Goal: Task Accomplishment & Management: Use online tool/utility

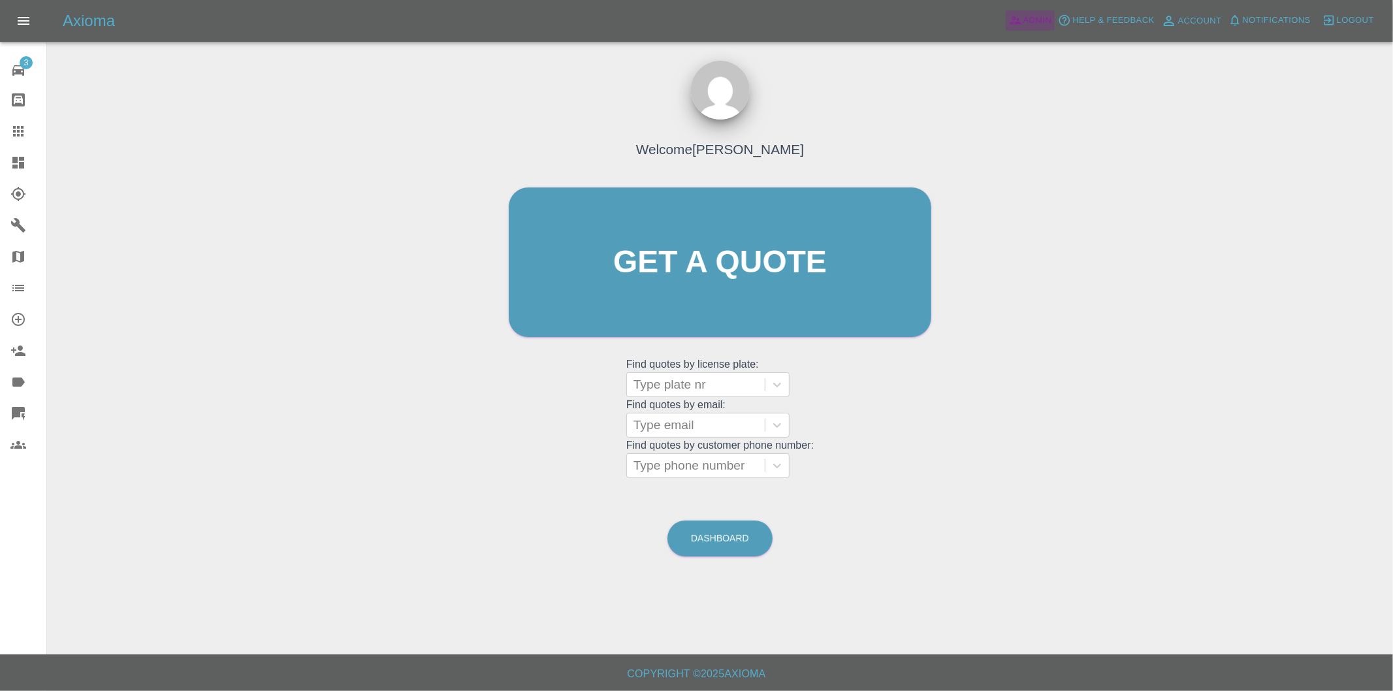
click at [1036, 21] on span "Admin" at bounding box center [1037, 20] width 29 height 15
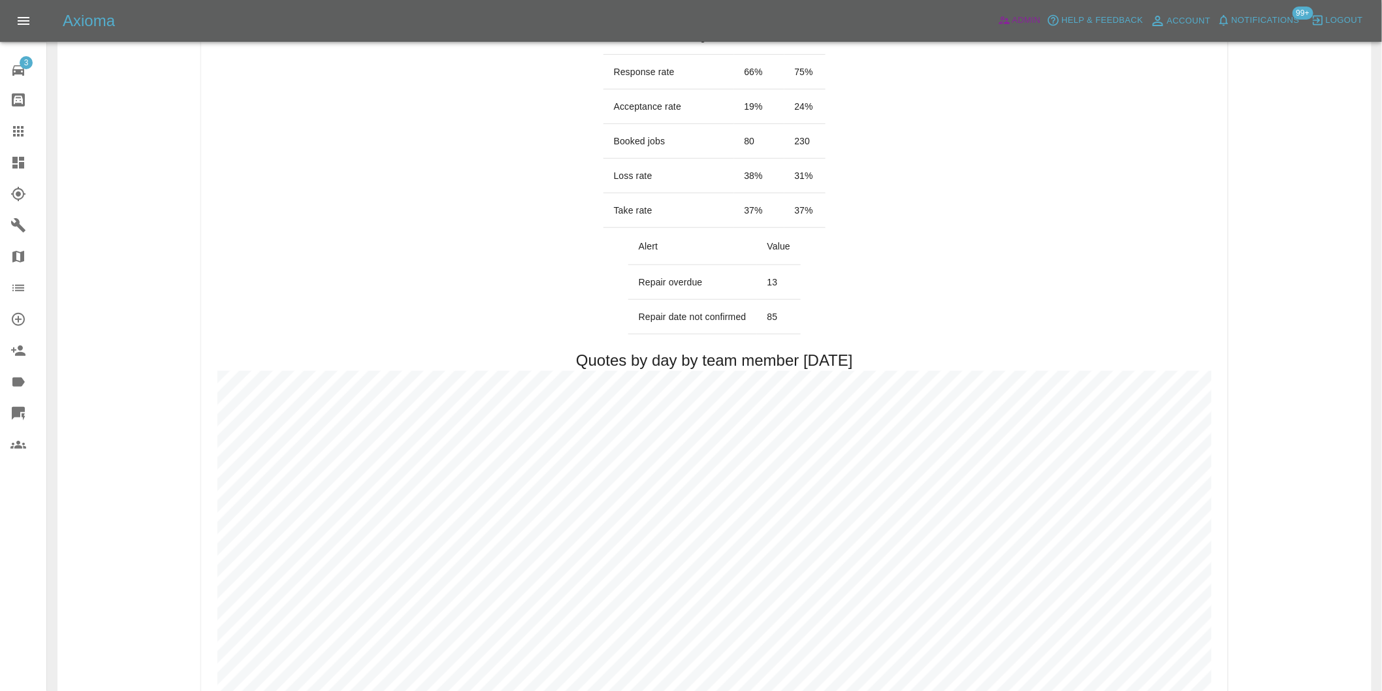
scroll to position [72, 0]
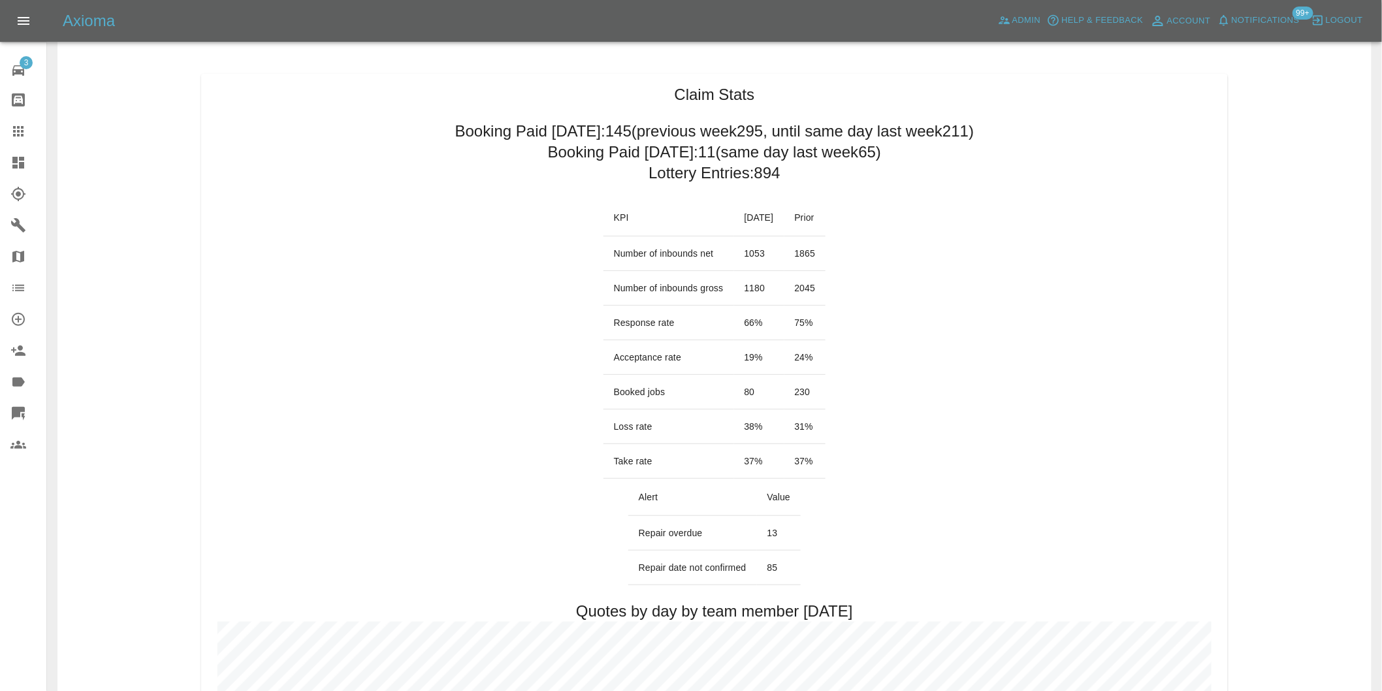
click at [20, 165] on icon at bounding box center [18, 163] width 12 height 12
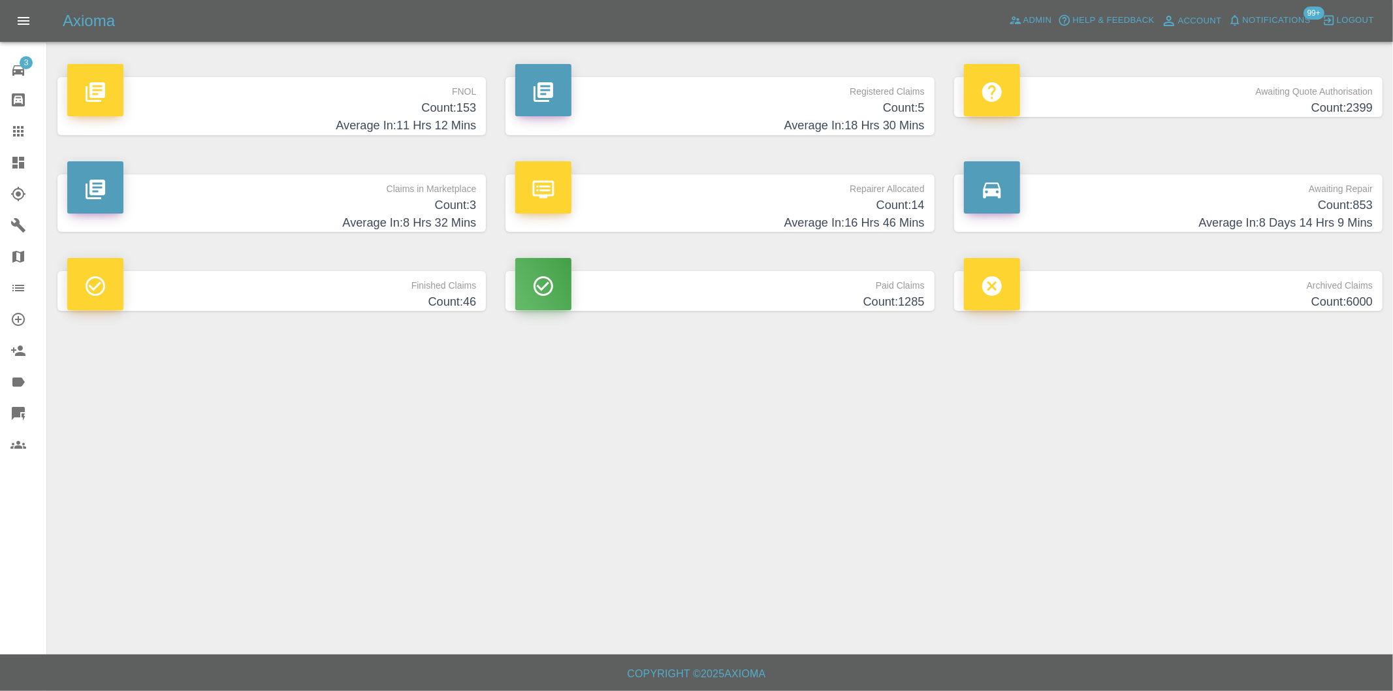
click at [447, 110] on h4 "Count: 153" at bounding box center [271, 108] width 409 height 18
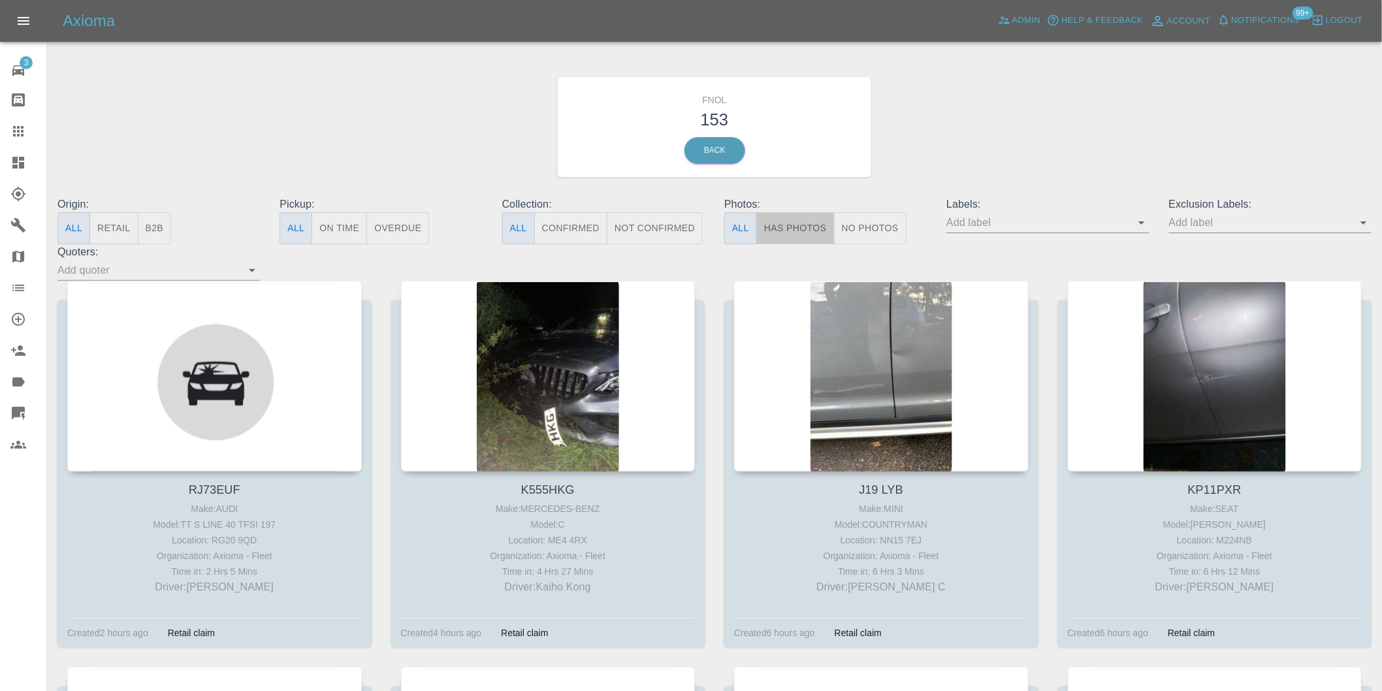
click at [814, 235] on button "Has Photos" at bounding box center [795, 228] width 78 height 32
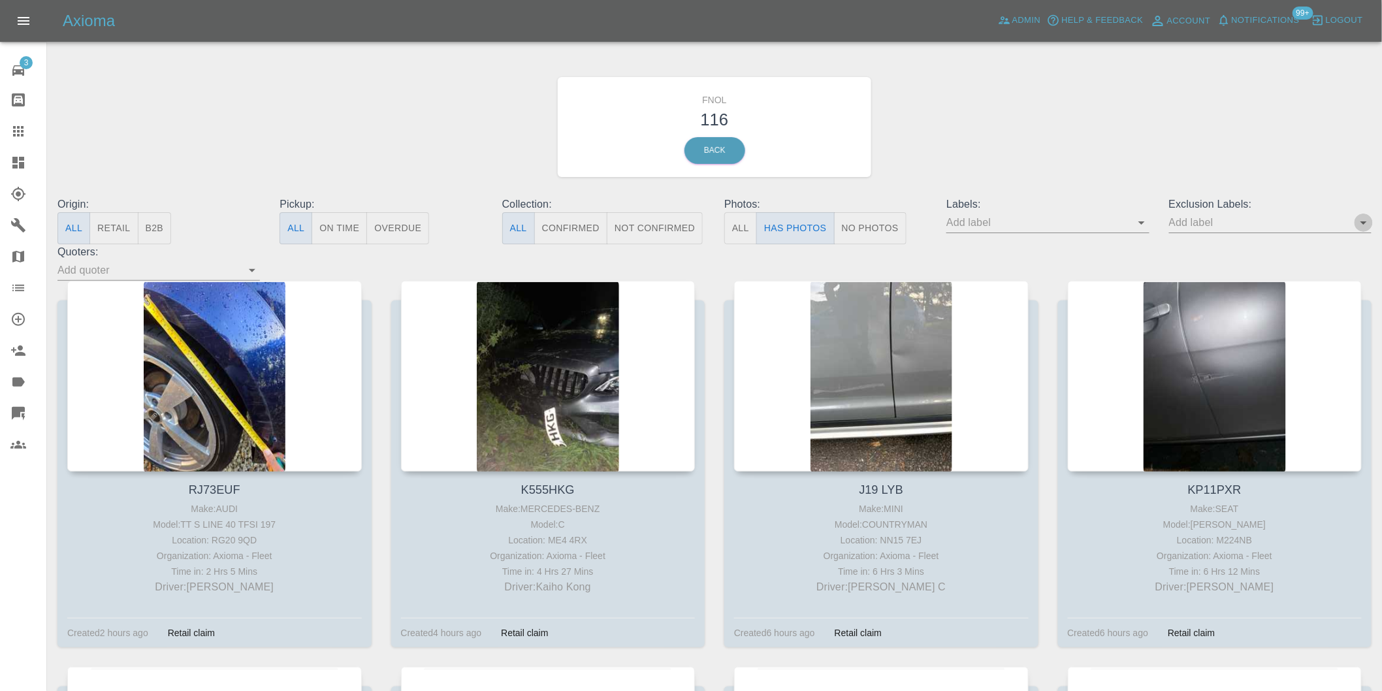
click at [1363, 222] on icon "Open" at bounding box center [1363, 222] width 7 height 3
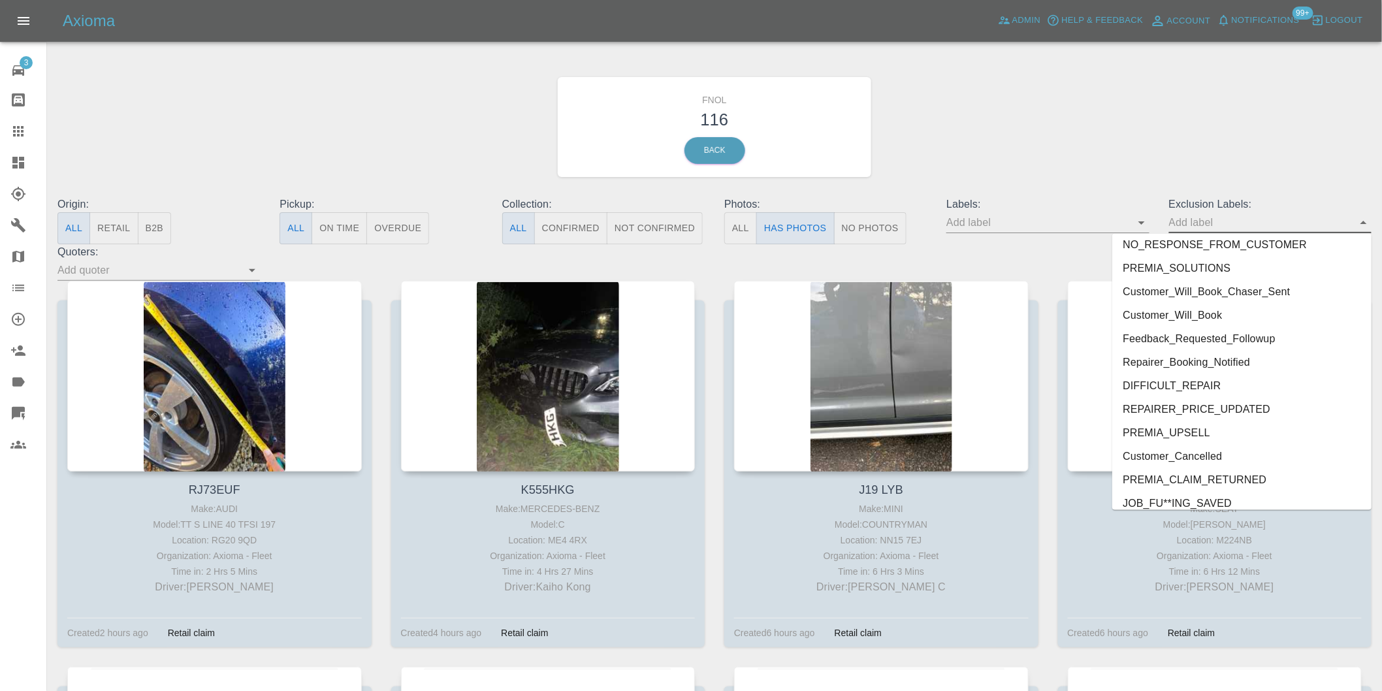
scroll to position [2813, 0]
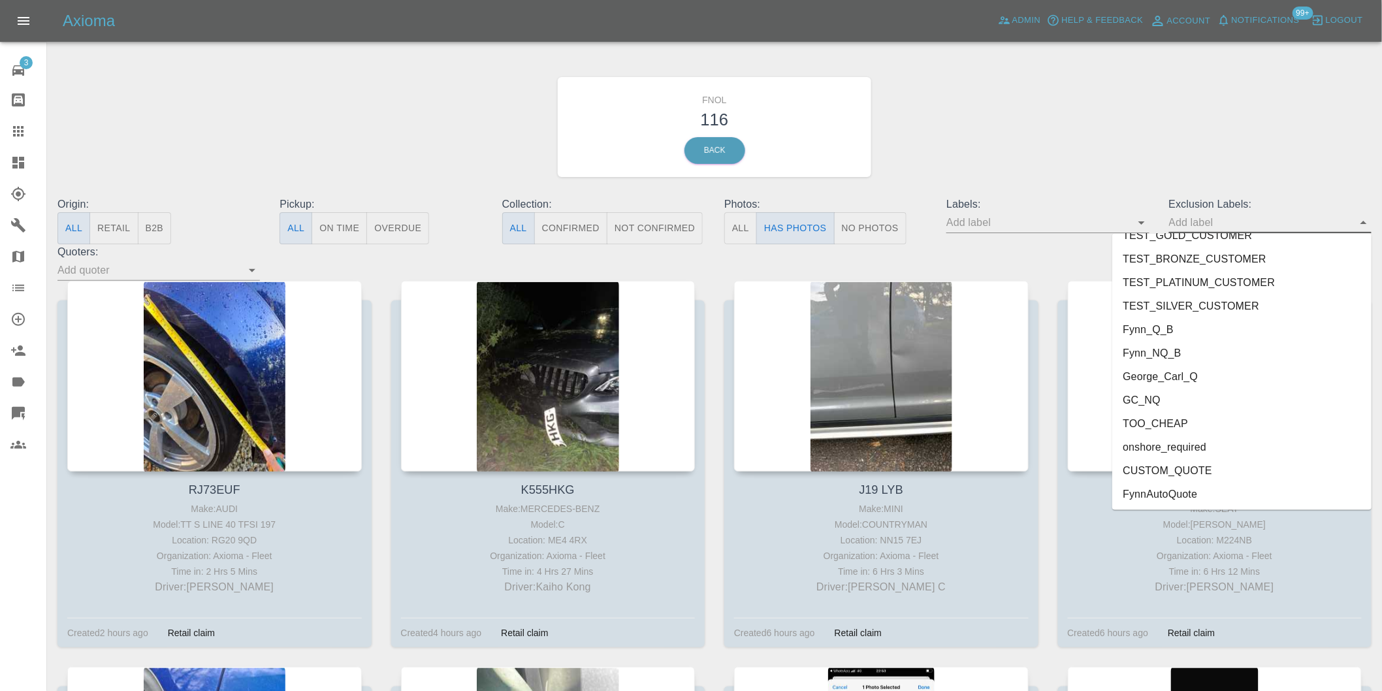
click at [1173, 442] on li "onshore_required" at bounding box center [1241, 448] width 259 height 24
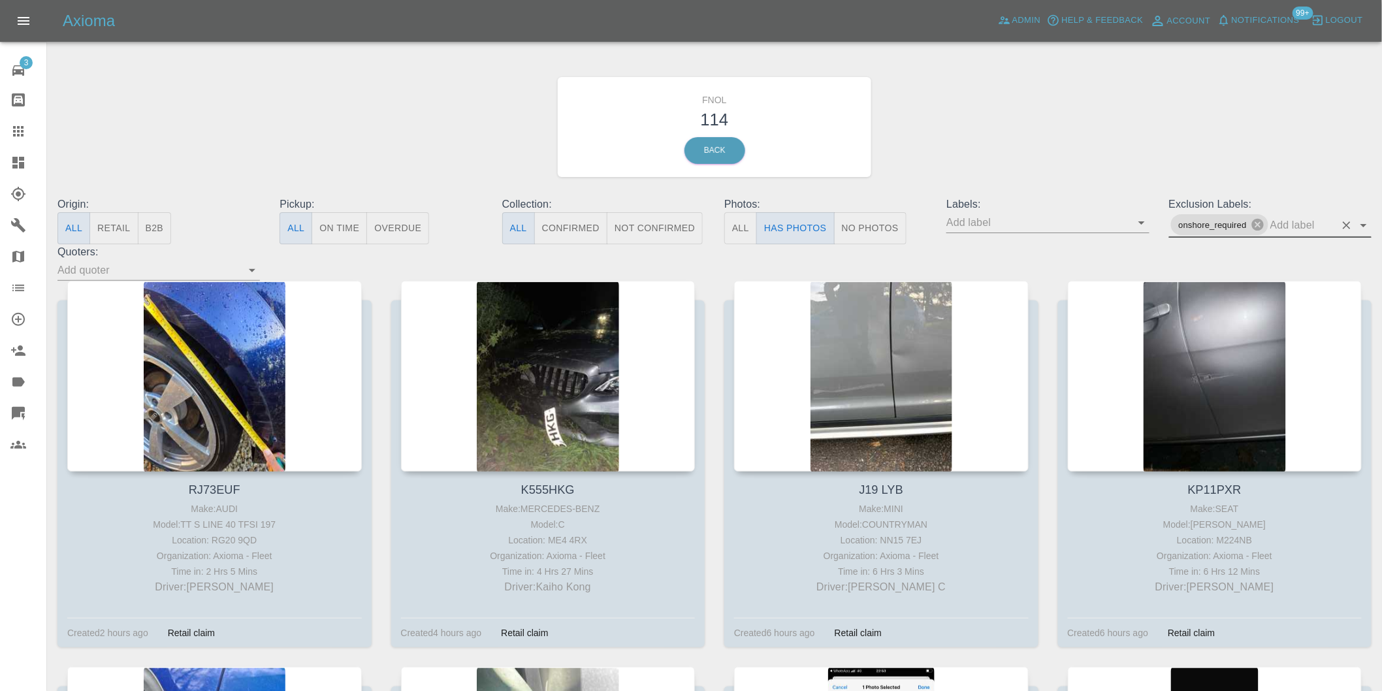
click at [1365, 227] on icon "Open" at bounding box center [1364, 225] width 16 height 16
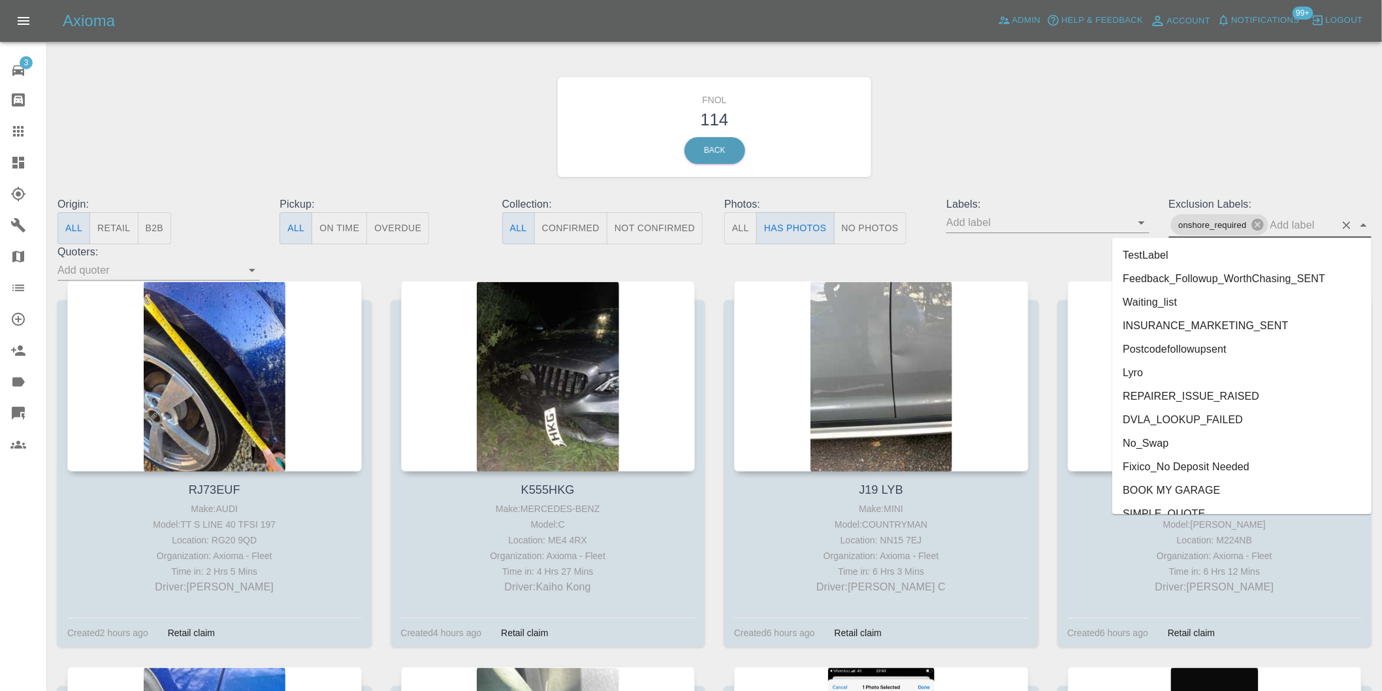
scroll to position [2789, 0]
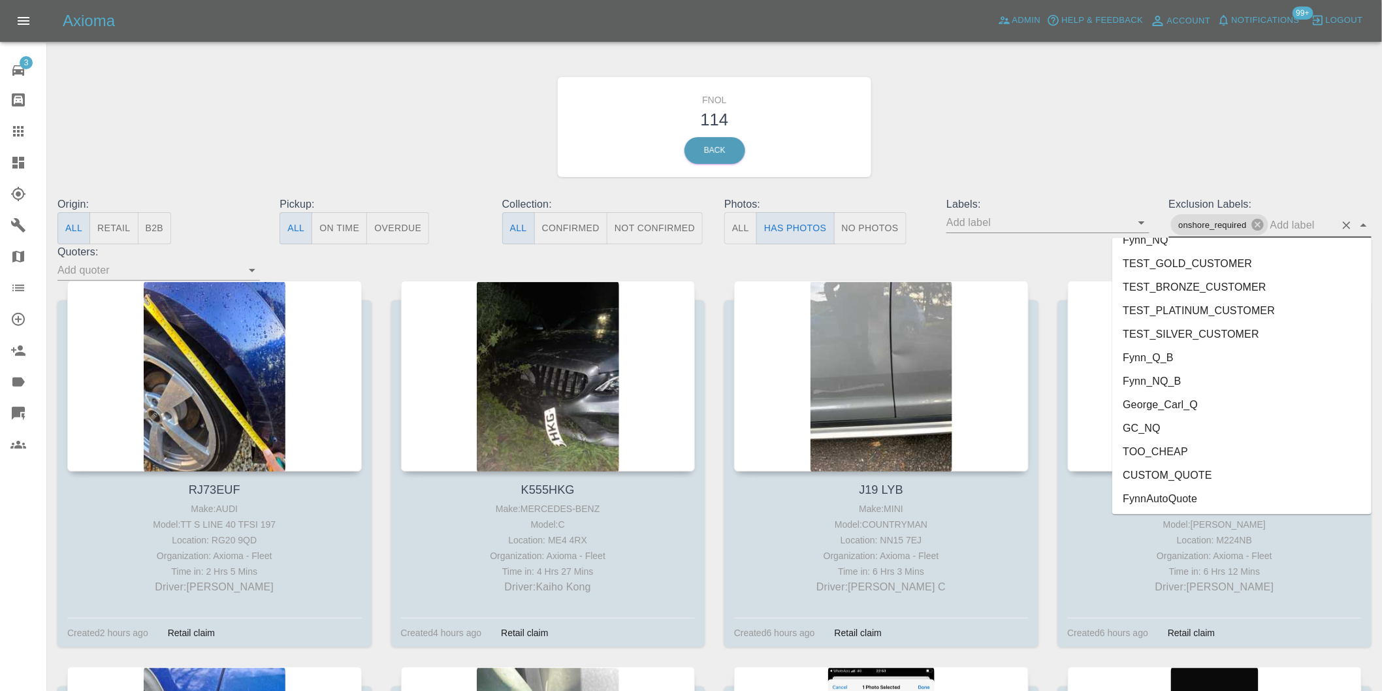
click at [1171, 396] on li "George_Carl_Q" at bounding box center [1241, 404] width 259 height 24
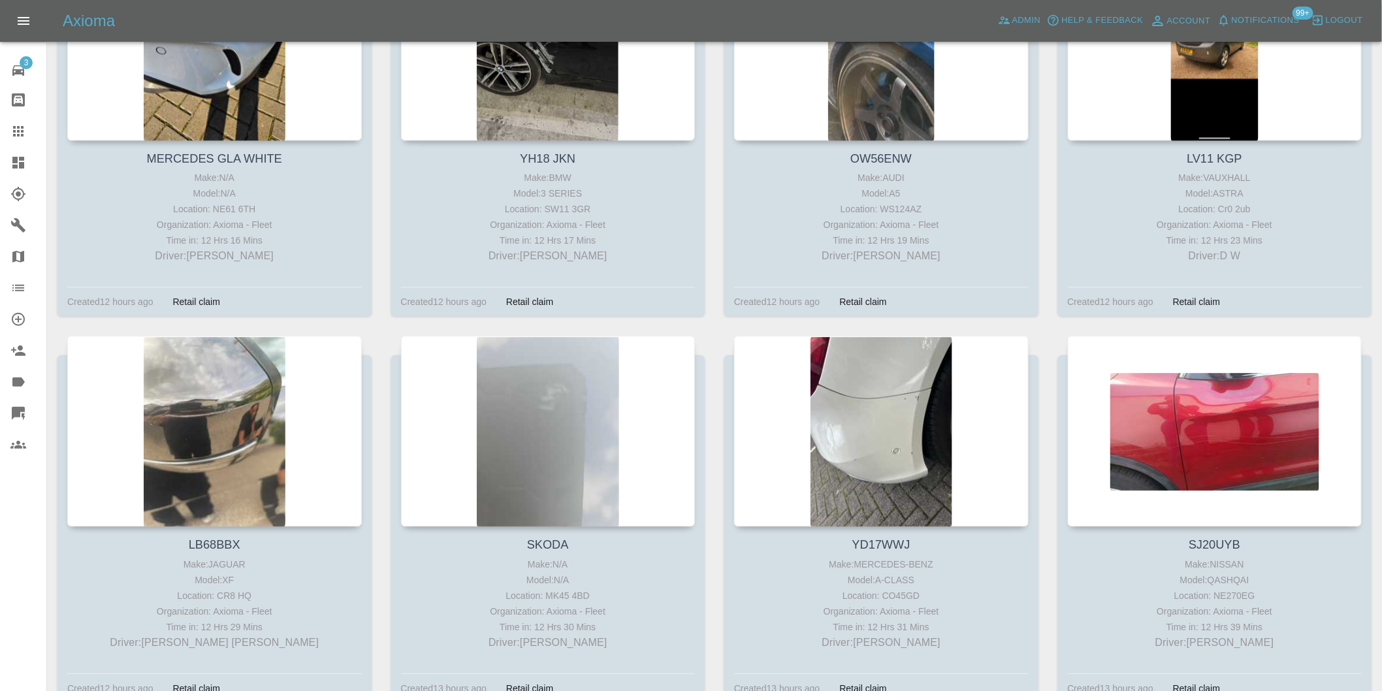
scroll to position [7691, 0]
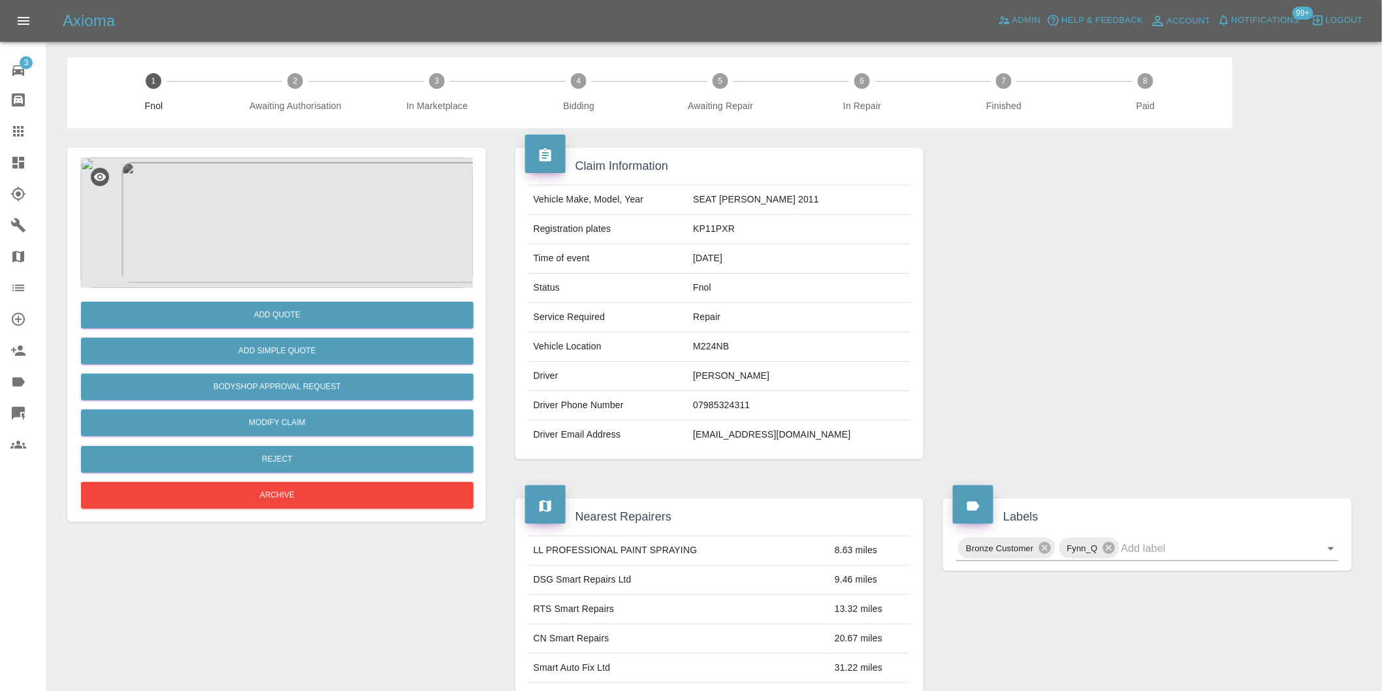
click at [285, 207] on img at bounding box center [276, 222] width 392 height 131
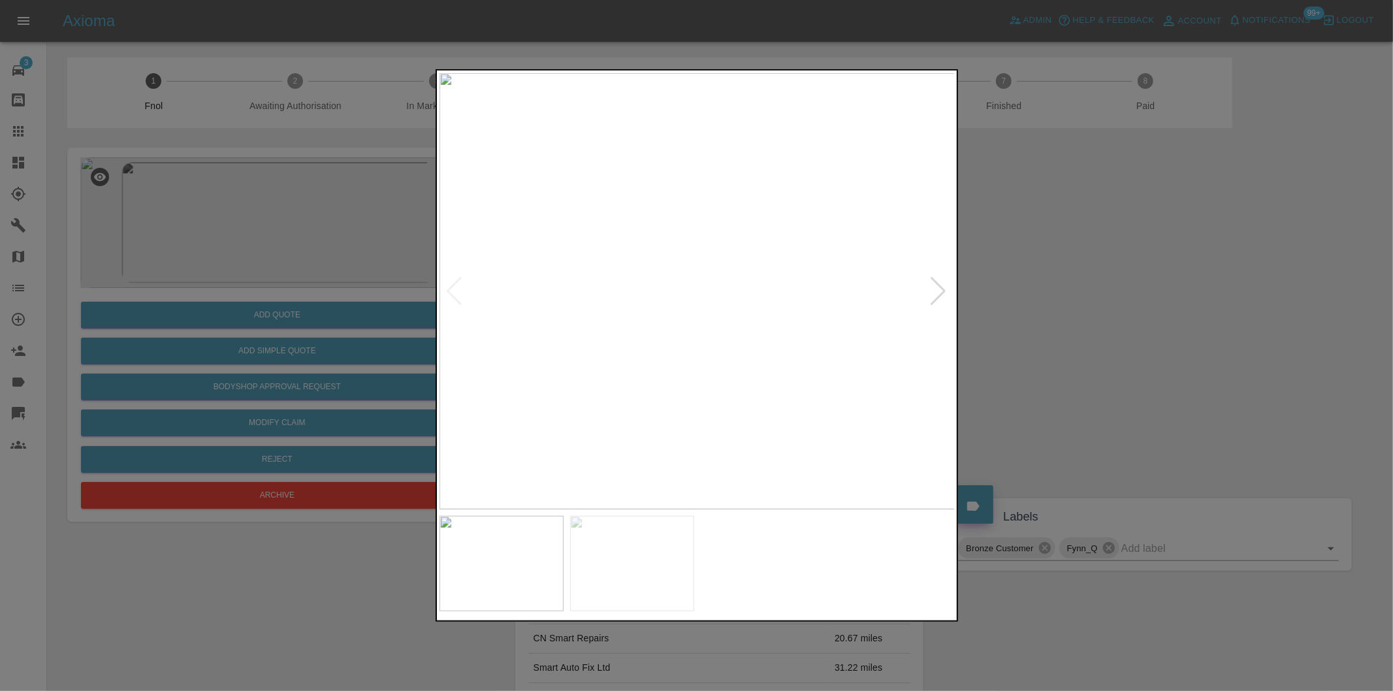
click at [936, 289] on div at bounding box center [939, 291] width 18 height 29
click at [1074, 301] on div at bounding box center [696, 345] width 1393 height 691
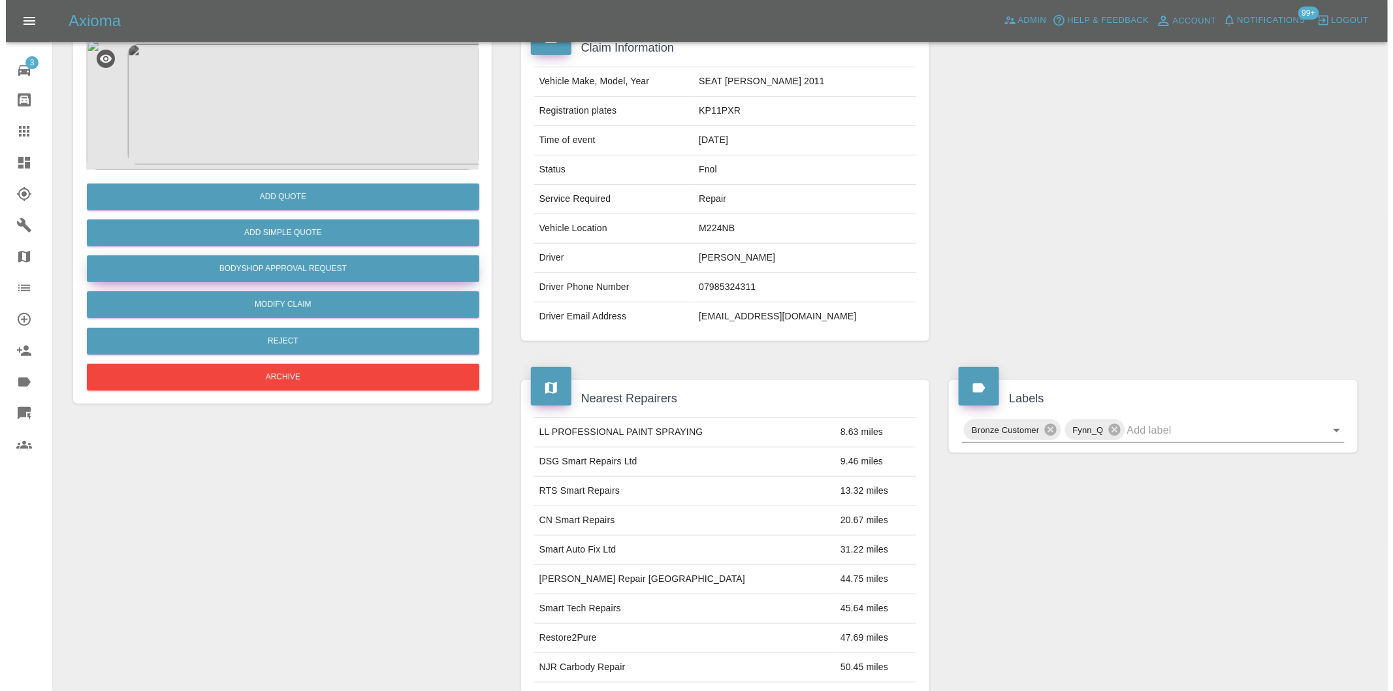
scroll to position [18, 0]
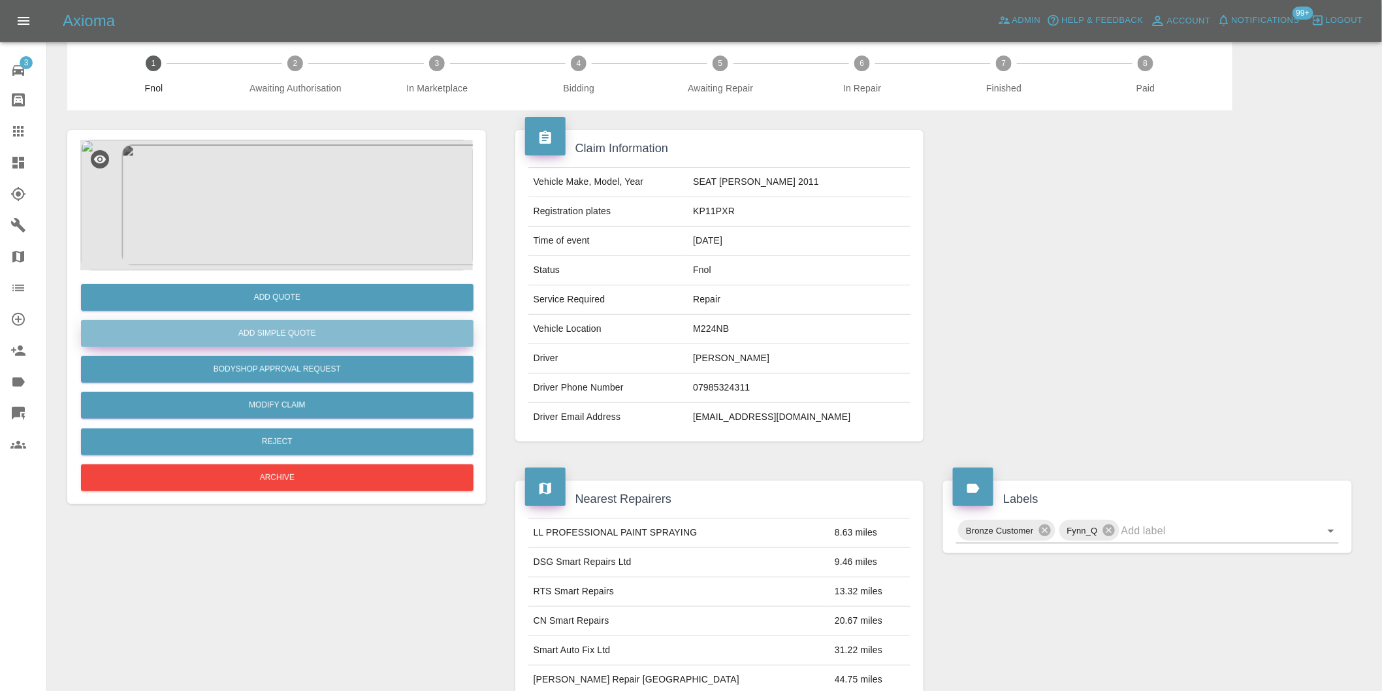
click at [316, 344] on button "Add Simple Quote" at bounding box center [277, 333] width 392 height 27
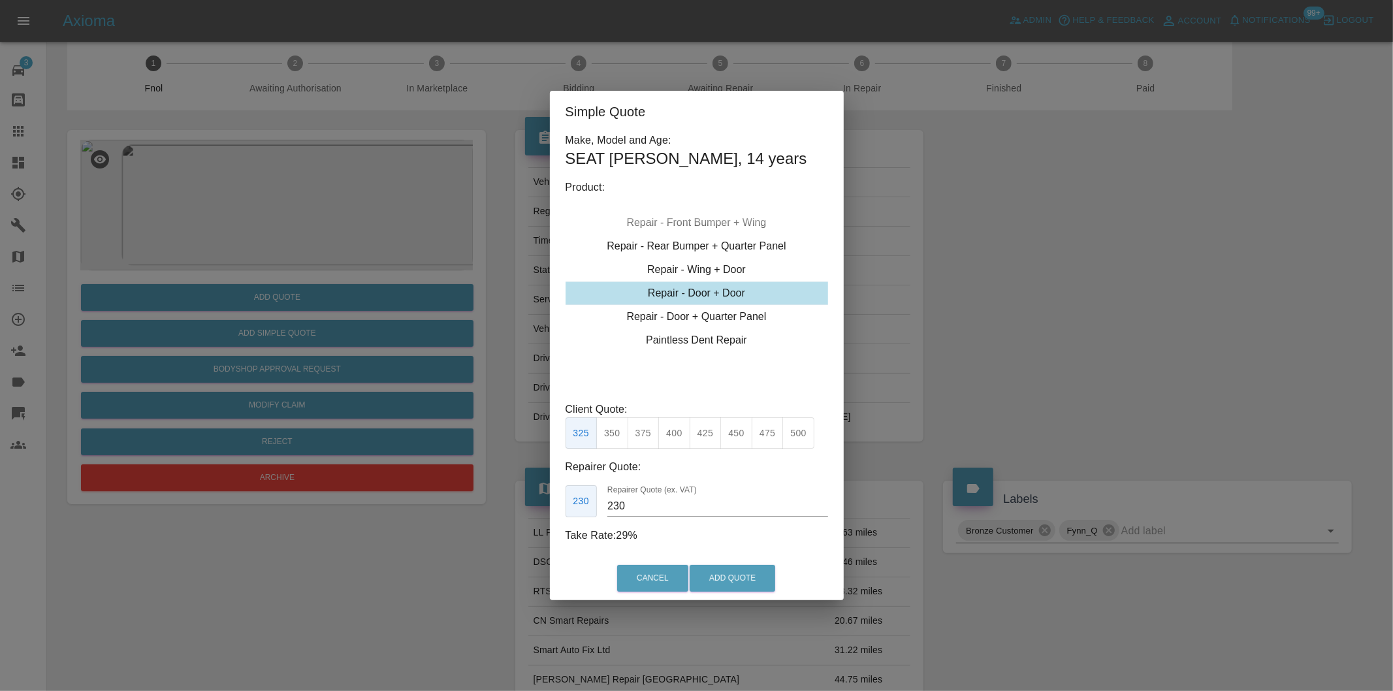
click at [675, 430] on button "400" at bounding box center [674, 433] width 32 height 32
type input "275"
click at [734, 575] on button "Add Quote" at bounding box center [733, 578] width 86 height 27
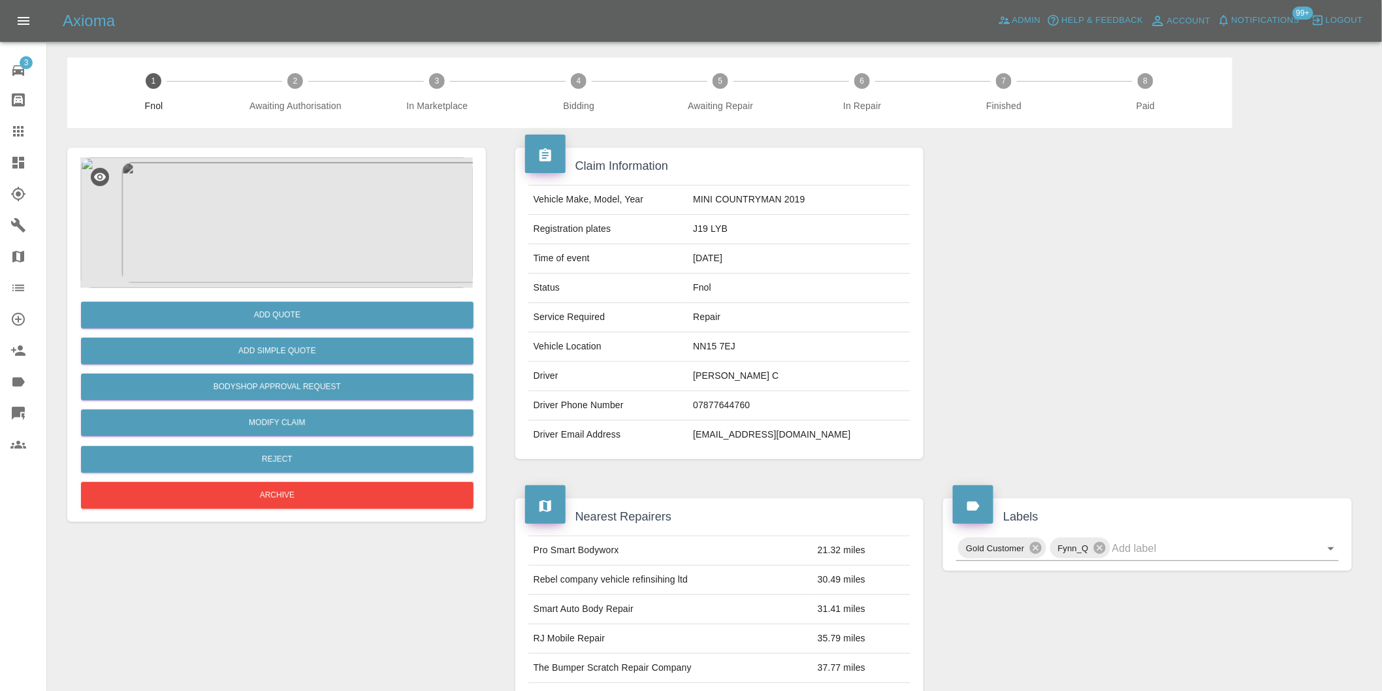
click at [278, 231] on img at bounding box center [276, 222] width 392 height 131
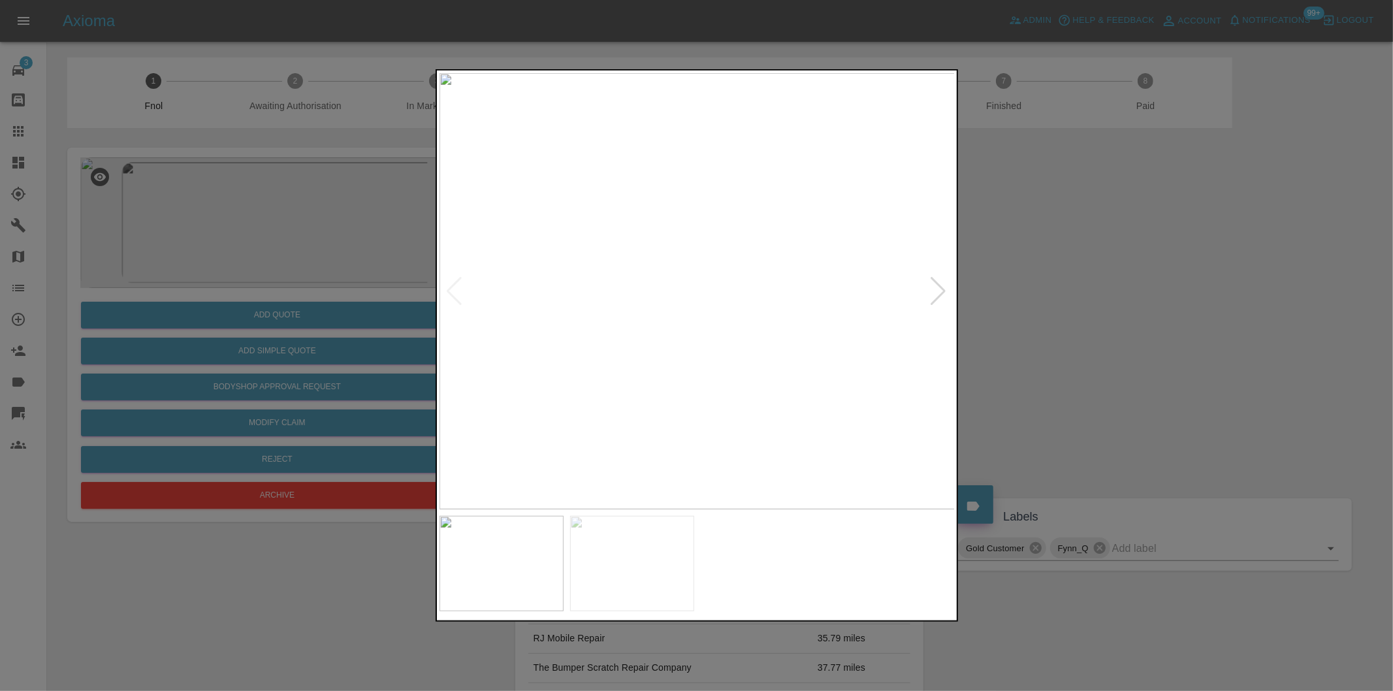
click at [932, 288] on div at bounding box center [939, 291] width 18 height 29
click at [735, 270] on img at bounding box center [697, 291] width 516 height 436
click at [735, 270] on img at bounding box center [582, 355] width 1548 height 1308
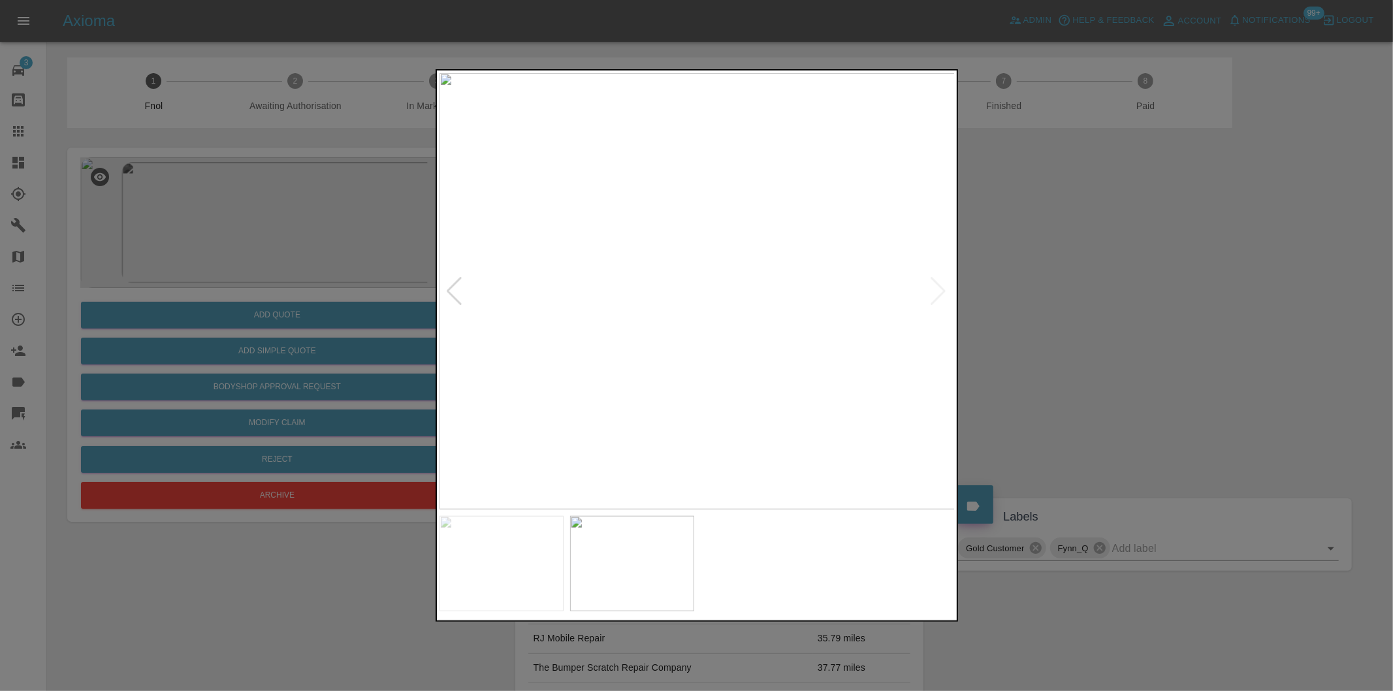
click at [1042, 355] on div at bounding box center [696, 345] width 1393 height 691
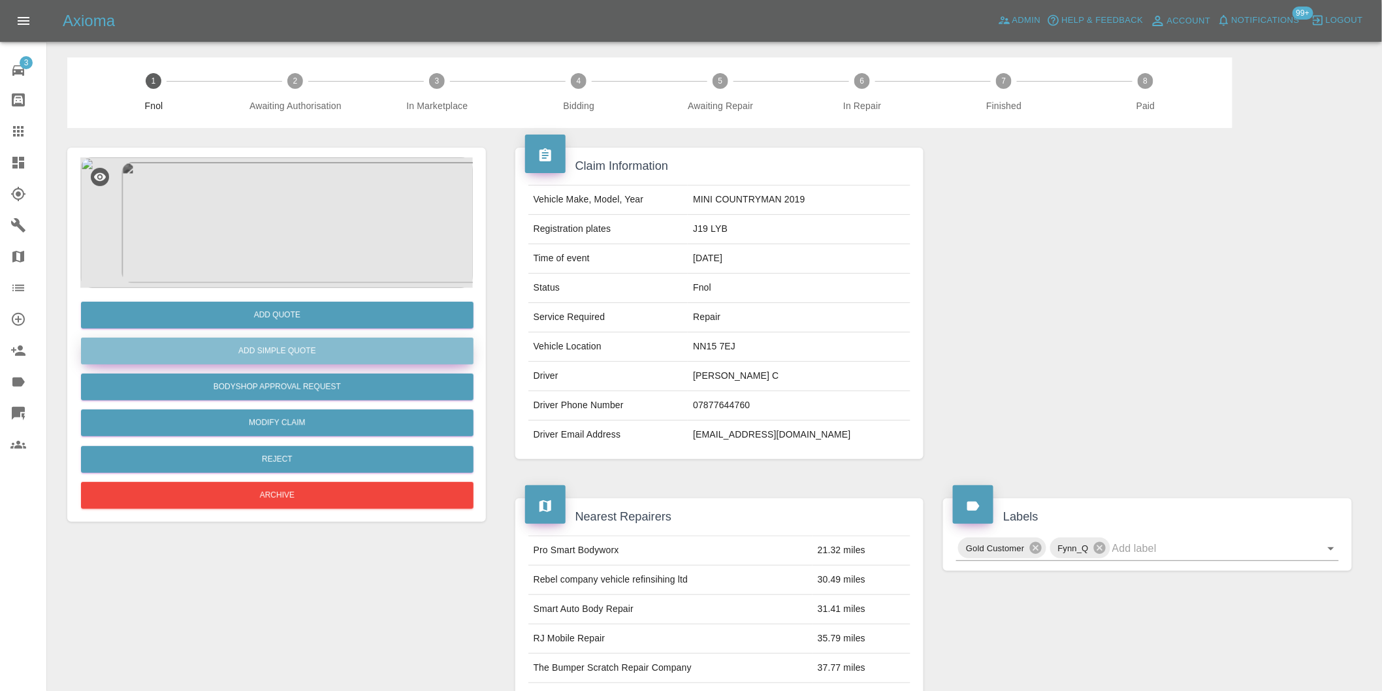
click at [349, 351] on button "Add Simple Quote" at bounding box center [277, 351] width 392 height 27
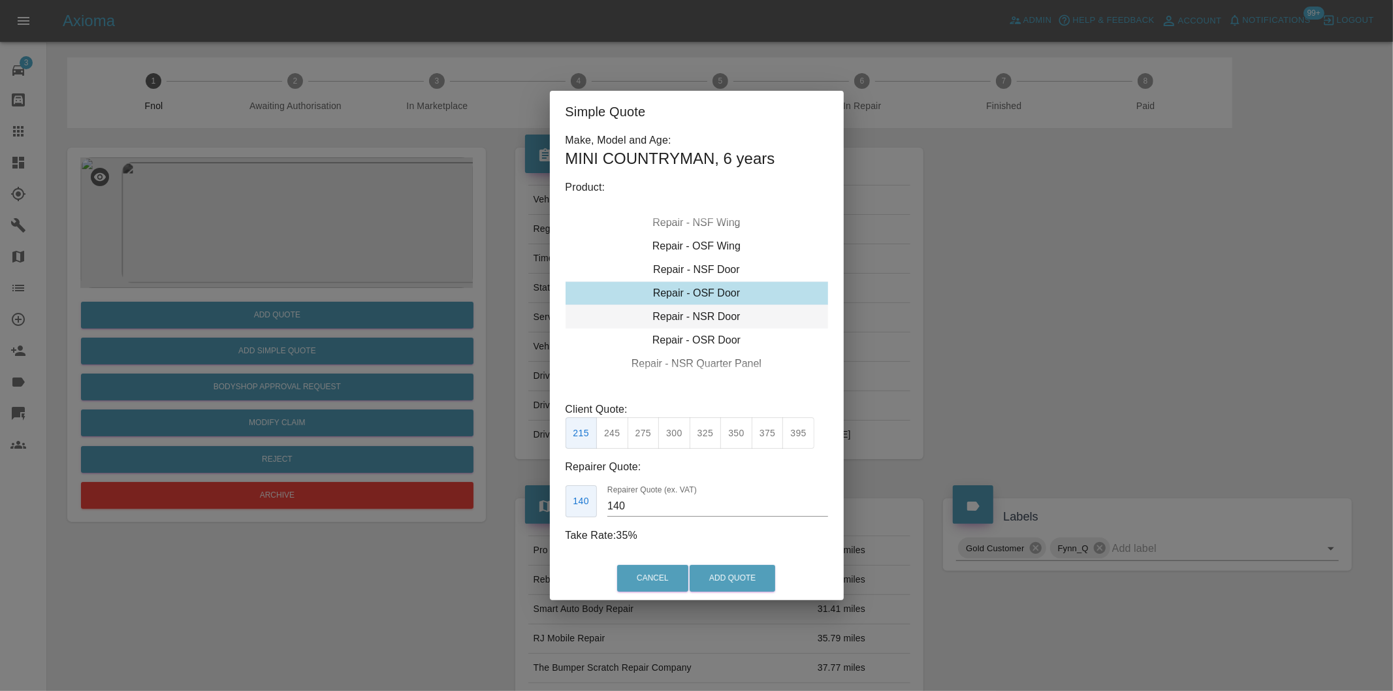
click at [725, 320] on div "Repair - NSR Door" at bounding box center [697, 317] width 263 height 24
click at [655, 433] on button "270" at bounding box center [644, 433] width 32 height 32
drag, startPoint x: 680, startPoint y: 433, endPoint x: 733, endPoint y: 537, distance: 116.5
click at [680, 436] on button "300" at bounding box center [674, 433] width 32 height 32
type input "190"
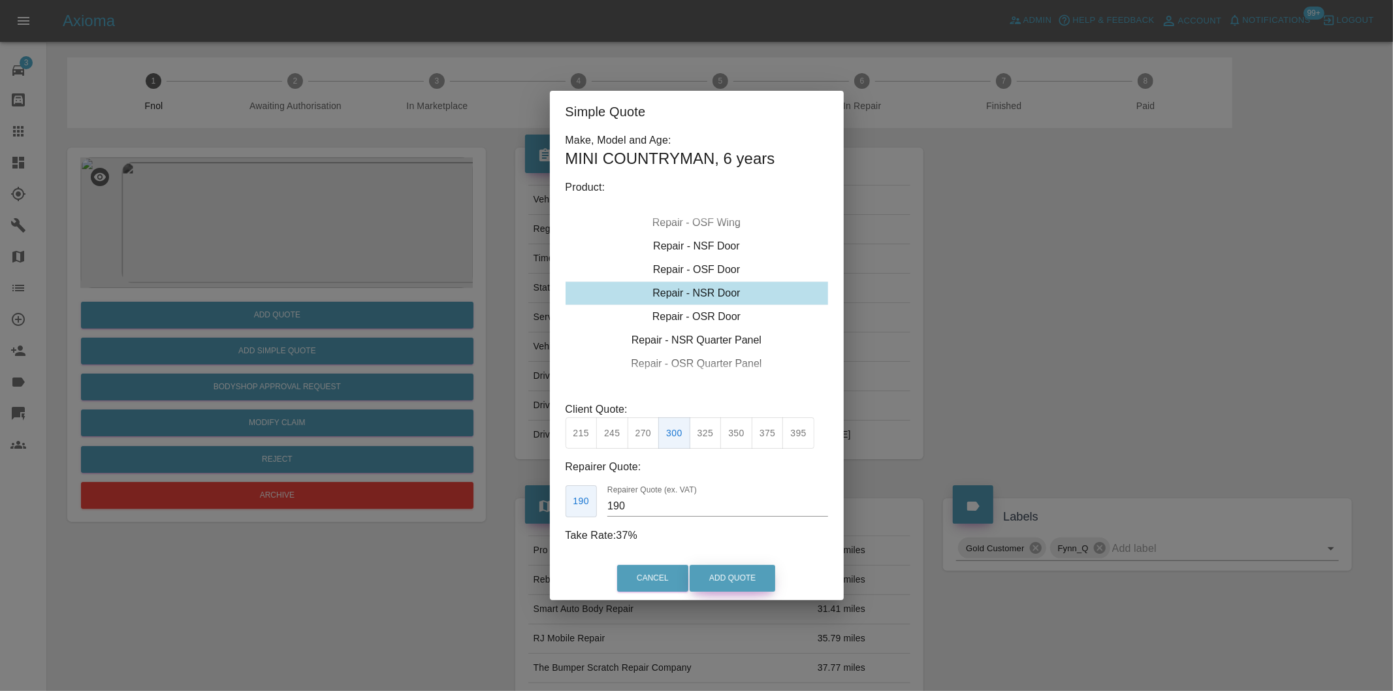
click at [740, 575] on button "Add Quote" at bounding box center [733, 578] width 86 height 27
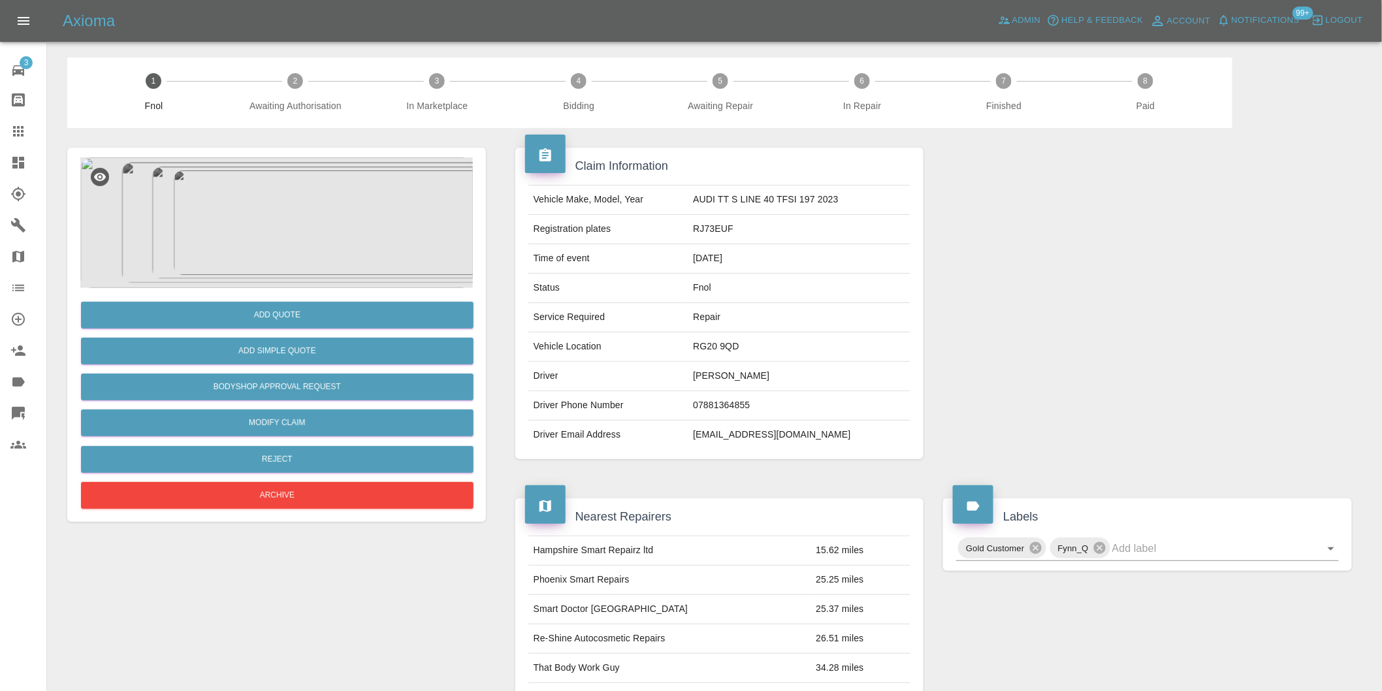
click at [268, 218] on img at bounding box center [276, 222] width 392 height 131
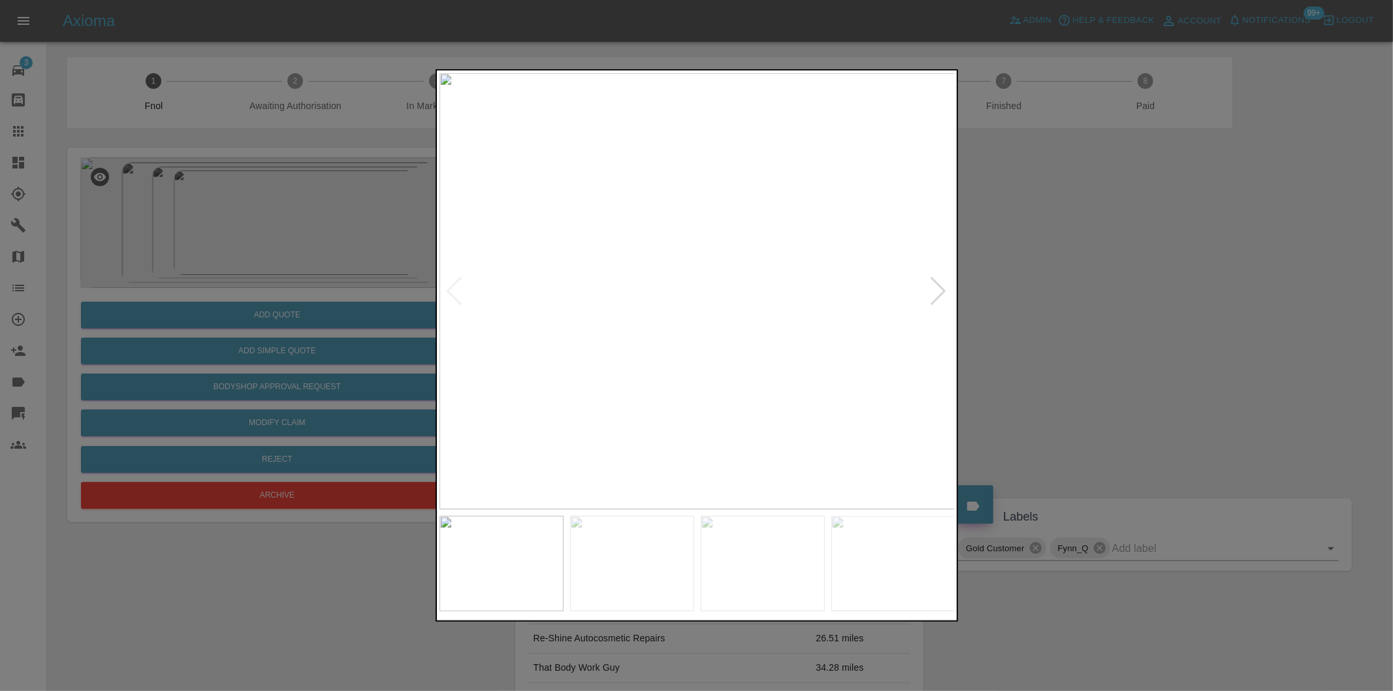
click at [940, 291] on div at bounding box center [939, 291] width 18 height 29
click at [940, 291] on img at bounding box center [697, 291] width 516 height 436
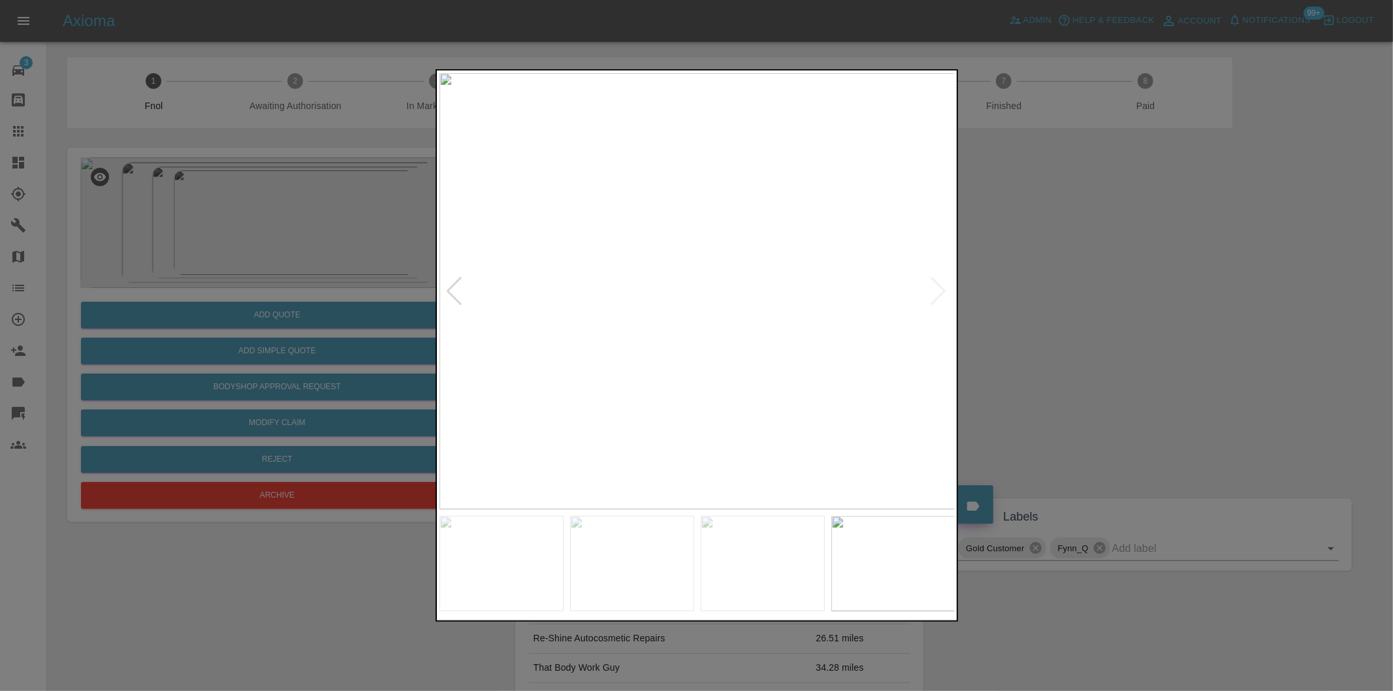
drag, startPoint x: 1089, startPoint y: 300, endPoint x: 1076, endPoint y: 303, distance: 13.3
click at [1088, 302] on div at bounding box center [696, 345] width 1393 height 691
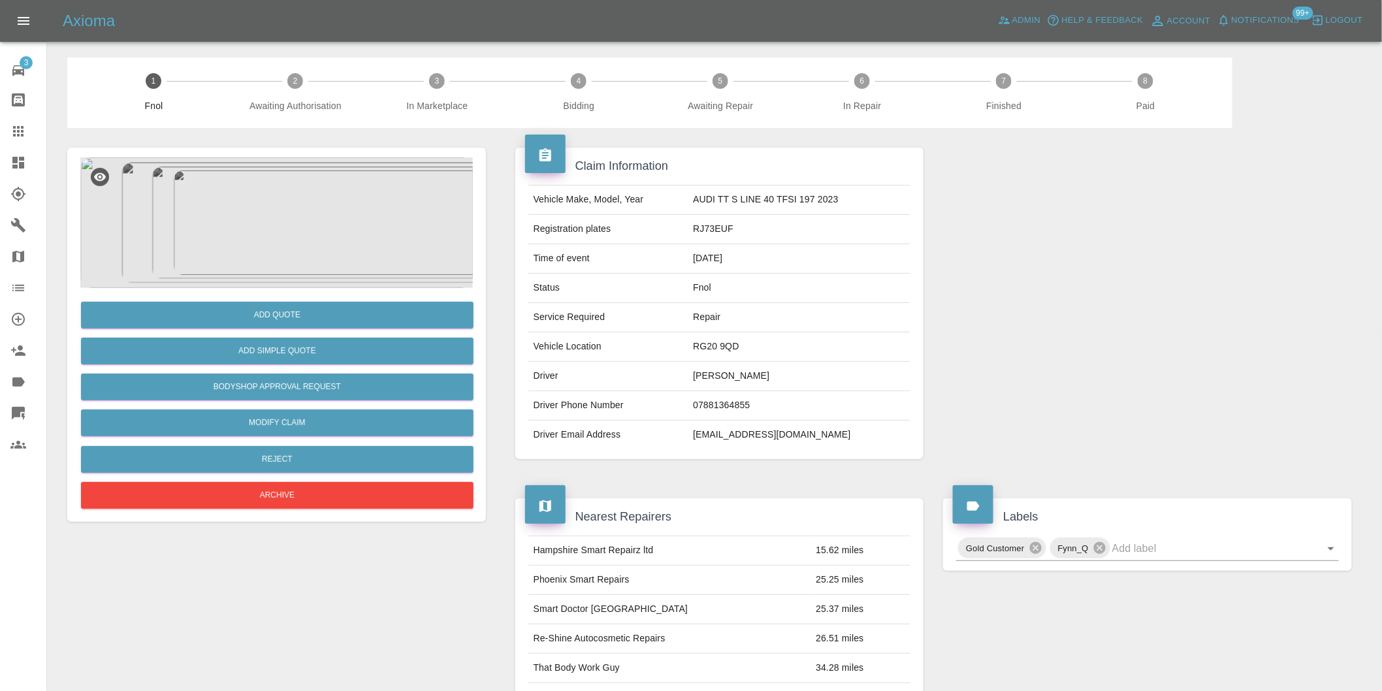
click at [290, 197] on img at bounding box center [276, 222] width 392 height 131
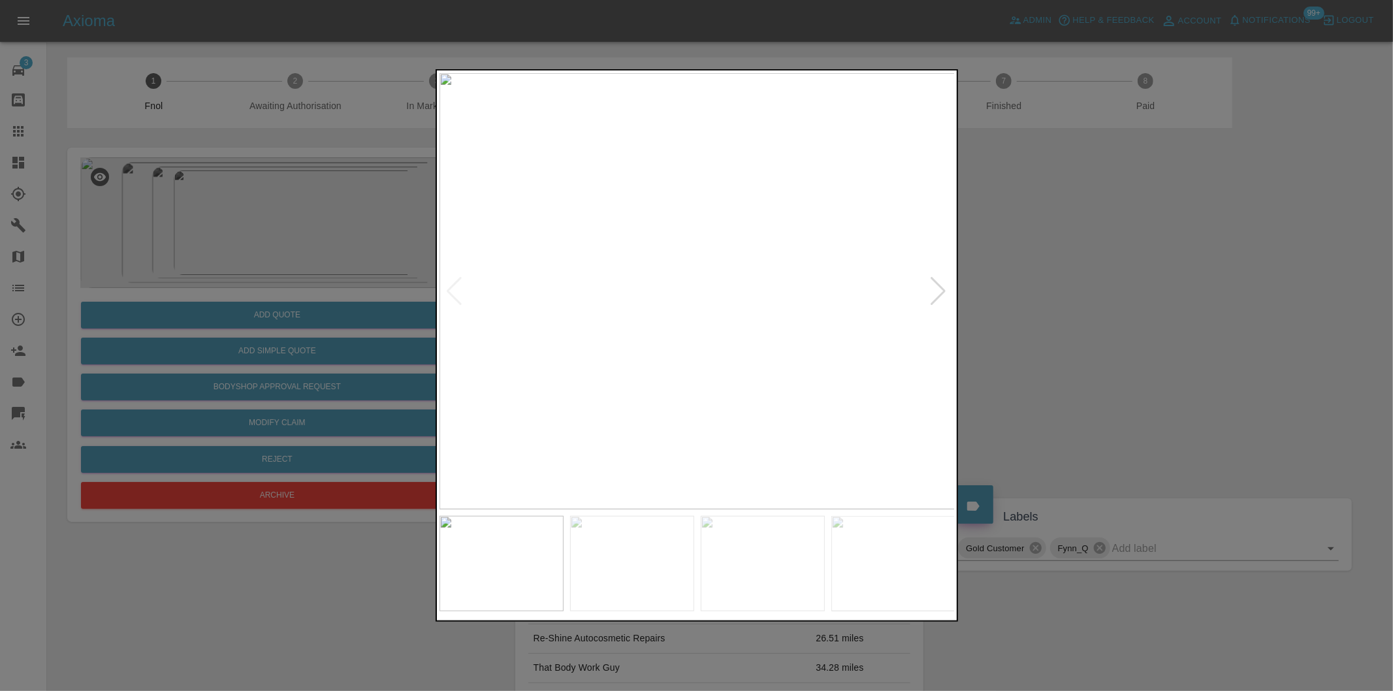
drag, startPoint x: 1042, startPoint y: 356, endPoint x: 1034, endPoint y: 355, distance: 7.2
click at [1042, 356] on div at bounding box center [696, 345] width 1393 height 691
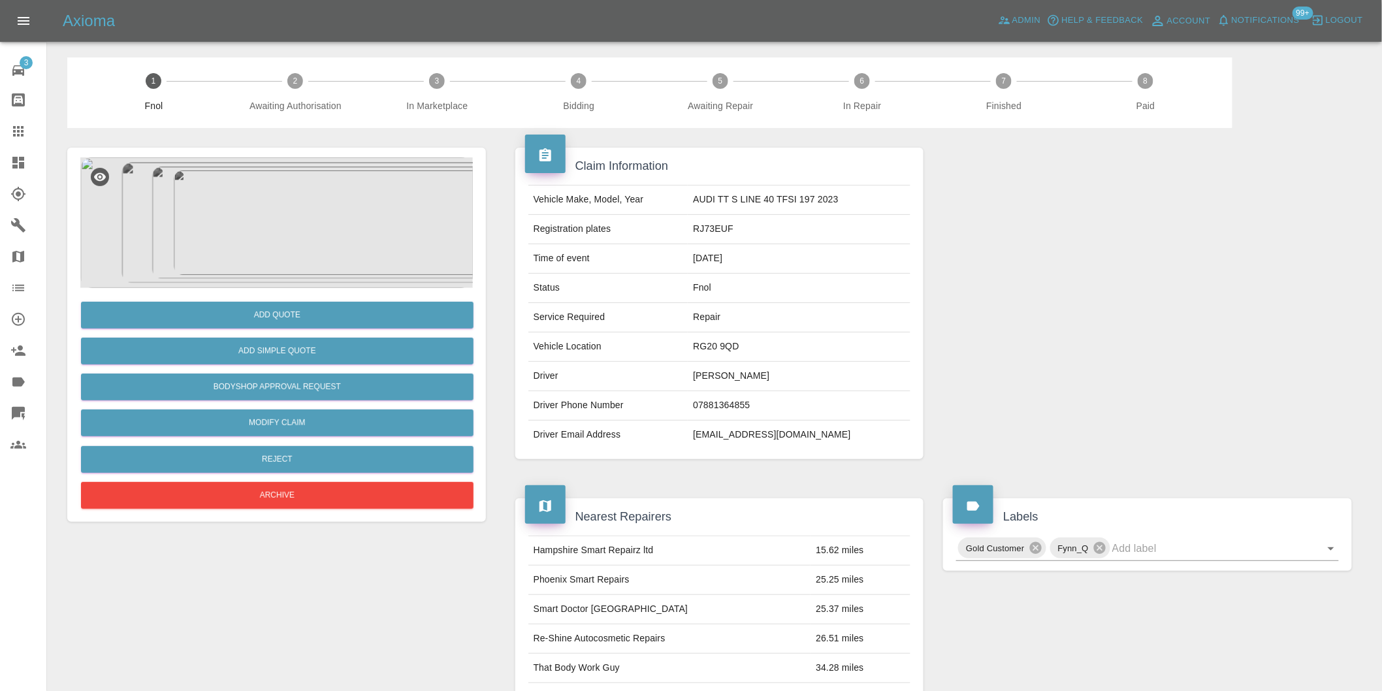
click at [292, 205] on img at bounding box center [276, 222] width 392 height 131
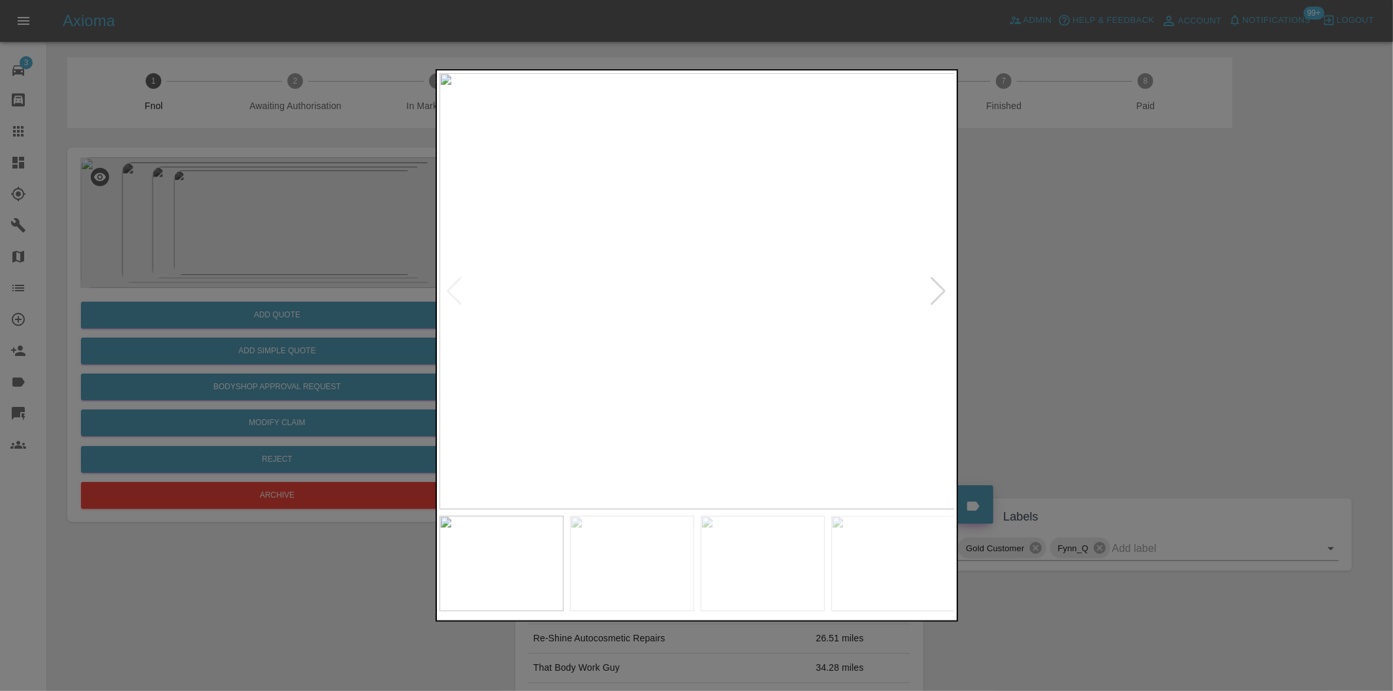
click at [935, 282] on div at bounding box center [939, 291] width 18 height 29
click at [1067, 279] on div at bounding box center [696, 345] width 1393 height 691
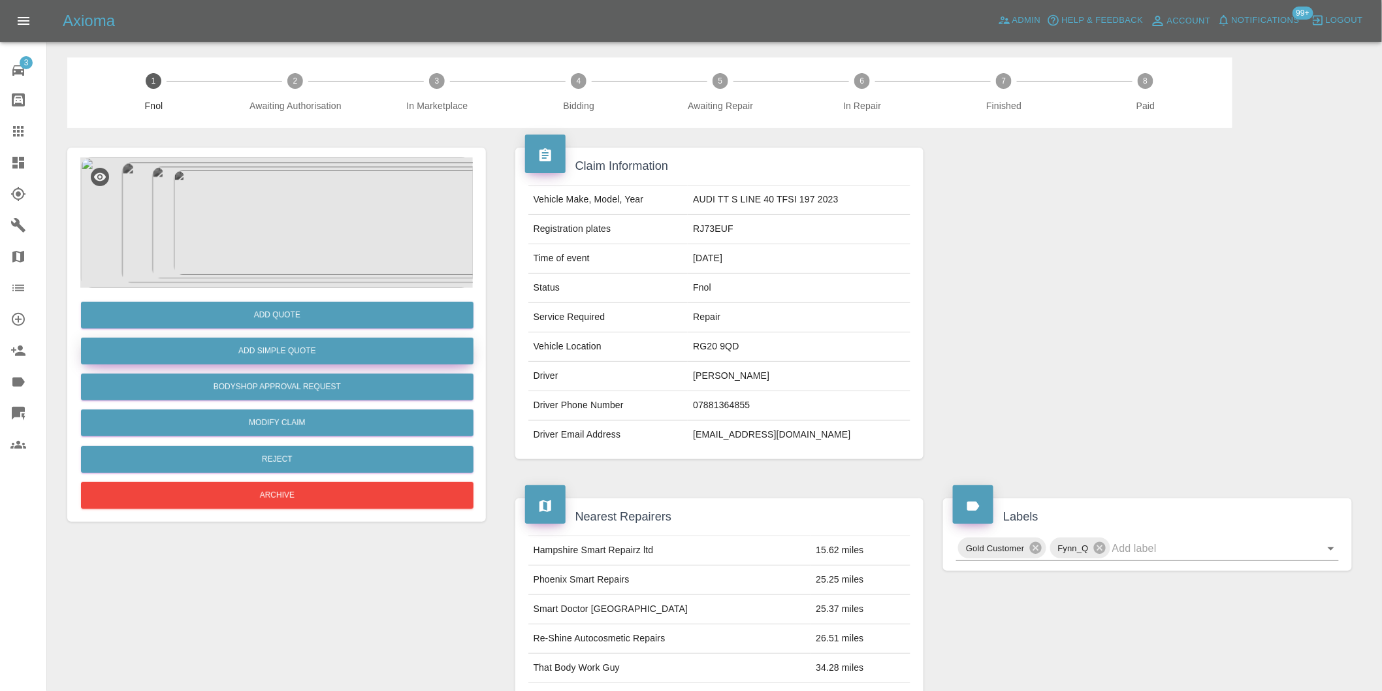
click at [313, 343] on button "Add Simple Quote" at bounding box center [277, 351] width 392 height 27
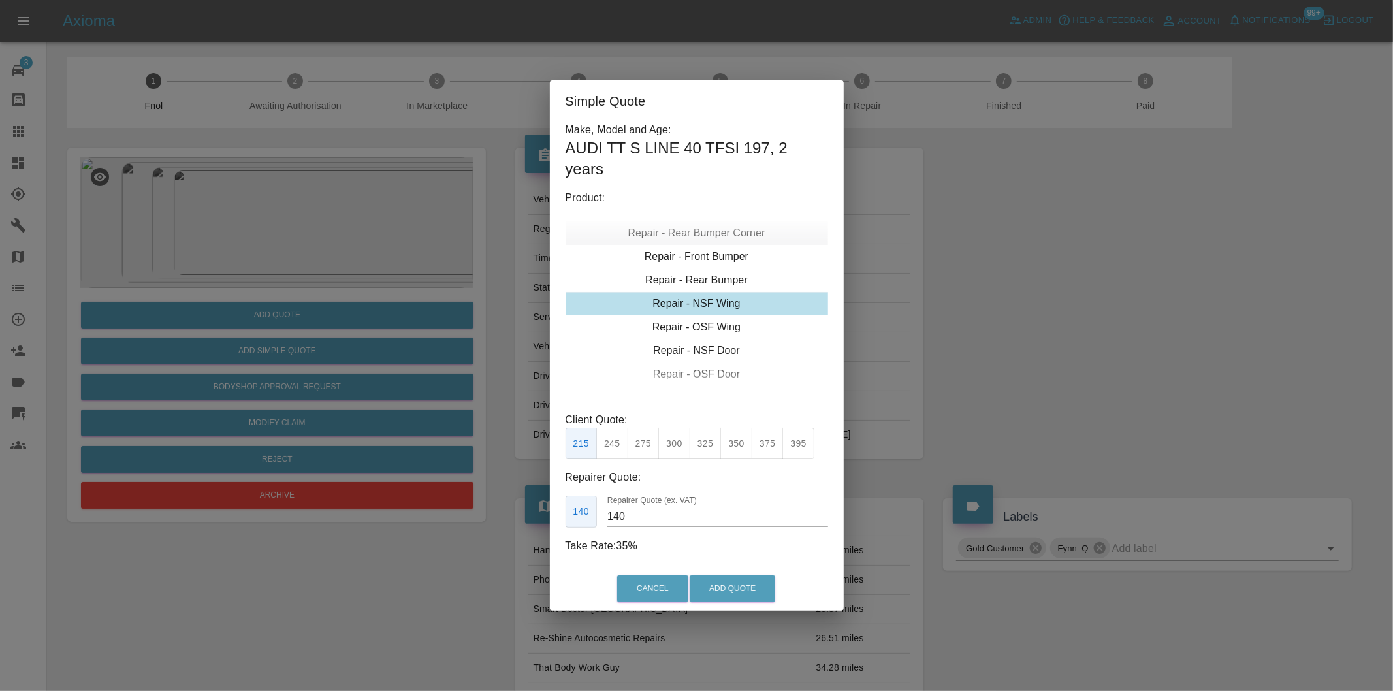
click at [716, 232] on div "Repair - Rear Bumper Corner" at bounding box center [697, 233] width 263 height 24
click at [734, 449] on button "295" at bounding box center [736, 444] width 32 height 32
type input "180"
click at [748, 595] on button "Add Quote" at bounding box center [733, 588] width 86 height 27
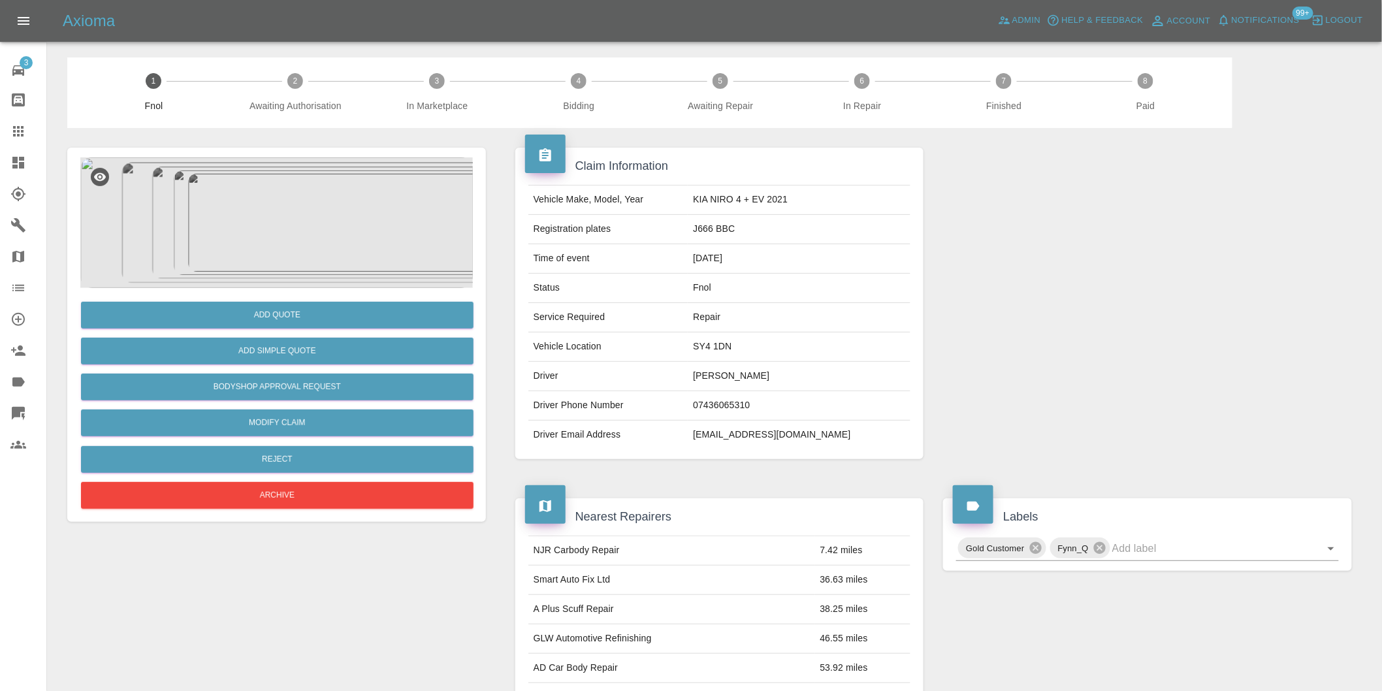
click at [300, 215] on img at bounding box center [276, 222] width 392 height 131
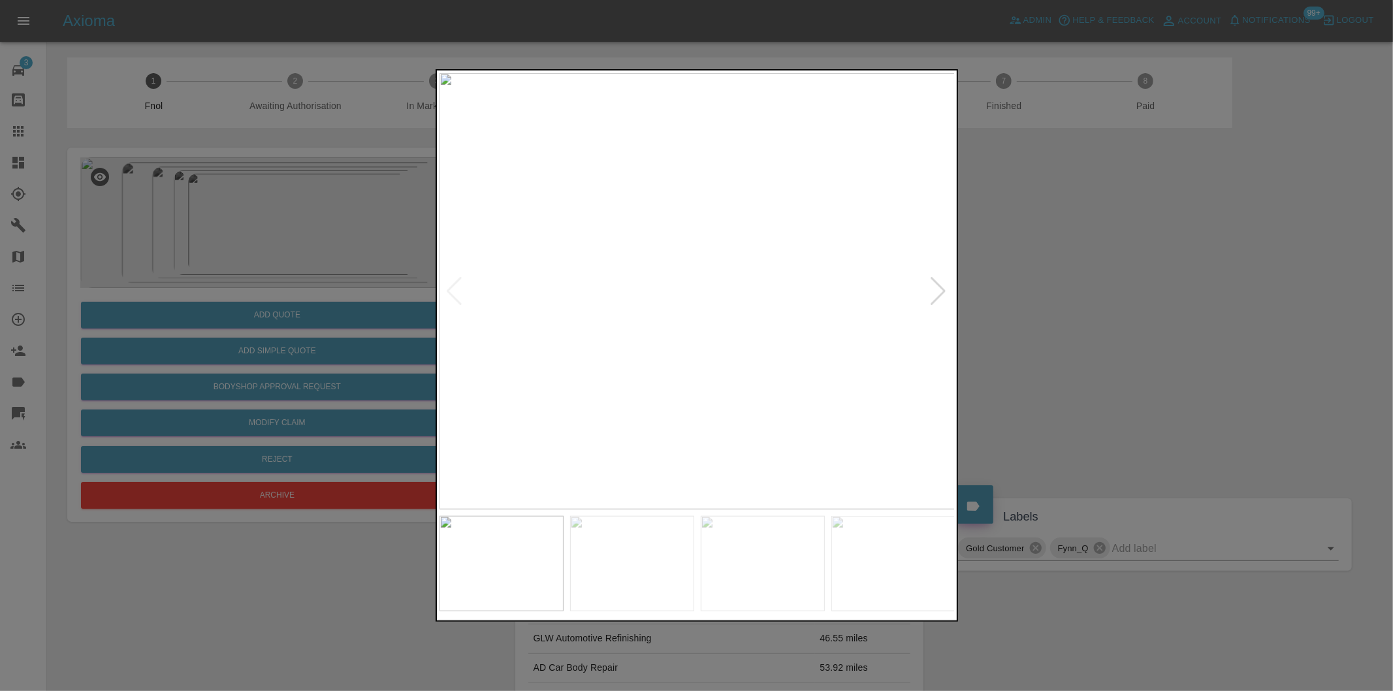
click at [941, 294] on div at bounding box center [939, 291] width 18 height 29
click at [942, 294] on div at bounding box center [939, 291] width 18 height 29
drag, startPoint x: 1126, startPoint y: 259, endPoint x: 970, endPoint y: 206, distance: 164.2
click at [1121, 259] on div at bounding box center [696, 345] width 1393 height 691
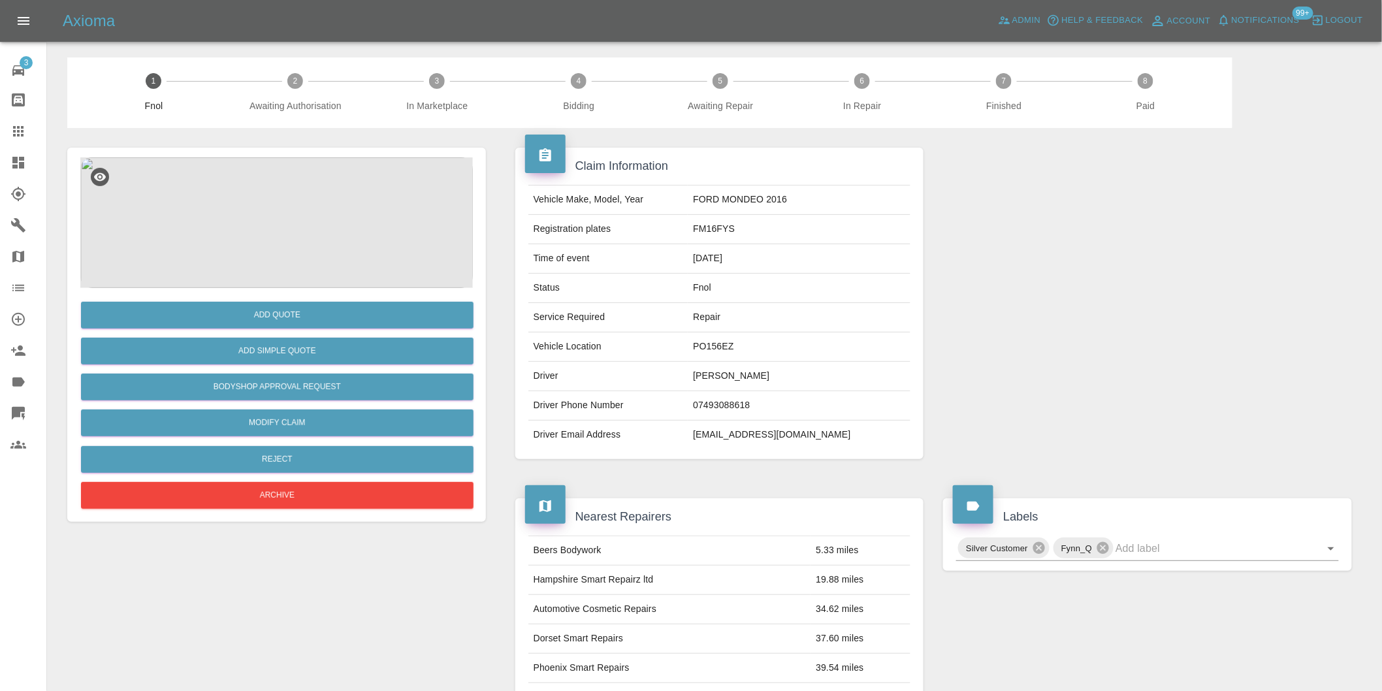
click at [252, 170] on img at bounding box center [276, 222] width 392 height 131
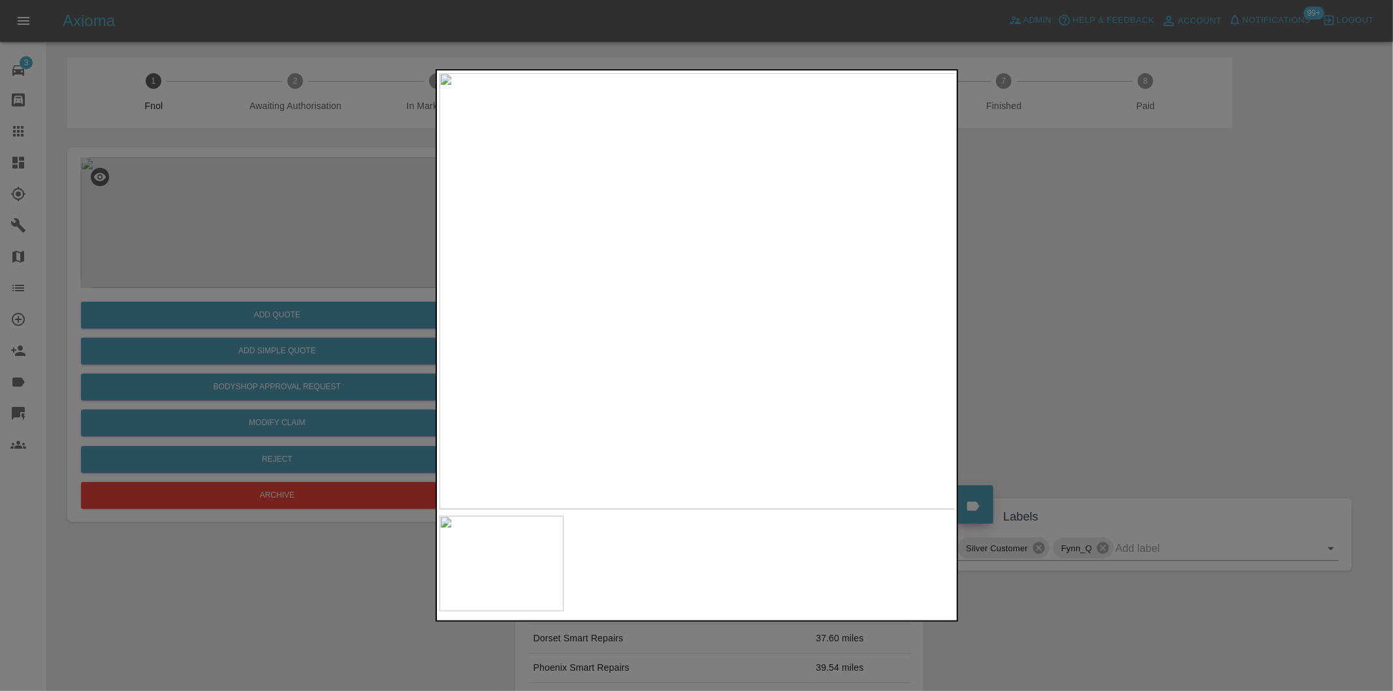
click at [1004, 302] on div at bounding box center [696, 345] width 1393 height 691
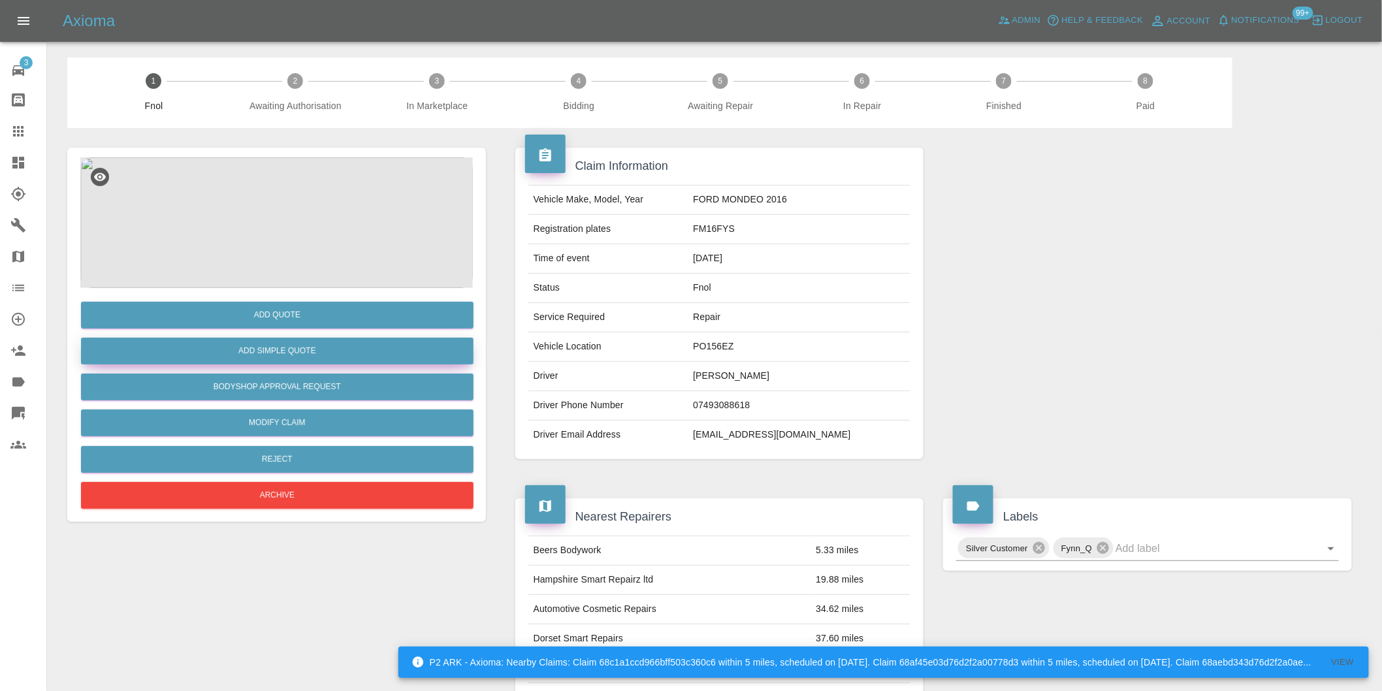
click at [303, 345] on button "Add Simple Quote" at bounding box center [277, 351] width 392 height 27
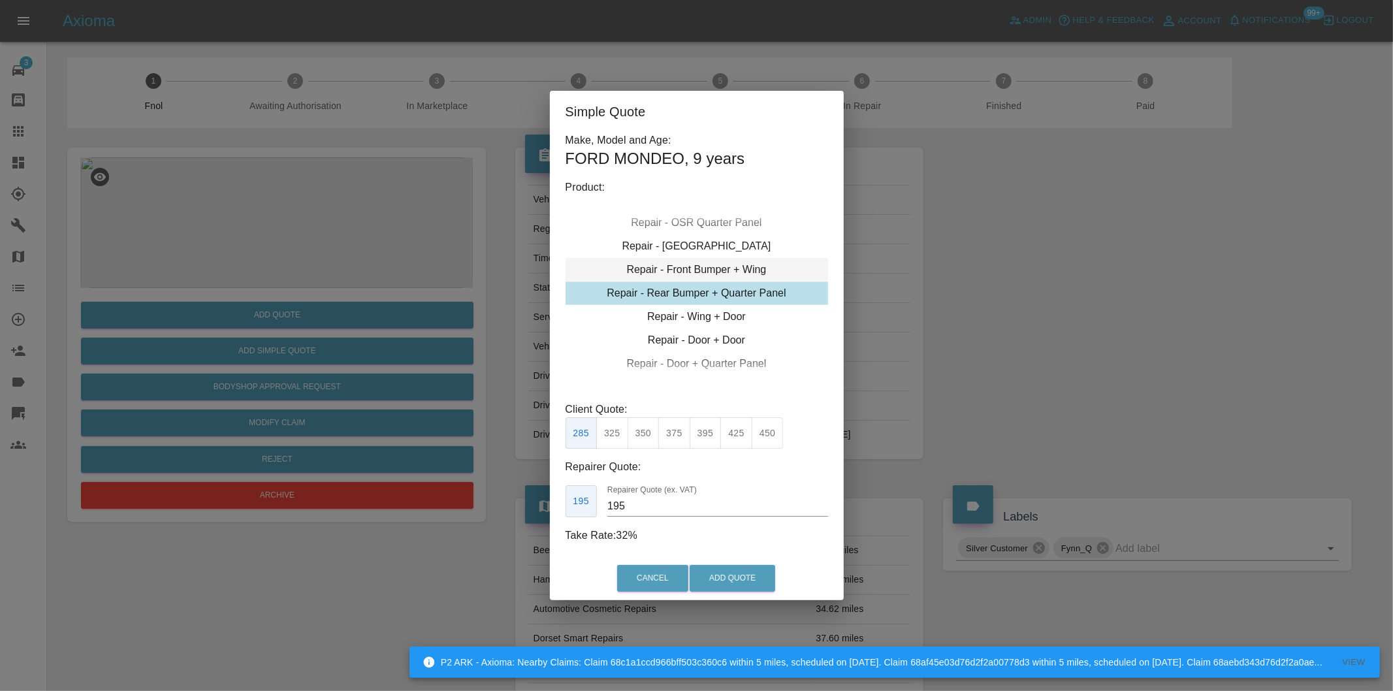
click at [759, 272] on div "Repair - Front Bumper + Wing" at bounding box center [697, 270] width 263 height 24
click at [708, 435] on button "395" at bounding box center [706, 433] width 32 height 32
type input "250"
click at [738, 582] on button "Add Quote" at bounding box center [733, 578] width 86 height 27
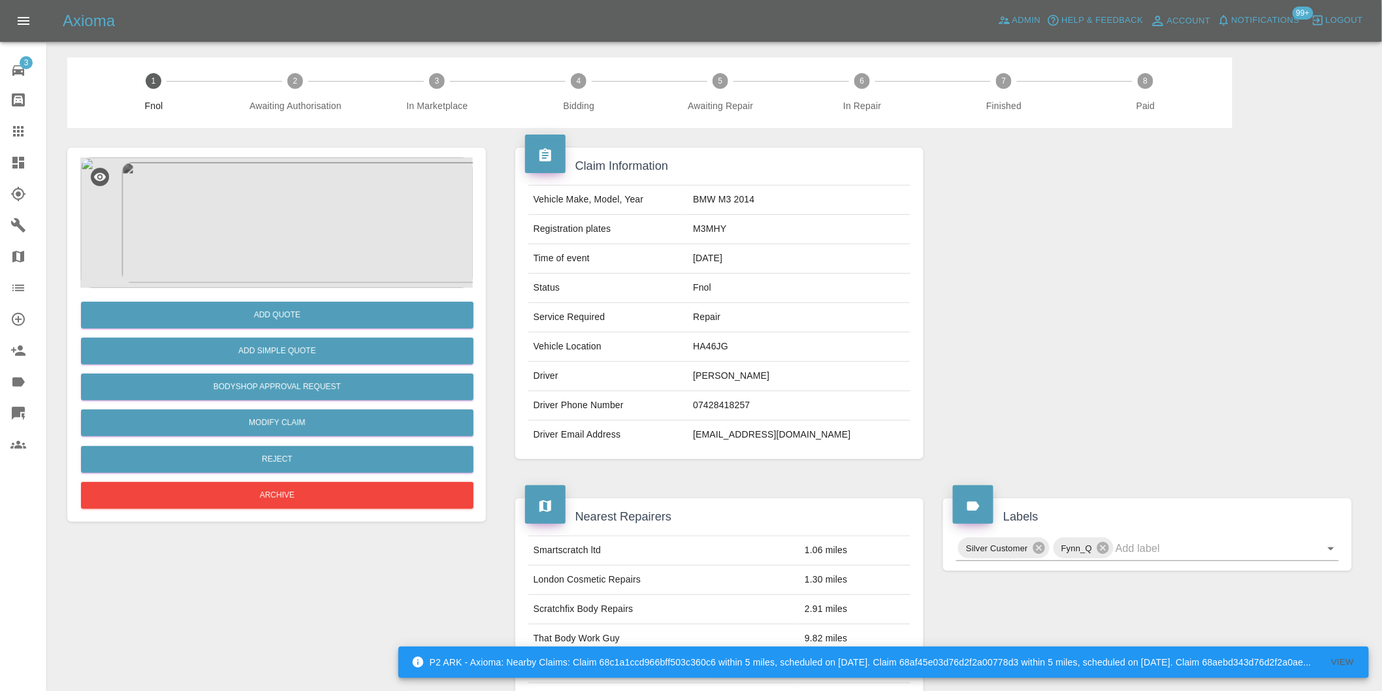
click at [308, 197] on img at bounding box center [276, 222] width 392 height 131
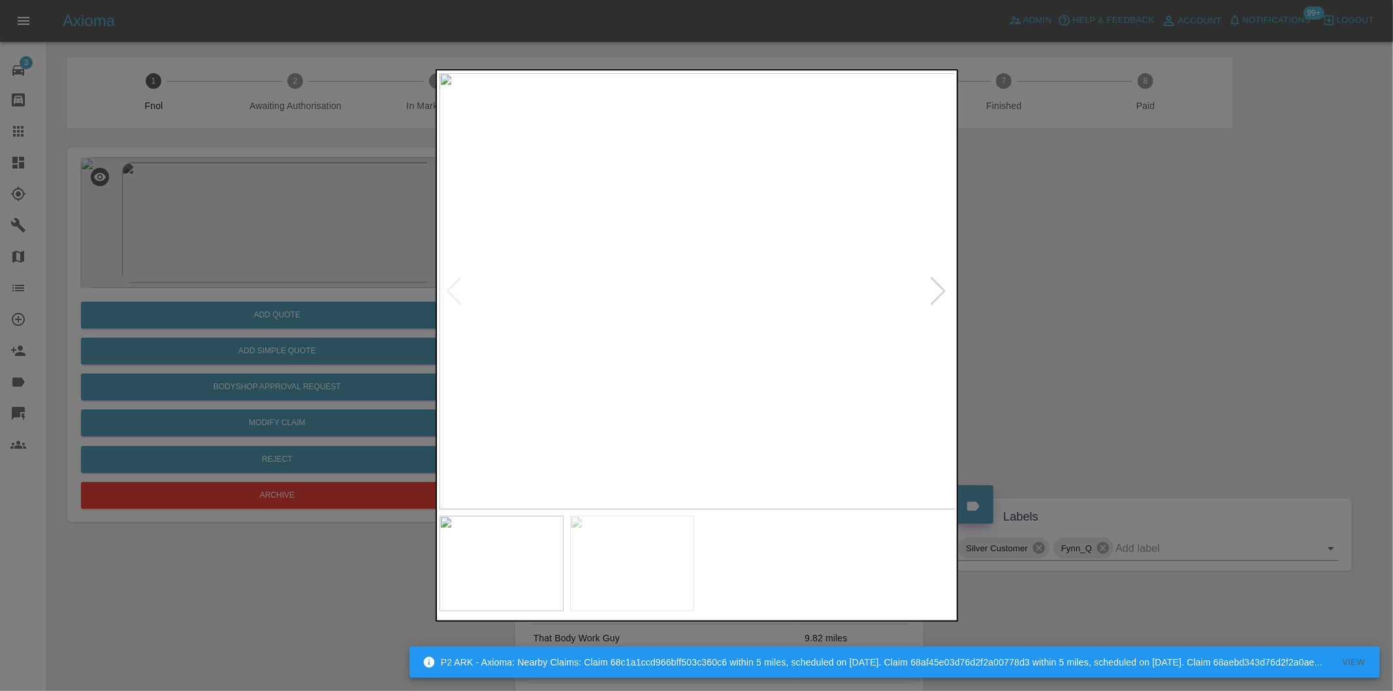
click at [935, 289] on div at bounding box center [939, 291] width 18 height 29
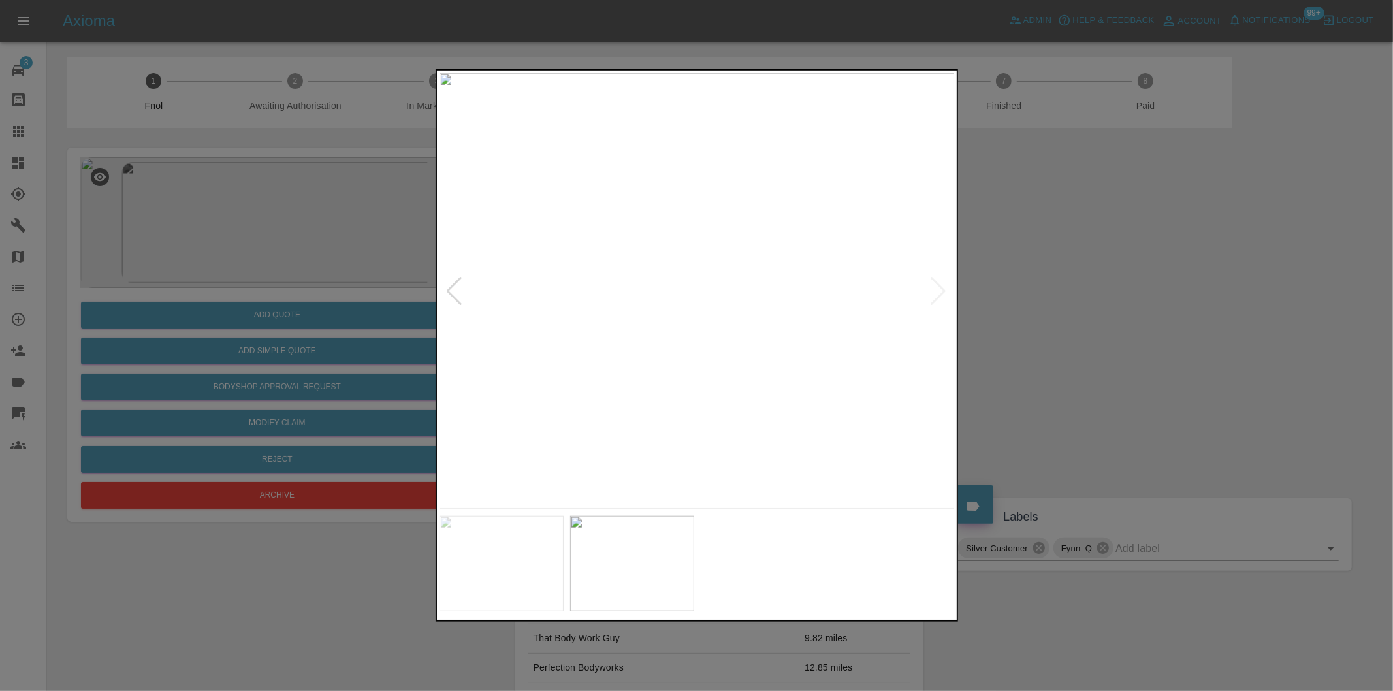
click at [1057, 296] on div at bounding box center [696, 345] width 1393 height 691
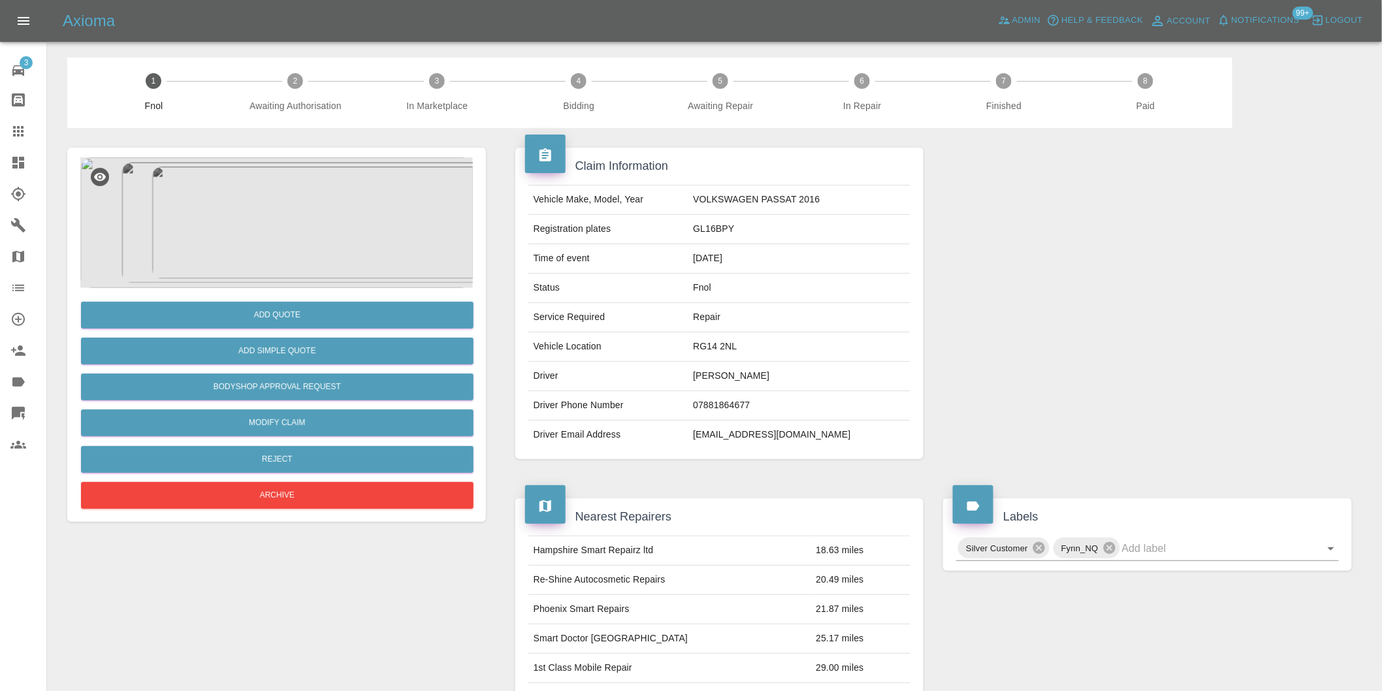
click at [294, 196] on img at bounding box center [276, 222] width 392 height 131
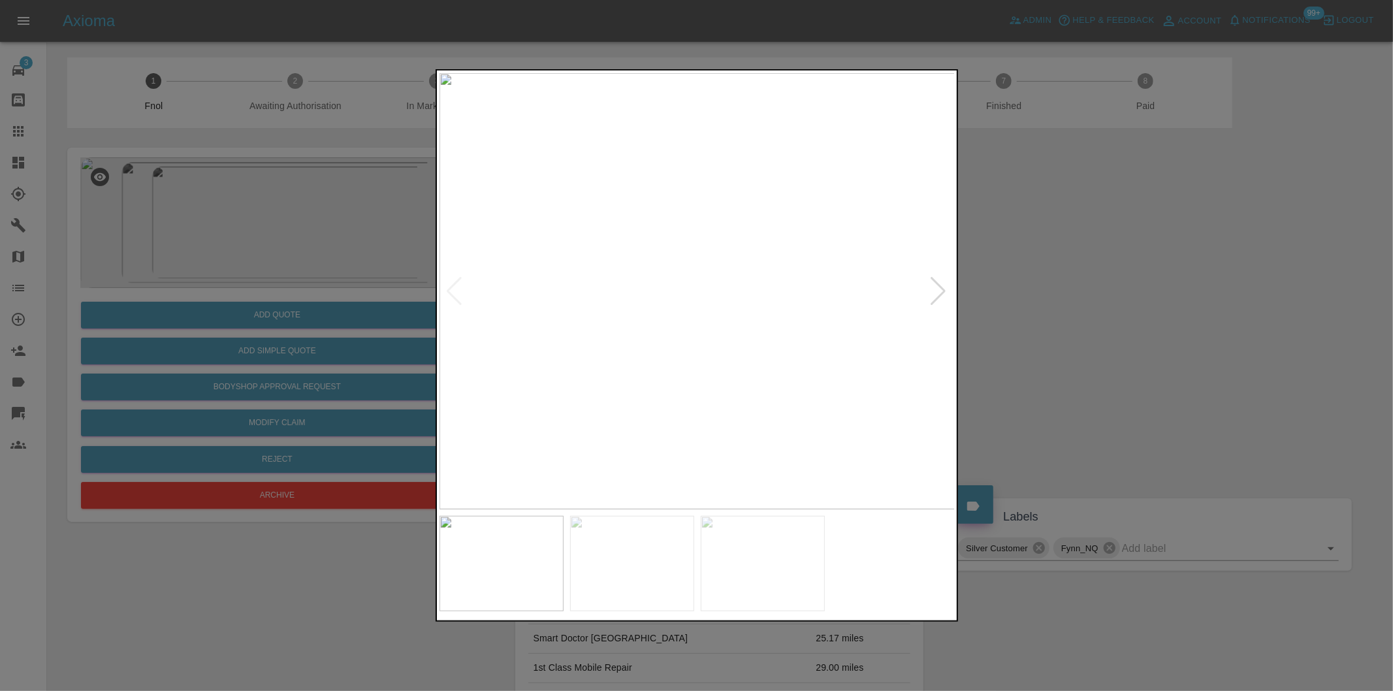
click at [936, 293] on div at bounding box center [939, 291] width 18 height 29
click at [936, 290] on div at bounding box center [939, 291] width 18 height 29
click at [936, 290] on img at bounding box center [697, 291] width 516 height 436
drag, startPoint x: 1089, startPoint y: 316, endPoint x: 872, endPoint y: 361, distance: 221.4
click at [1088, 318] on div at bounding box center [696, 345] width 1393 height 691
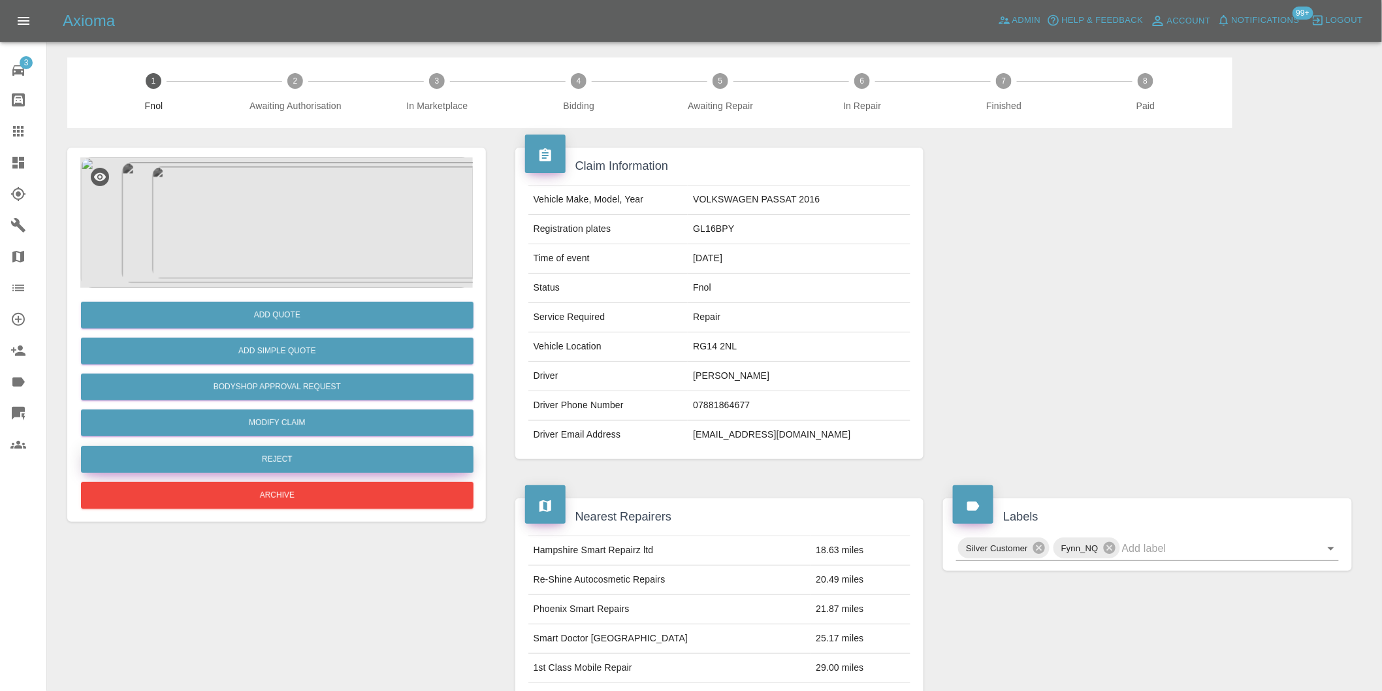
click at [359, 458] on button "Reject" at bounding box center [277, 459] width 392 height 27
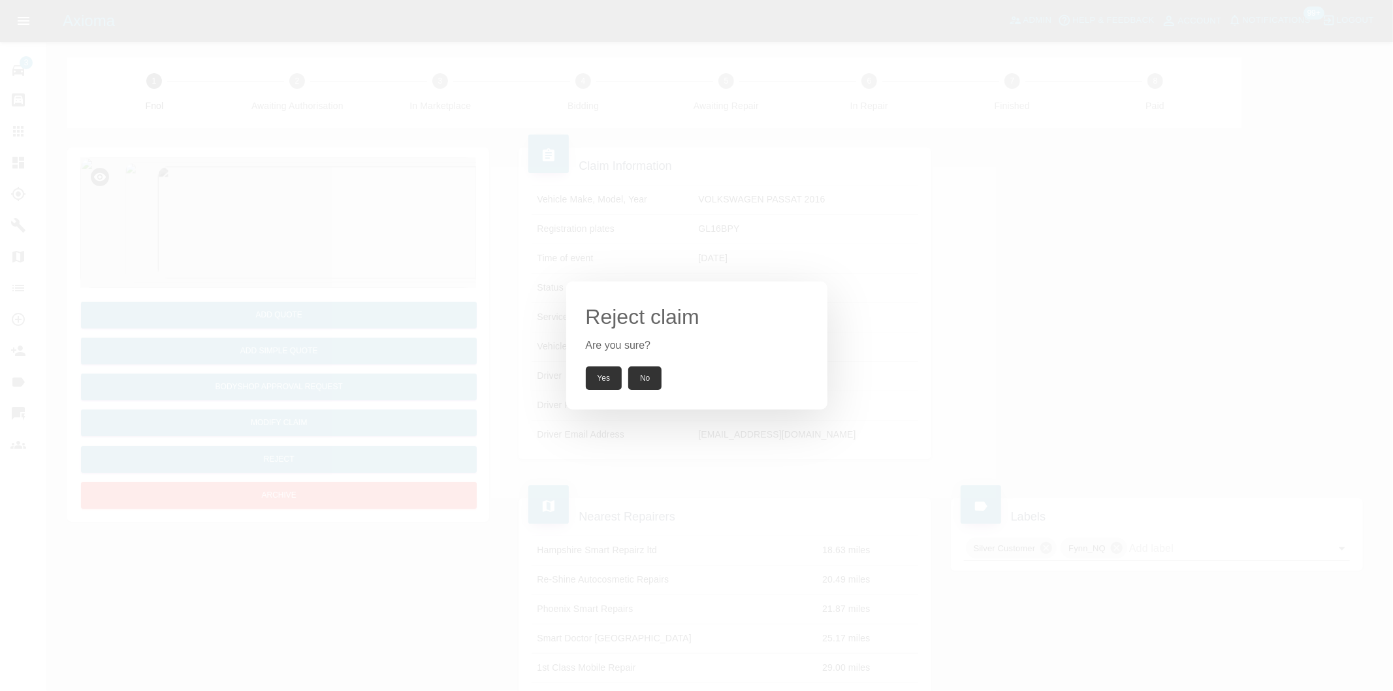
click at [601, 375] on button "Yes" at bounding box center [604, 378] width 37 height 24
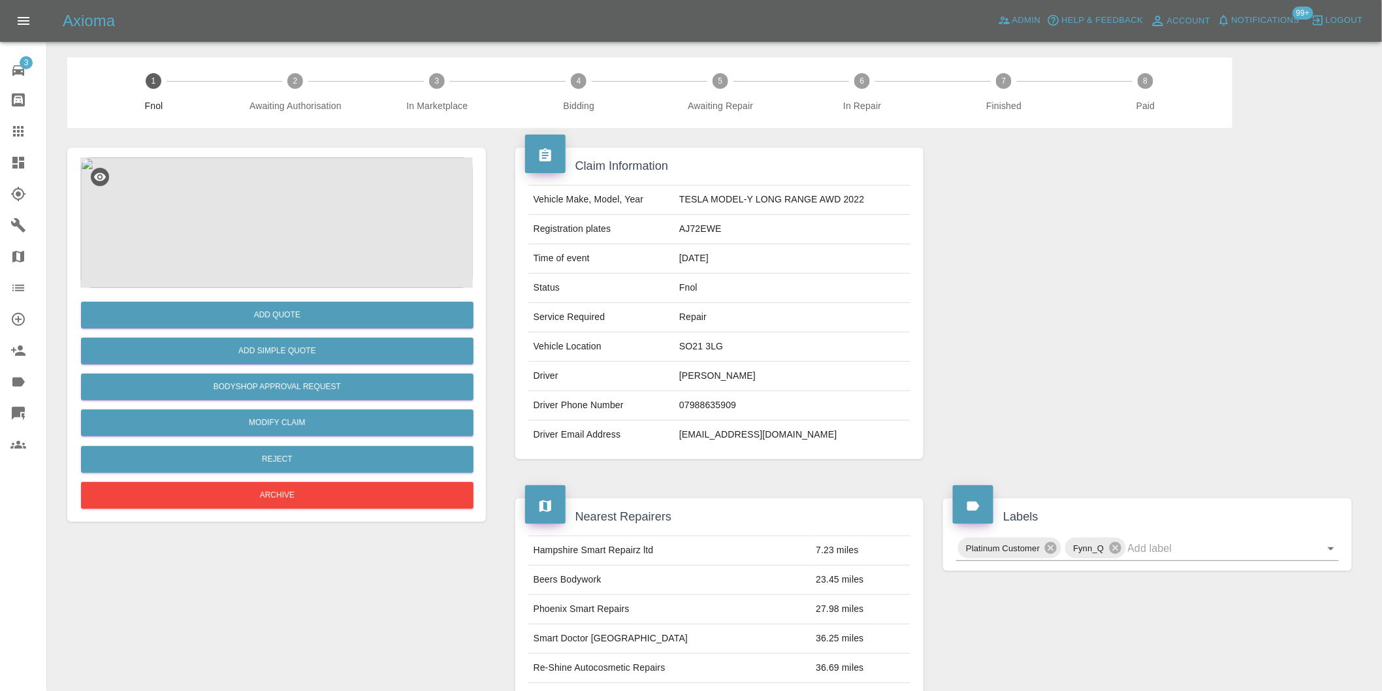
click at [275, 249] on img at bounding box center [276, 222] width 392 height 131
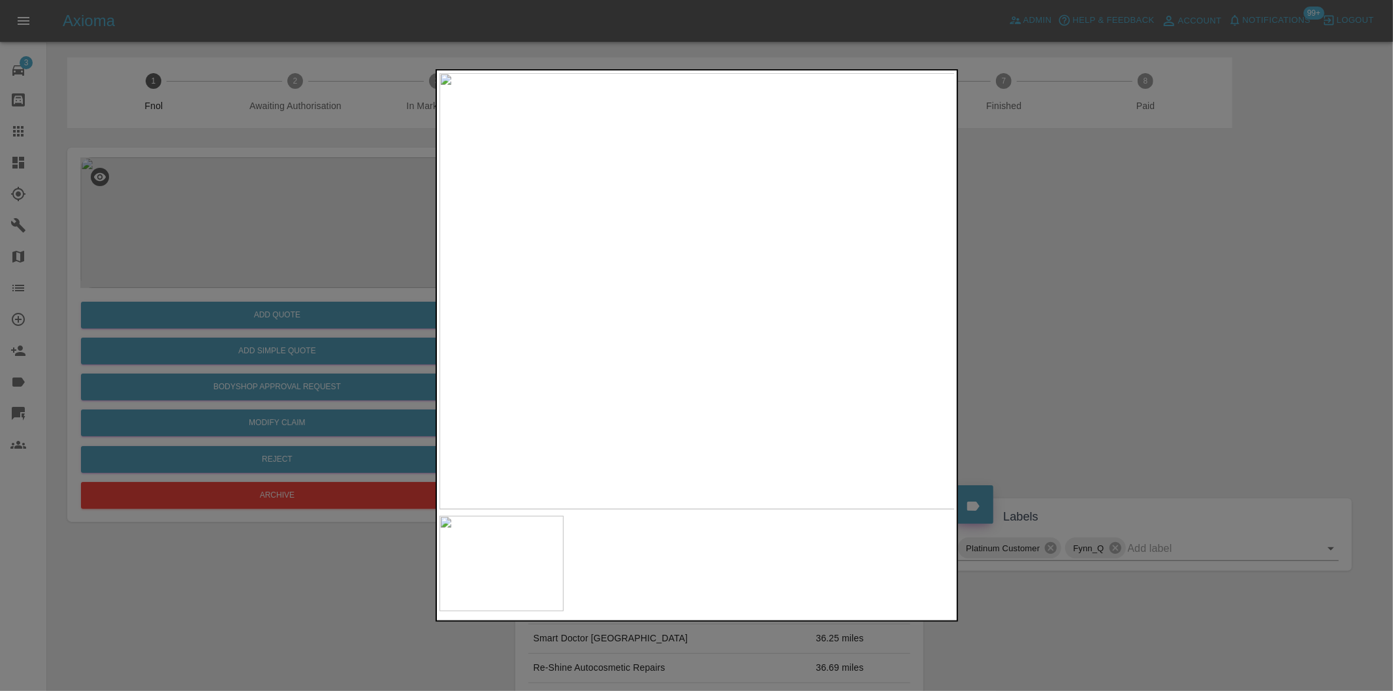
click at [1096, 295] on div at bounding box center [696, 345] width 1393 height 691
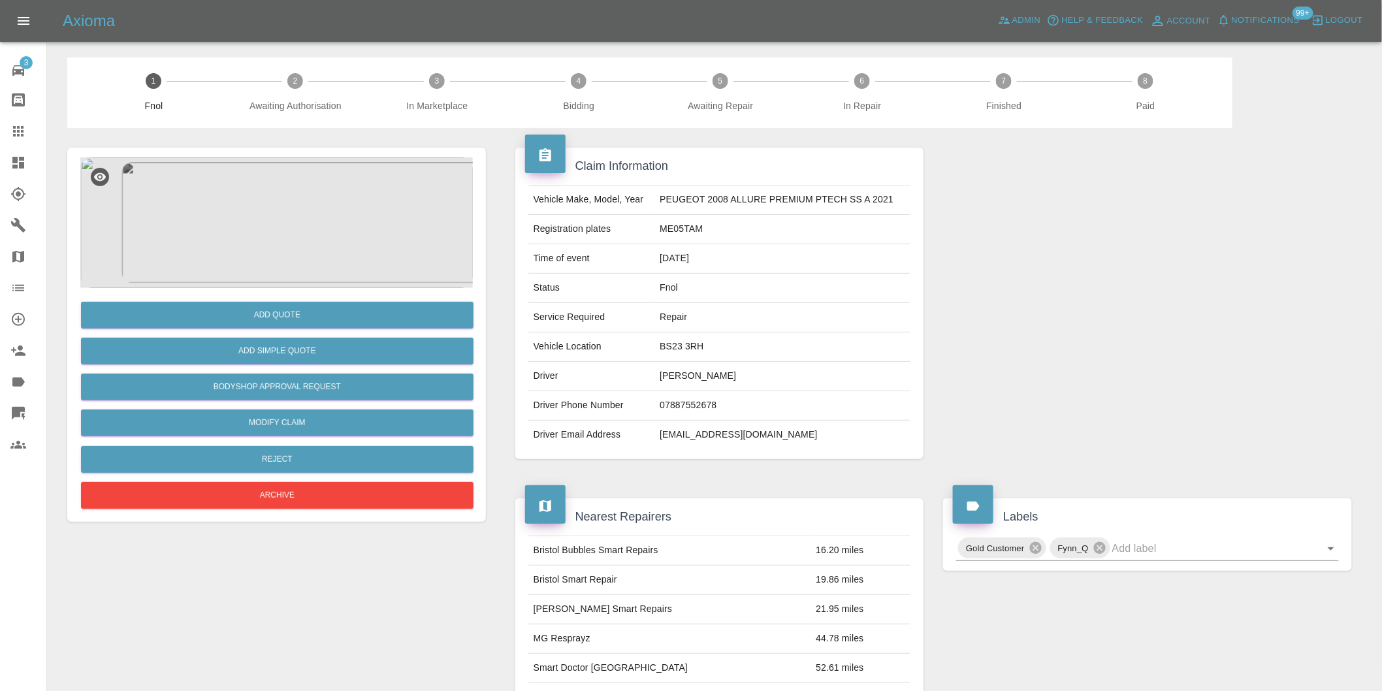
click at [288, 224] on img at bounding box center [276, 222] width 392 height 131
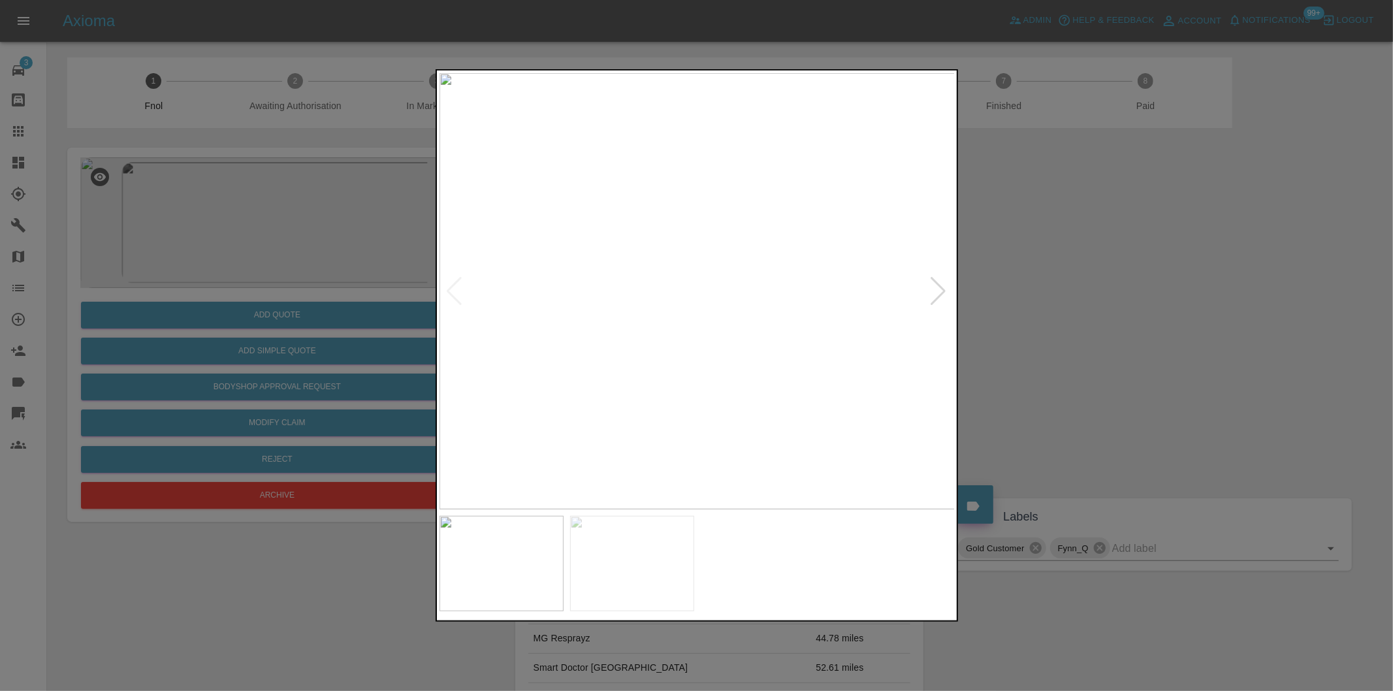
click at [932, 296] on div at bounding box center [939, 291] width 18 height 29
click at [932, 293] on img at bounding box center [697, 291] width 516 height 436
click at [1126, 319] on div at bounding box center [696, 345] width 1393 height 691
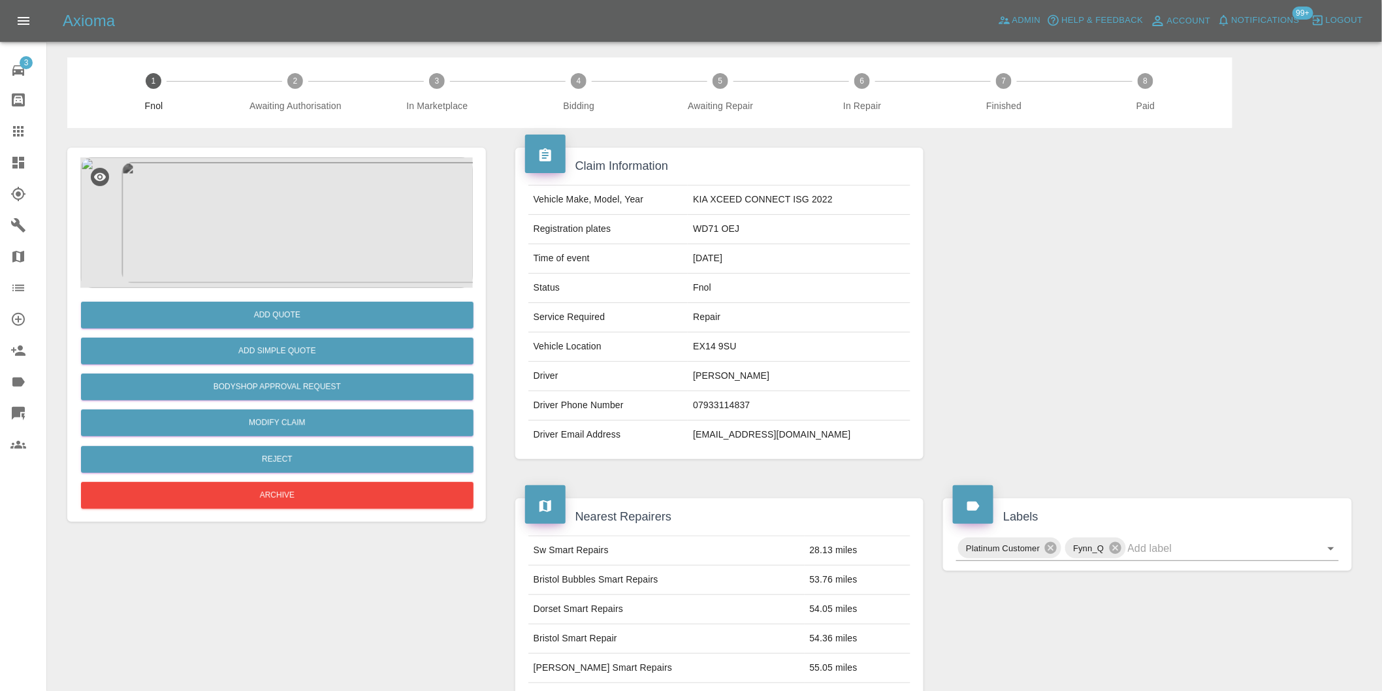
click at [315, 209] on img at bounding box center [276, 222] width 392 height 131
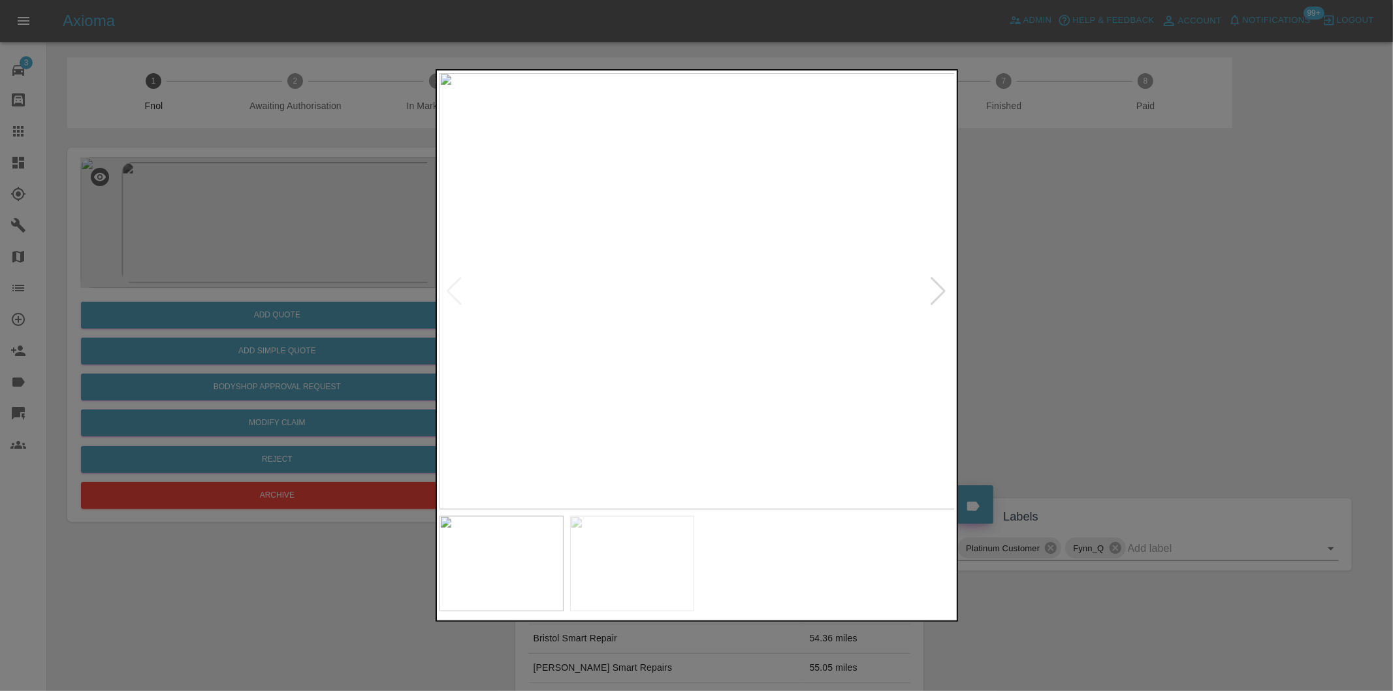
click at [942, 288] on div at bounding box center [939, 291] width 18 height 29
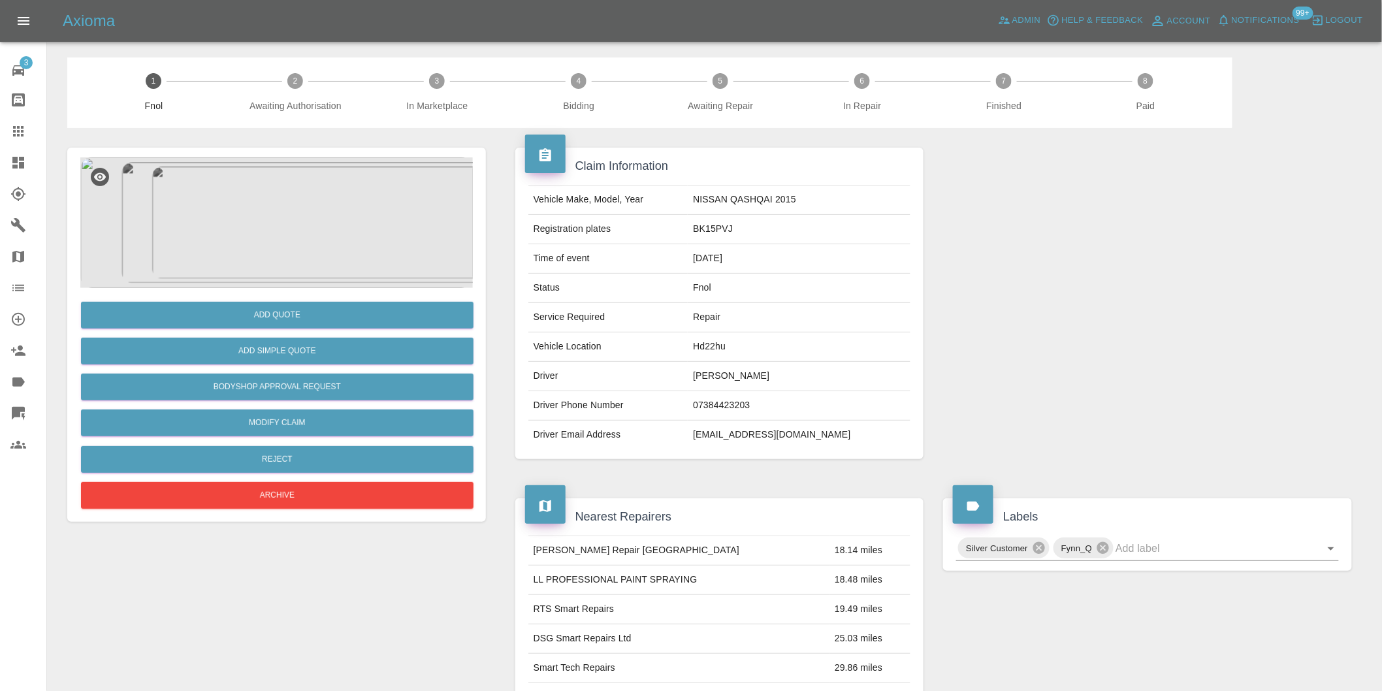
click at [284, 215] on img at bounding box center [276, 222] width 392 height 131
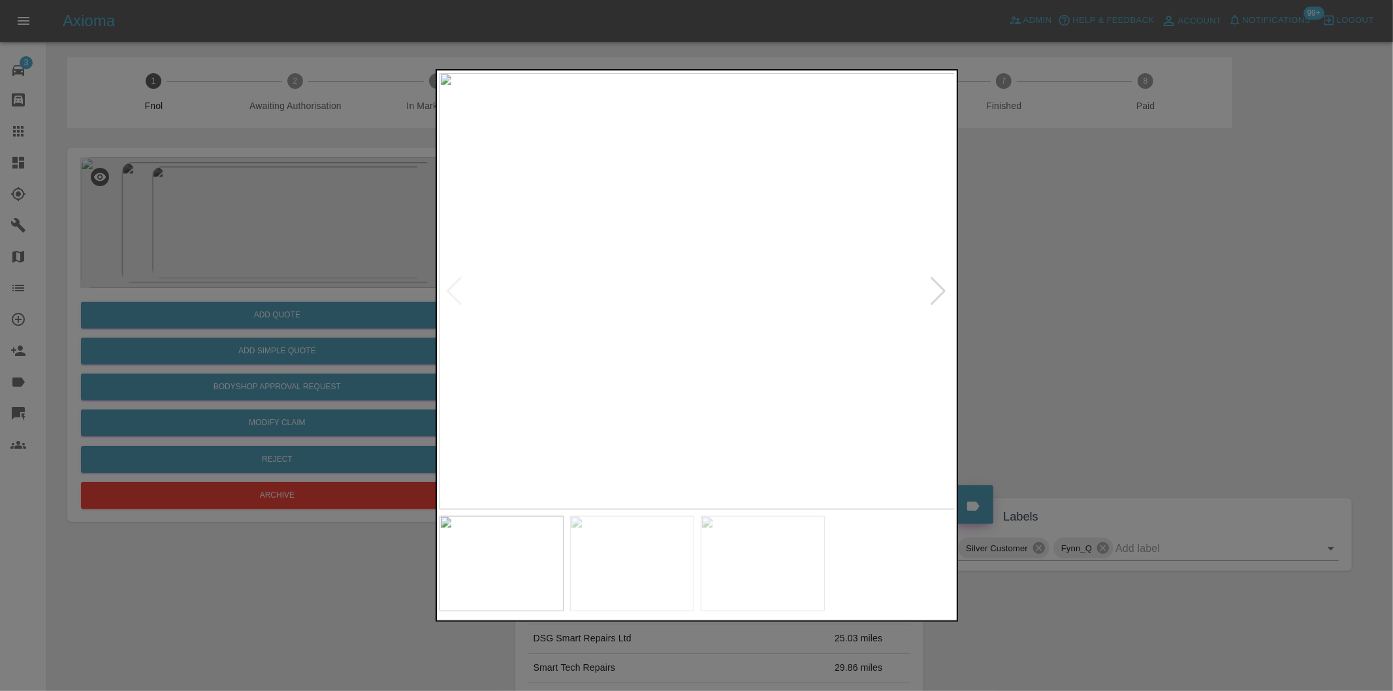
click at [939, 291] on div at bounding box center [939, 291] width 18 height 29
click at [939, 291] on img at bounding box center [697, 291] width 516 height 436
click at [1130, 317] on div at bounding box center [696, 345] width 1393 height 691
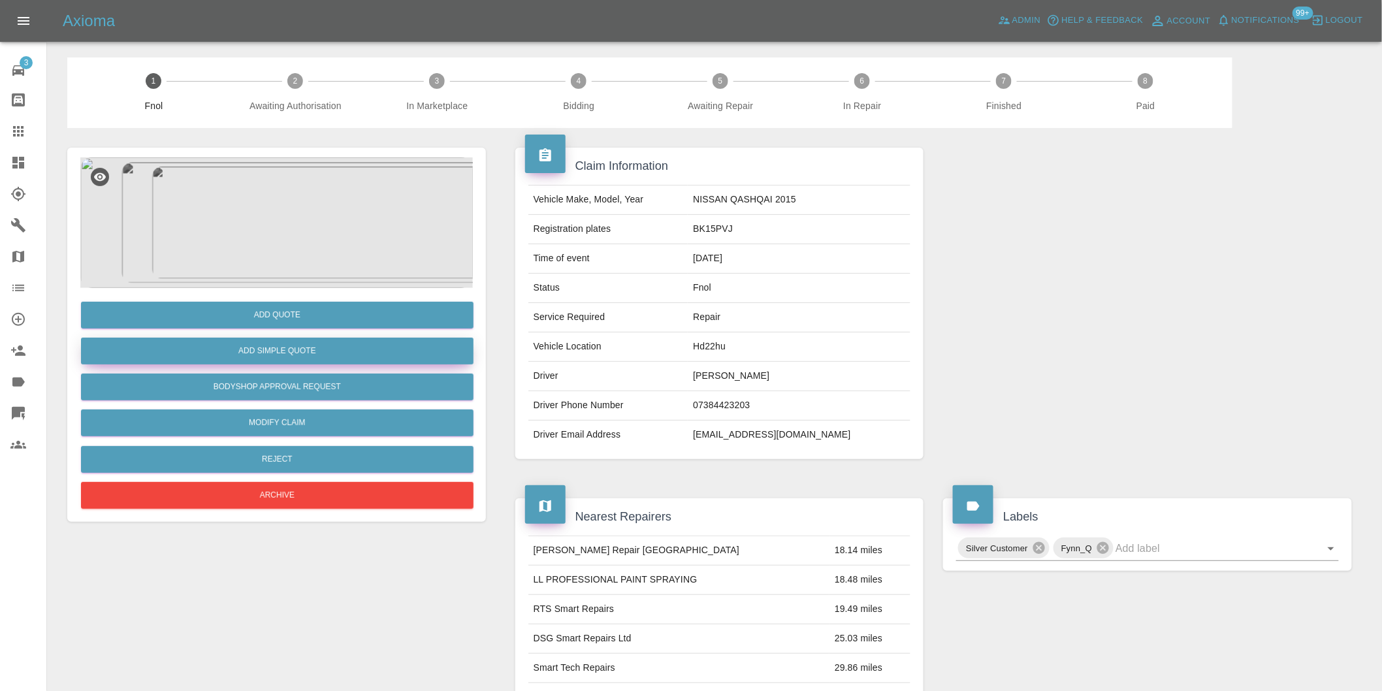
click at [293, 357] on button "Add Simple Quote" at bounding box center [277, 351] width 392 height 27
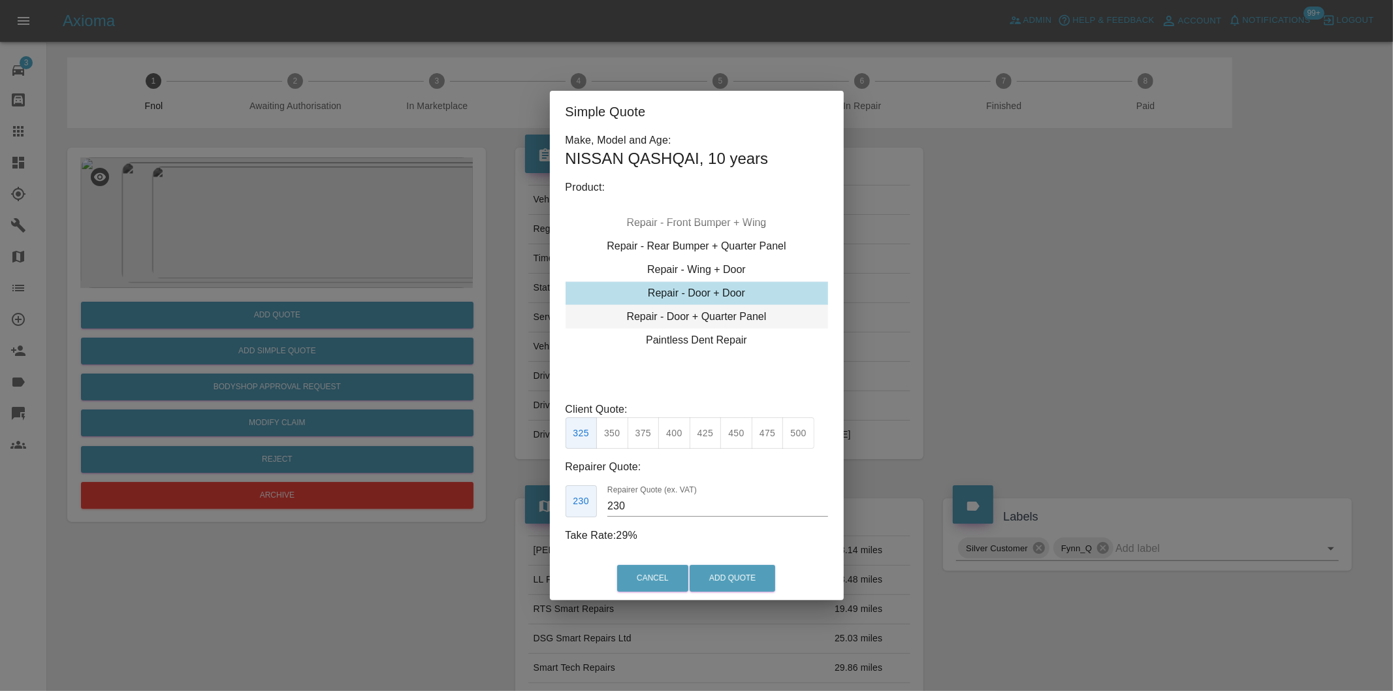
click at [742, 317] on div "Repair - Door + Quarter Panel" at bounding box center [697, 317] width 263 height 24
click at [637, 431] on button "375" at bounding box center [644, 433] width 32 height 32
type input "230"
click at [728, 568] on button "Add Quote" at bounding box center [733, 578] width 86 height 27
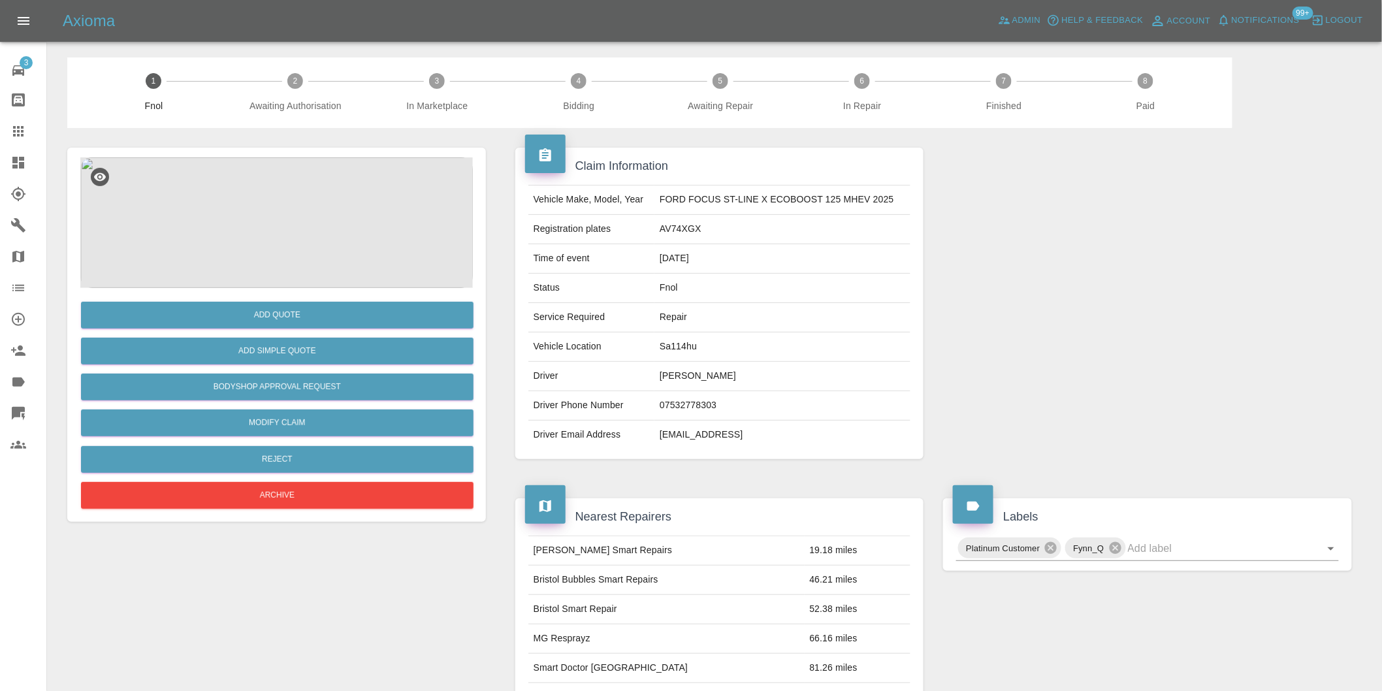
click at [274, 206] on img at bounding box center [276, 222] width 392 height 131
click at [283, 230] on img at bounding box center [276, 222] width 392 height 131
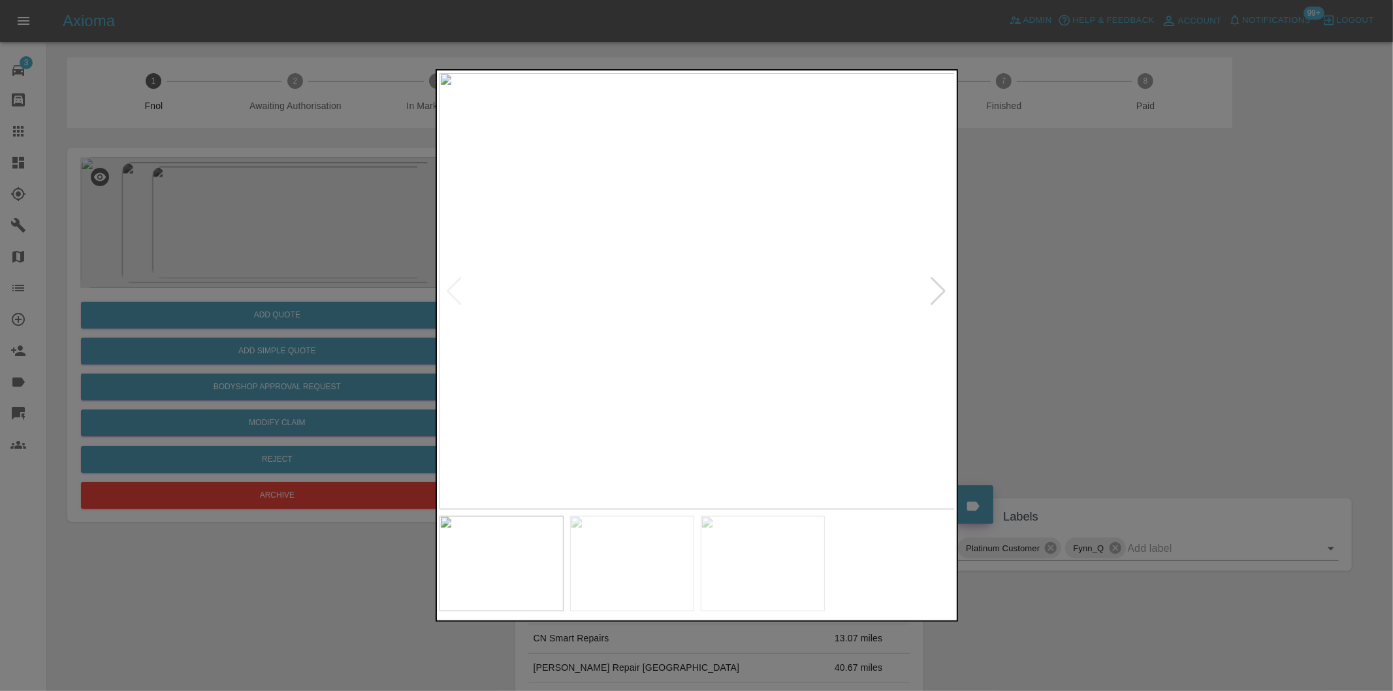
click at [934, 287] on div at bounding box center [939, 291] width 18 height 29
click at [934, 287] on img at bounding box center [697, 291] width 516 height 436
drag, startPoint x: 1086, startPoint y: 286, endPoint x: 974, endPoint y: 225, distance: 128.0
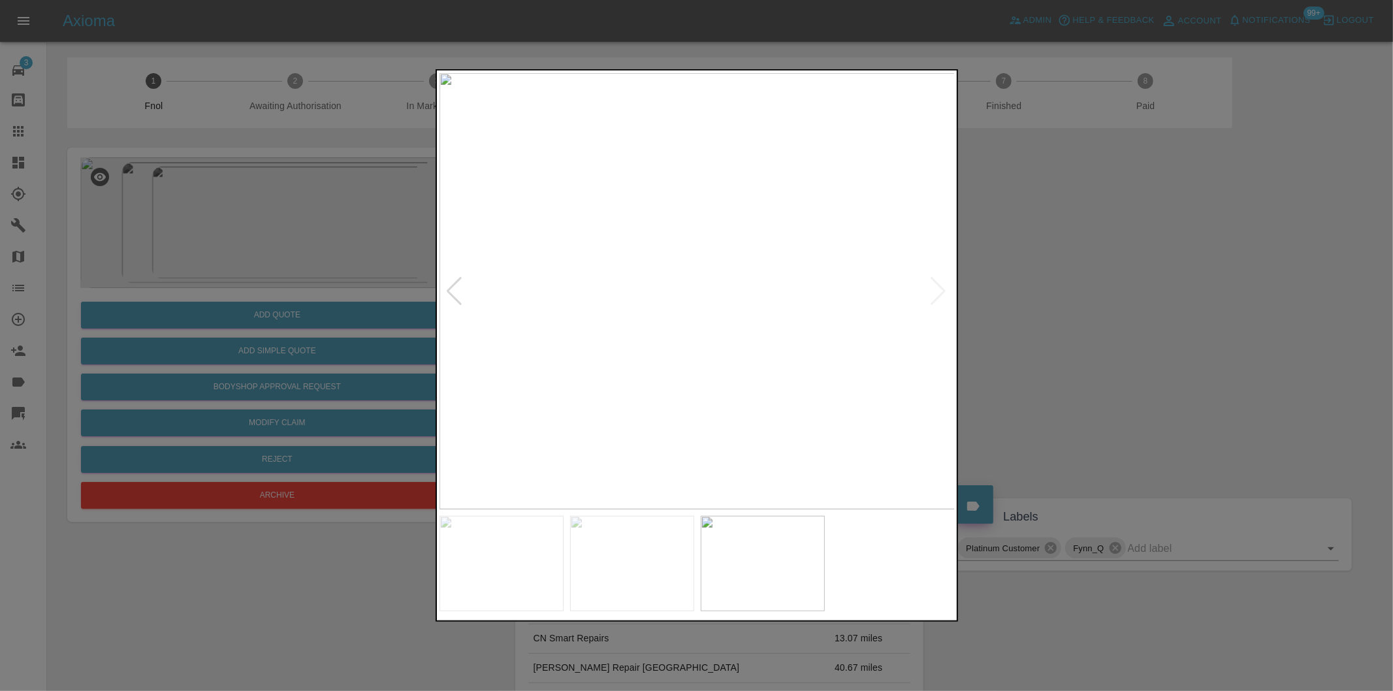
click at [1077, 279] on div at bounding box center [696, 345] width 1393 height 691
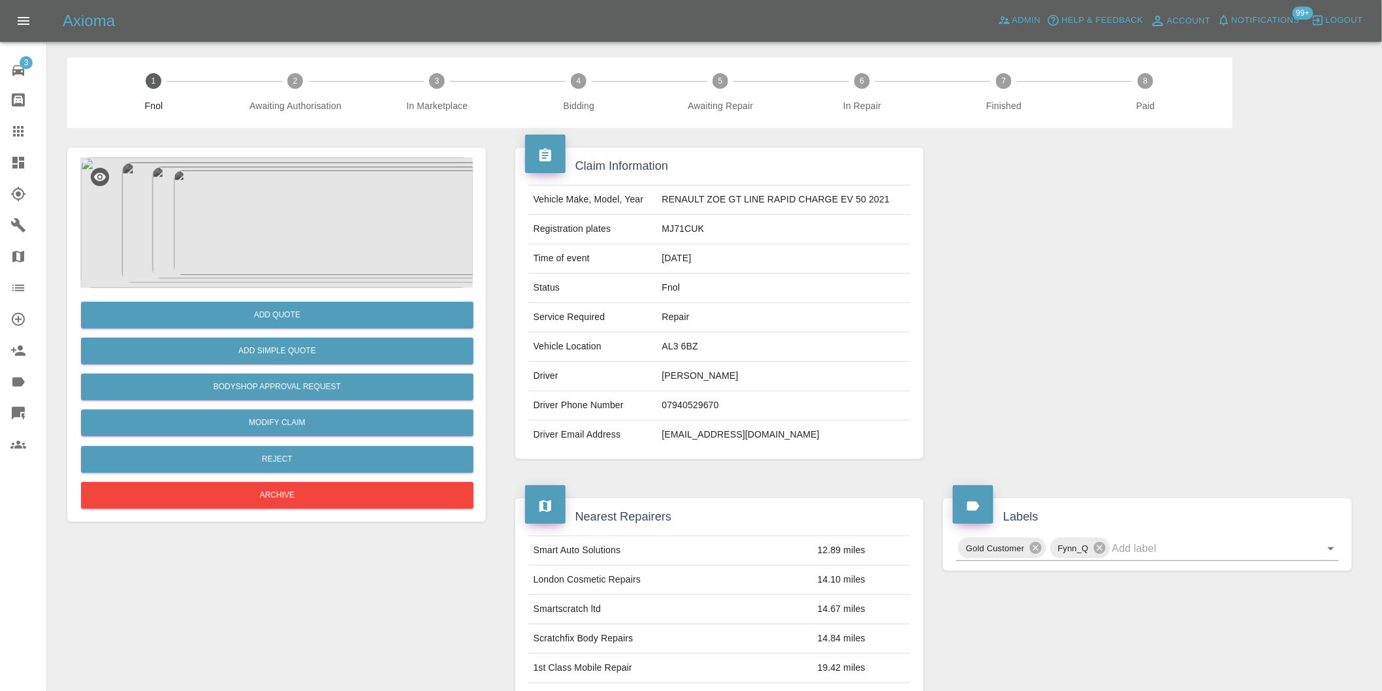
click at [293, 200] on img at bounding box center [276, 222] width 392 height 131
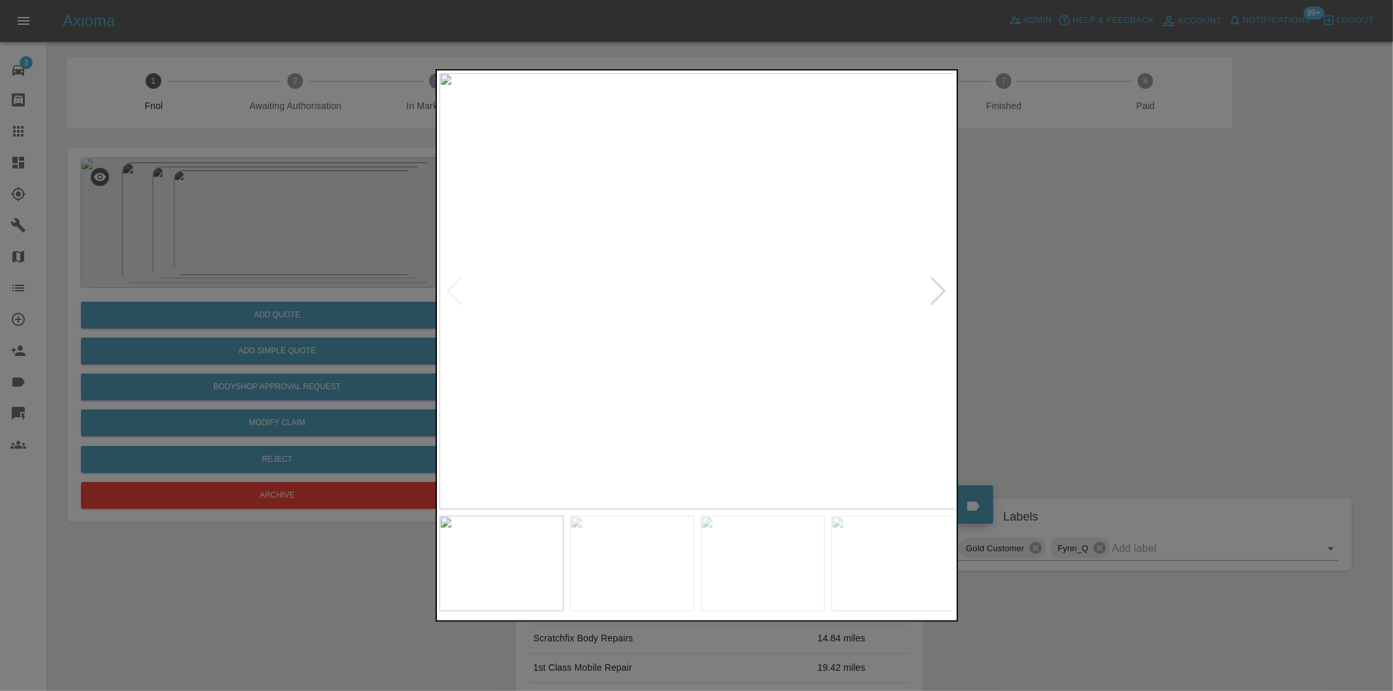
click at [939, 289] on div at bounding box center [939, 291] width 18 height 29
drag, startPoint x: 1118, startPoint y: 291, endPoint x: 786, endPoint y: 116, distance: 375.1
click at [1117, 291] on div at bounding box center [696, 345] width 1393 height 691
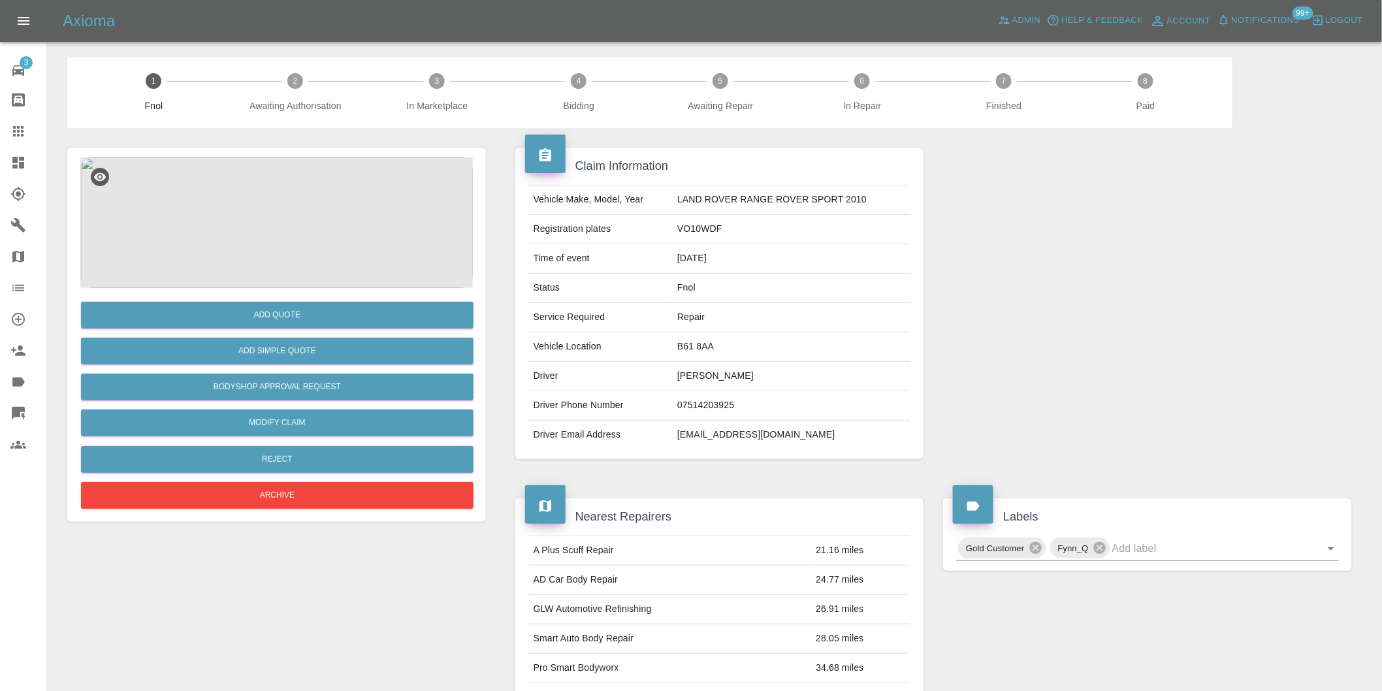
click at [285, 193] on img at bounding box center [276, 222] width 392 height 131
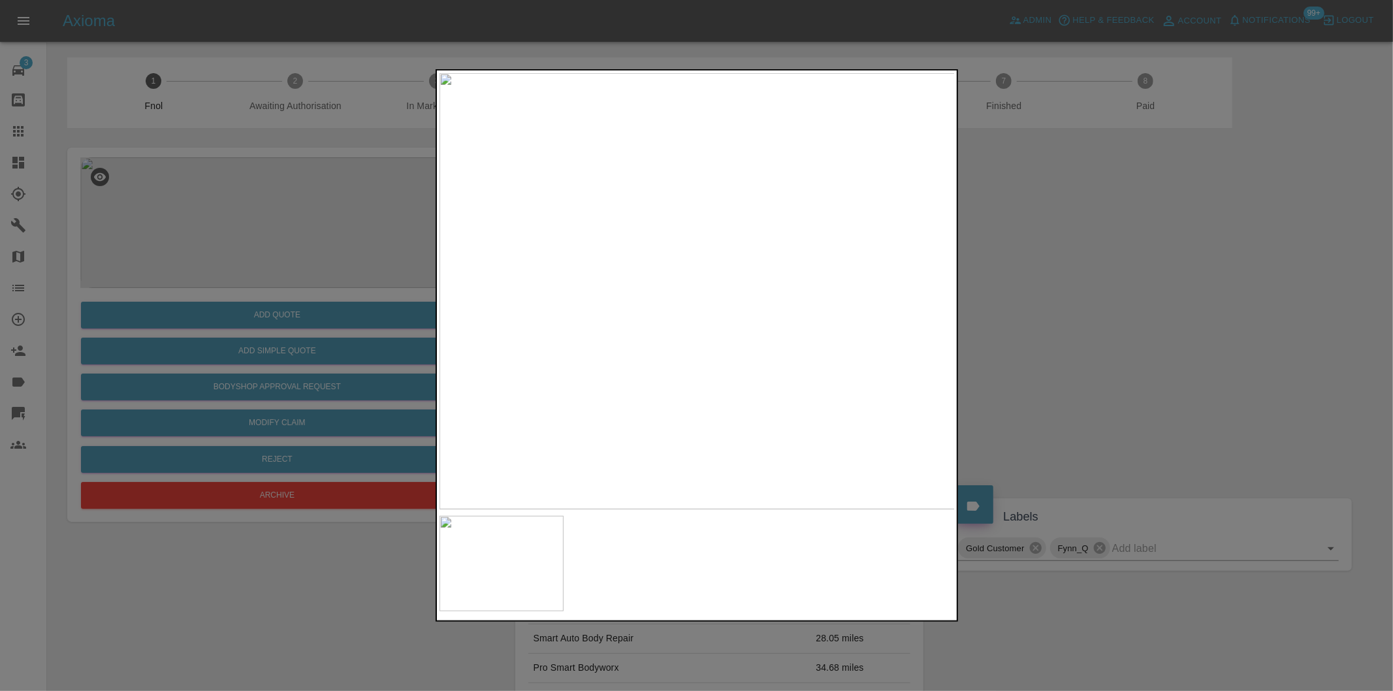
click at [730, 294] on img at bounding box center [697, 291] width 516 height 436
click at [730, 294] on img at bounding box center [595, 283] width 1548 height 1308
click at [1124, 325] on div at bounding box center [696, 345] width 1393 height 691
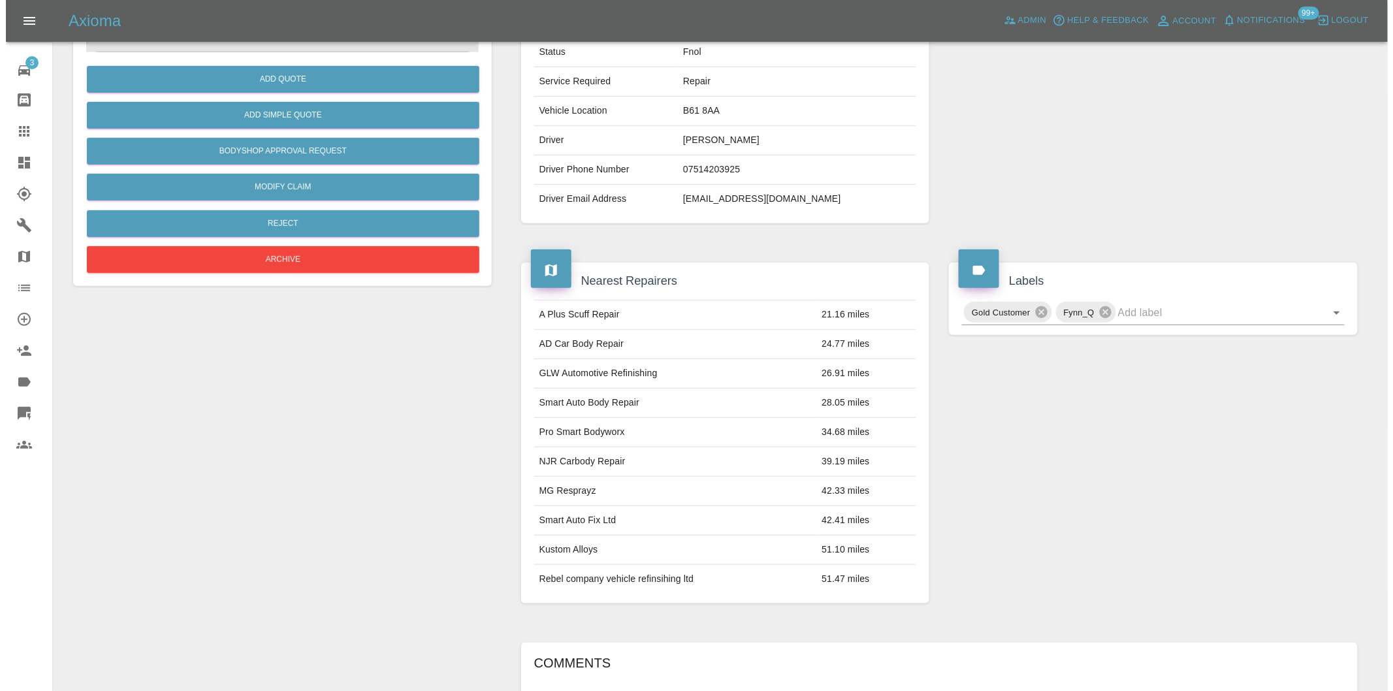
scroll to position [18, 0]
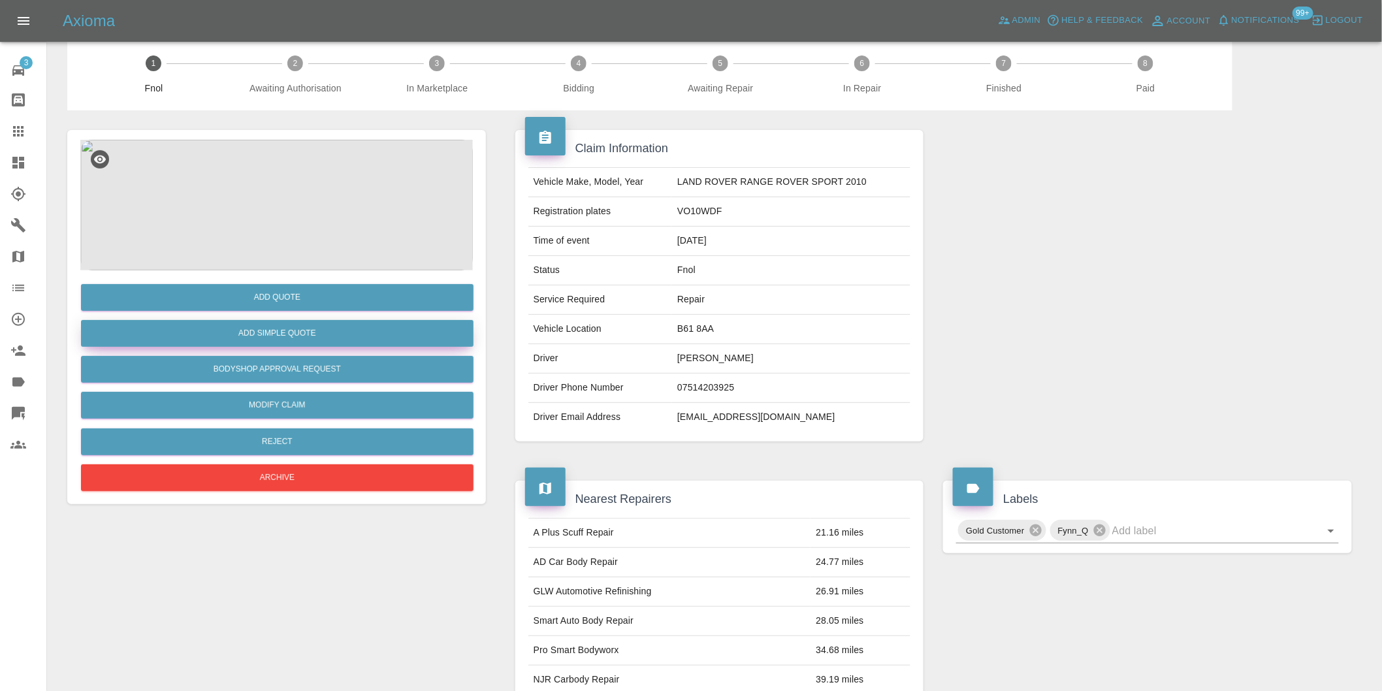
click at [322, 345] on button "Add Simple Quote" at bounding box center [277, 333] width 392 height 27
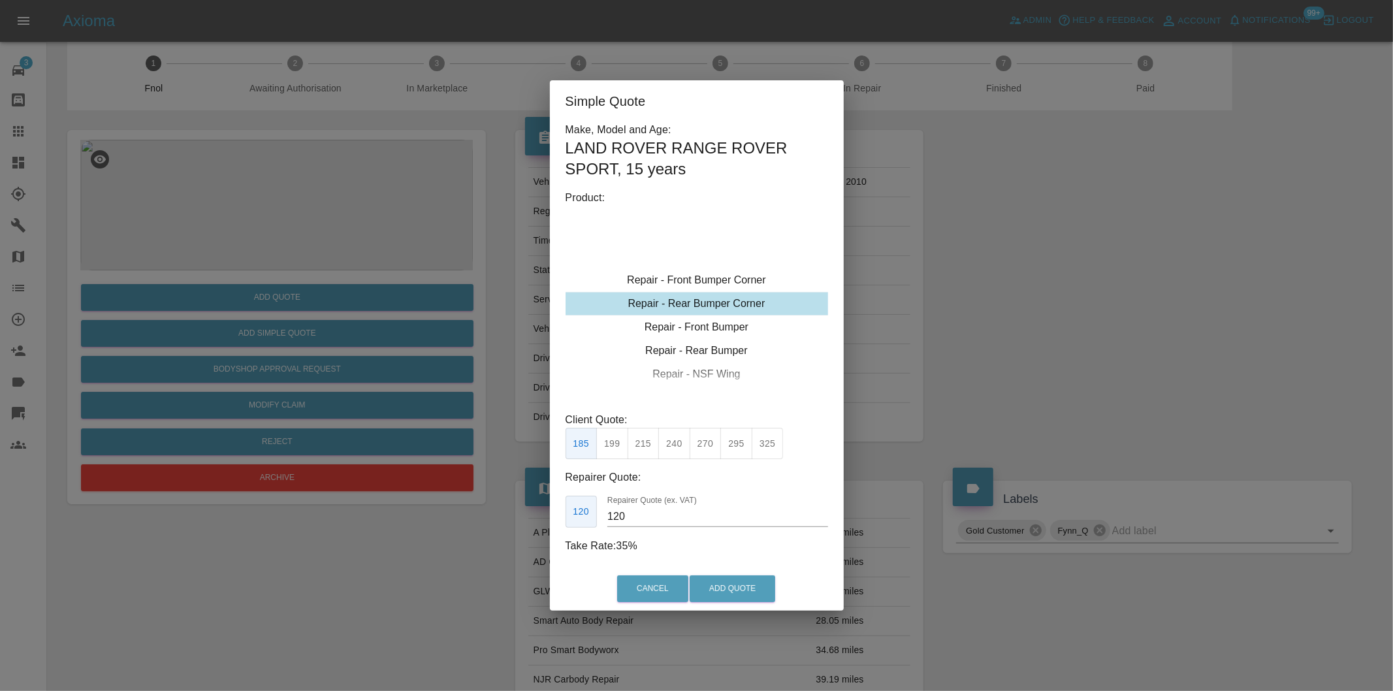
click at [757, 302] on div "Repair - Rear Bumper Corner" at bounding box center [697, 304] width 263 height 24
drag, startPoint x: 673, startPoint y: 444, endPoint x: 682, endPoint y: 453, distance: 13.0
click at [676, 447] on button "240" at bounding box center [674, 444] width 32 height 32
type input "150"
click at [745, 594] on button "Add Quote" at bounding box center [733, 588] width 86 height 27
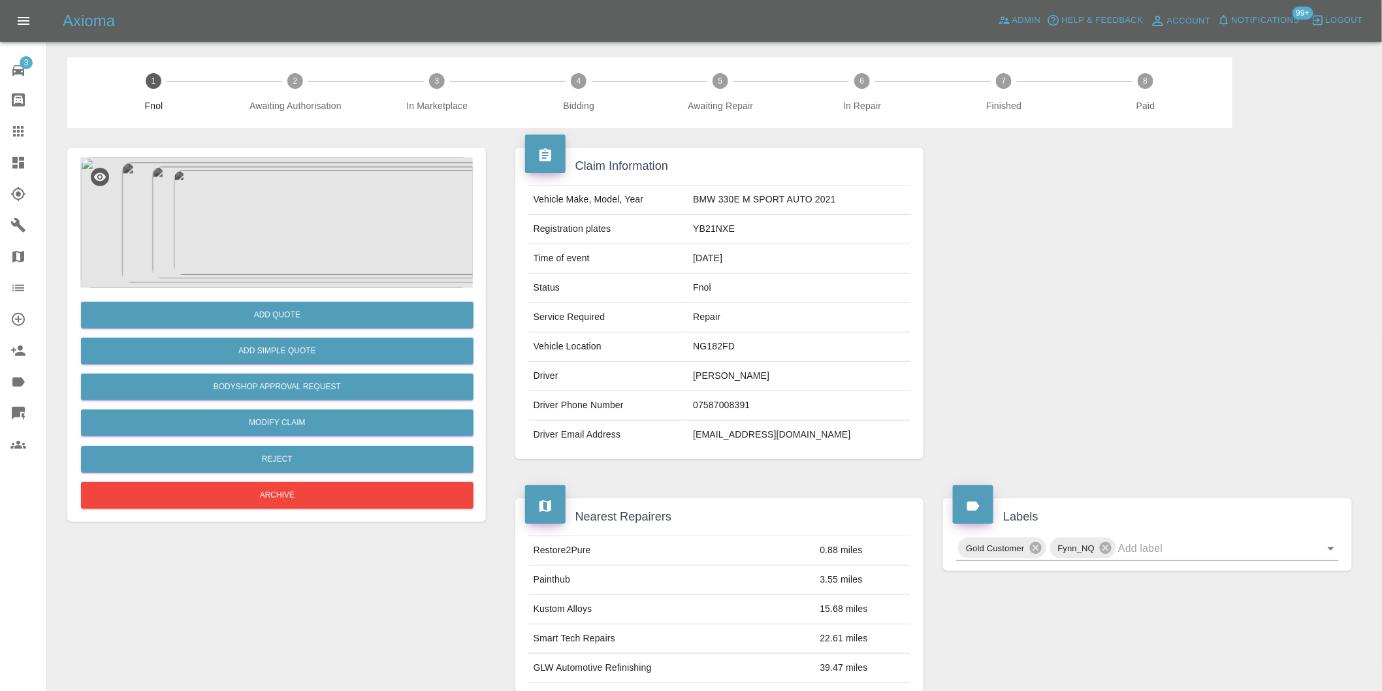
click at [284, 247] on img at bounding box center [276, 222] width 392 height 131
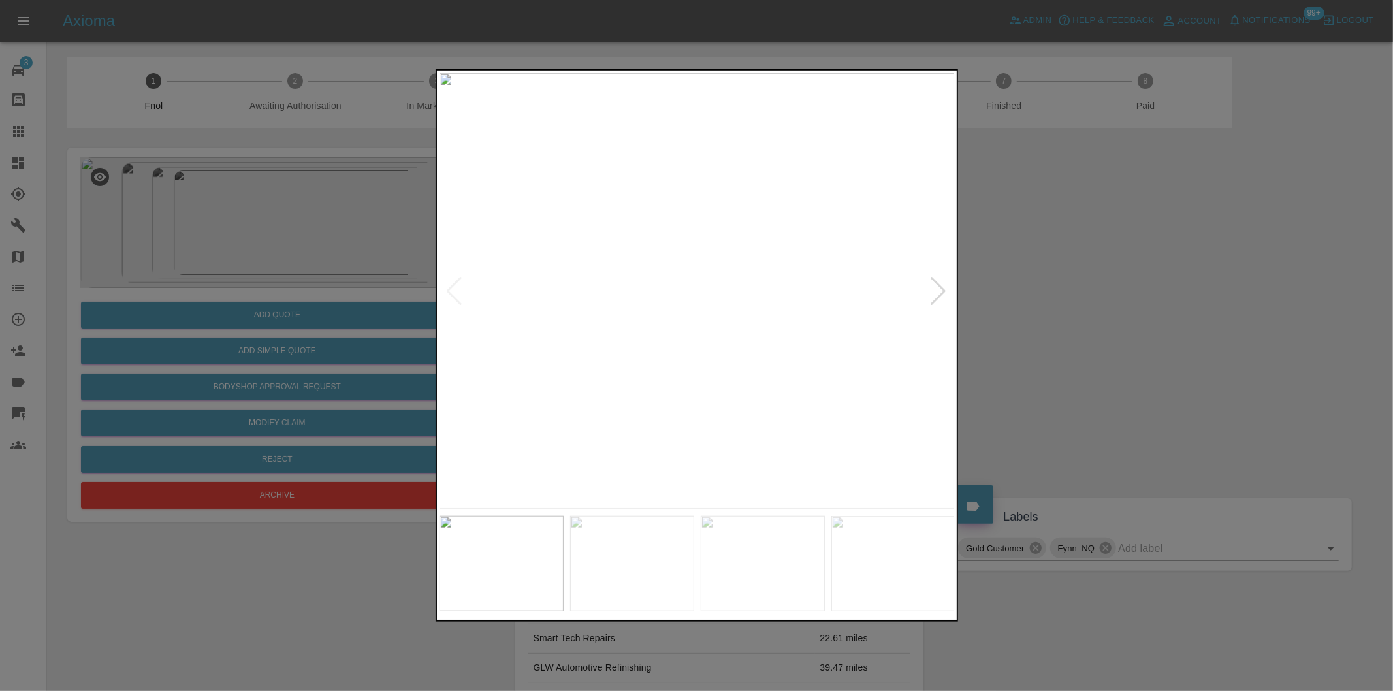
click at [936, 288] on div at bounding box center [939, 291] width 18 height 29
click at [936, 288] on img at bounding box center [697, 291] width 516 height 436
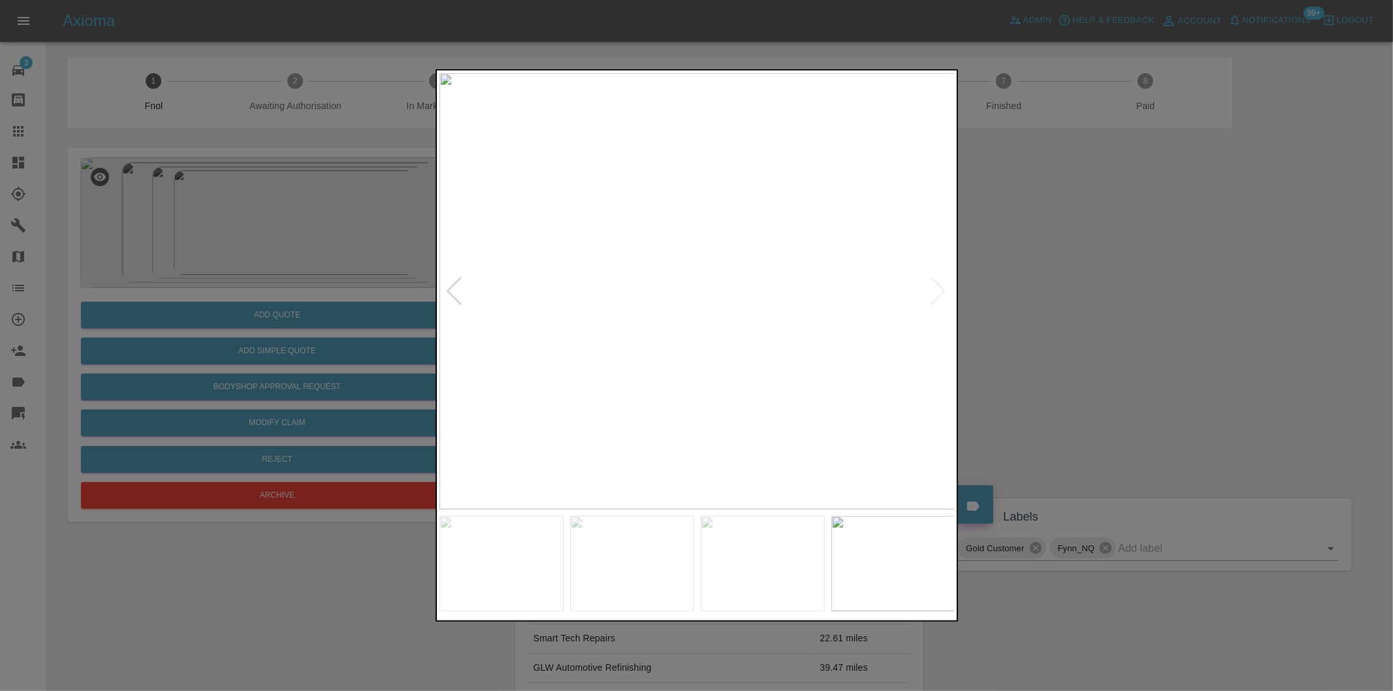
click at [1059, 292] on div at bounding box center [696, 345] width 1393 height 691
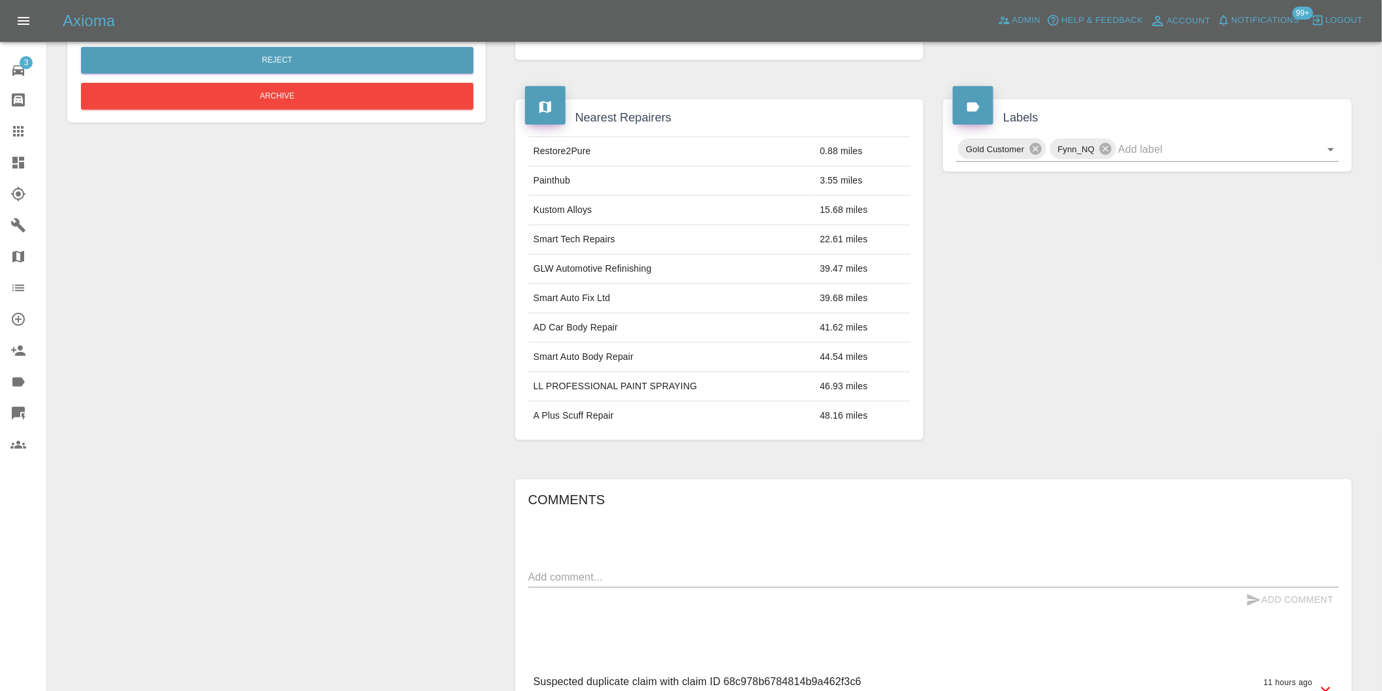
scroll to position [217, 0]
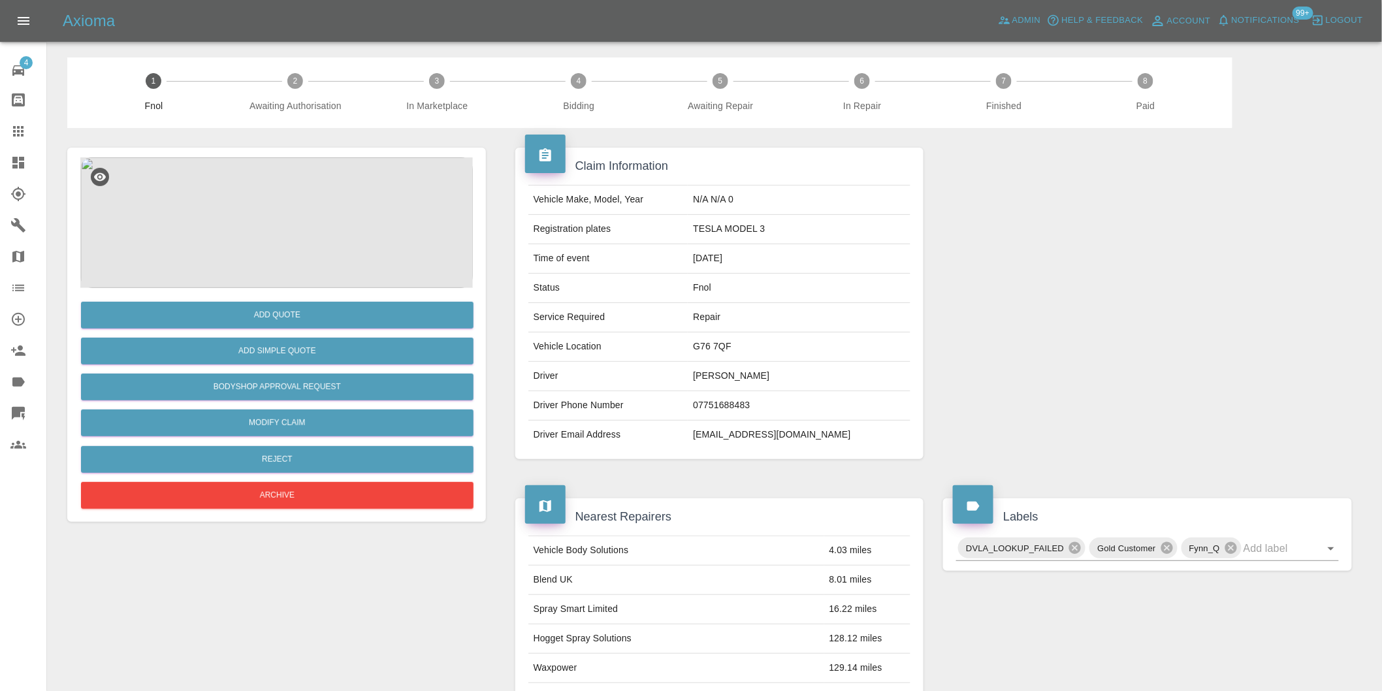
click at [281, 200] on img at bounding box center [276, 222] width 392 height 131
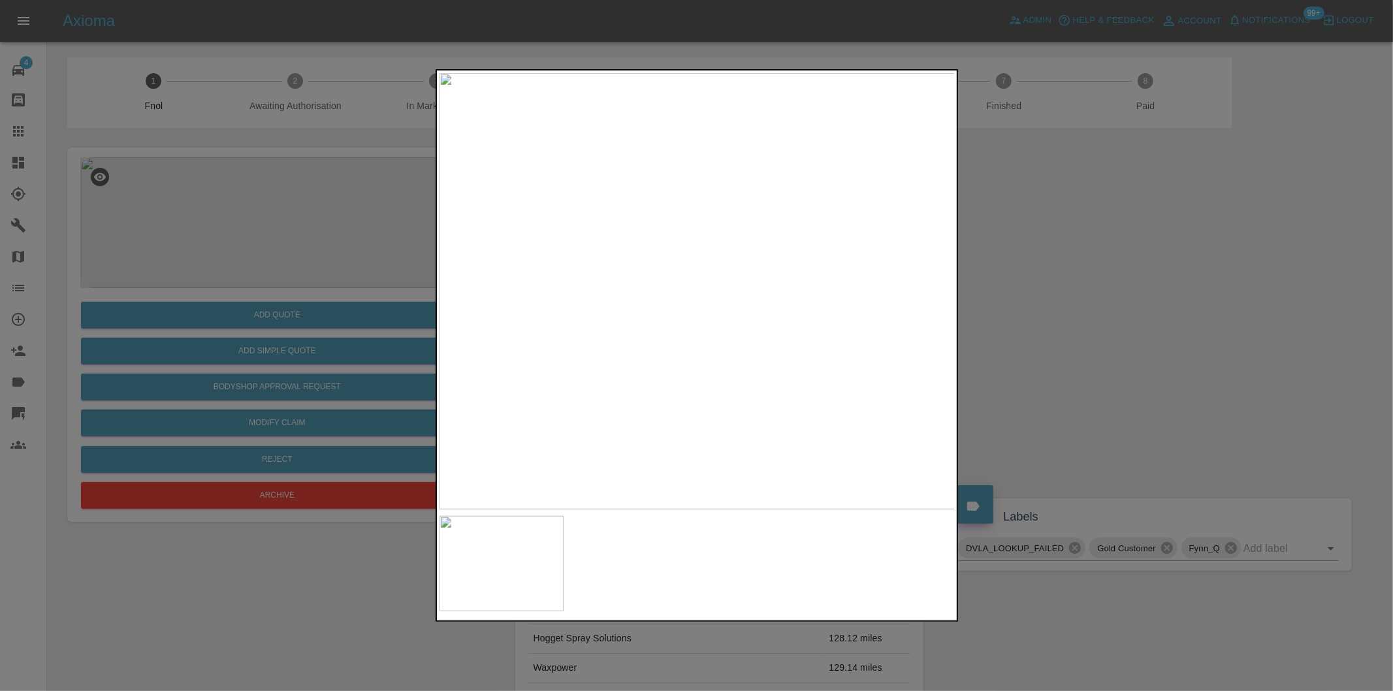
click at [1051, 304] on div at bounding box center [696, 345] width 1393 height 691
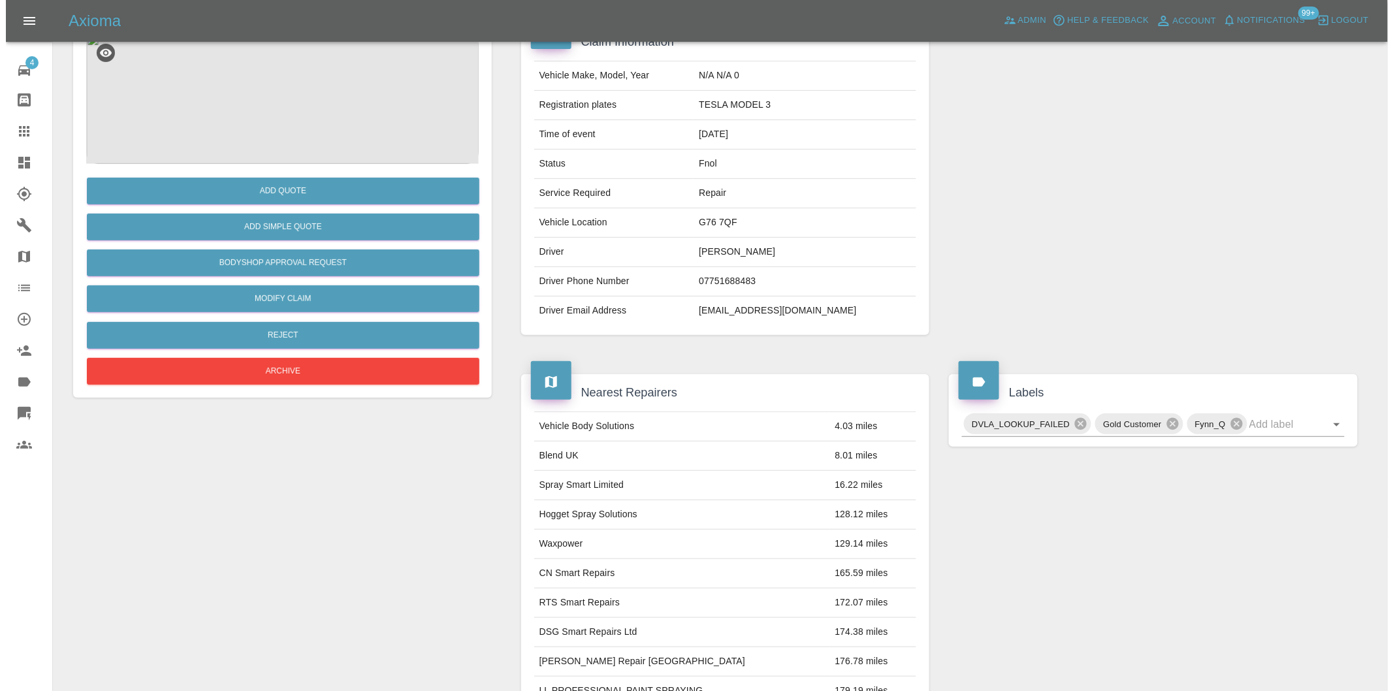
scroll to position [18, 0]
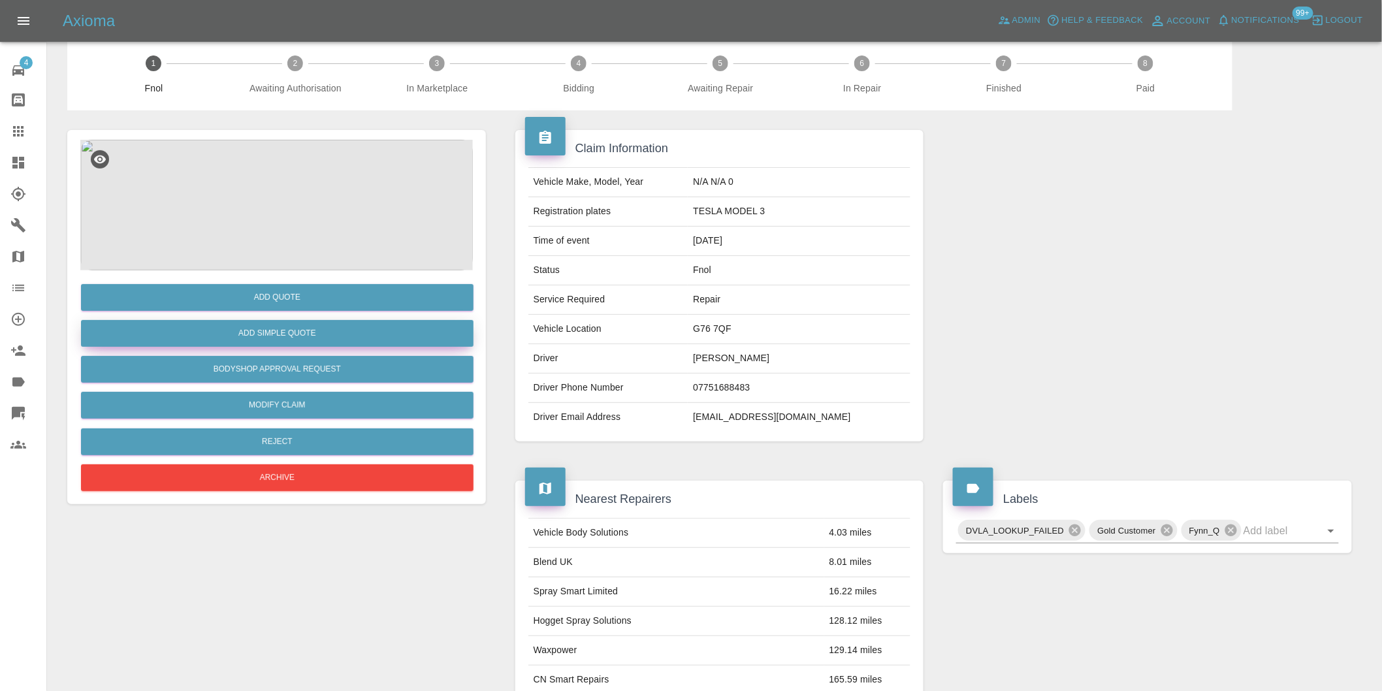
click at [290, 330] on button "Add Simple Quote" at bounding box center [277, 333] width 392 height 27
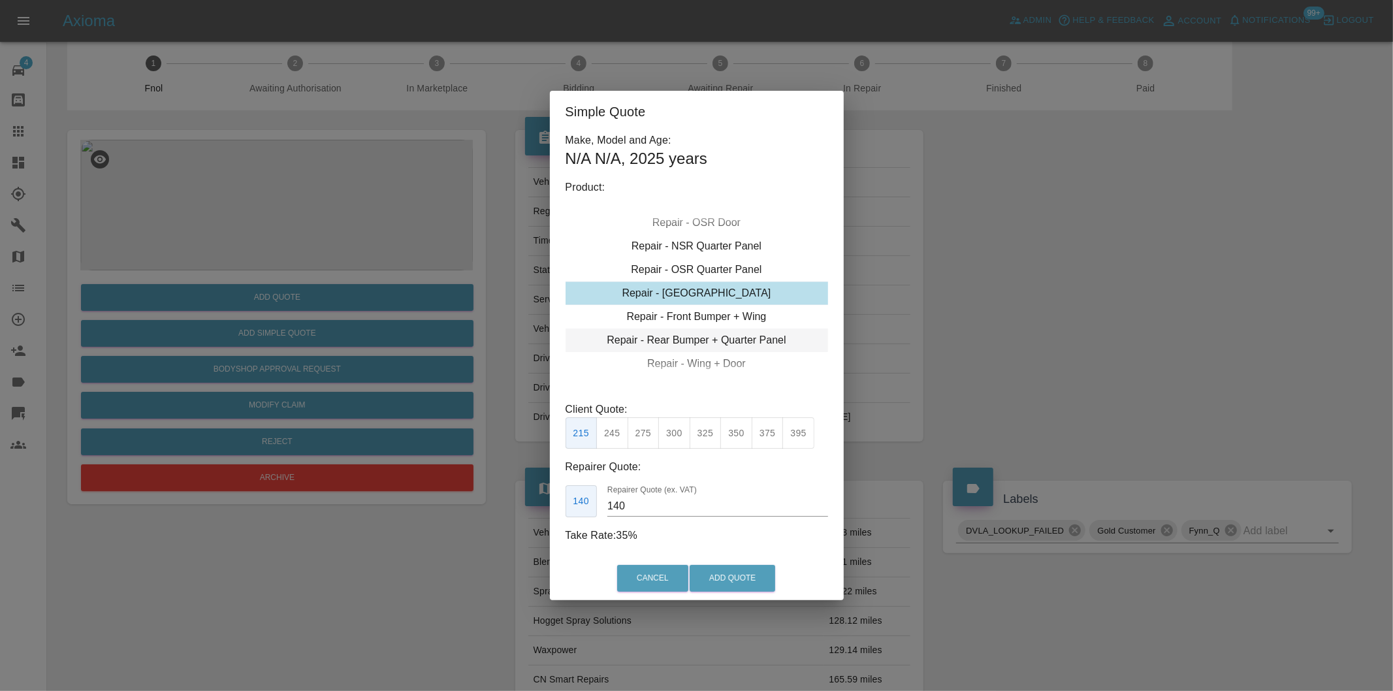
click at [761, 338] on div "Repair - Rear Bumper + Quarter Panel" at bounding box center [697, 340] width 263 height 24
drag, startPoint x: 674, startPoint y: 424, endPoint x: 695, endPoint y: 439, distance: 25.7
click at [674, 425] on button "375" at bounding box center [674, 433] width 32 height 32
type input "230"
click at [739, 573] on button "Add Quote" at bounding box center [733, 578] width 86 height 27
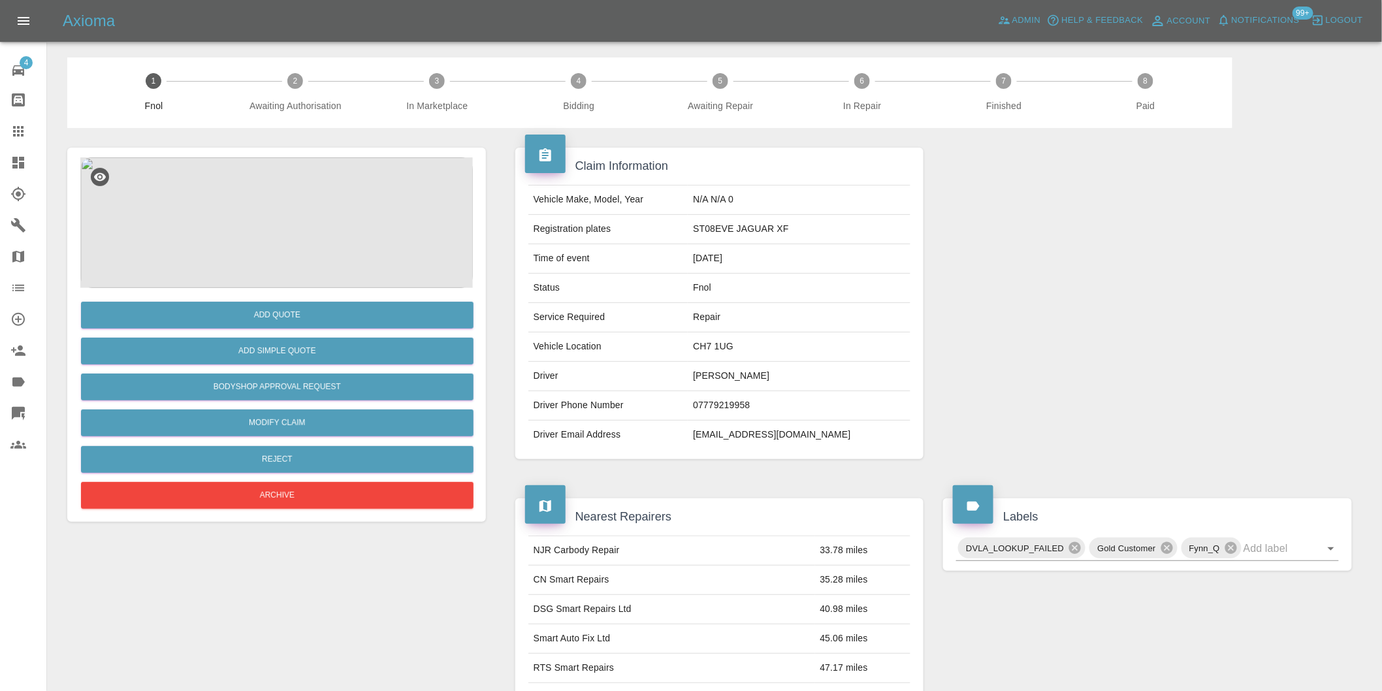
click at [296, 198] on img at bounding box center [276, 222] width 392 height 131
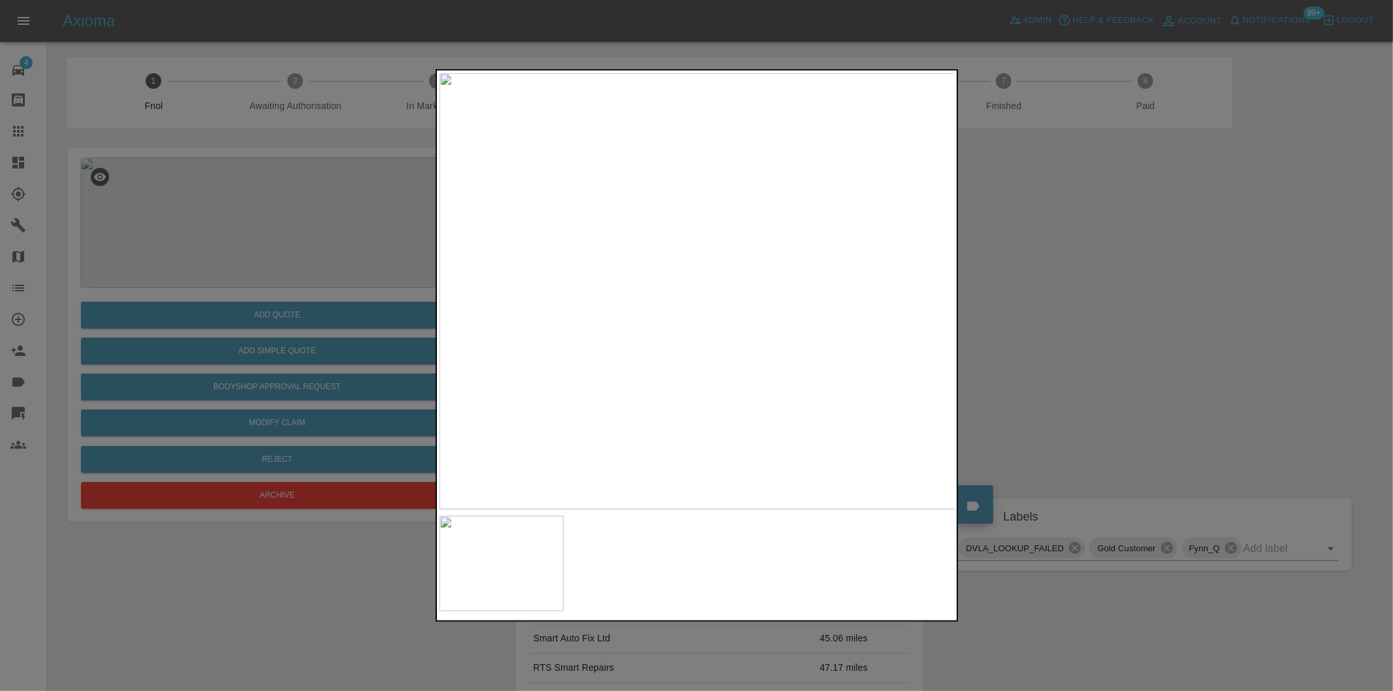
drag, startPoint x: 1081, startPoint y: 332, endPoint x: 1049, endPoint y: 258, distance: 80.2
click at [1081, 330] on div at bounding box center [696, 345] width 1393 height 691
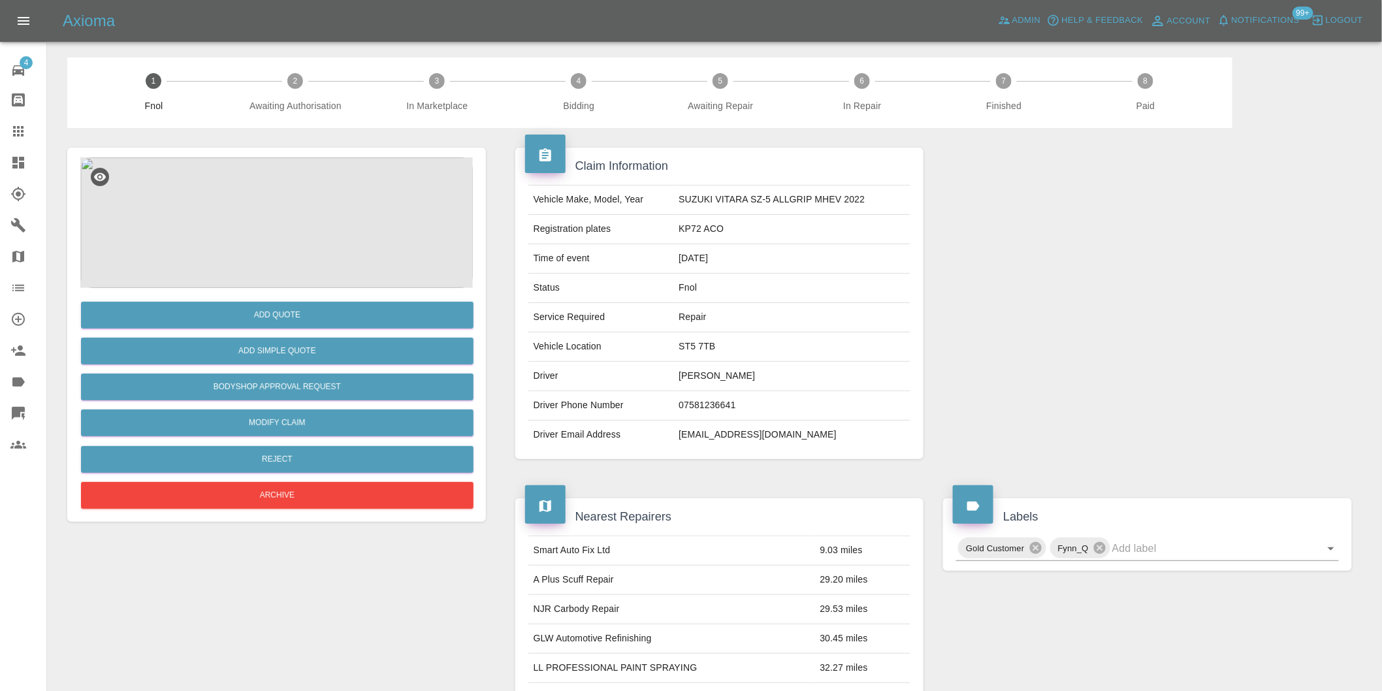
click at [290, 200] on img at bounding box center [276, 222] width 392 height 131
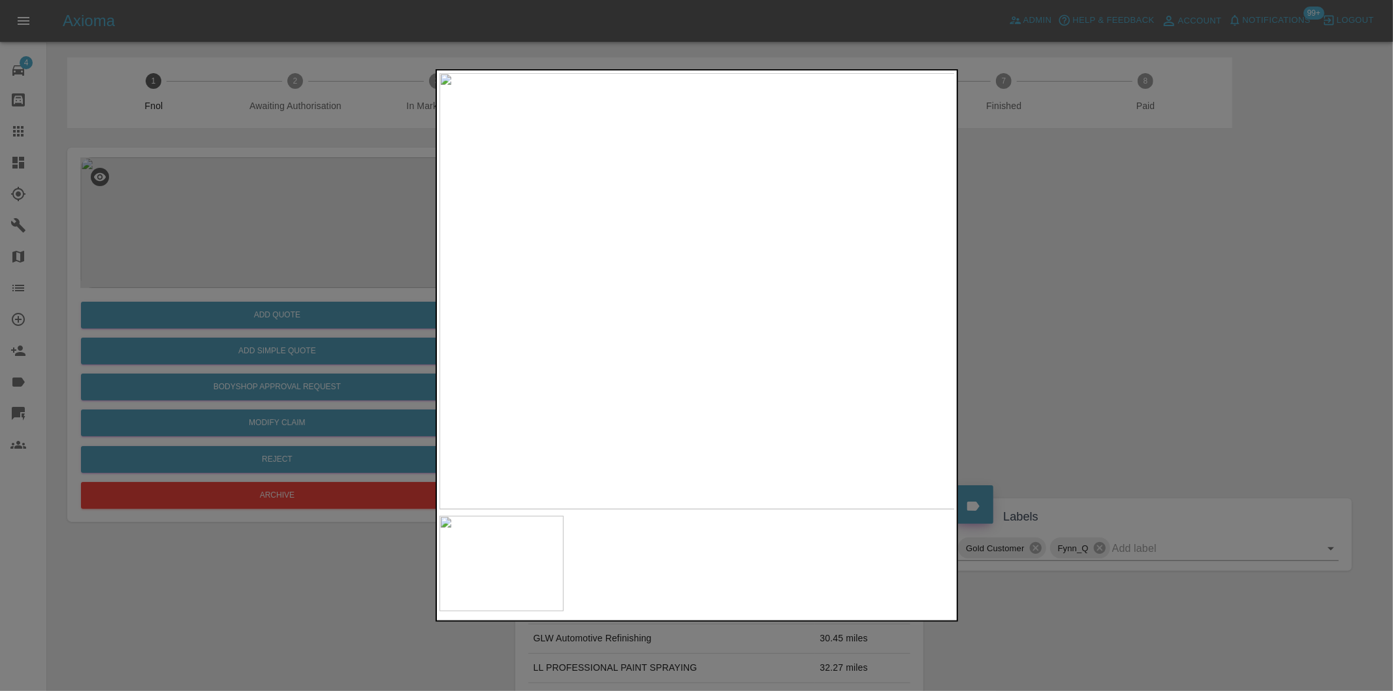
click at [1126, 316] on div at bounding box center [696, 345] width 1393 height 691
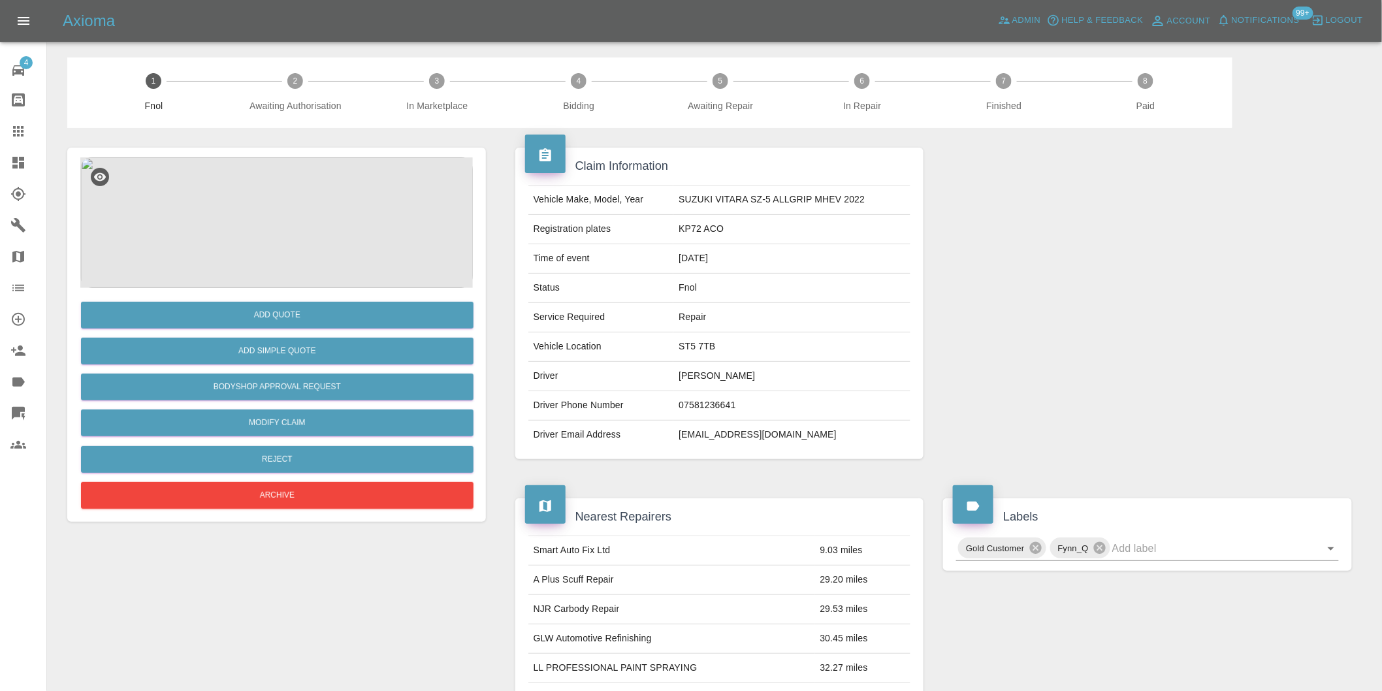
click at [268, 206] on img at bounding box center [276, 222] width 392 height 131
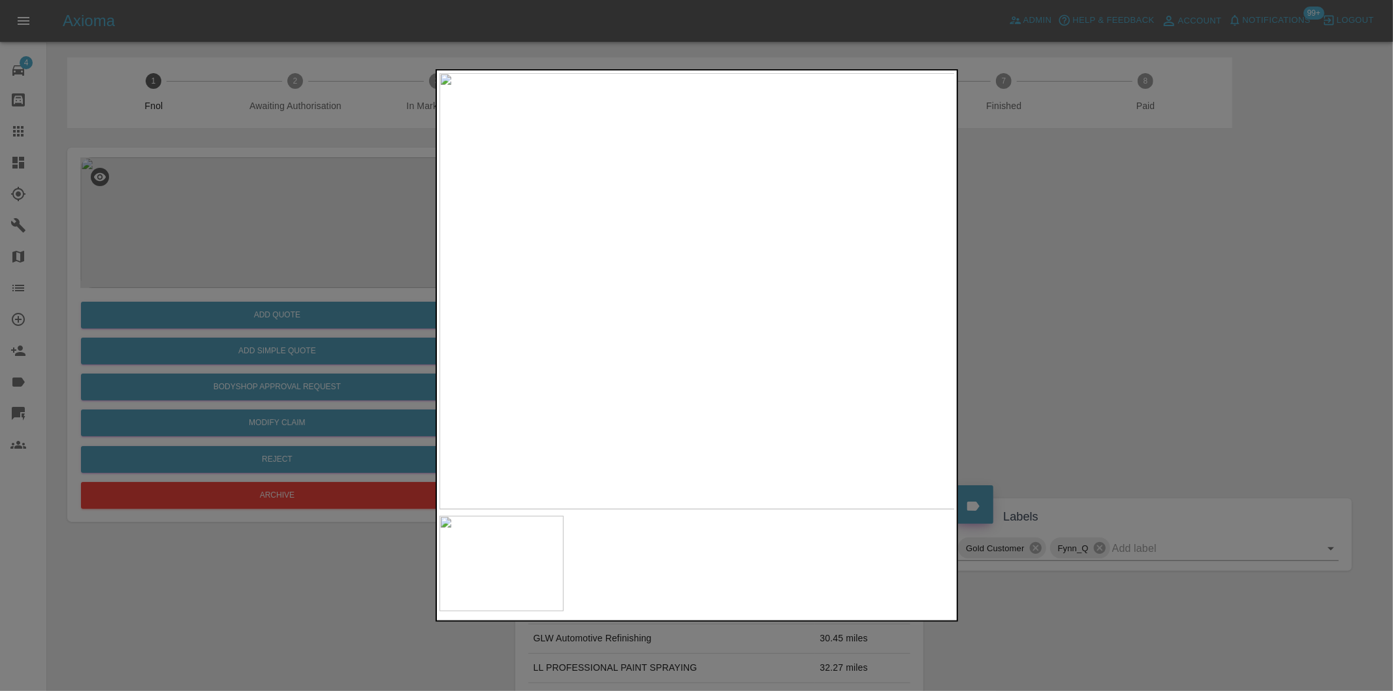
click at [1146, 337] on div at bounding box center [696, 345] width 1393 height 691
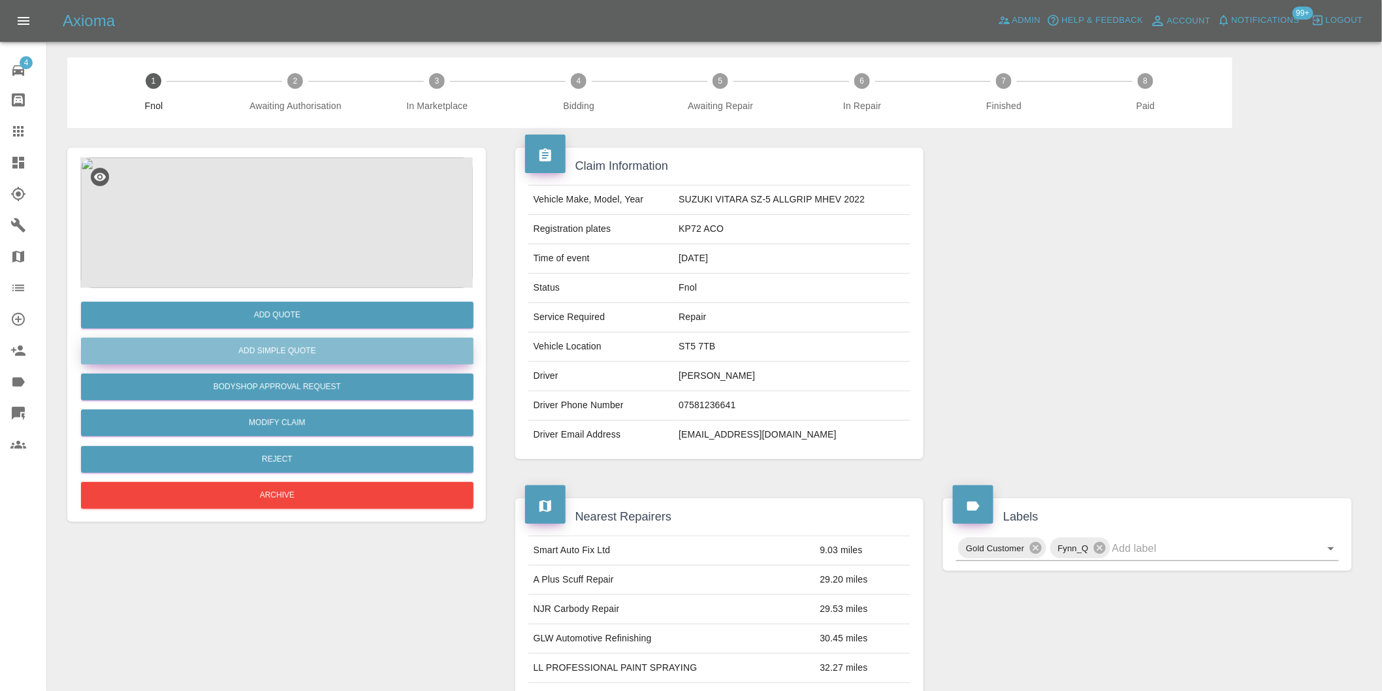
click at [297, 348] on button "Add Simple Quote" at bounding box center [277, 351] width 392 height 27
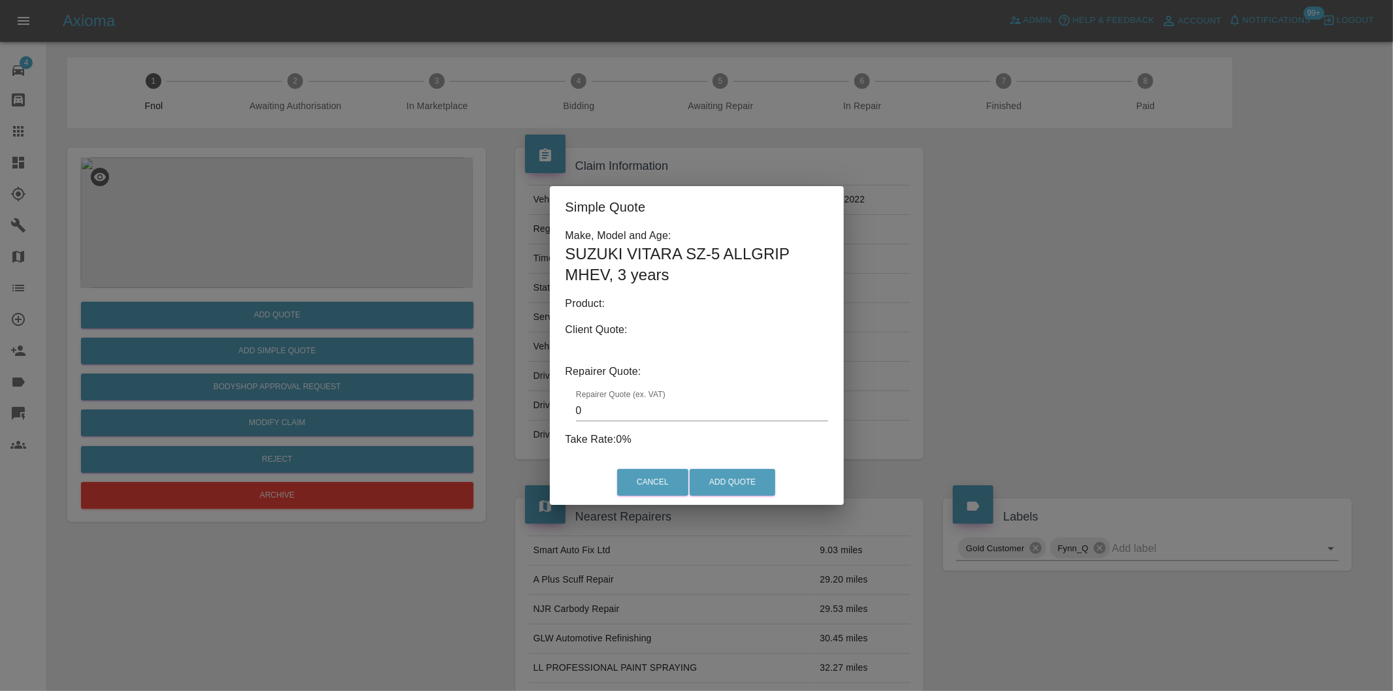
type input "140"
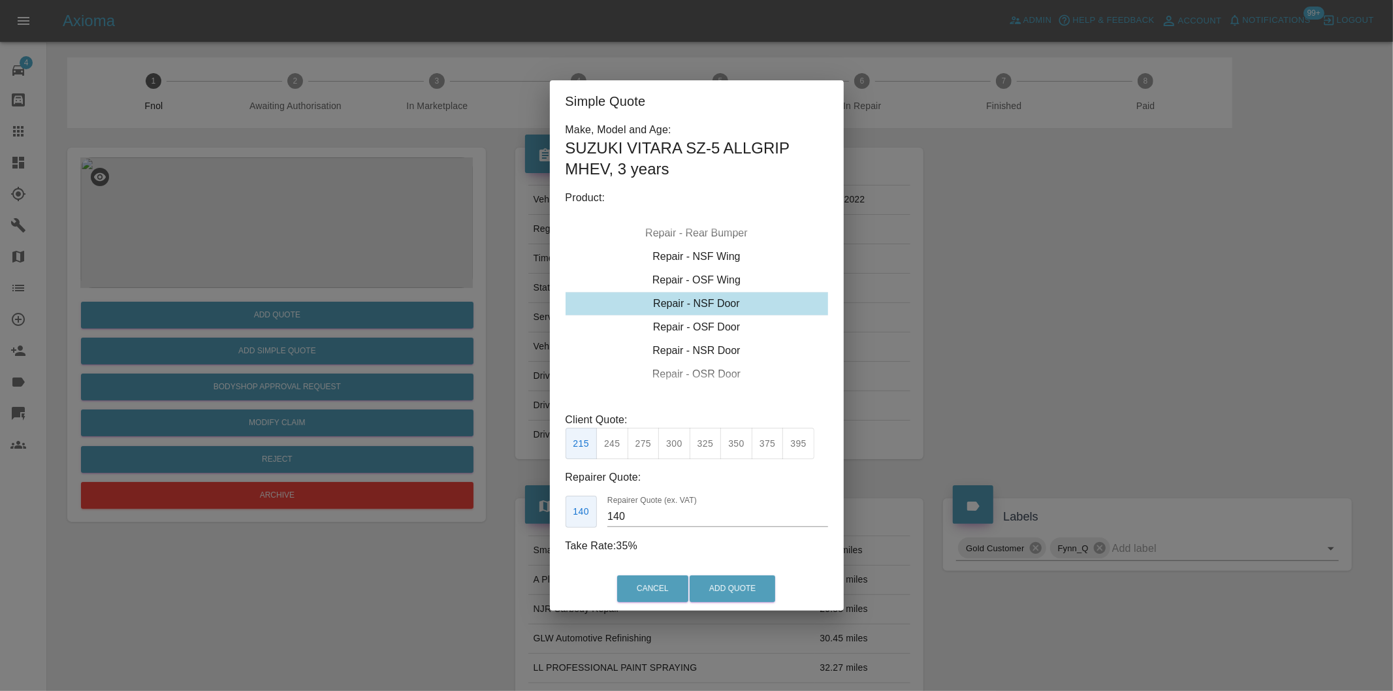
click at [1072, 325] on div "Simple Quote Make, Model and Age: SUZUKI VITARA SZ-5 ALLGRIP MHEV , 3 years Pro…" at bounding box center [696, 345] width 1393 height 691
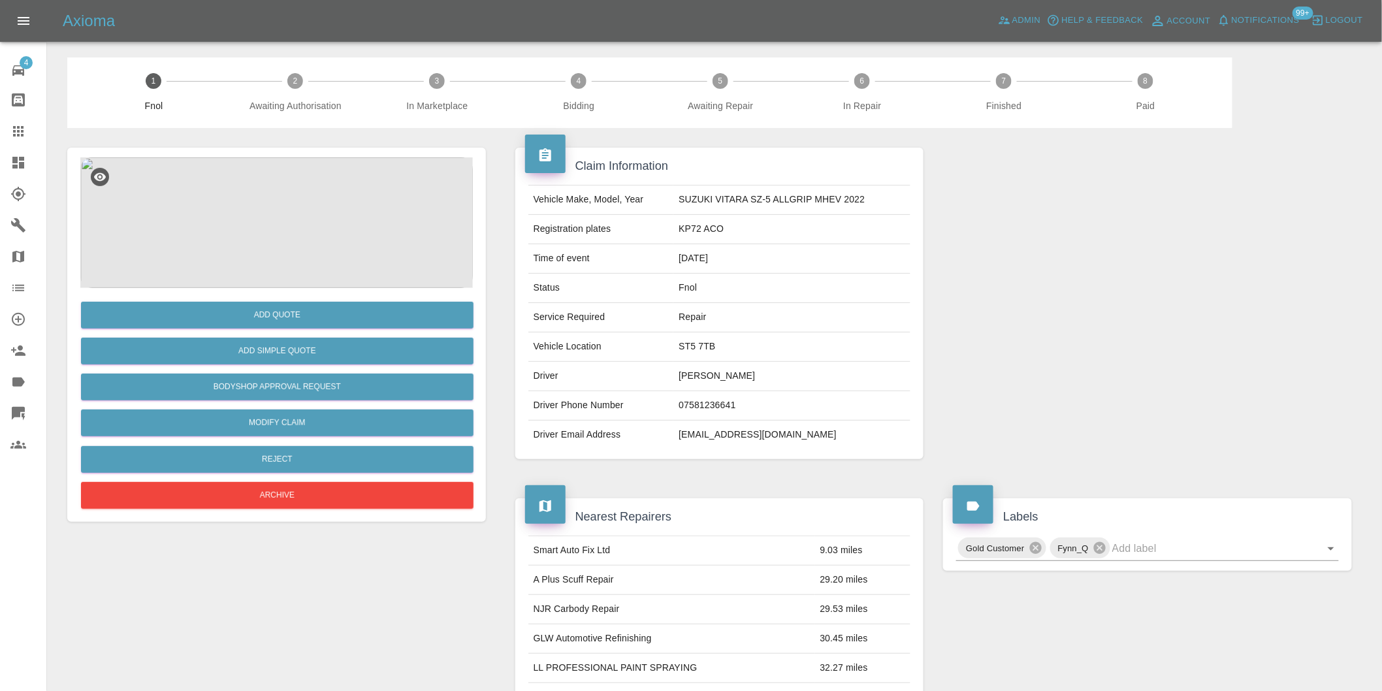
click at [270, 232] on img at bounding box center [276, 222] width 392 height 131
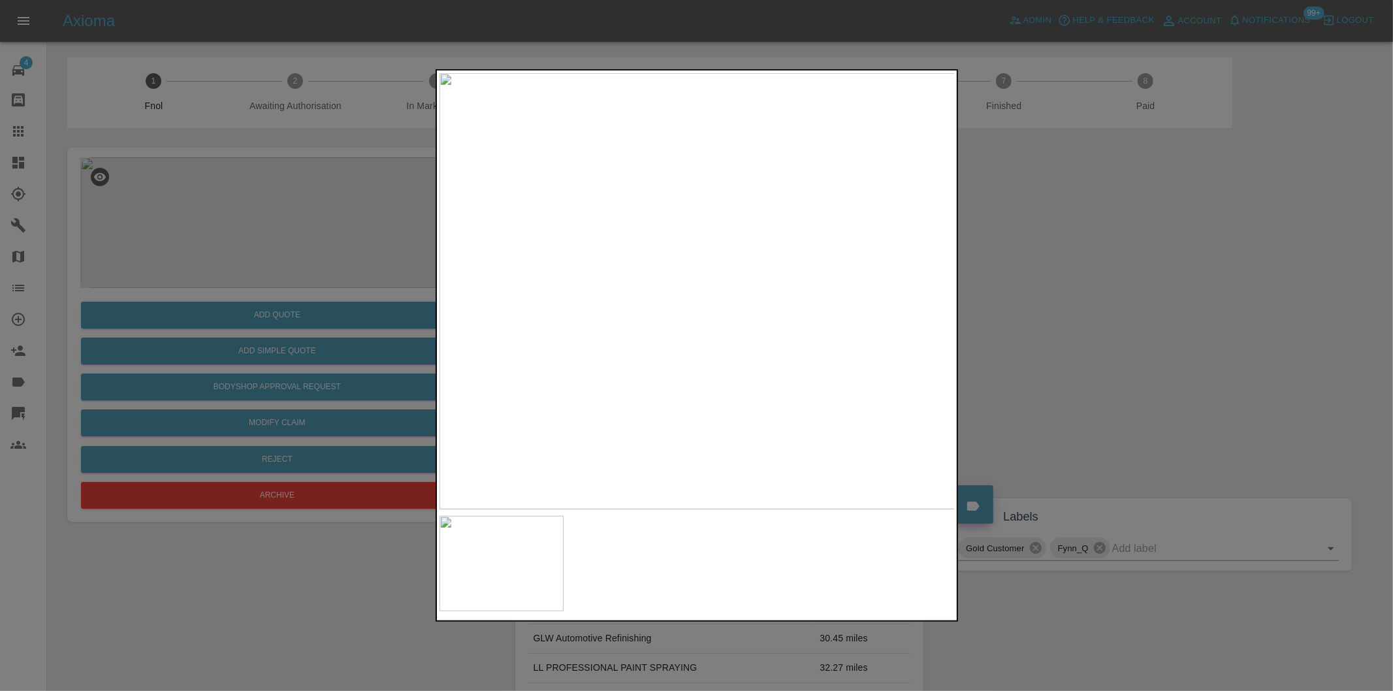
click at [1133, 257] on div at bounding box center [696, 345] width 1393 height 691
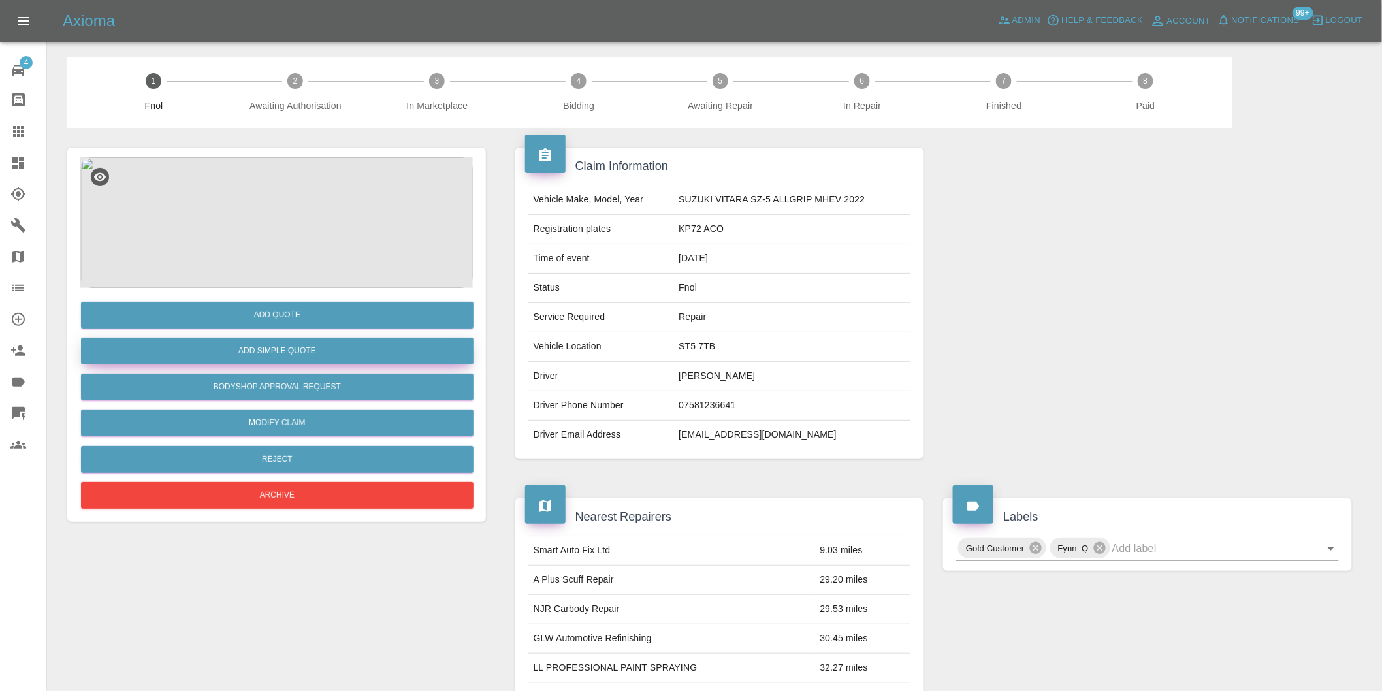
click at [357, 343] on button "Add Simple Quote" at bounding box center [277, 351] width 392 height 27
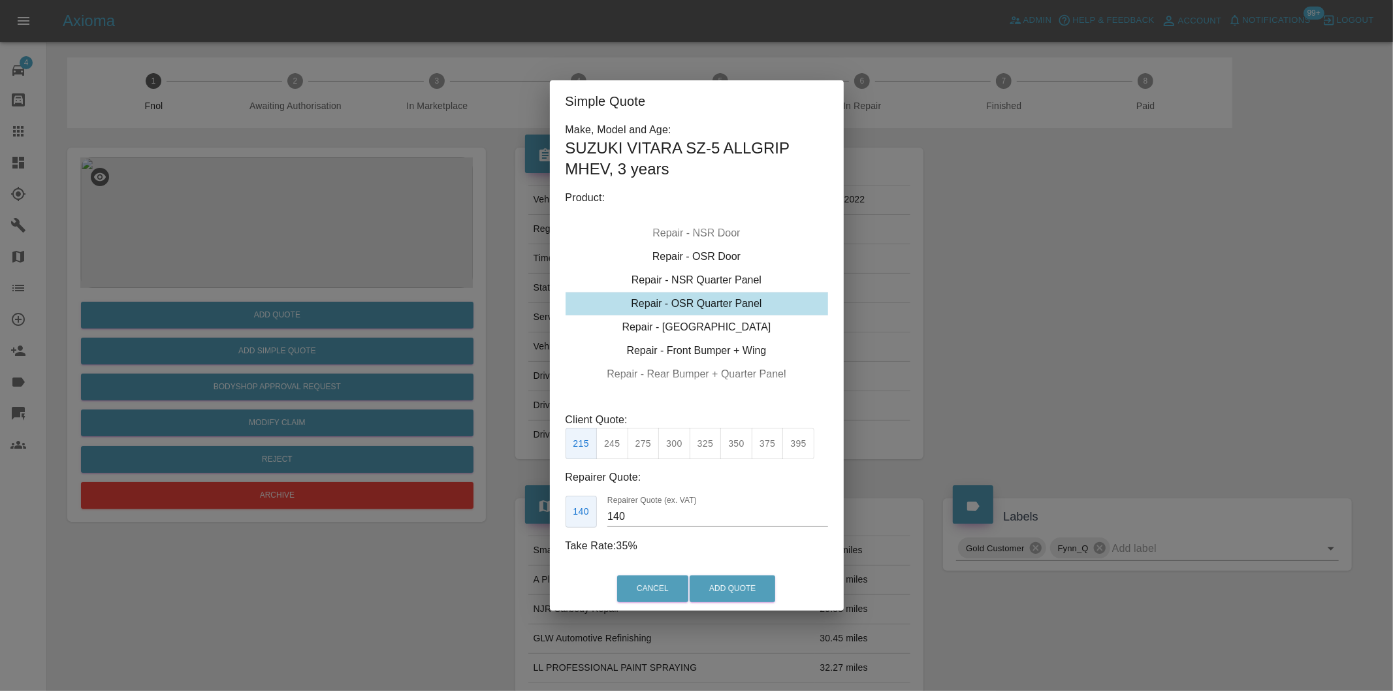
click at [708, 441] on button "325" at bounding box center [706, 444] width 32 height 32
type input "210"
drag, startPoint x: 757, startPoint y: 588, endPoint x: 758, endPoint y: 571, distance: 17.0
click at [757, 588] on button "Add Quote" at bounding box center [733, 588] width 86 height 27
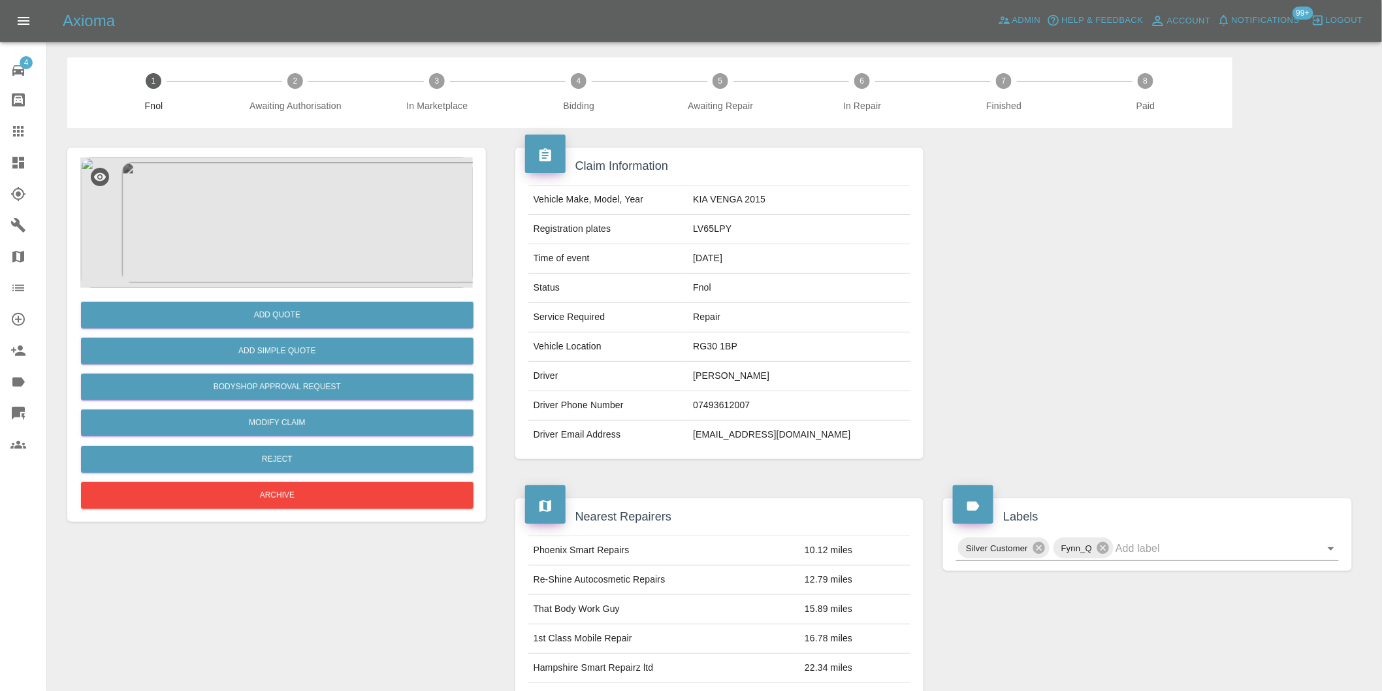
click at [334, 220] on img at bounding box center [276, 222] width 392 height 131
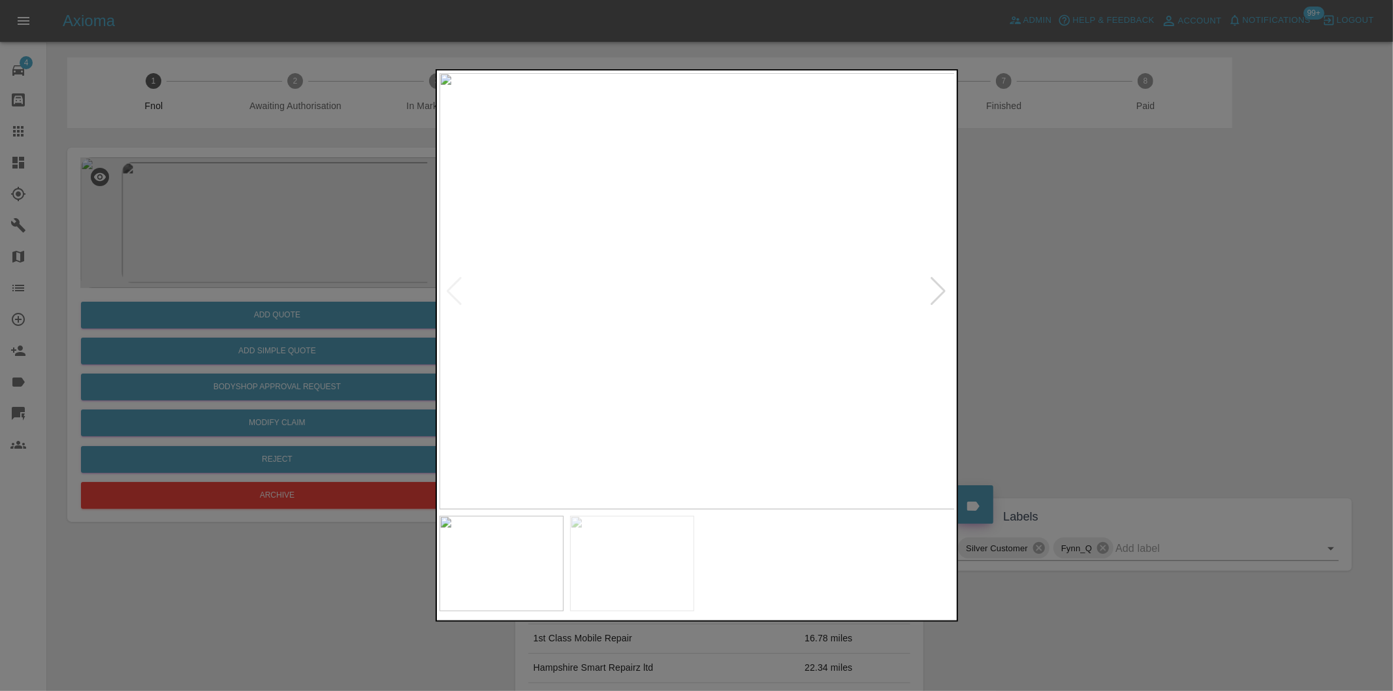
click at [954, 293] on img at bounding box center [697, 291] width 516 height 436
click at [941, 289] on div at bounding box center [939, 291] width 18 height 29
click at [1095, 285] on div at bounding box center [696, 345] width 1393 height 691
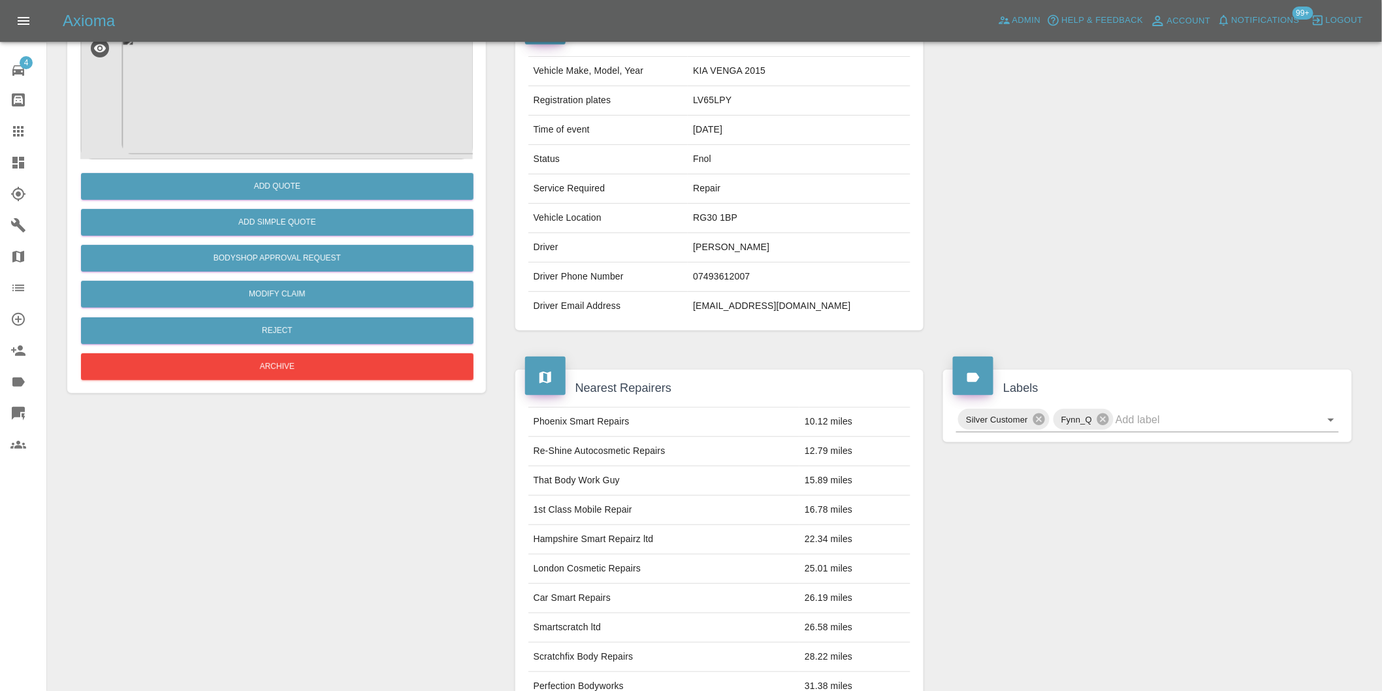
scroll to position [18, 0]
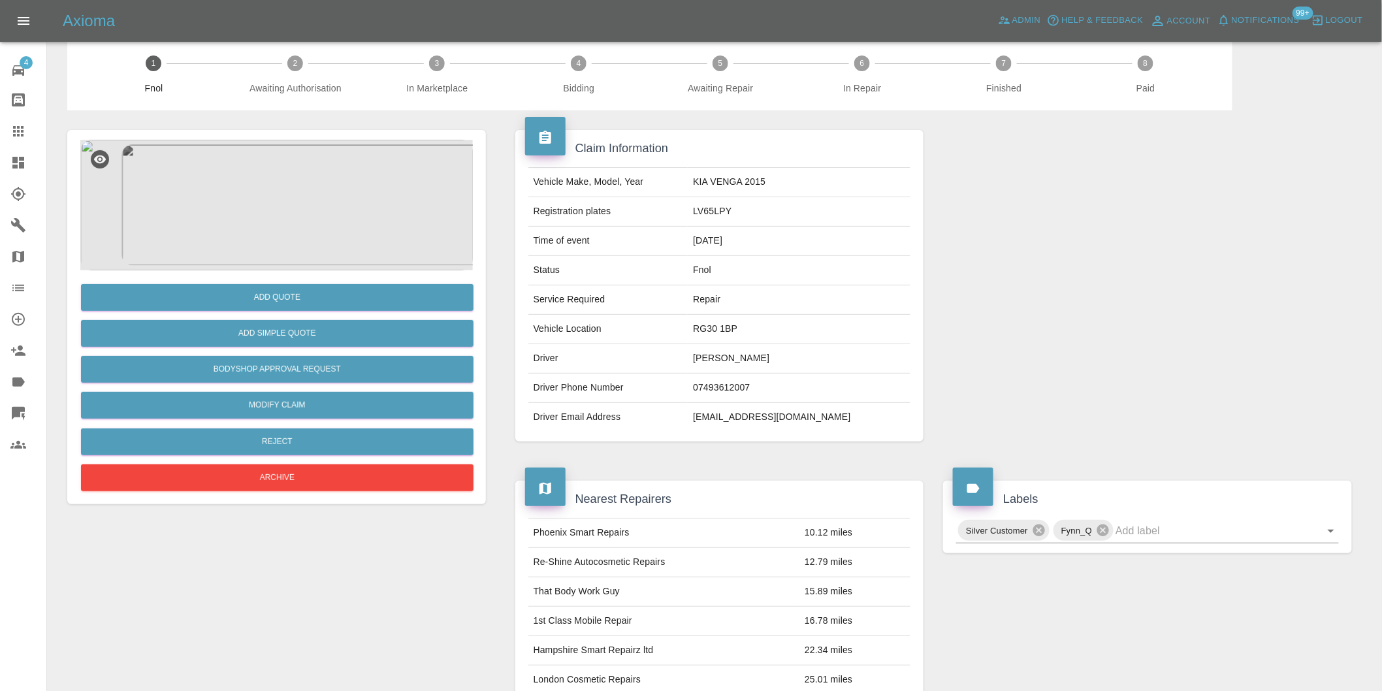
click at [302, 203] on img at bounding box center [276, 205] width 392 height 131
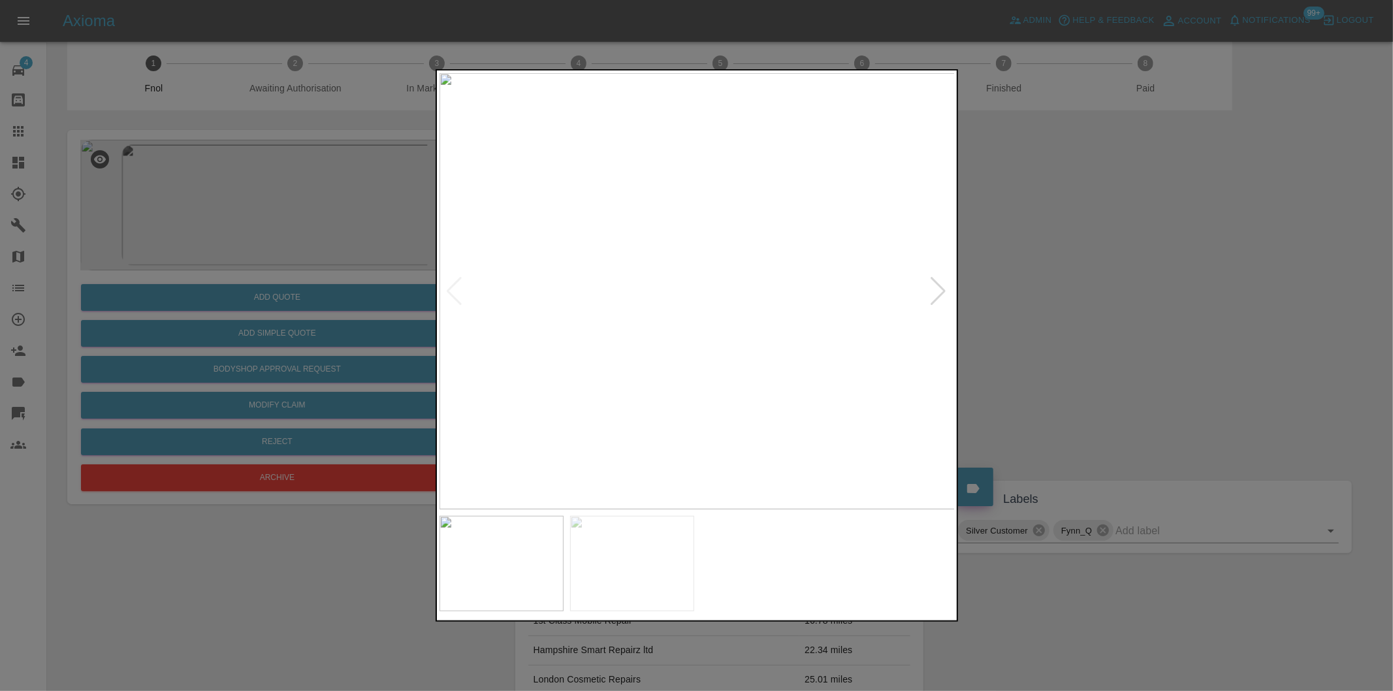
click at [732, 242] on img at bounding box center [697, 291] width 516 height 436
click at [747, 250] on img at bounding box center [591, 438] width 1548 height 1308
click at [1119, 299] on div at bounding box center [696, 345] width 1393 height 691
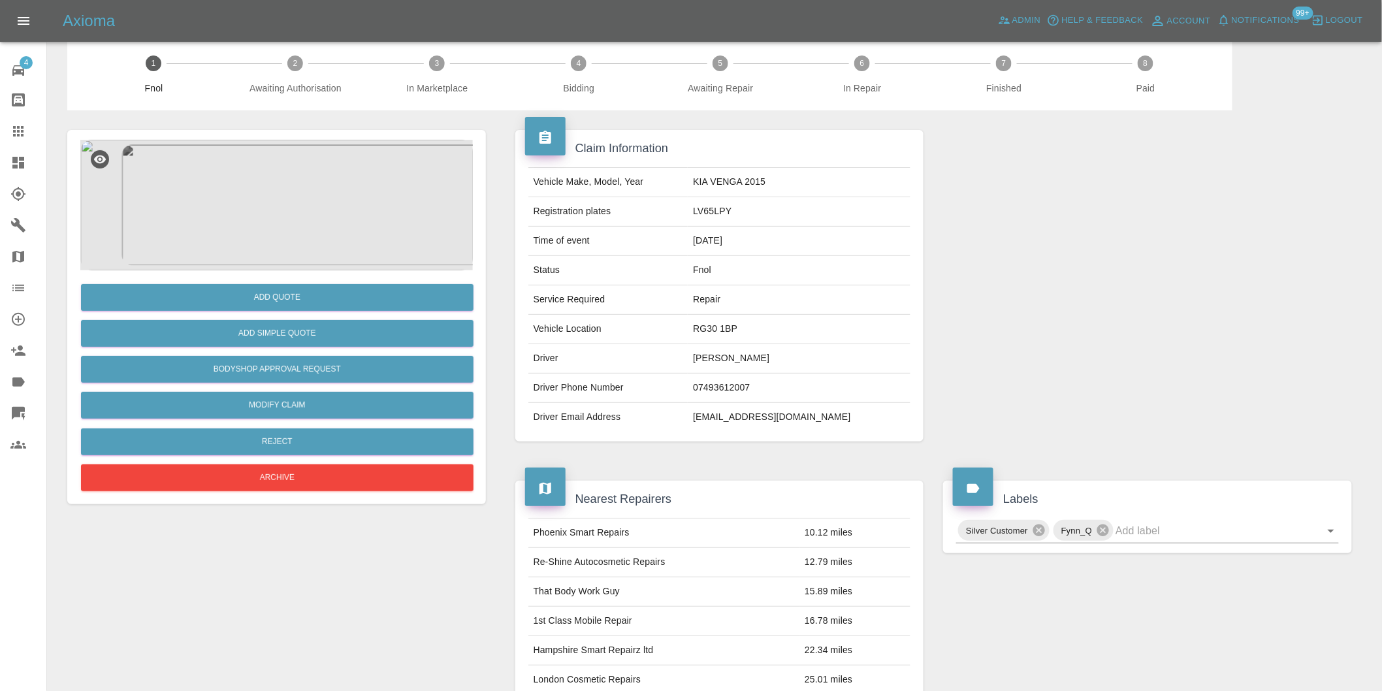
click at [1119, 299] on div at bounding box center [1147, 285] width 428 height 351
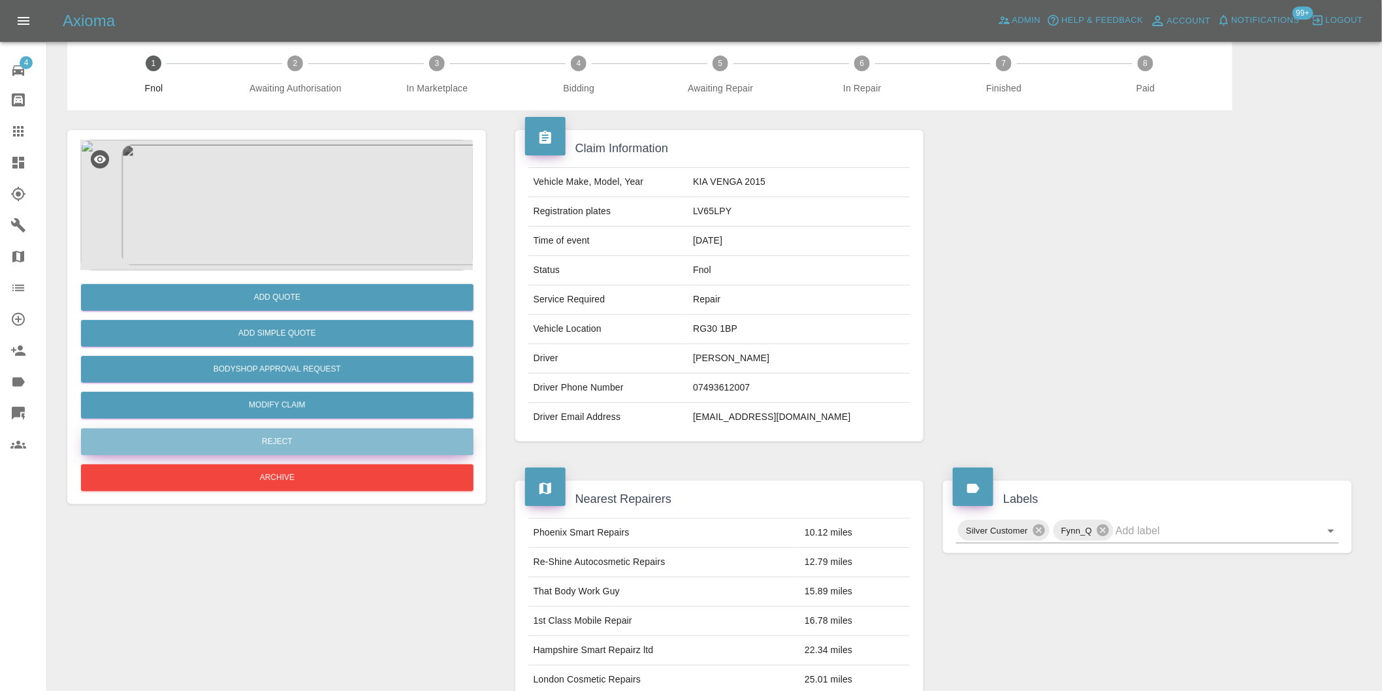
click at [343, 434] on button "Reject" at bounding box center [277, 441] width 392 height 27
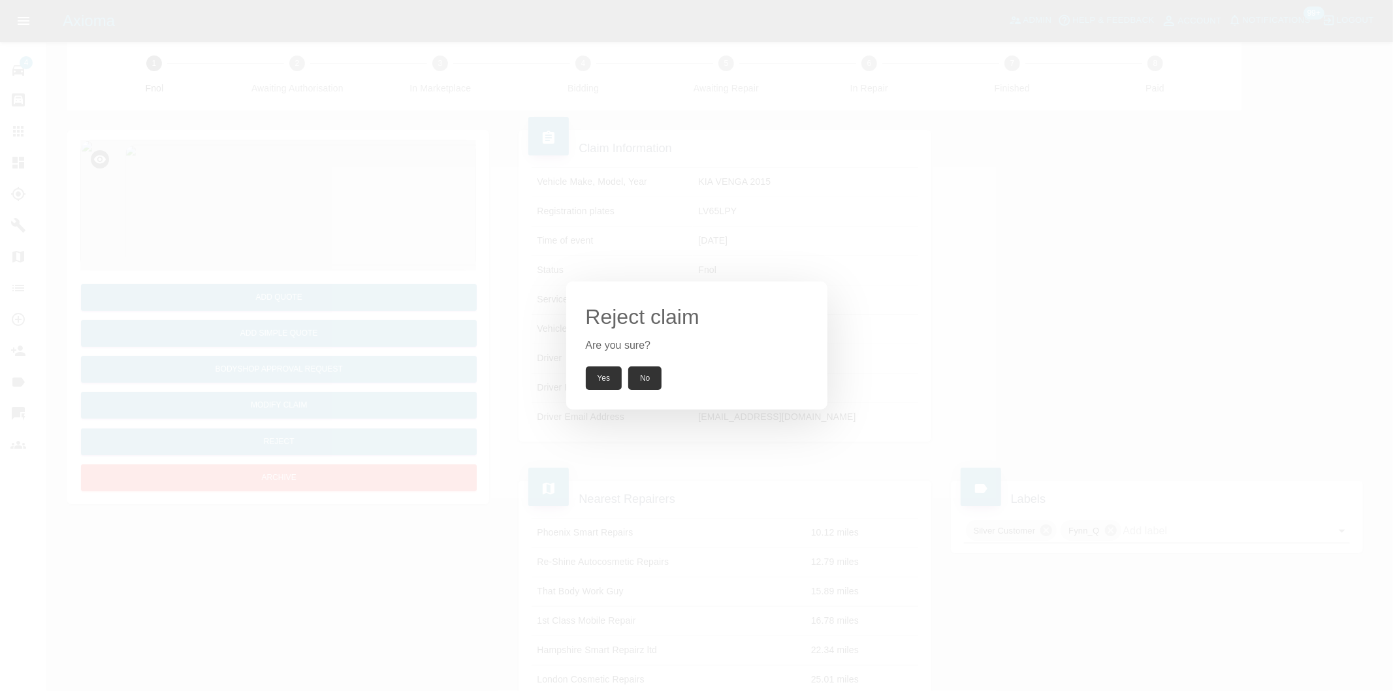
click at [599, 375] on button "Yes" at bounding box center [604, 378] width 37 height 24
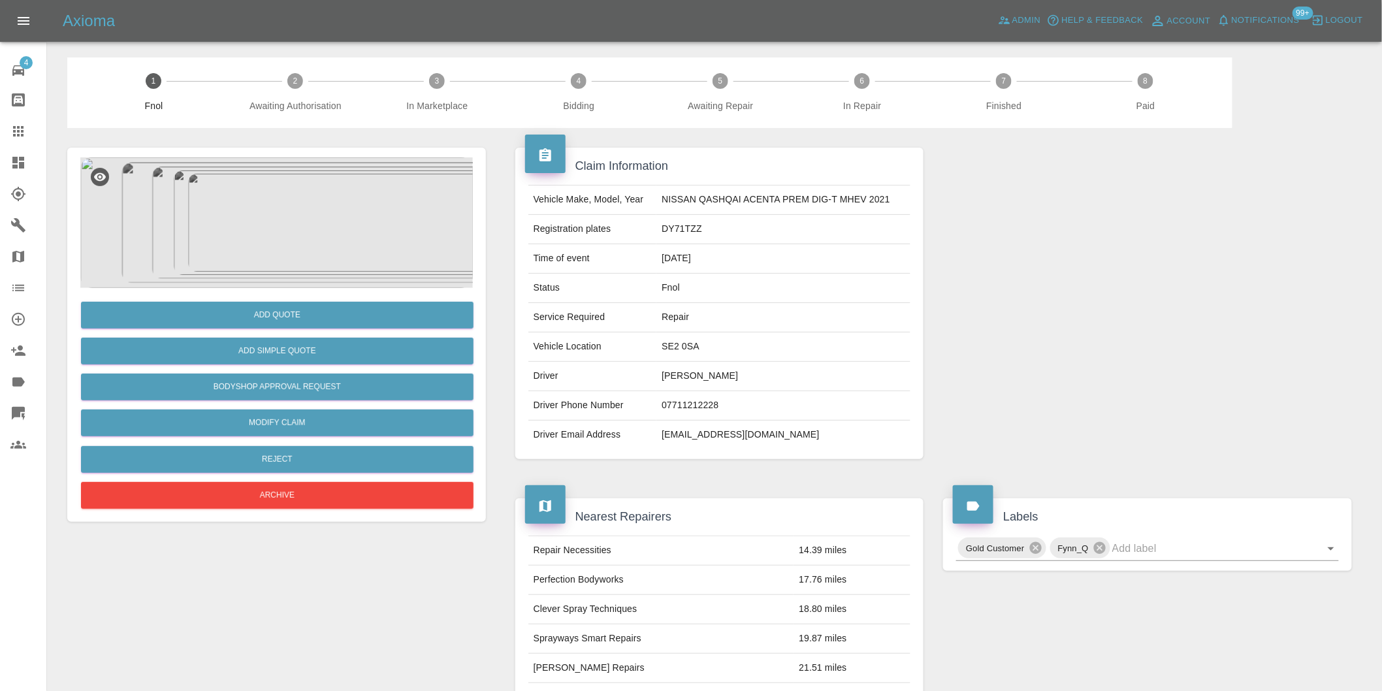
click at [278, 182] on img at bounding box center [276, 222] width 392 height 131
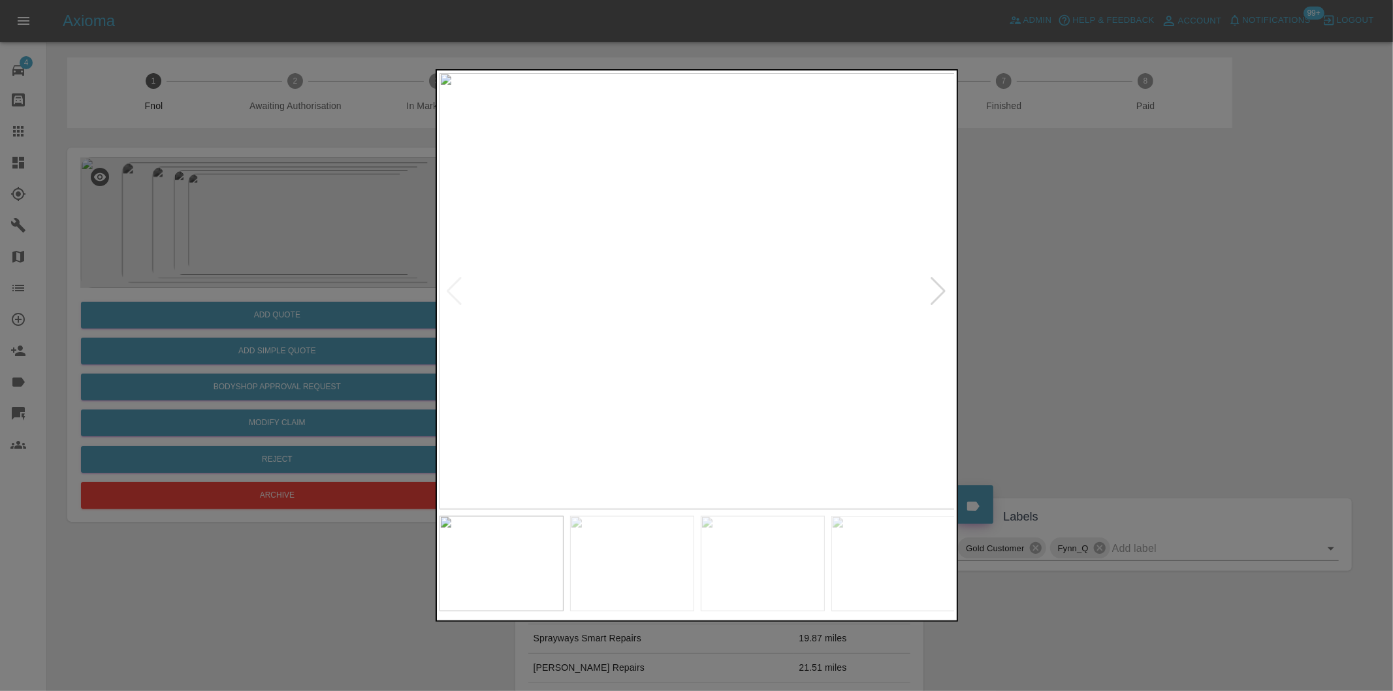
click at [938, 294] on div at bounding box center [939, 291] width 18 height 29
click at [938, 293] on div at bounding box center [939, 291] width 18 height 29
drag, startPoint x: 1134, startPoint y: 251, endPoint x: 1102, endPoint y: 144, distance: 111.0
click at [1131, 244] on div at bounding box center [696, 345] width 1393 height 691
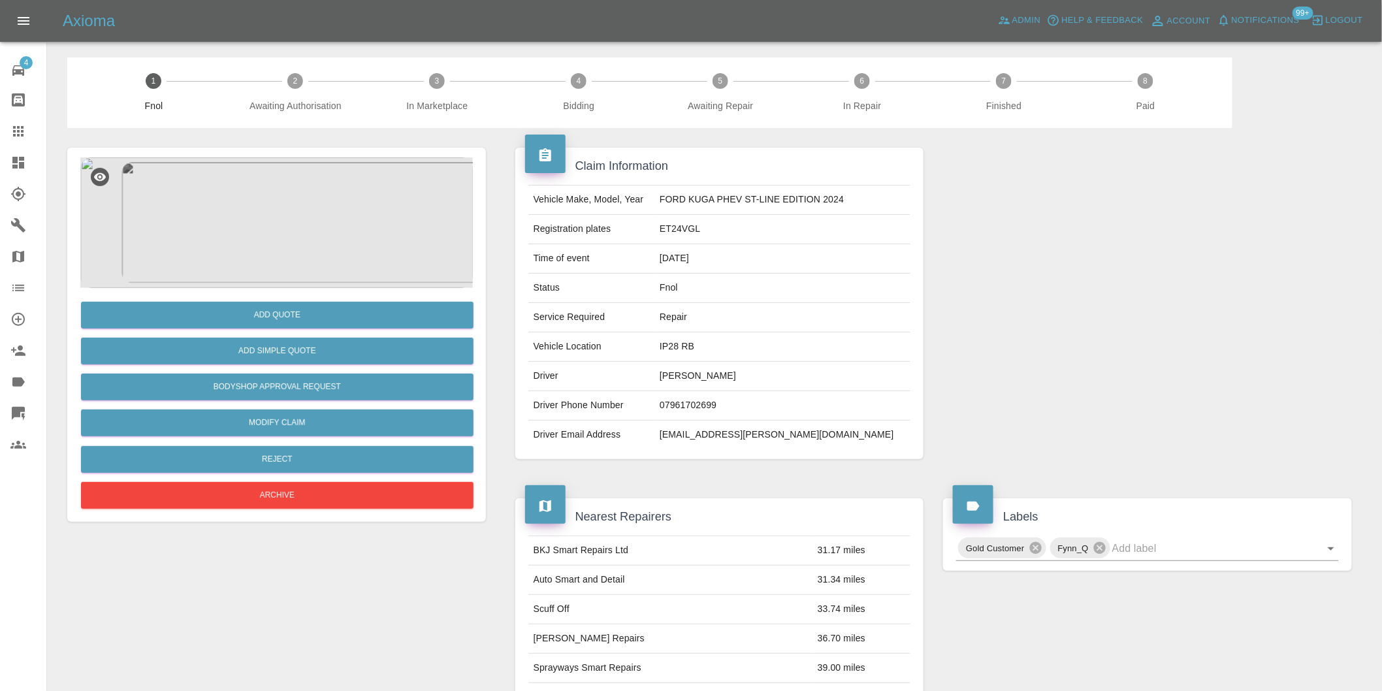
click at [273, 229] on img at bounding box center [276, 222] width 392 height 131
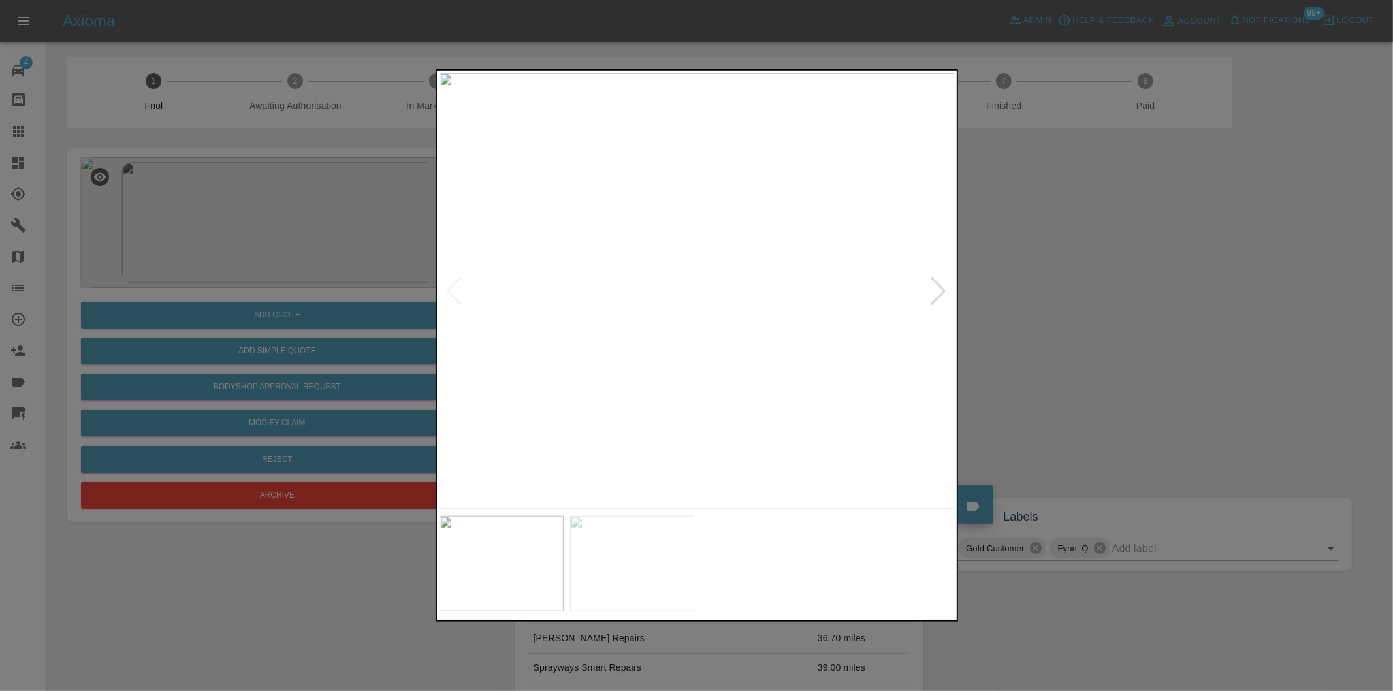
click at [936, 289] on div at bounding box center [939, 291] width 18 height 29
click at [936, 289] on img at bounding box center [697, 291] width 516 height 436
drag, startPoint x: 1198, startPoint y: 327, endPoint x: 1132, endPoint y: 329, distance: 66.0
click at [1198, 328] on div at bounding box center [696, 345] width 1393 height 691
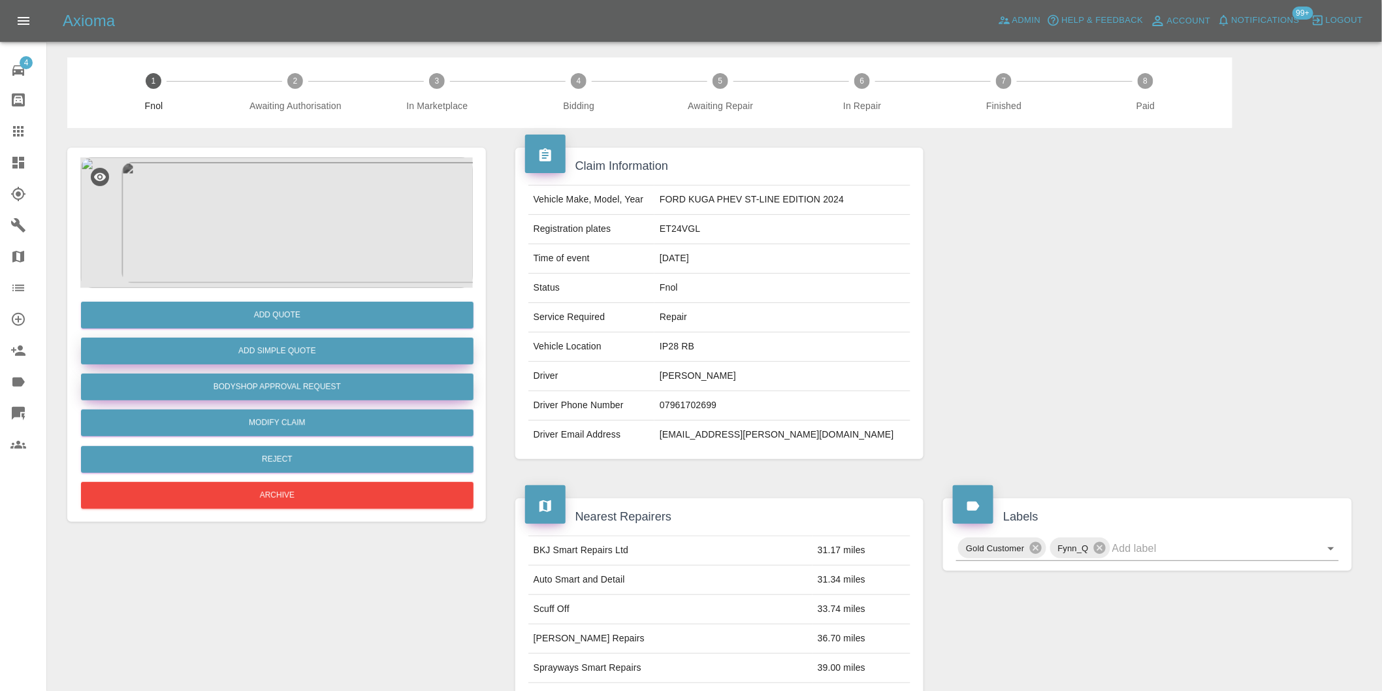
drag, startPoint x: 370, startPoint y: 377, endPoint x: 327, endPoint y: 357, distance: 47.6
click at [332, 361] on div "Add Quote Add Simple Quote Bodyshop Approval Request Modify Claim Reject Archive" at bounding box center [276, 400] width 392 height 224
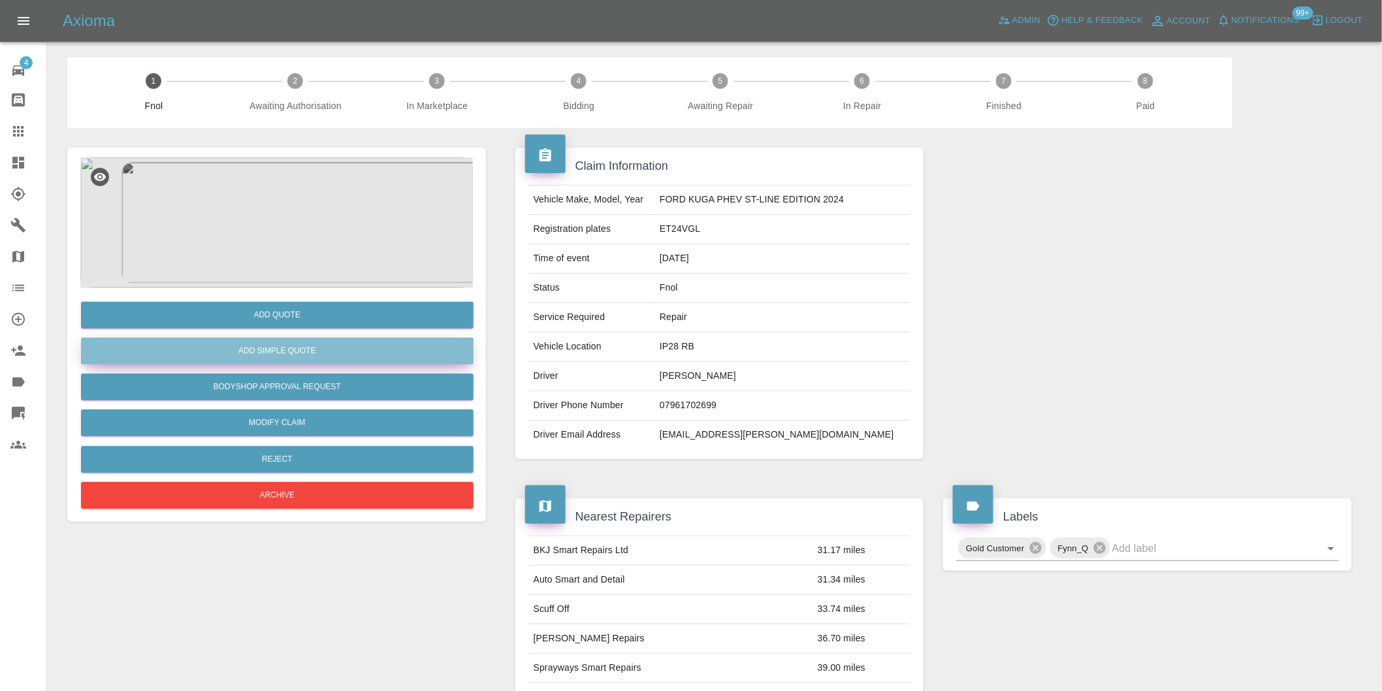
click at [327, 357] on button "Add Simple Quote" at bounding box center [277, 351] width 392 height 27
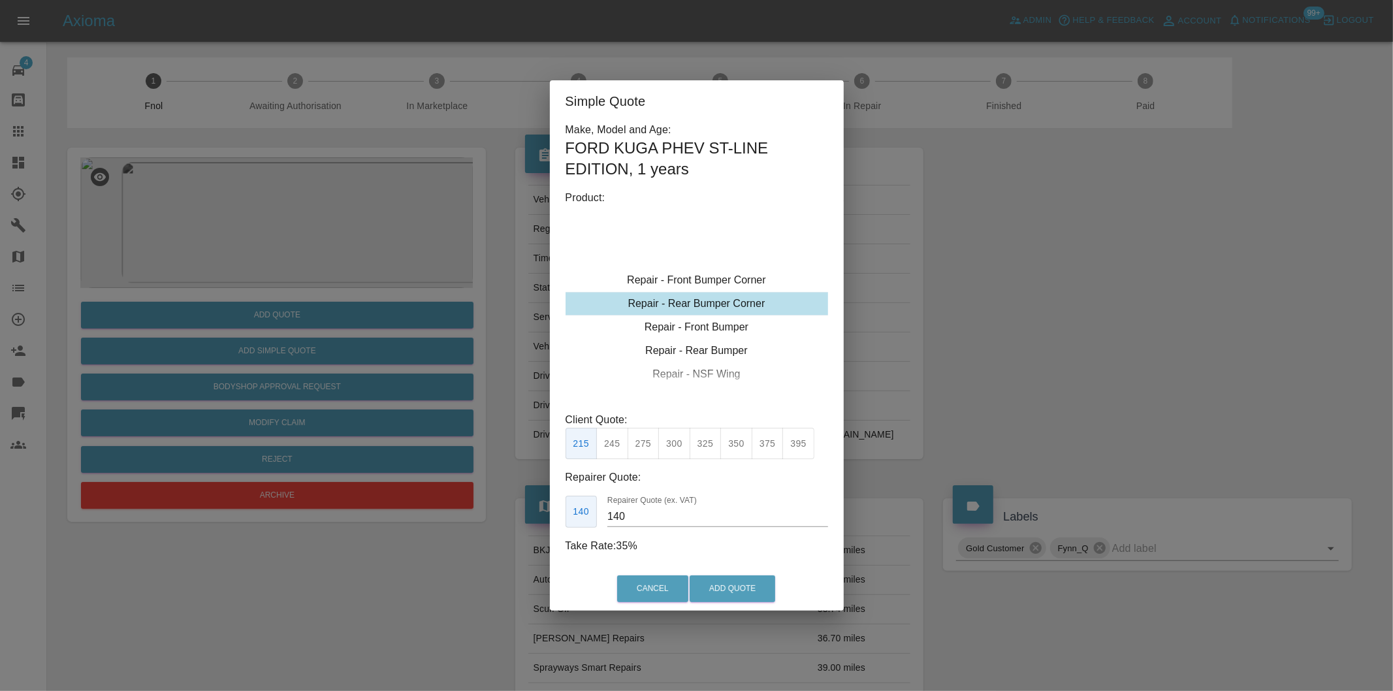
type input "120"
click at [778, 306] on div "Repair - Rear Bumper Corner" at bounding box center [697, 304] width 263 height 24
click at [717, 584] on button "Add Quote" at bounding box center [733, 588] width 86 height 27
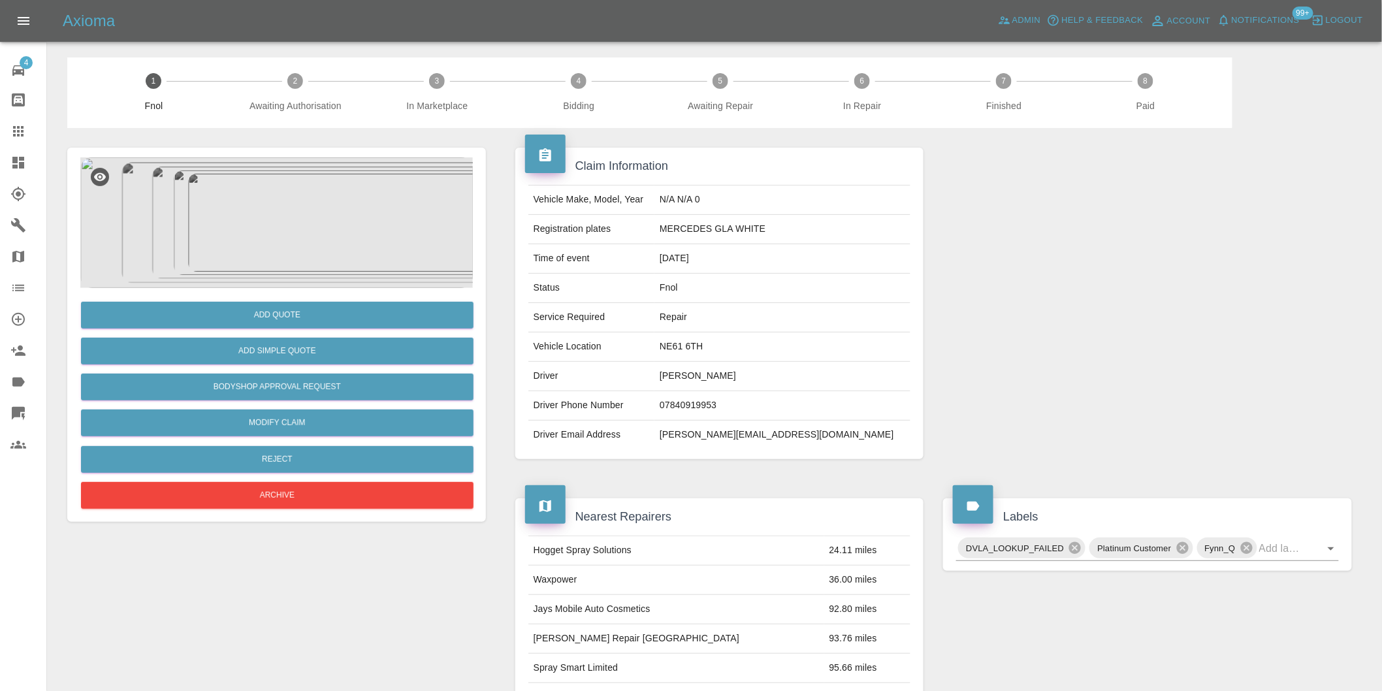
click at [291, 246] on img at bounding box center [276, 222] width 392 height 131
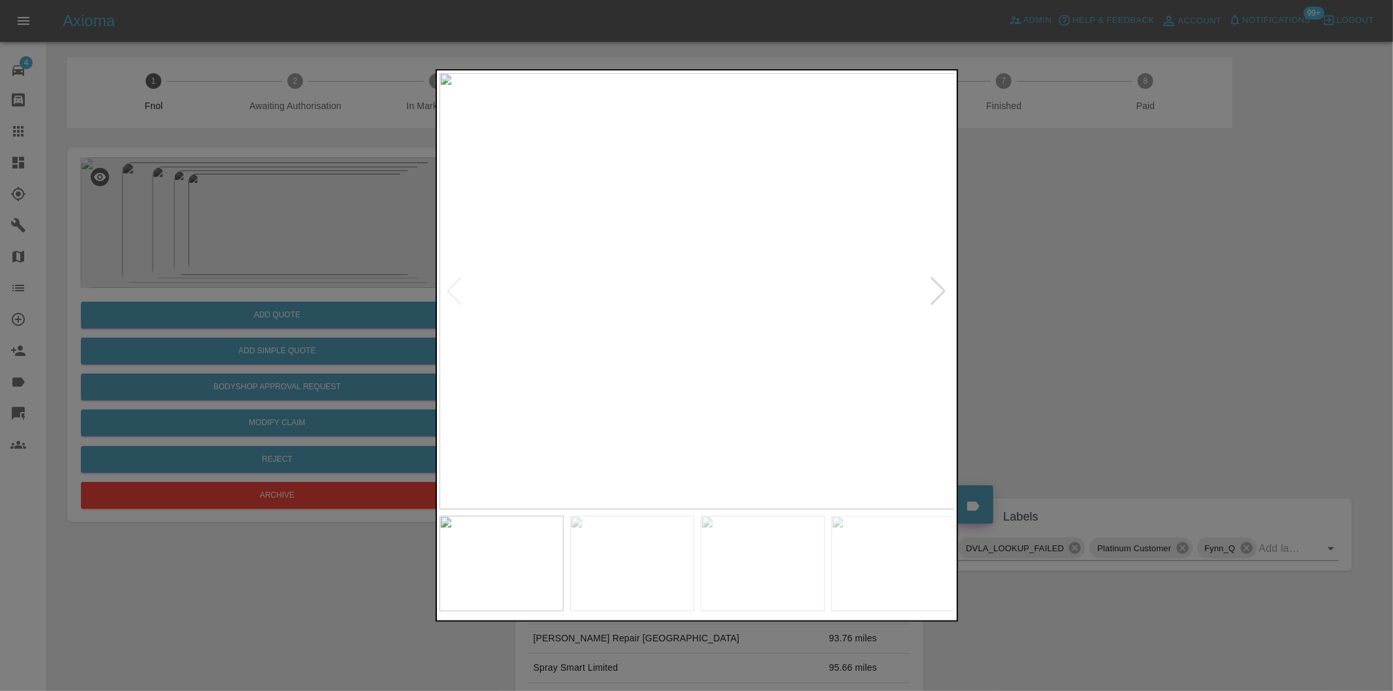
click at [942, 287] on div at bounding box center [939, 291] width 18 height 29
click at [934, 286] on div at bounding box center [939, 291] width 18 height 29
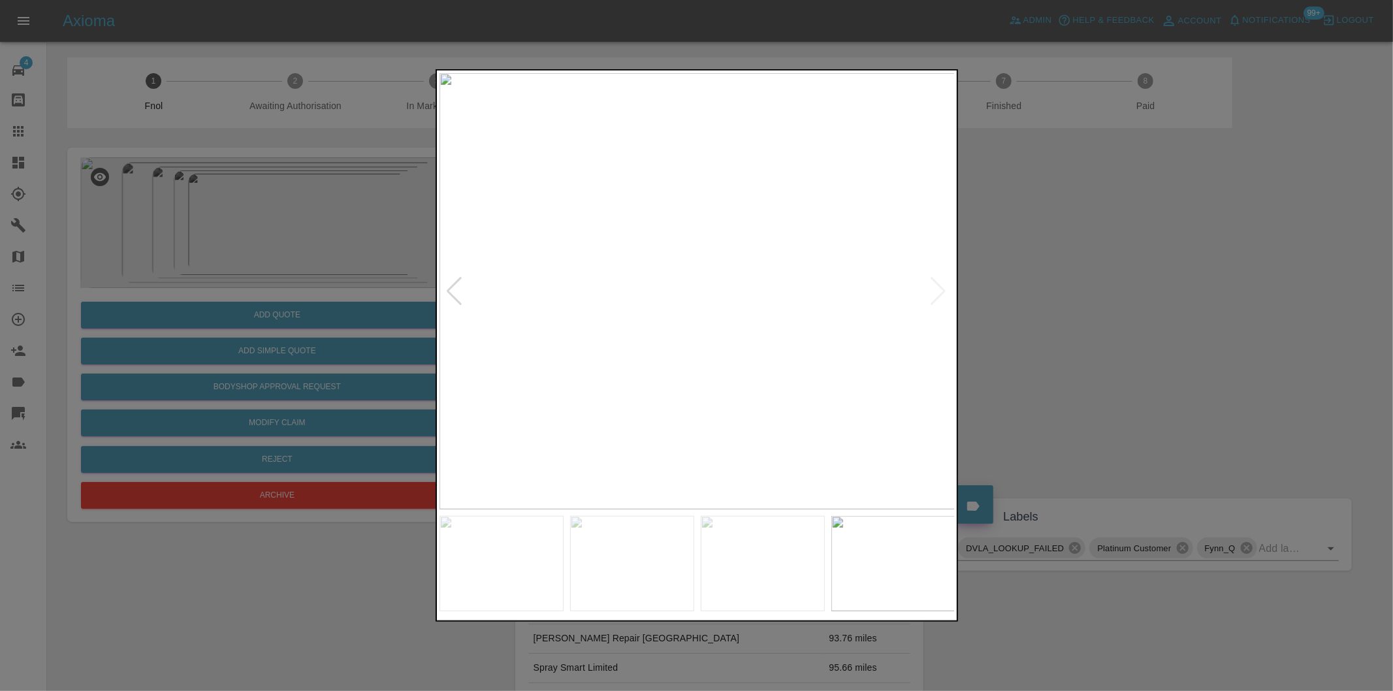
click at [1041, 271] on div at bounding box center [696, 345] width 1393 height 691
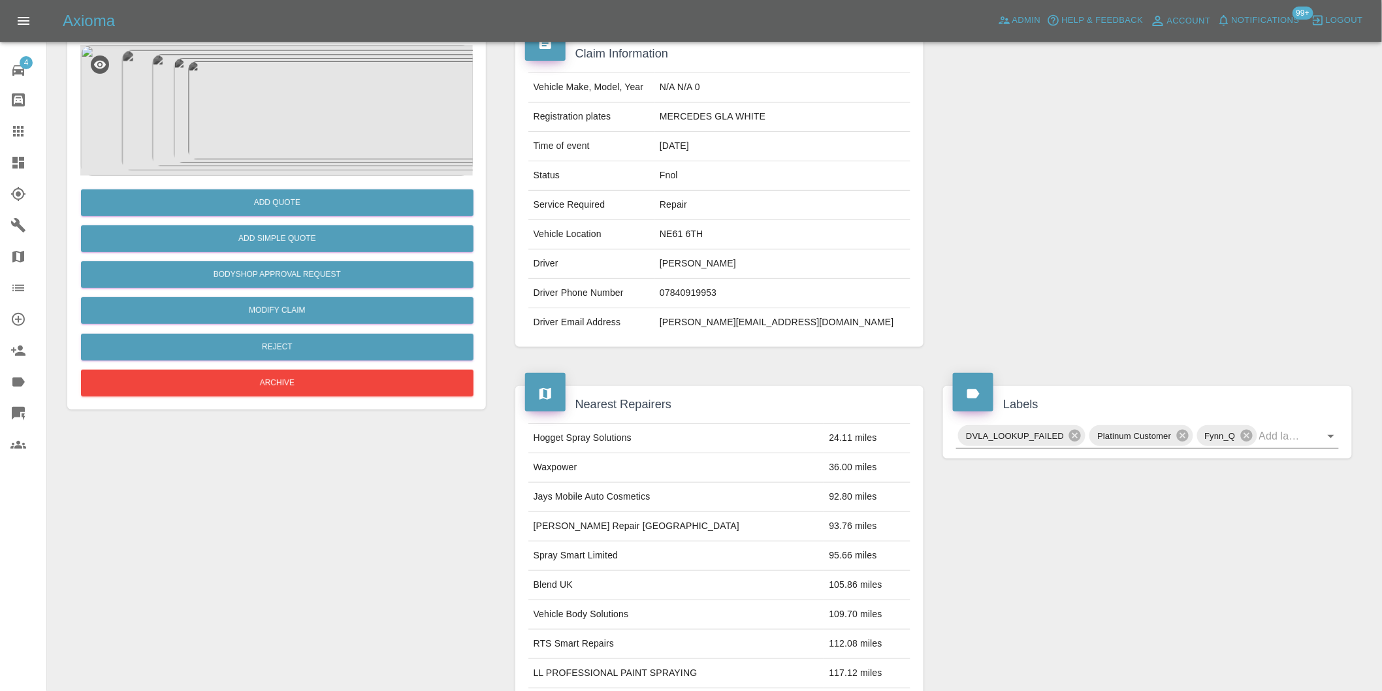
scroll to position [18, 0]
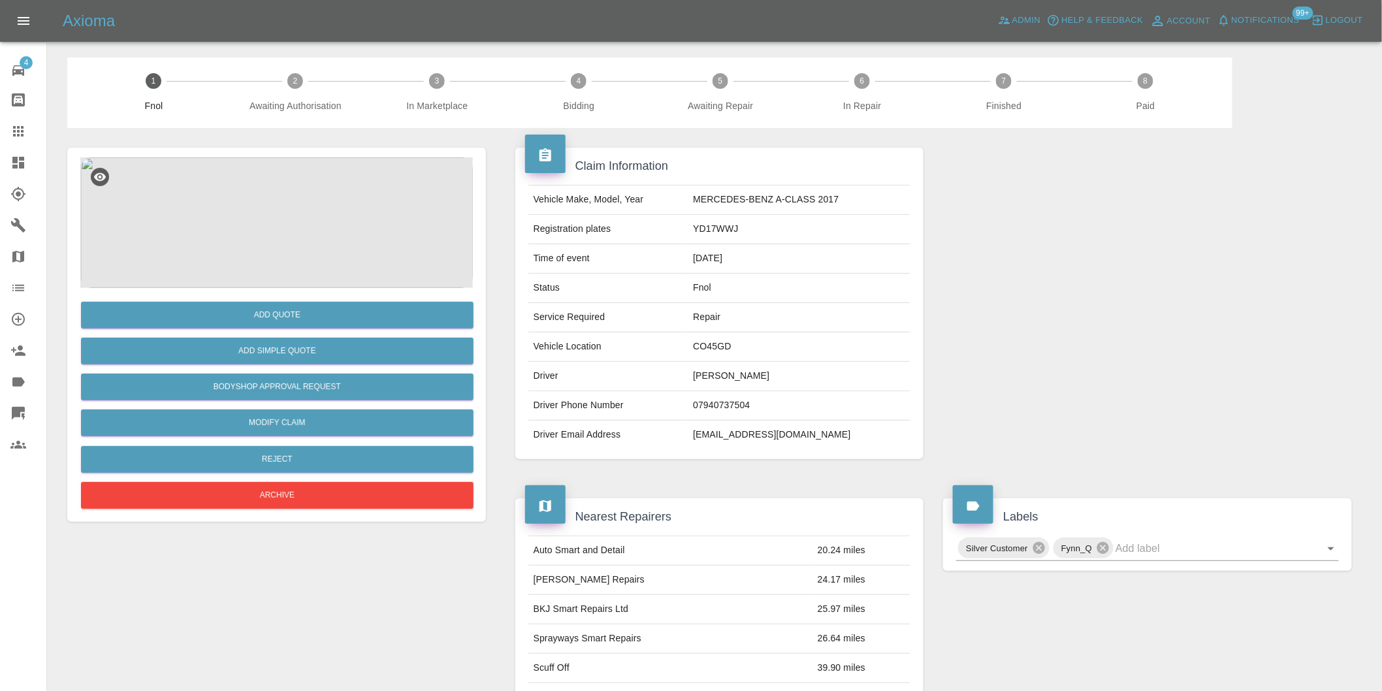
click at [274, 220] on img at bounding box center [276, 222] width 392 height 131
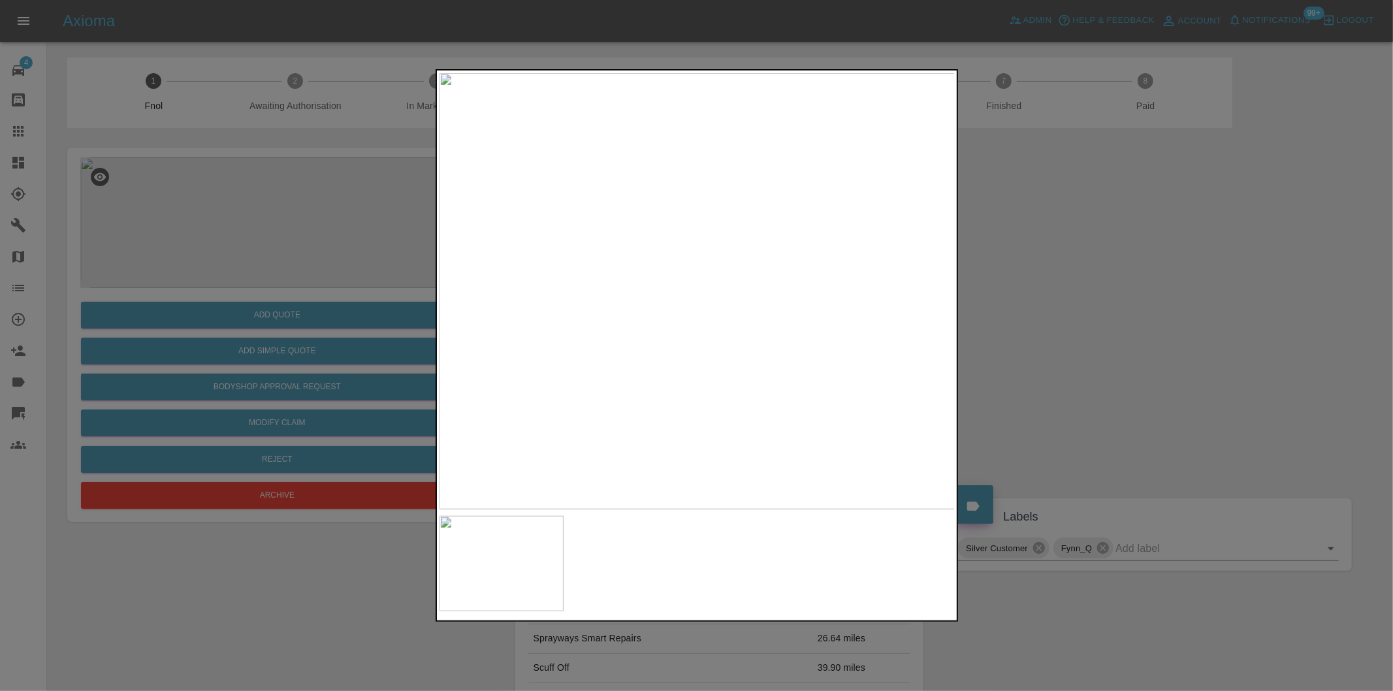
click at [1092, 302] on div at bounding box center [696, 345] width 1393 height 691
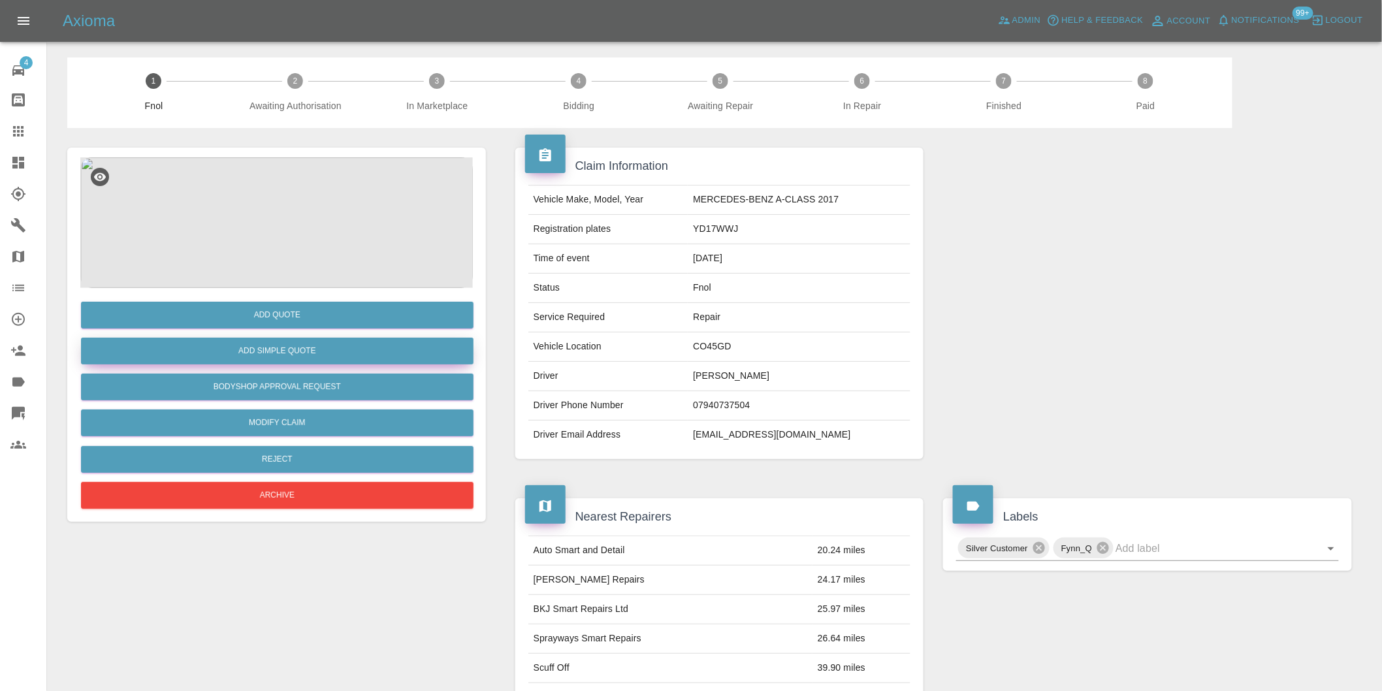
click at [311, 348] on button "Add Simple Quote" at bounding box center [277, 351] width 392 height 27
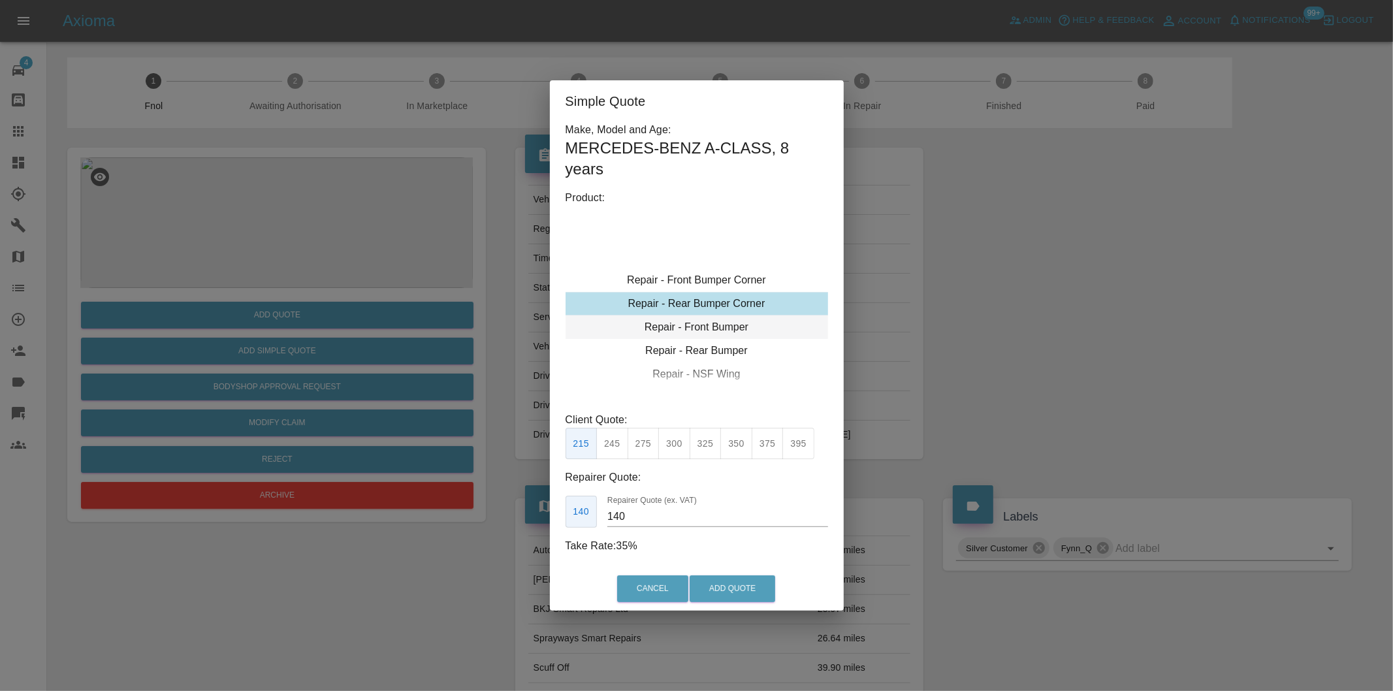
type input "120"
drag, startPoint x: 675, startPoint y: 584, endPoint x: 751, endPoint y: 586, distance: 76.4
click at [754, 577] on div "Cancel Add Quote" at bounding box center [697, 589] width 294 height 44
click at [748, 588] on button "Add Quote" at bounding box center [733, 588] width 86 height 27
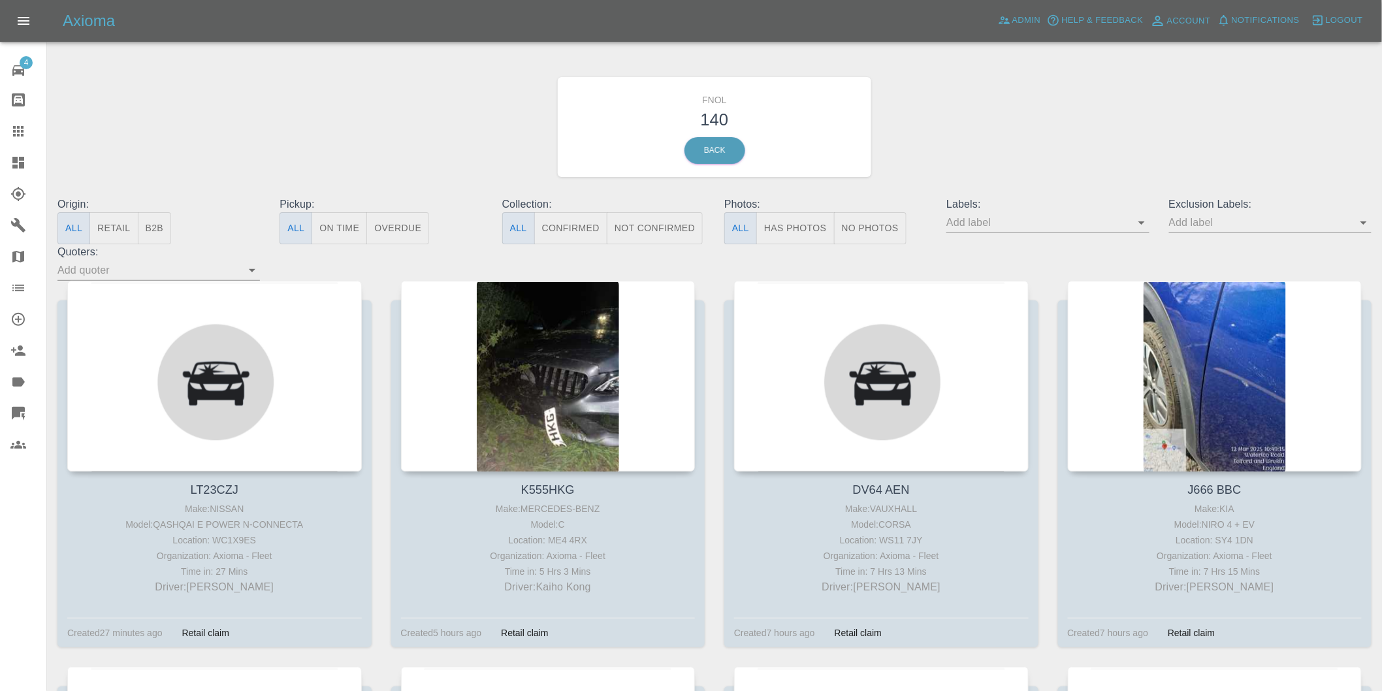
click at [780, 222] on button "Has Photos" at bounding box center [795, 228] width 78 height 32
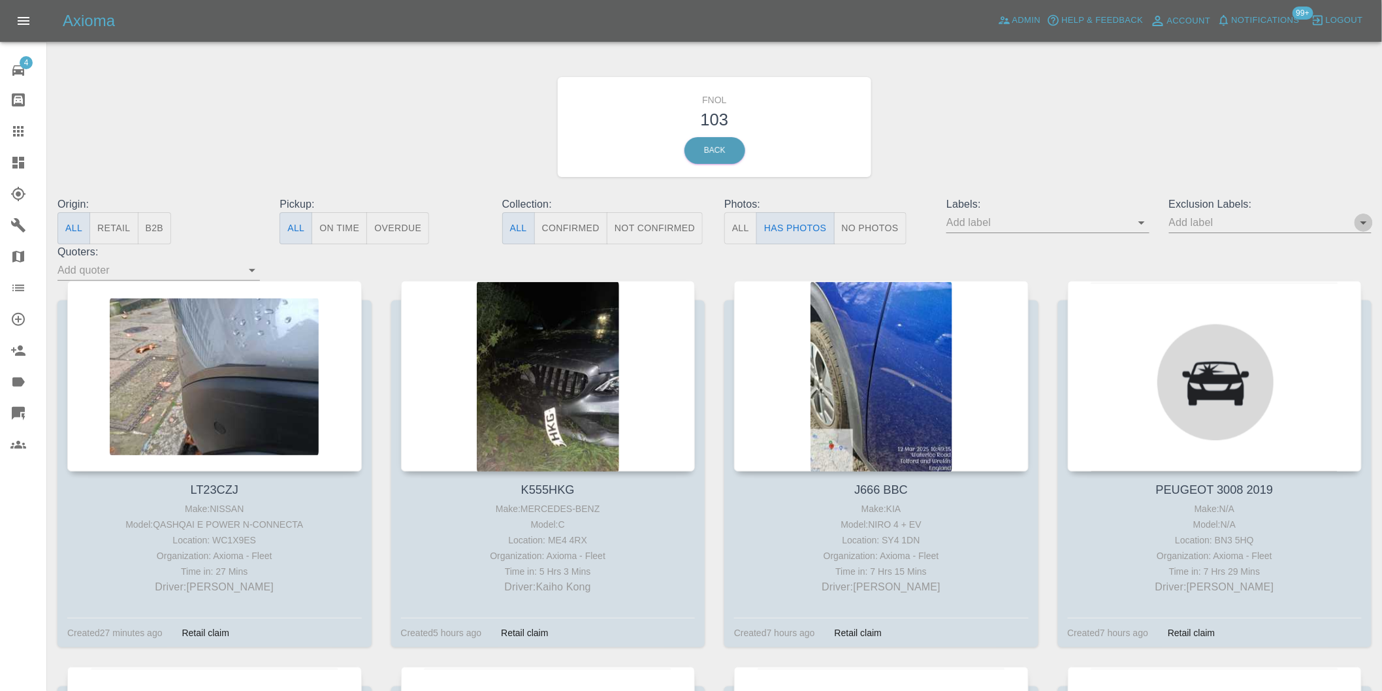
click at [1360, 227] on icon "Open" at bounding box center [1364, 223] width 16 height 16
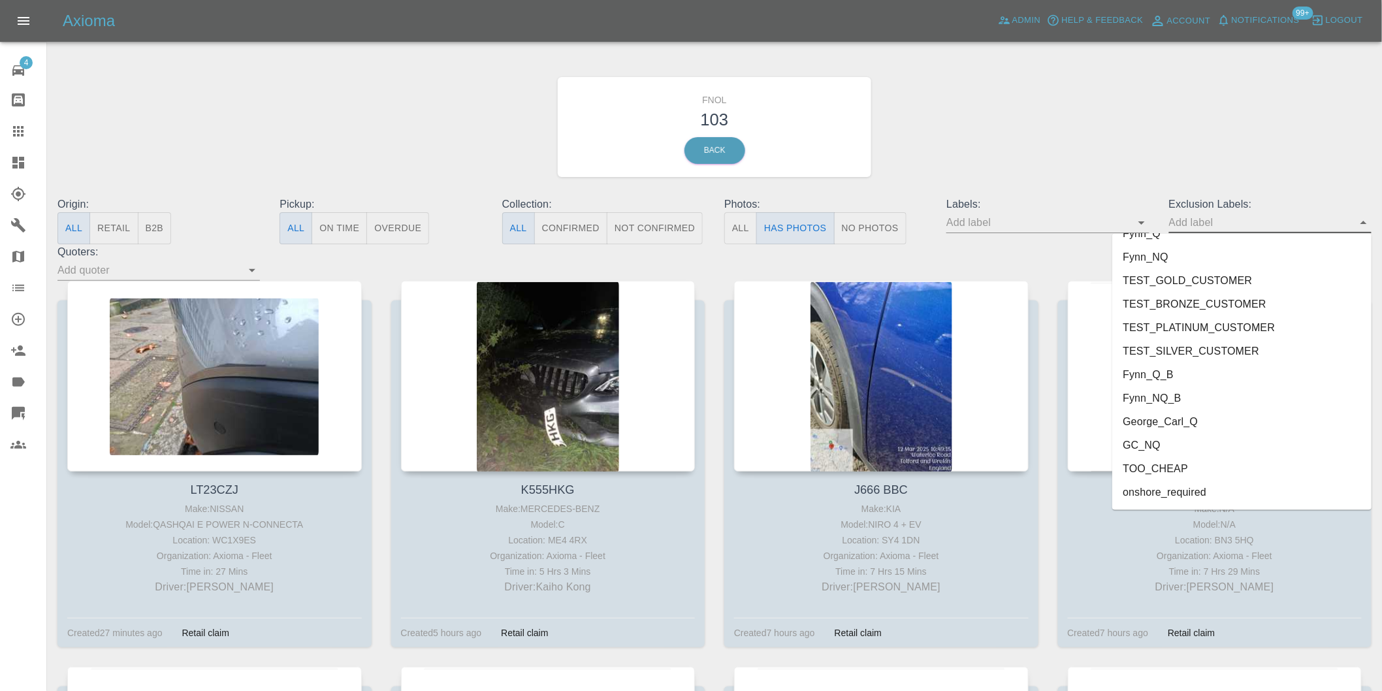
scroll to position [2813, 0]
click at [1208, 462] on li "CUSTOM_QUOTE" at bounding box center [1241, 471] width 259 height 24
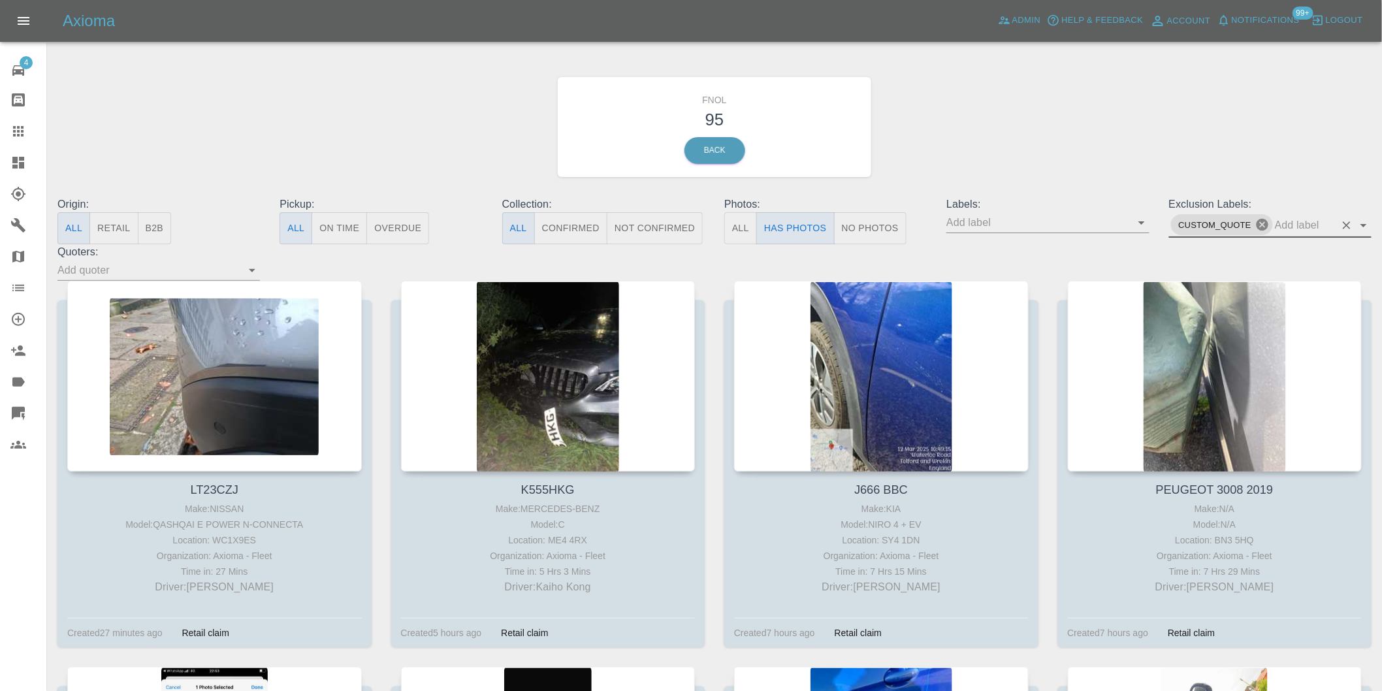
click at [1258, 221] on icon at bounding box center [1262, 225] width 12 height 12
click at [1363, 224] on icon "Open" at bounding box center [1363, 222] width 7 height 3
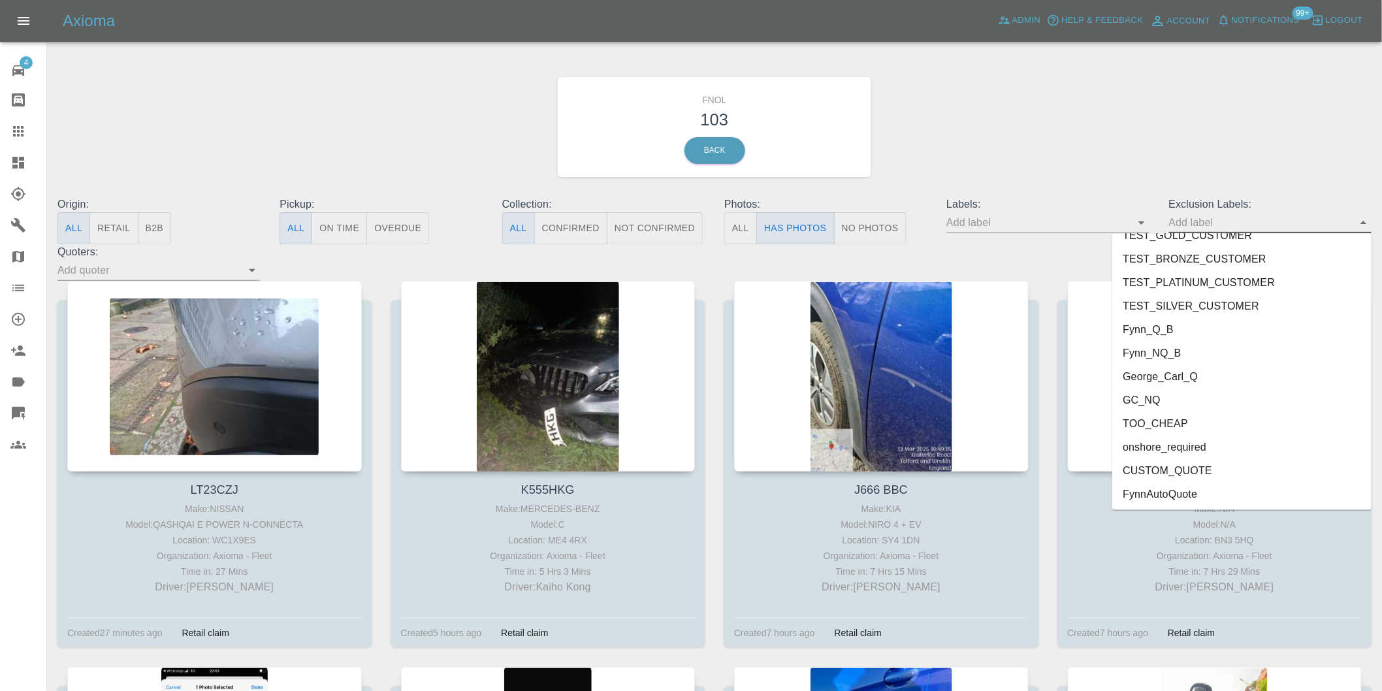
click at [1198, 441] on li "onshore_required" at bounding box center [1241, 448] width 259 height 24
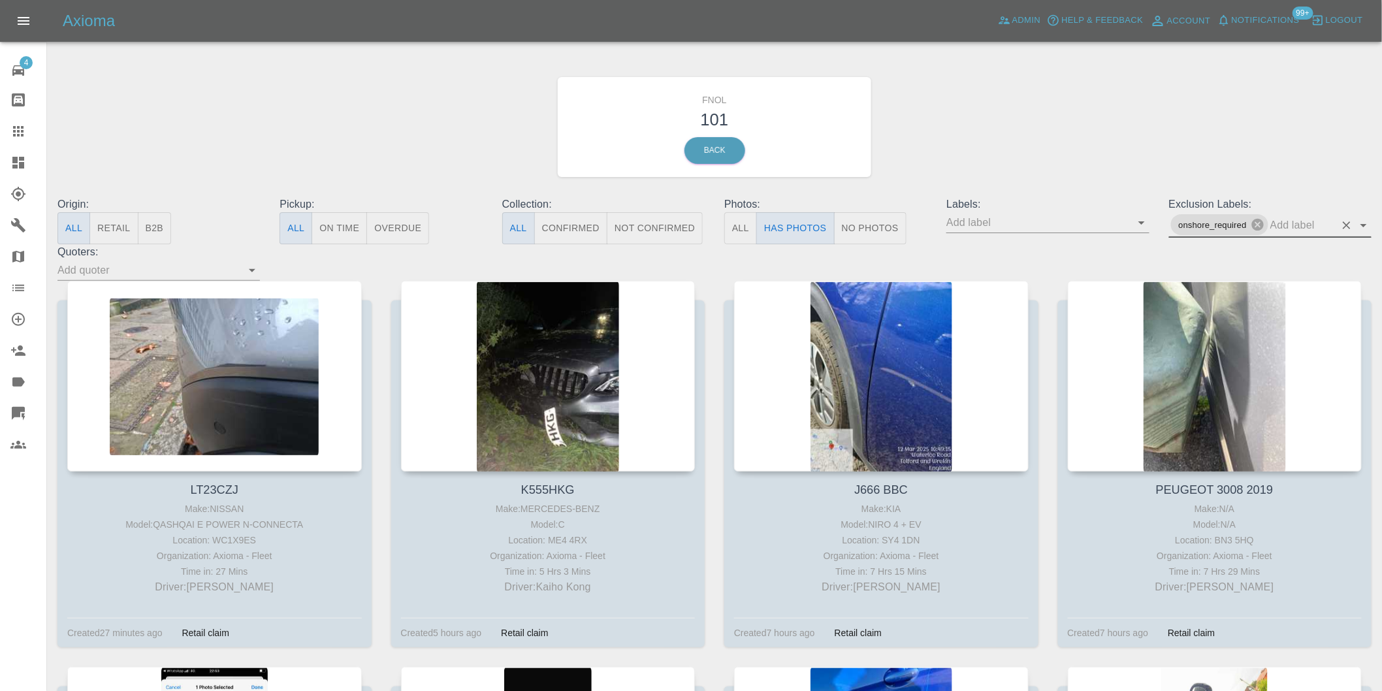
click at [1367, 227] on icon "Open" at bounding box center [1364, 225] width 16 height 16
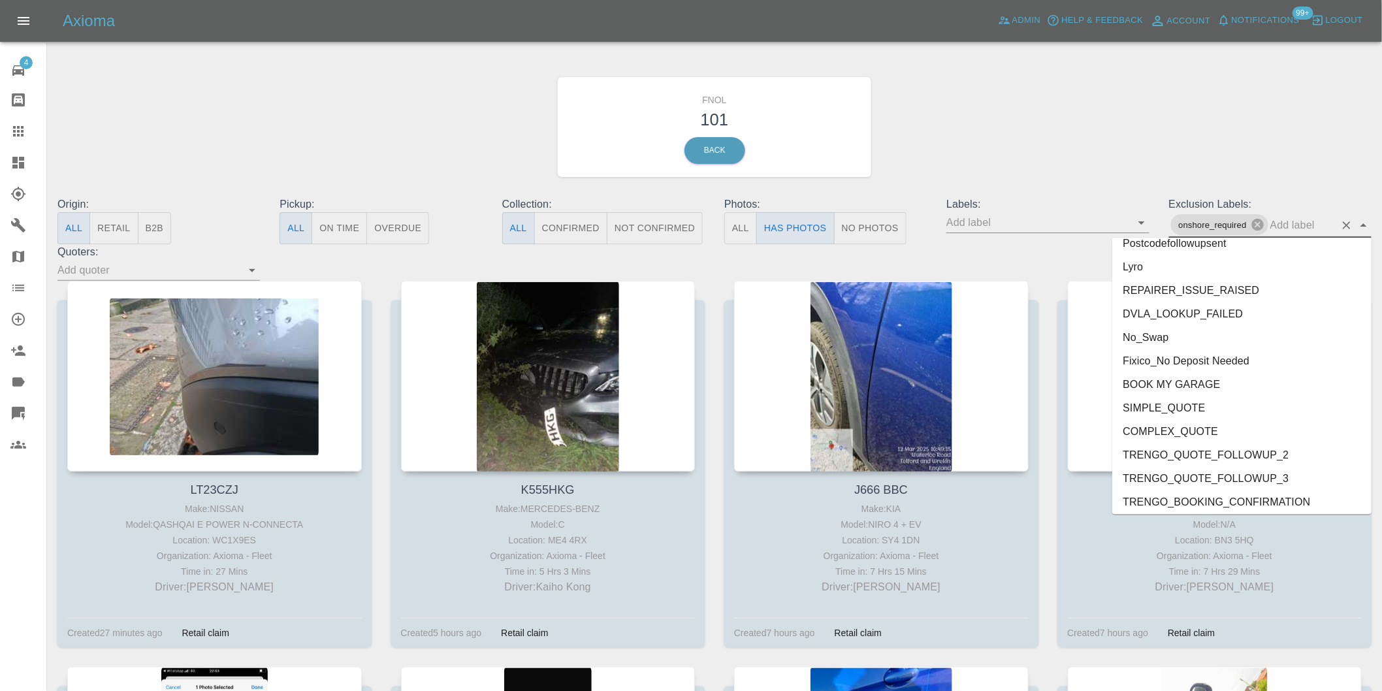
scroll to position [2789, 0]
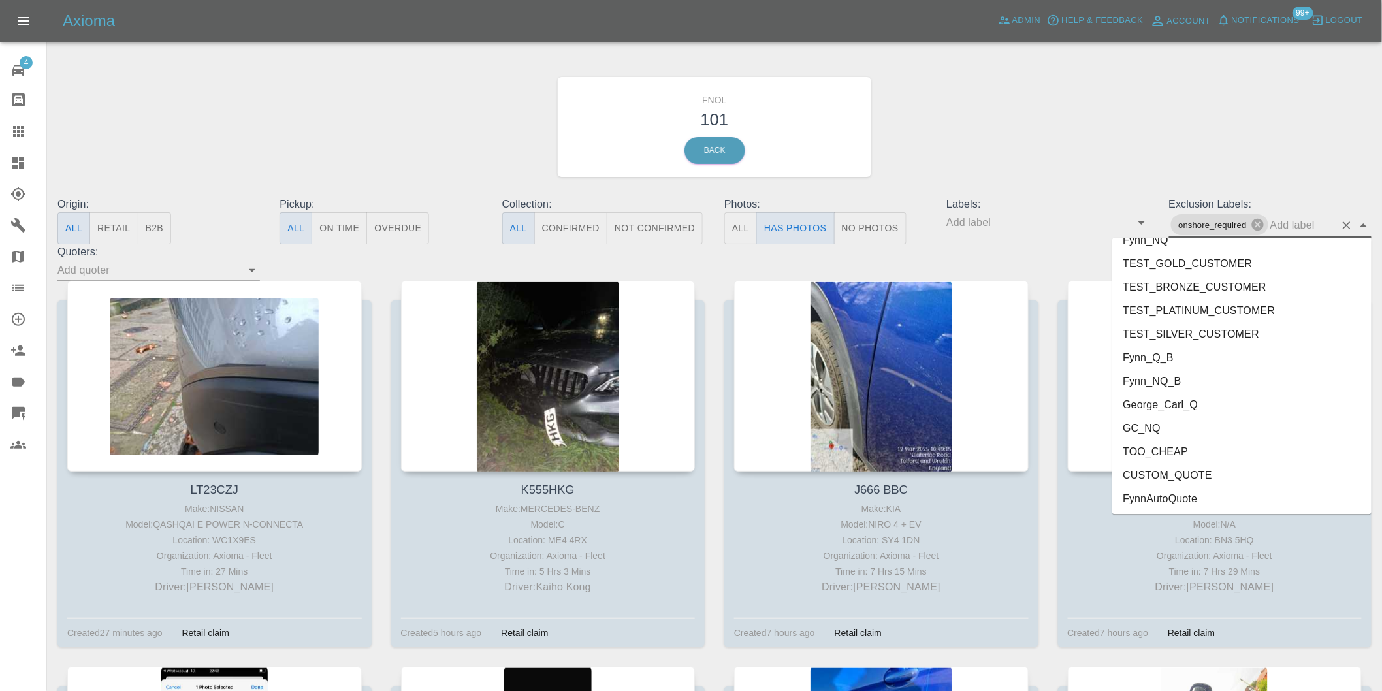
click at [1171, 406] on li "George_Carl_Q" at bounding box center [1241, 404] width 259 height 24
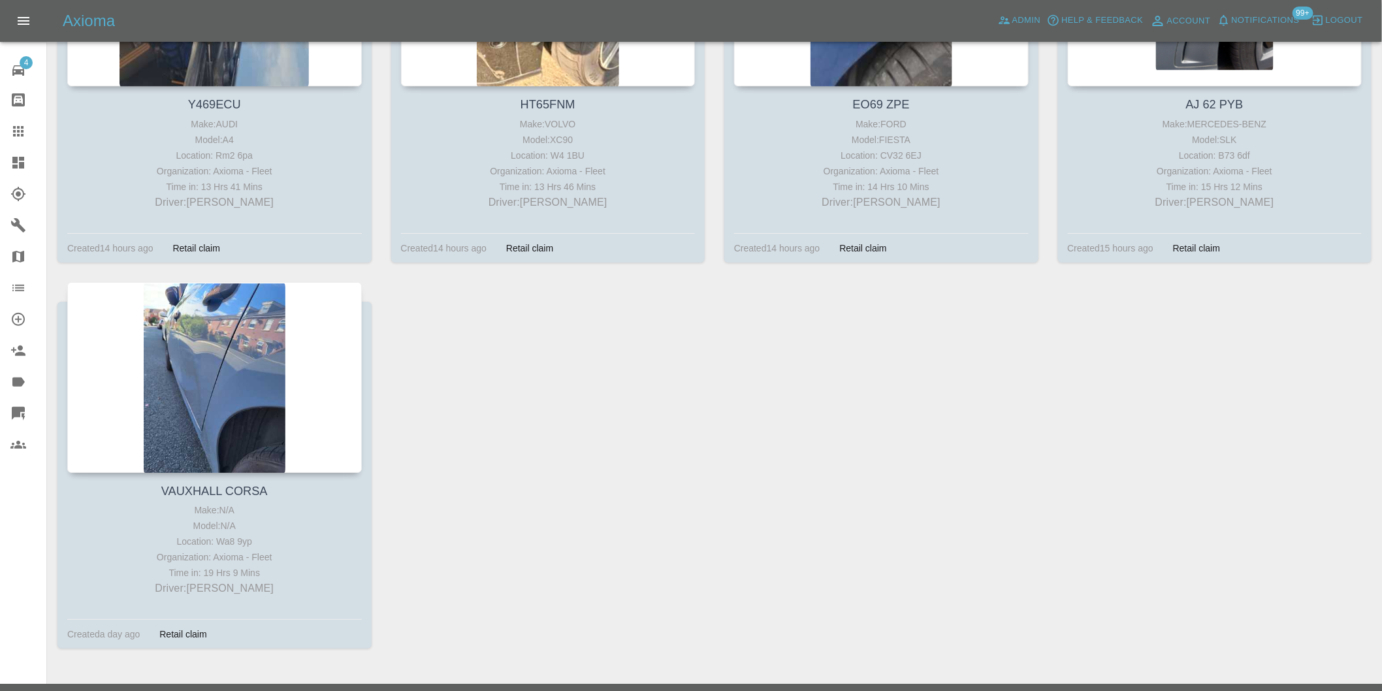
scroll to position [7763, 0]
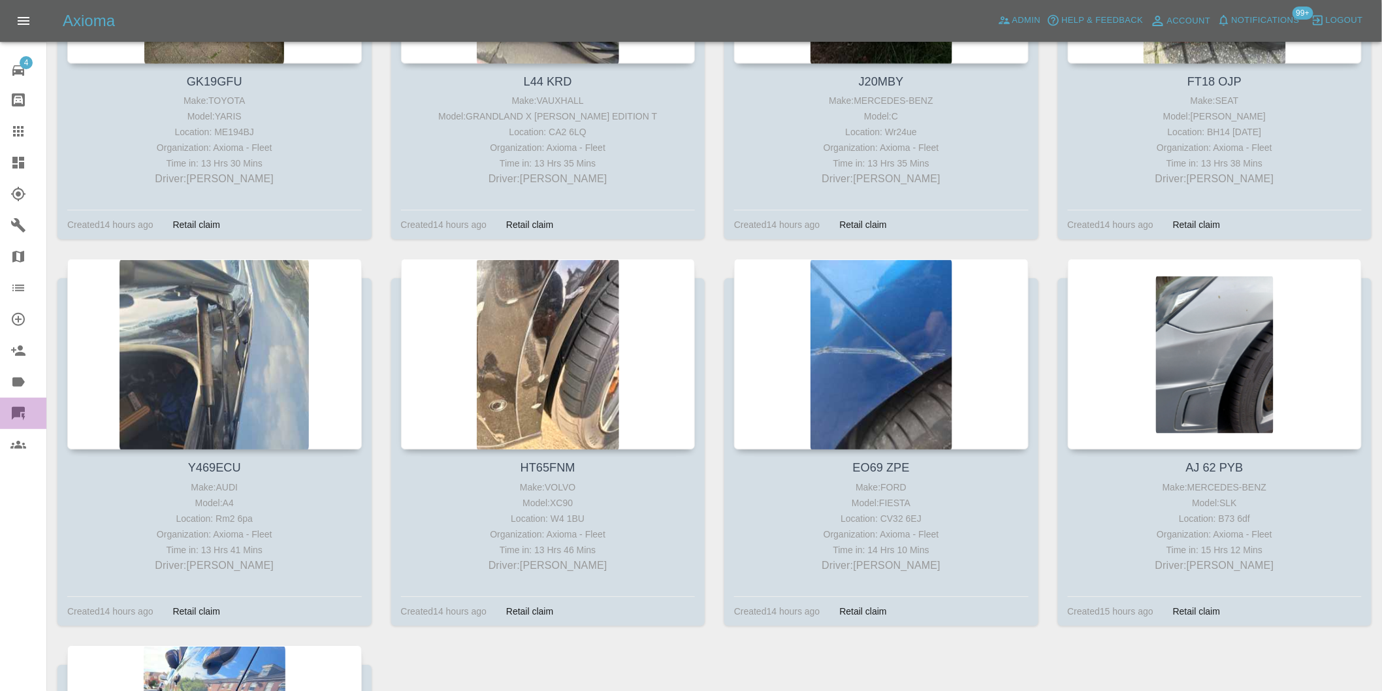
click at [18, 410] on icon at bounding box center [18, 413] width 13 height 13
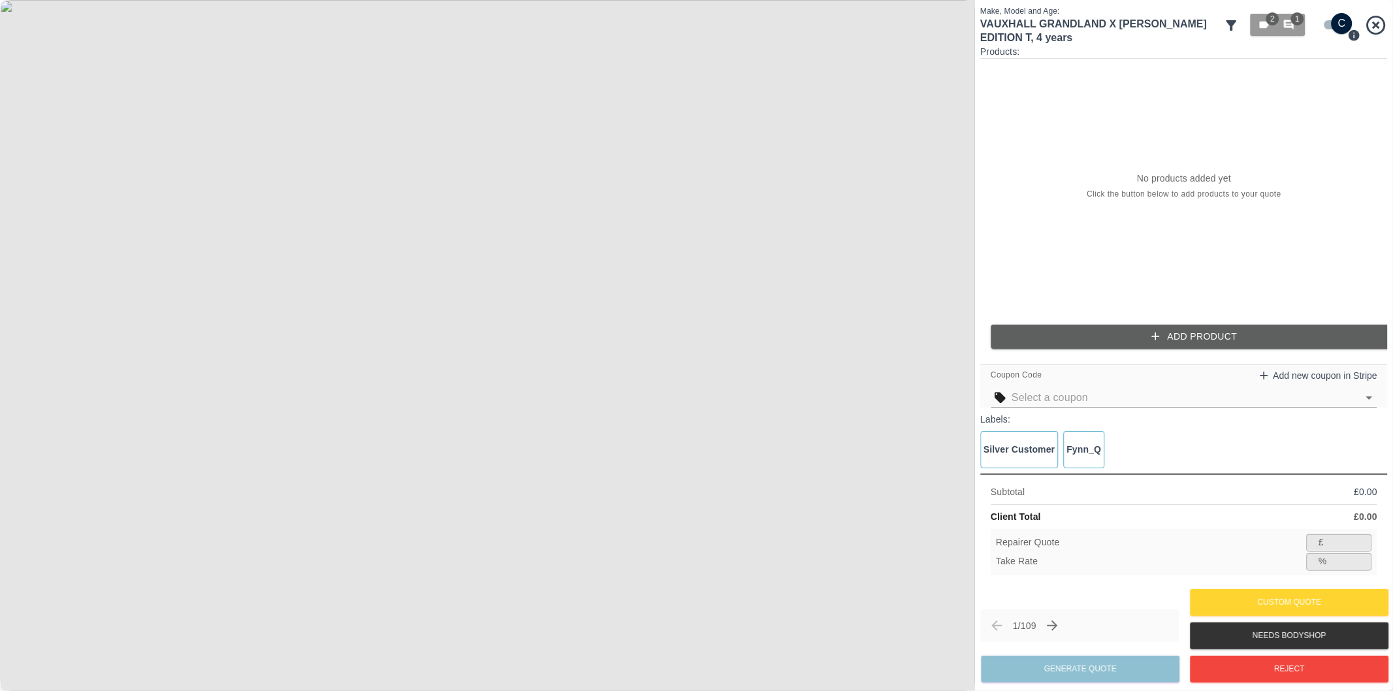
click at [1236, 27] on icon at bounding box center [1232, 26] width 16 height 16
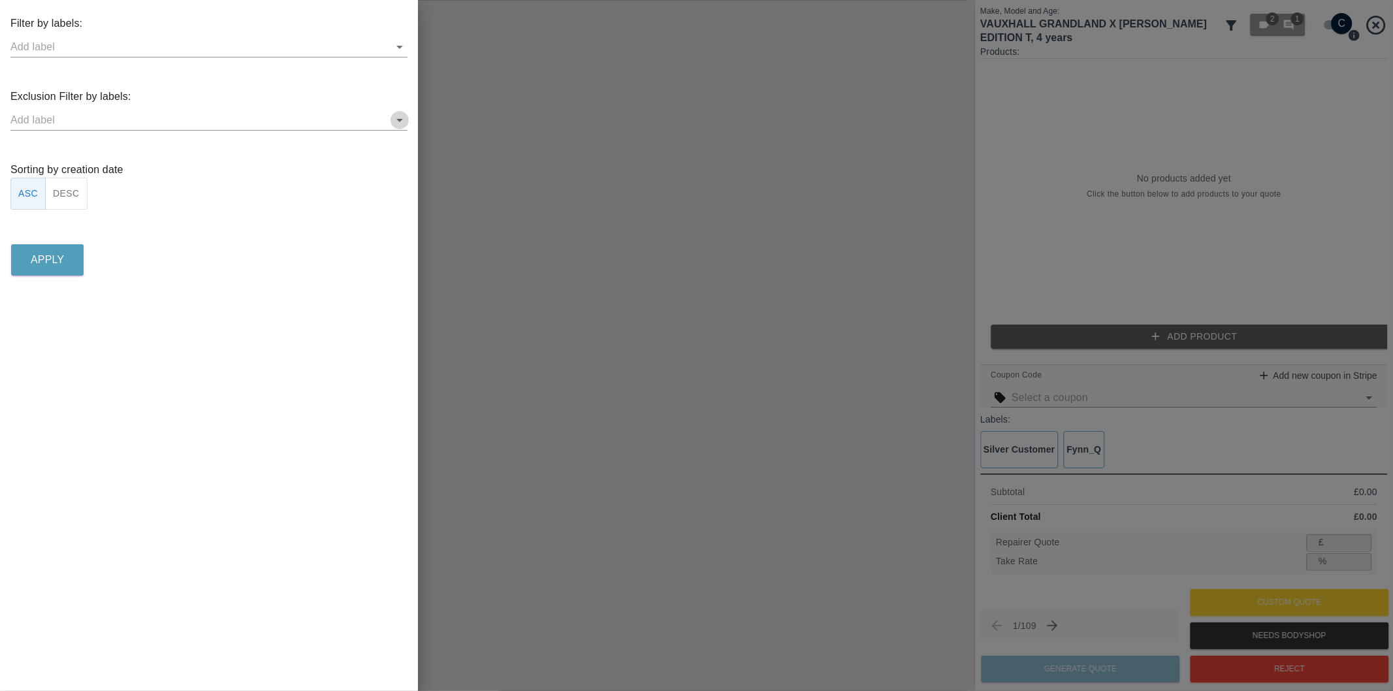
click at [396, 124] on icon "Open" at bounding box center [400, 120] width 16 height 16
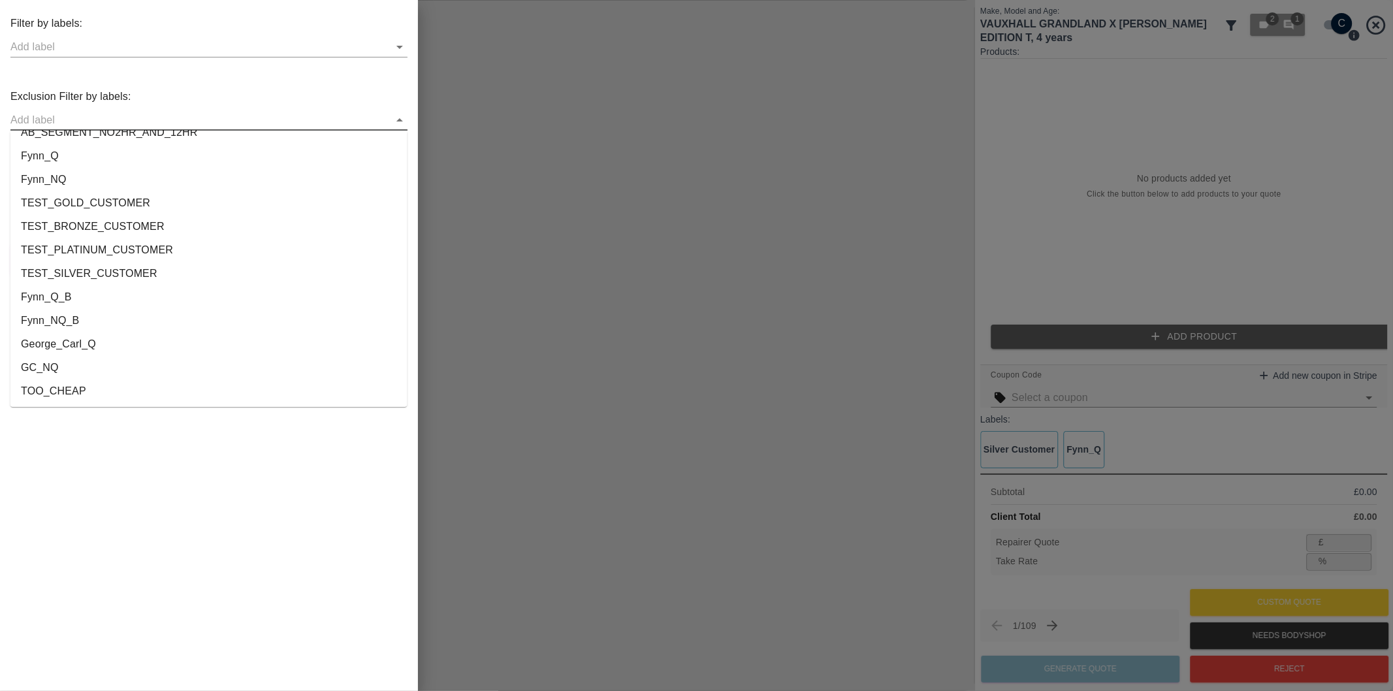
scroll to position [2436, 0]
click at [152, 366] on li "CUSTOM_QUOTE" at bounding box center [208, 368] width 397 height 24
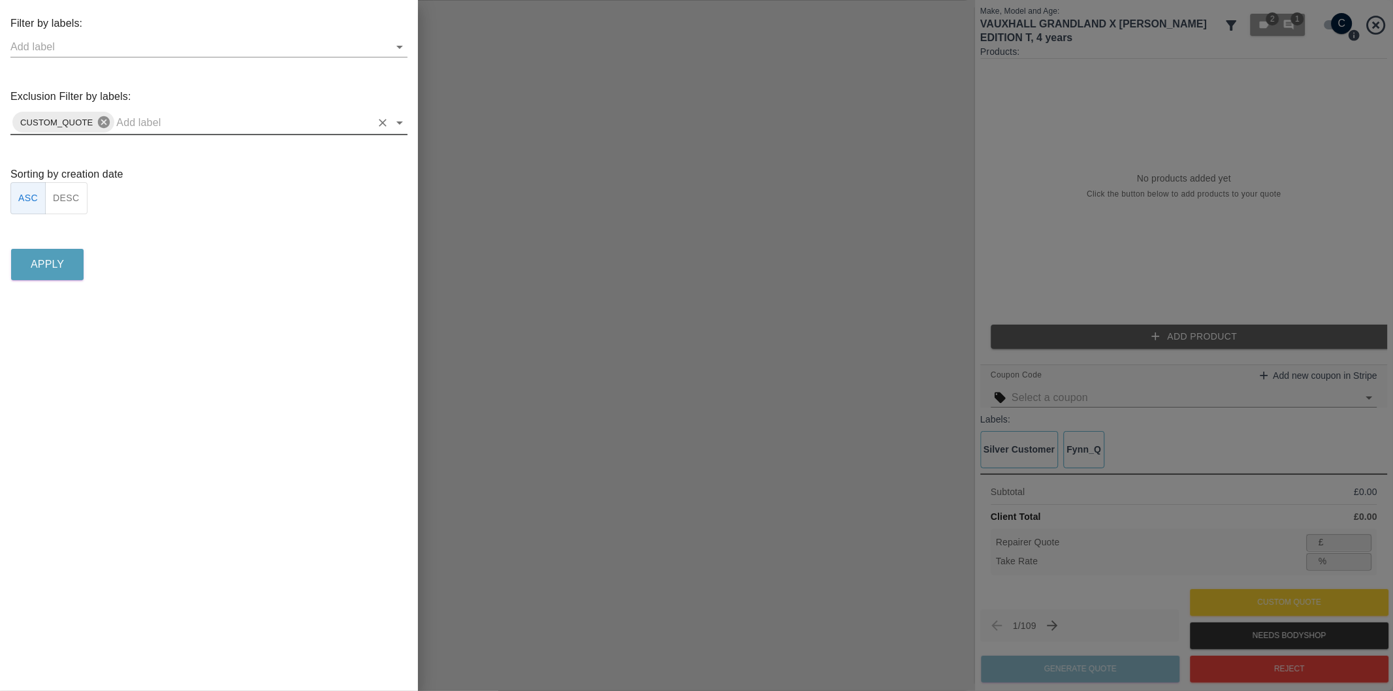
click at [108, 125] on icon at bounding box center [104, 122] width 12 height 12
click at [393, 116] on icon "Open" at bounding box center [400, 120] width 16 height 16
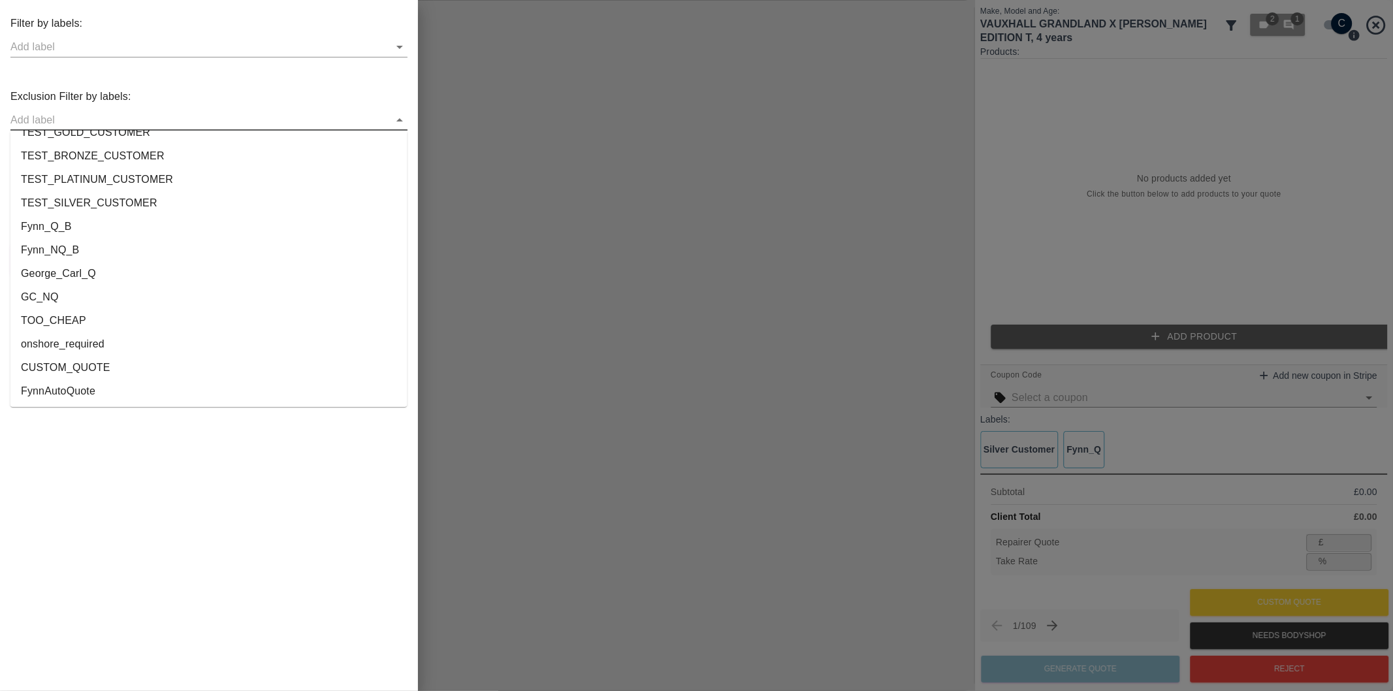
click at [71, 341] on li "onshore_required" at bounding box center [208, 344] width 397 height 24
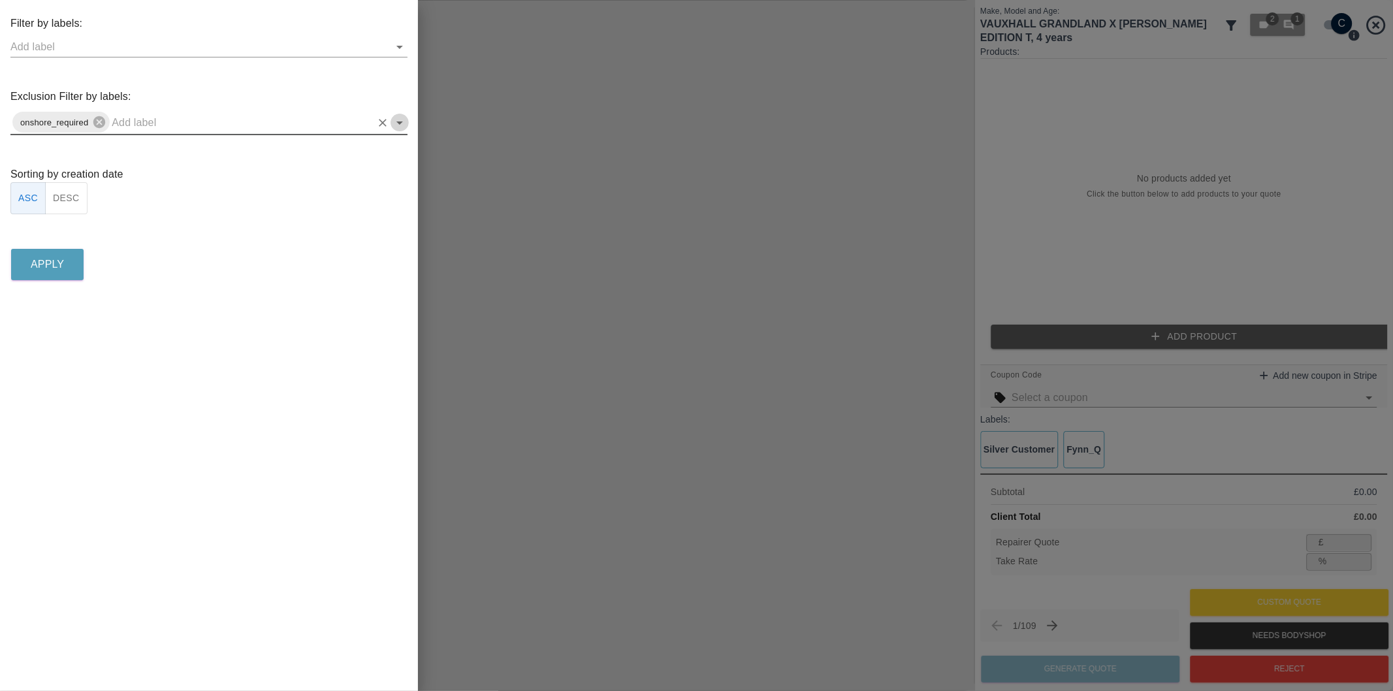
click at [396, 124] on icon "Open" at bounding box center [400, 123] width 16 height 16
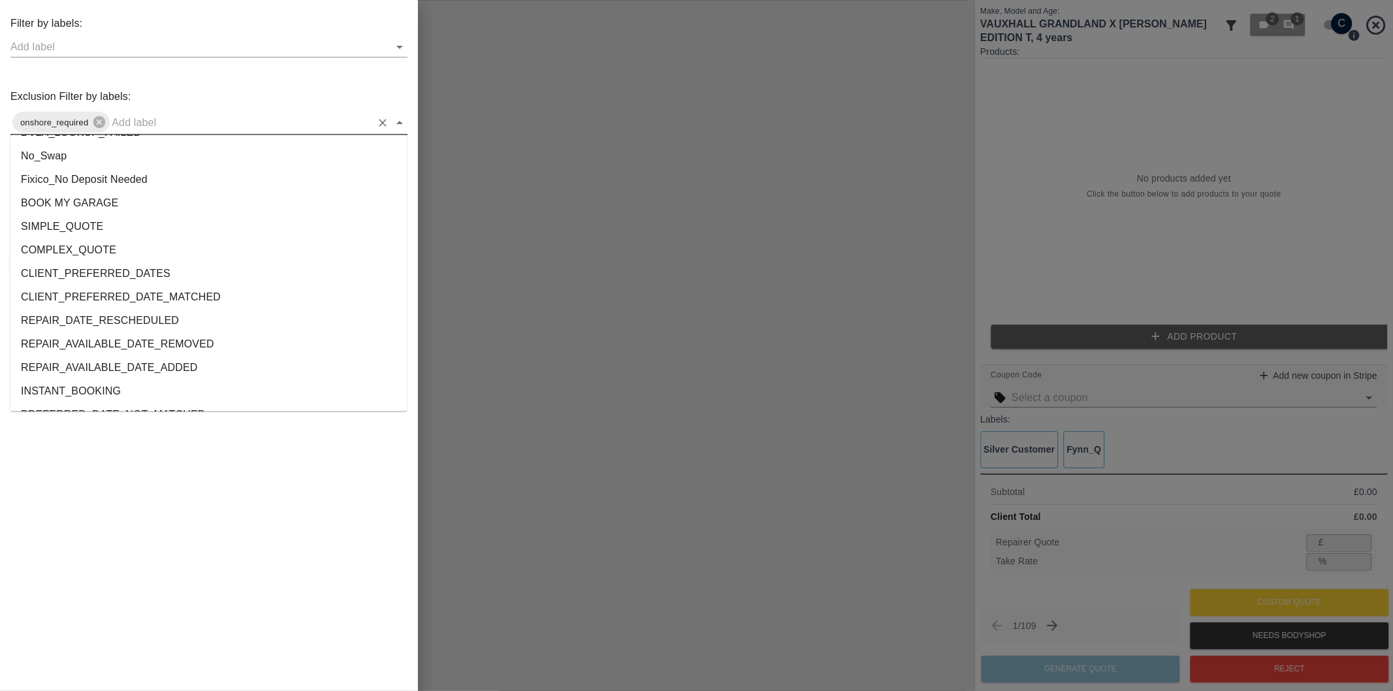
scroll to position [2413, 0]
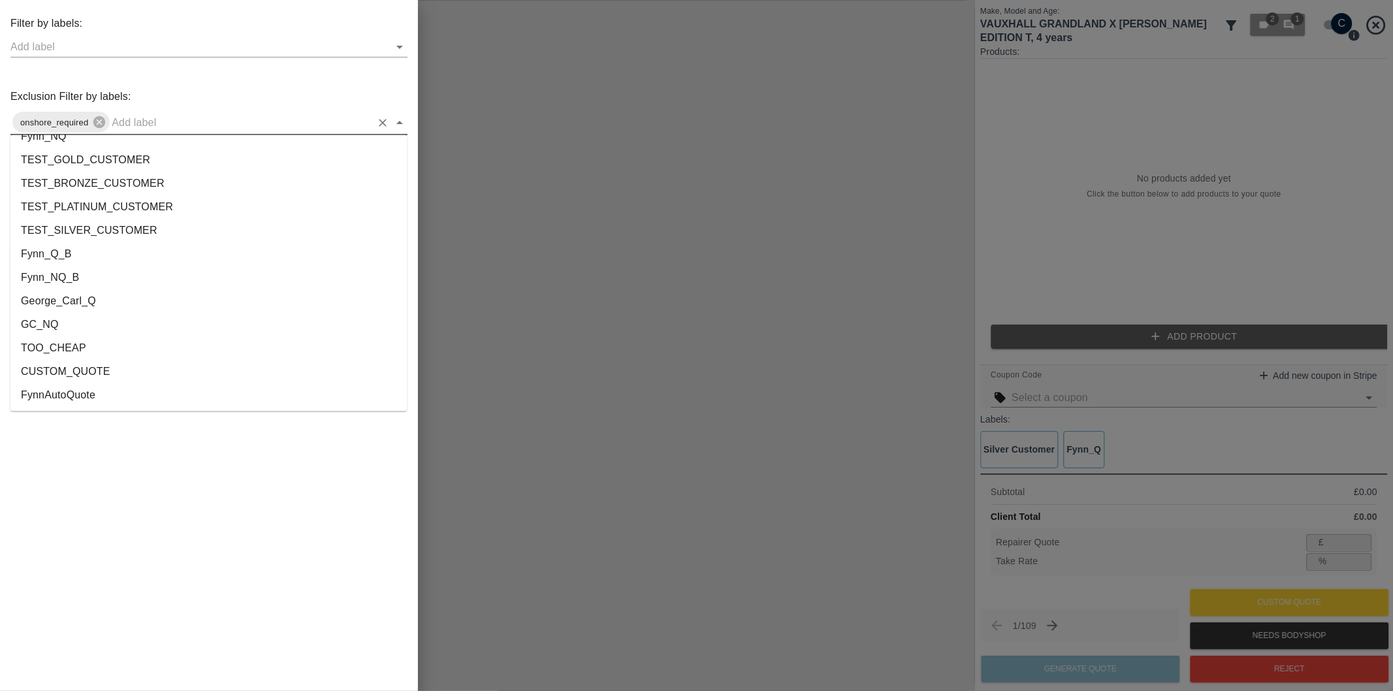
click at [82, 306] on li "George_Carl_Q" at bounding box center [208, 302] width 397 height 24
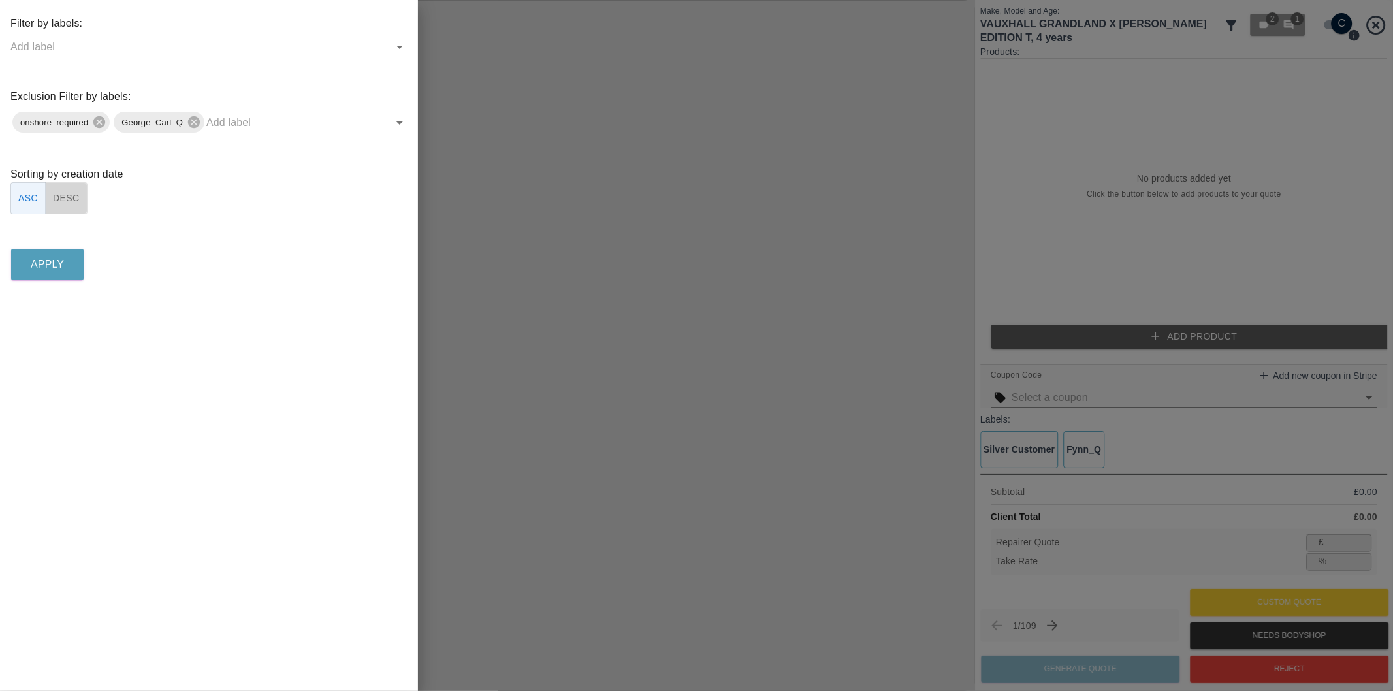
click at [71, 204] on button "DESC" at bounding box center [66, 198] width 42 height 32
click at [61, 263] on p "Apply" at bounding box center [47, 265] width 33 height 16
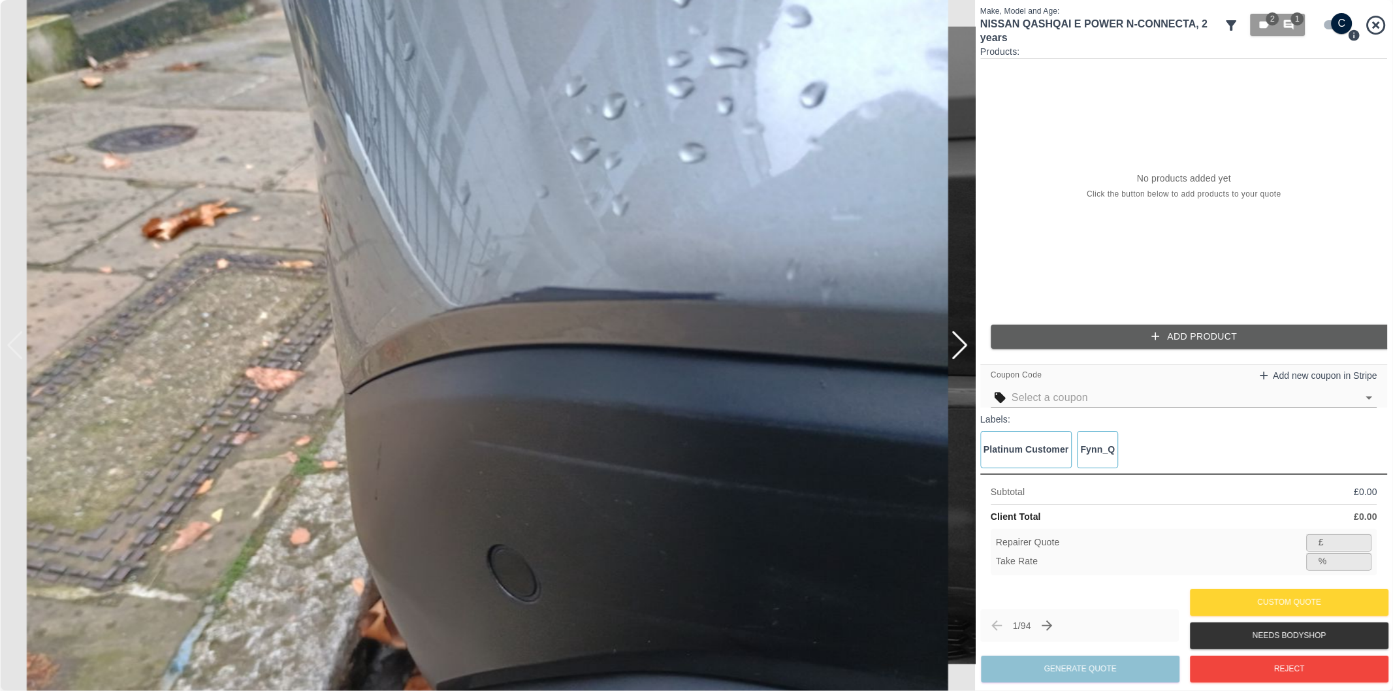
click at [963, 349] on div at bounding box center [960, 345] width 18 height 29
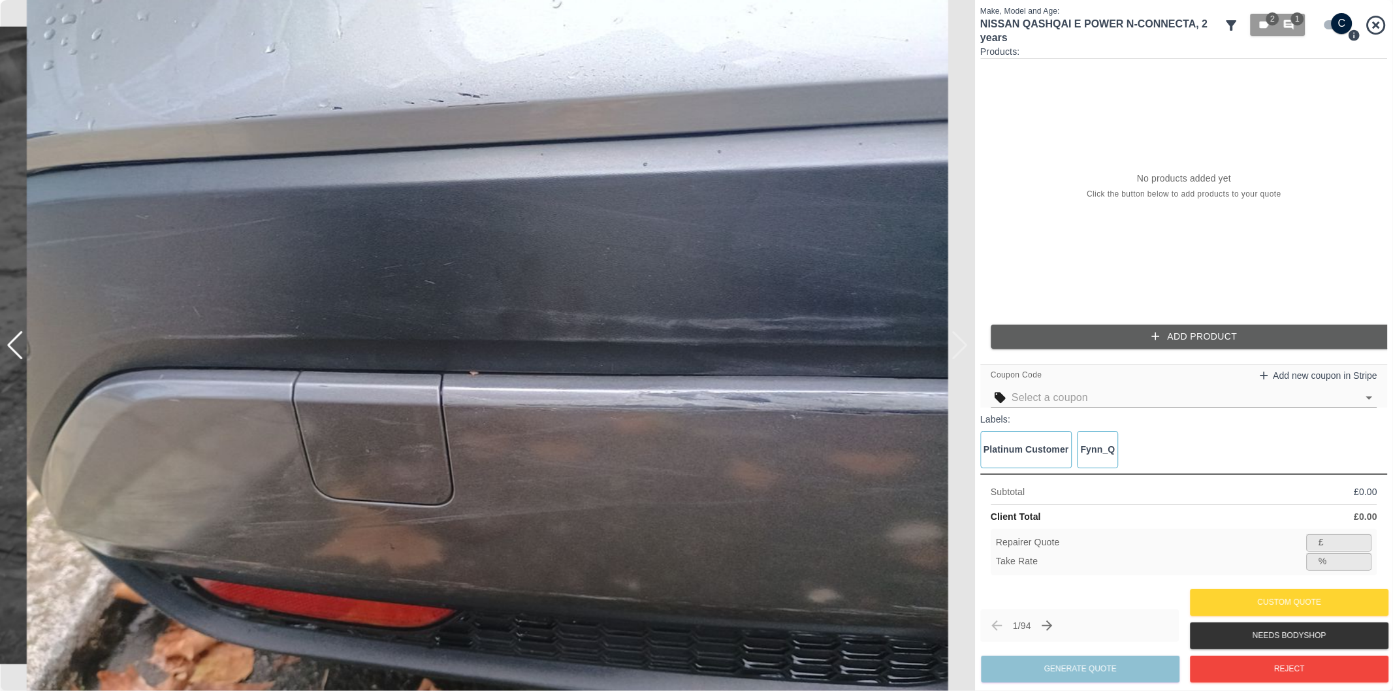
click at [963, 349] on img at bounding box center [487, 345] width 975 height 691
click at [1334, 23] on input "checkbox" at bounding box center [1342, 23] width 63 height 21
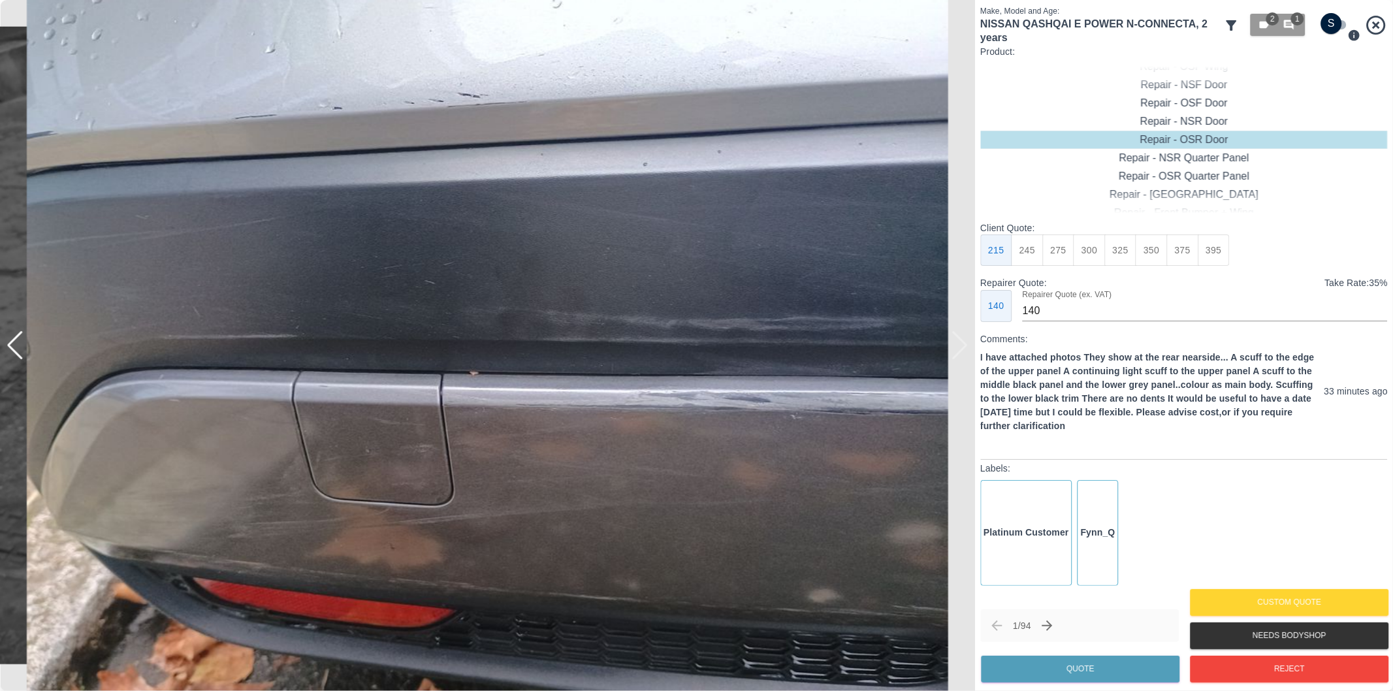
click at [1331, 24] on input "checkbox" at bounding box center [1331, 23] width 63 height 21
checkbox input "true"
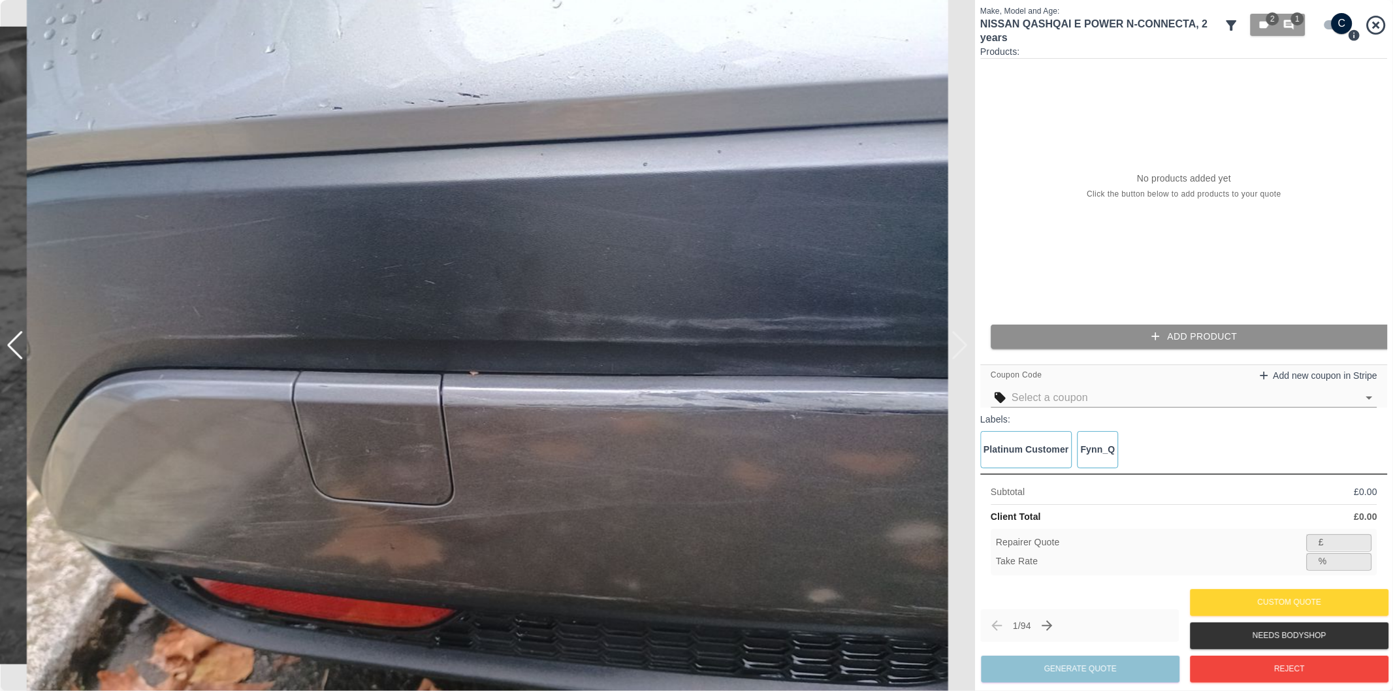
click at [1189, 335] on button "Add Product" at bounding box center [1194, 337] width 407 height 24
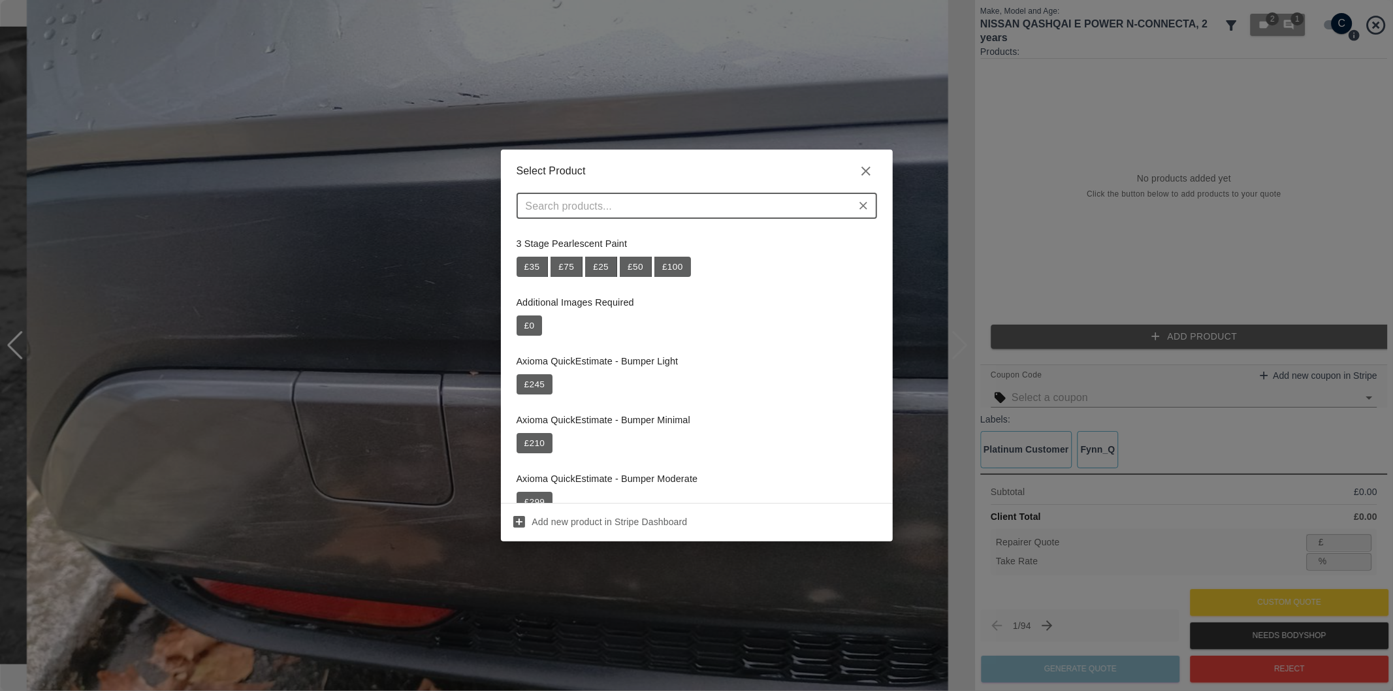
click at [717, 212] on input "text" at bounding box center [685, 206] width 331 height 18
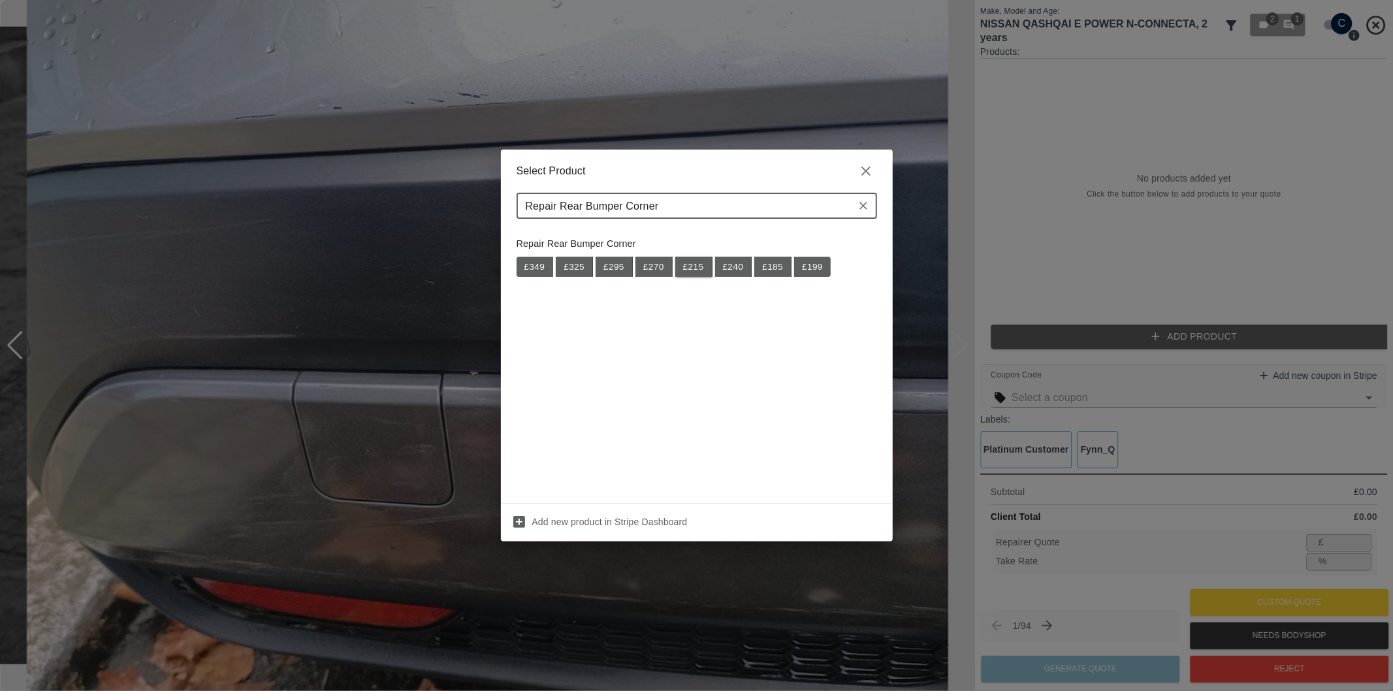
type input "Repair Rear Bumper Corner"
click at [701, 268] on button "£ 215" at bounding box center [693, 267] width 37 height 21
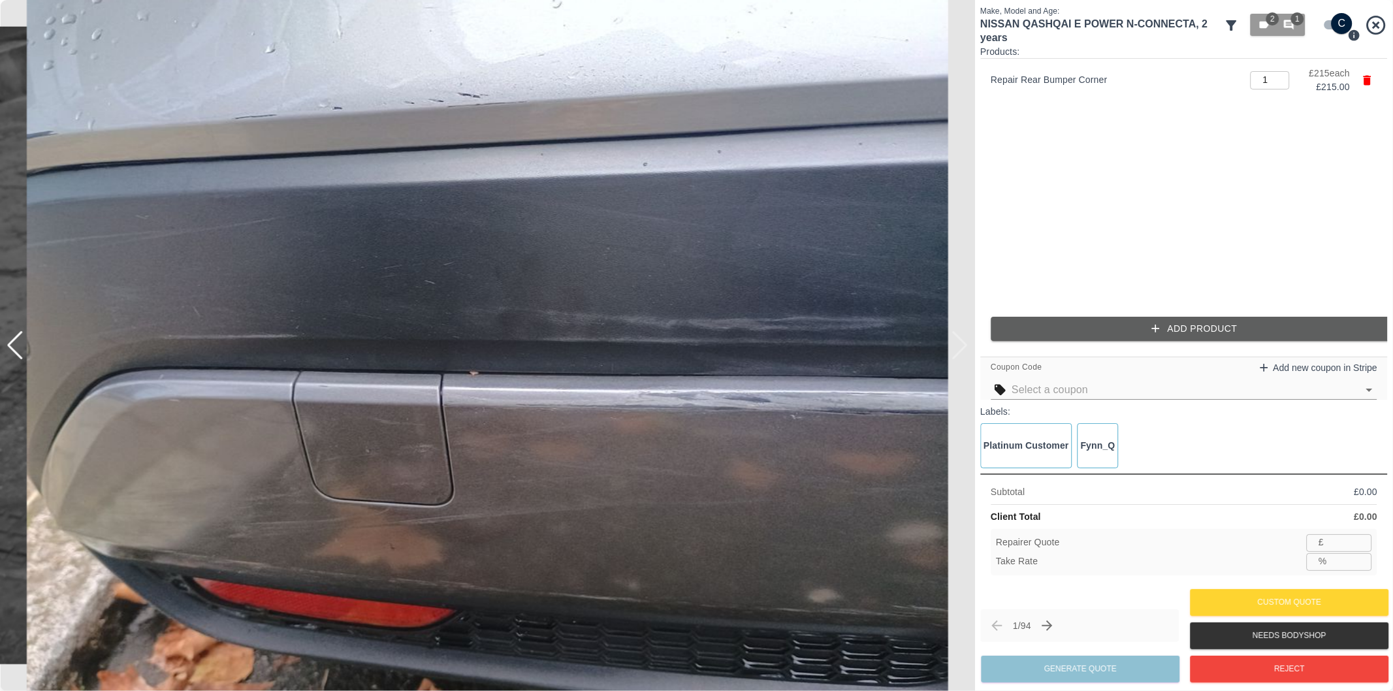
type input "139"
type input "35.3"
click at [1141, 338] on button "Add Product" at bounding box center [1194, 329] width 407 height 24
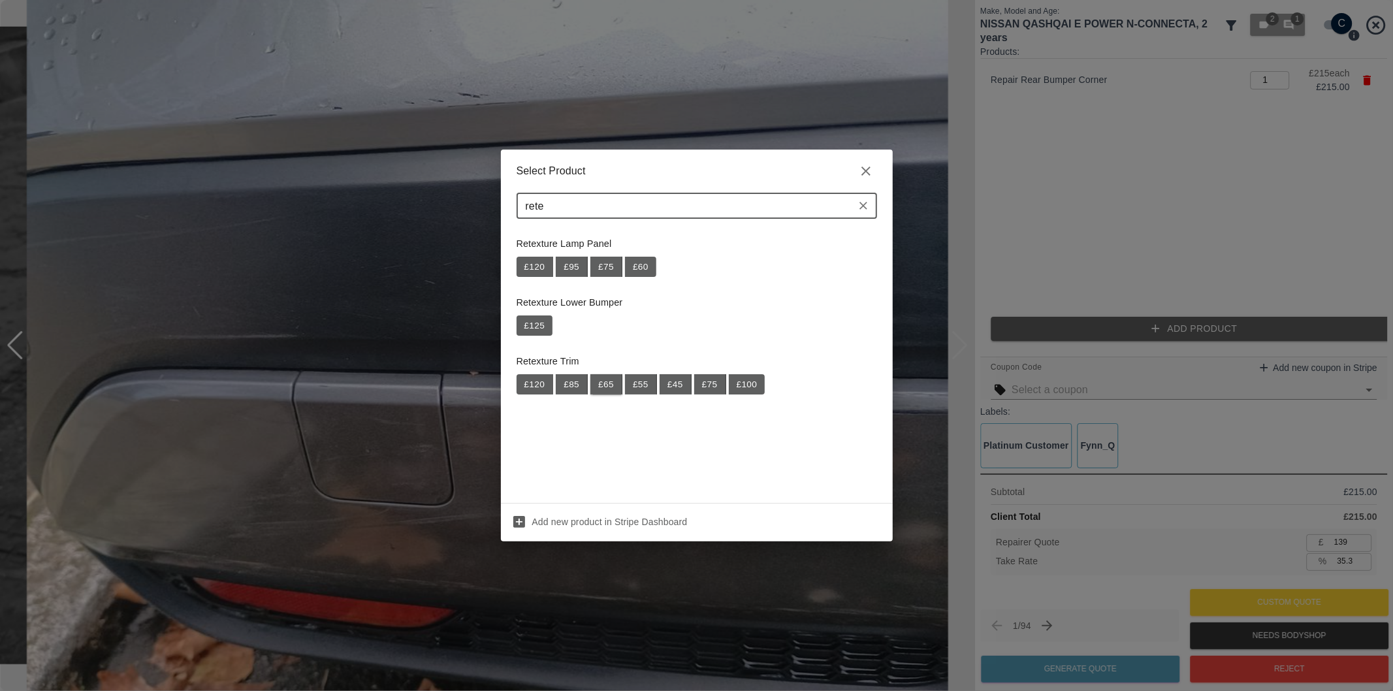
type input "rete"
drag, startPoint x: 605, startPoint y: 386, endPoint x: 818, endPoint y: 357, distance: 214.3
click at [609, 386] on button "£ 65" at bounding box center [606, 384] width 32 height 21
type input "182"
type input "35.0"
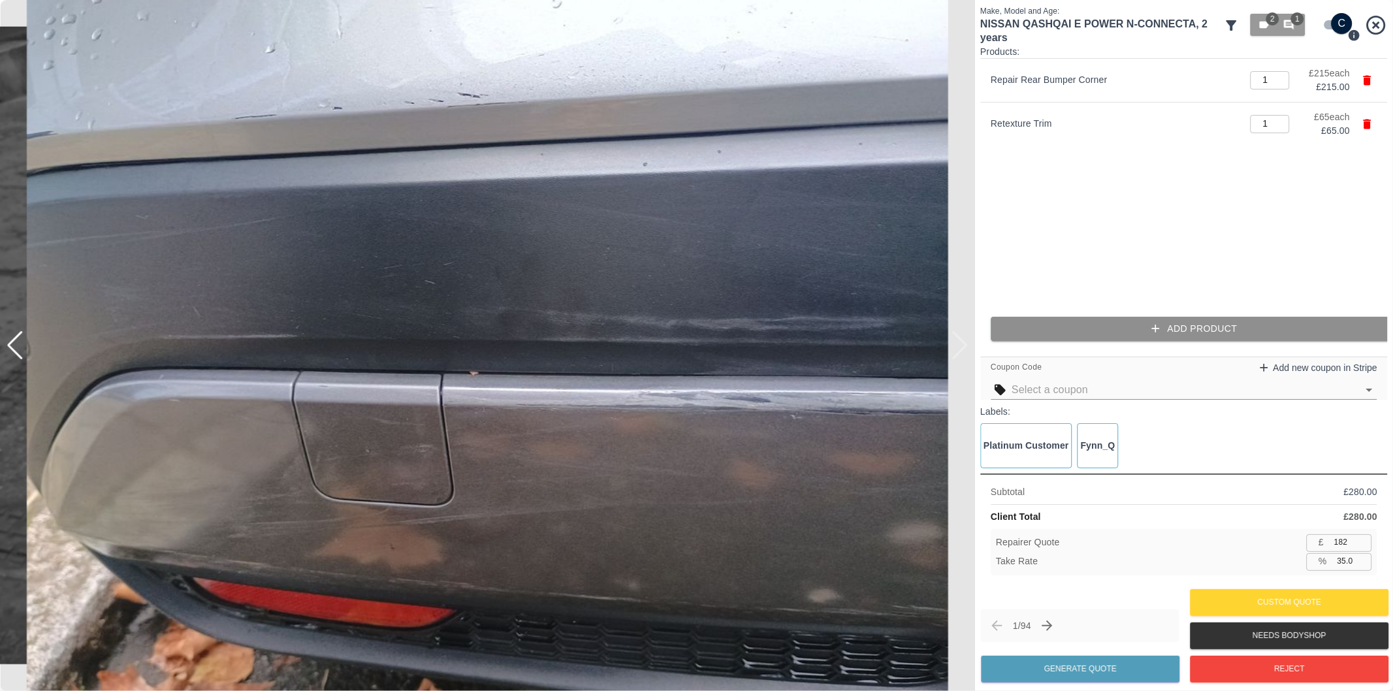
click at [1085, 328] on button "Add Product" at bounding box center [1194, 329] width 407 height 24
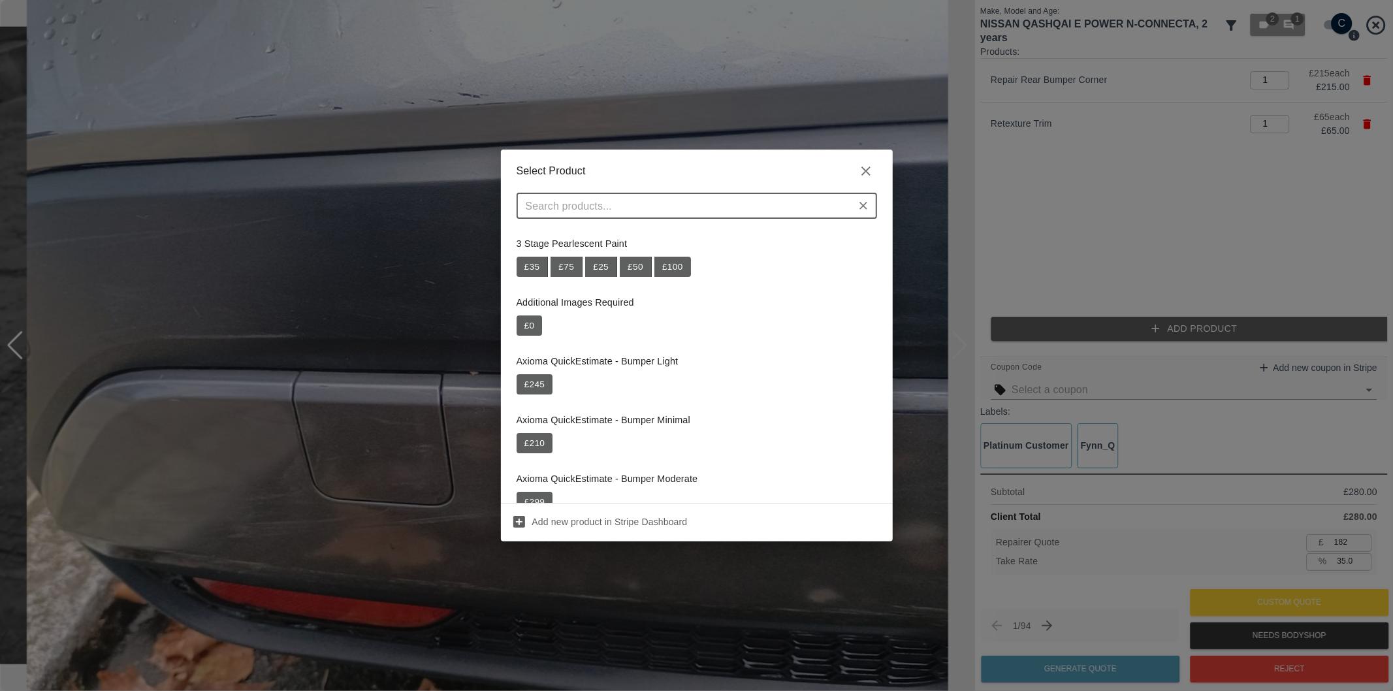
click at [729, 210] on input "text" at bounding box center [685, 206] width 331 height 18
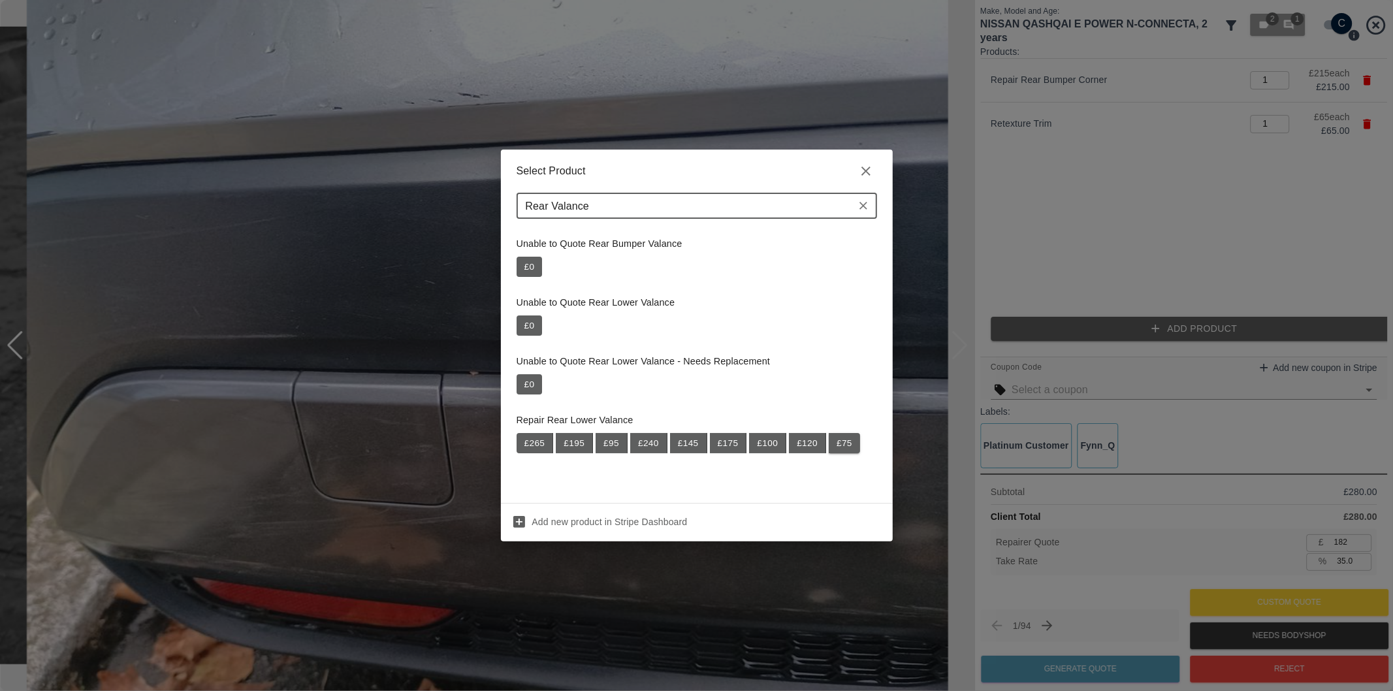
type input "Rear Valance"
click at [844, 449] on button "£ 75" at bounding box center [844, 443] width 31 height 21
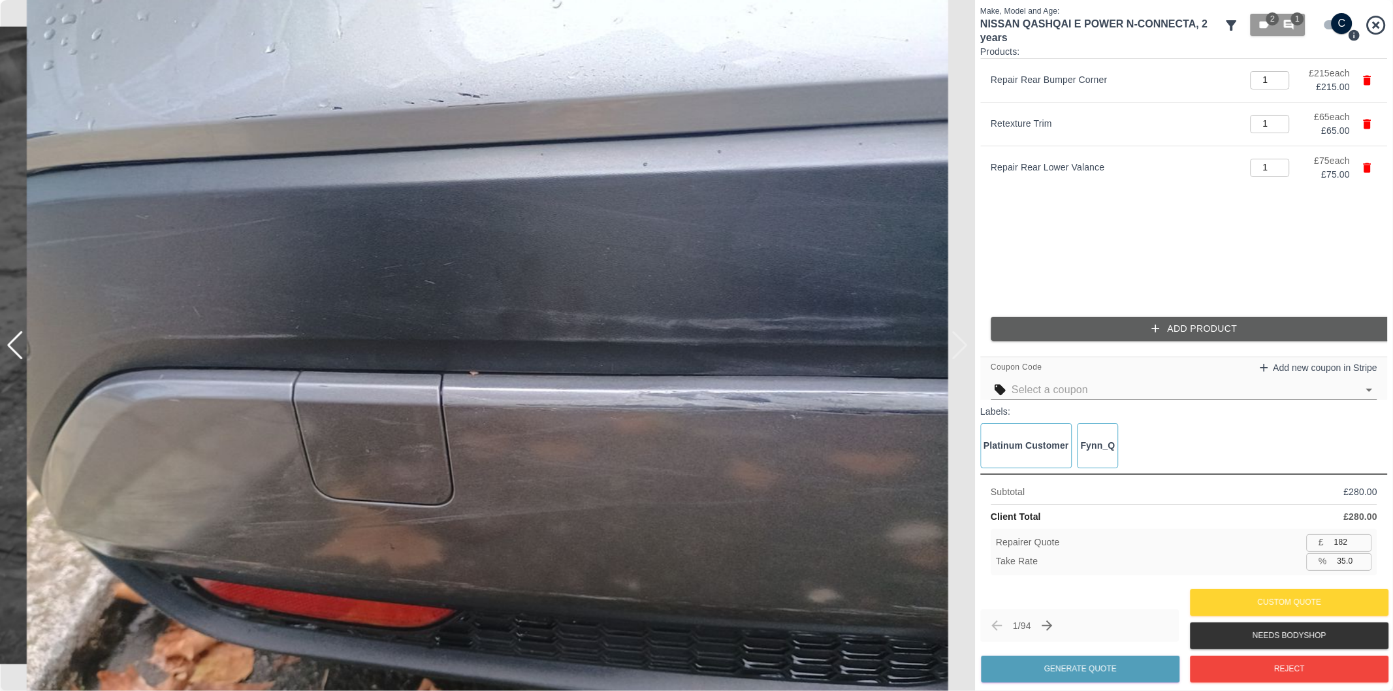
type input "230"
click at [1345, 562] on input "35.2" at bounding box center [1352, 561] width 40 height 16
type input "37.2"
type input "222"
type input "37.5"
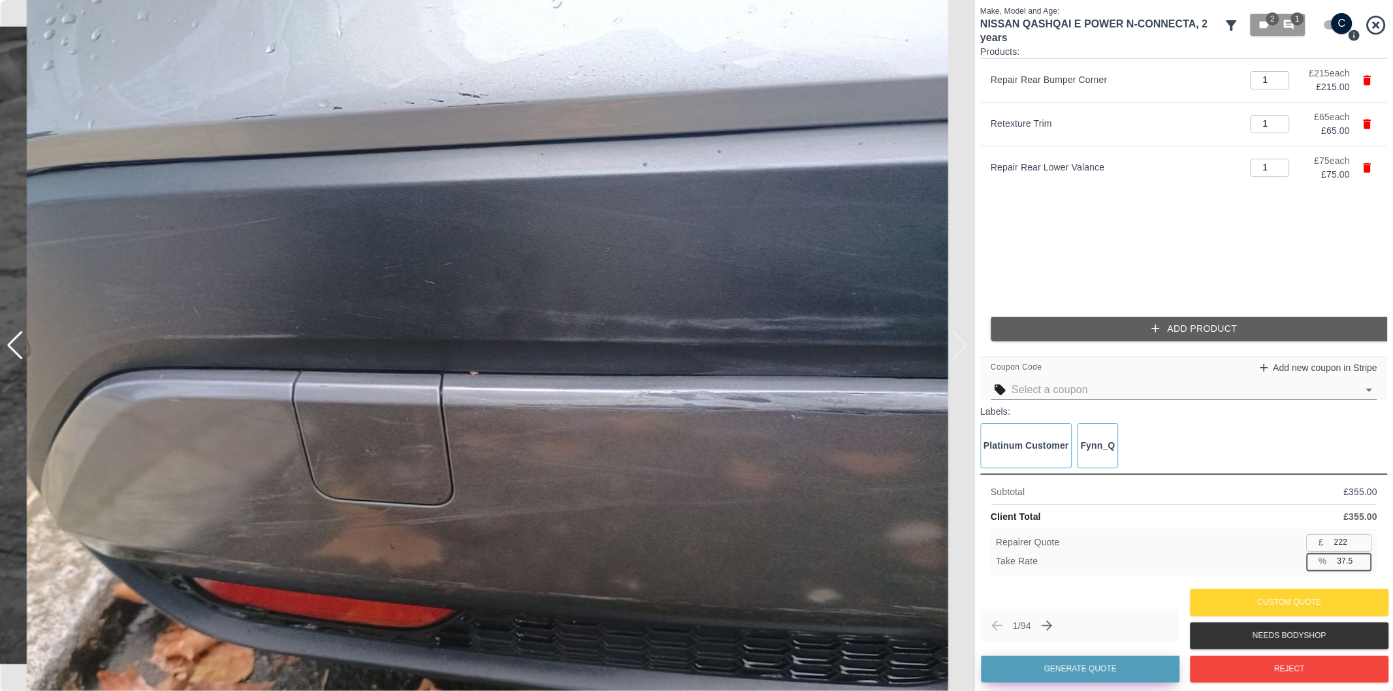
click at [1076, 675] on button "Generate Quote" at bounding box center [1080, 669] width 199 height 27
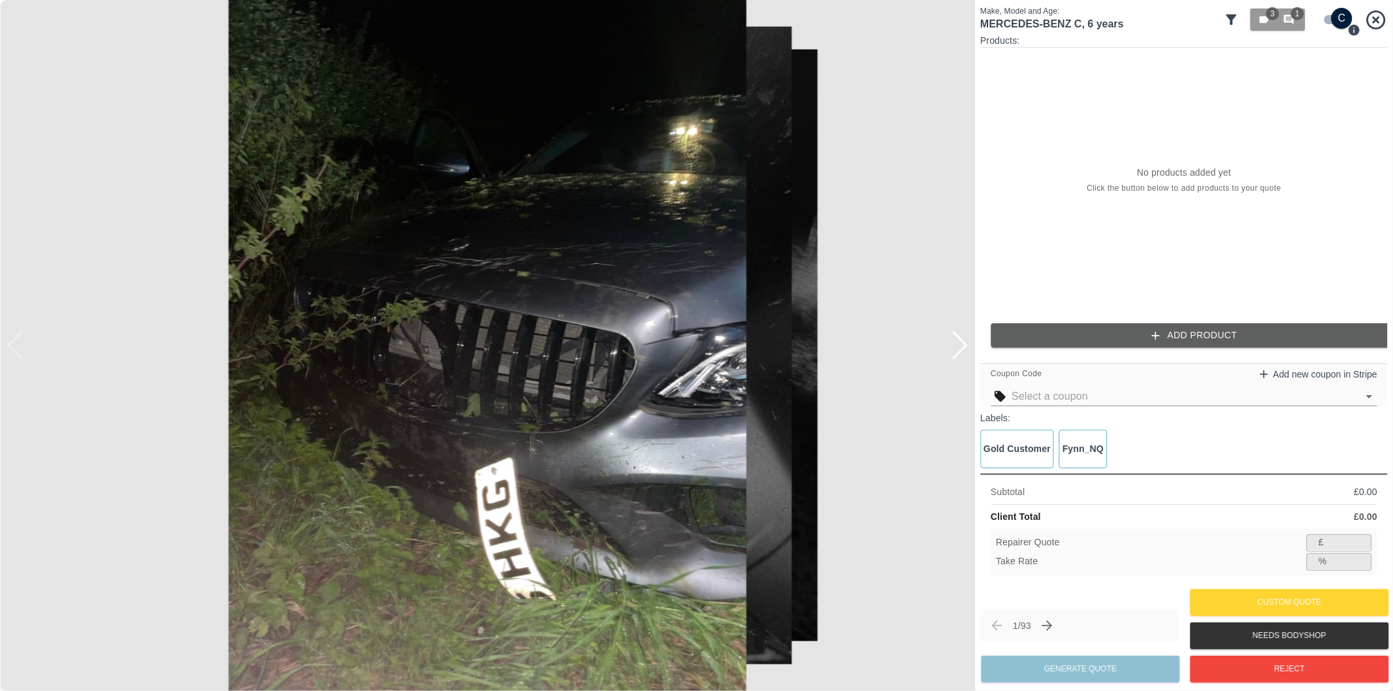
click at [961, 351] on div at bounding box center [960, 345] width 18 height 29
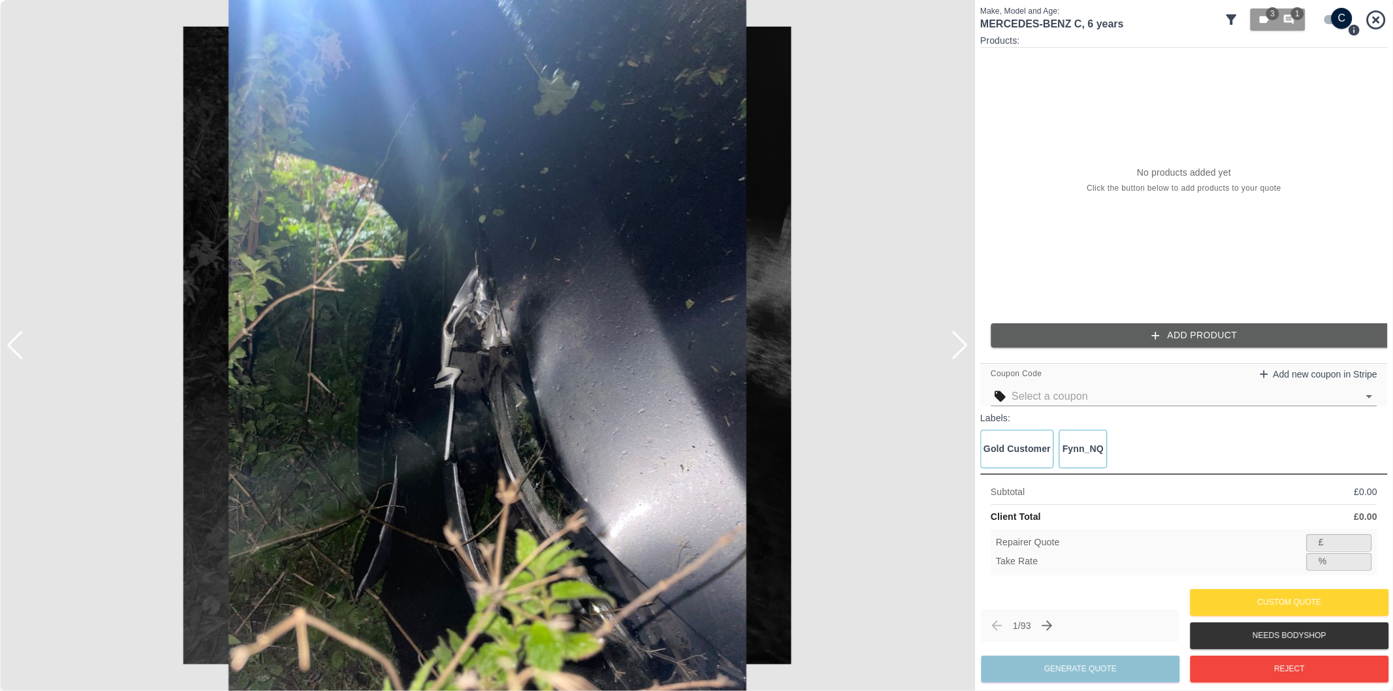
click at [961, 351] on div at bounding box center [960, 345] width 18 height 29
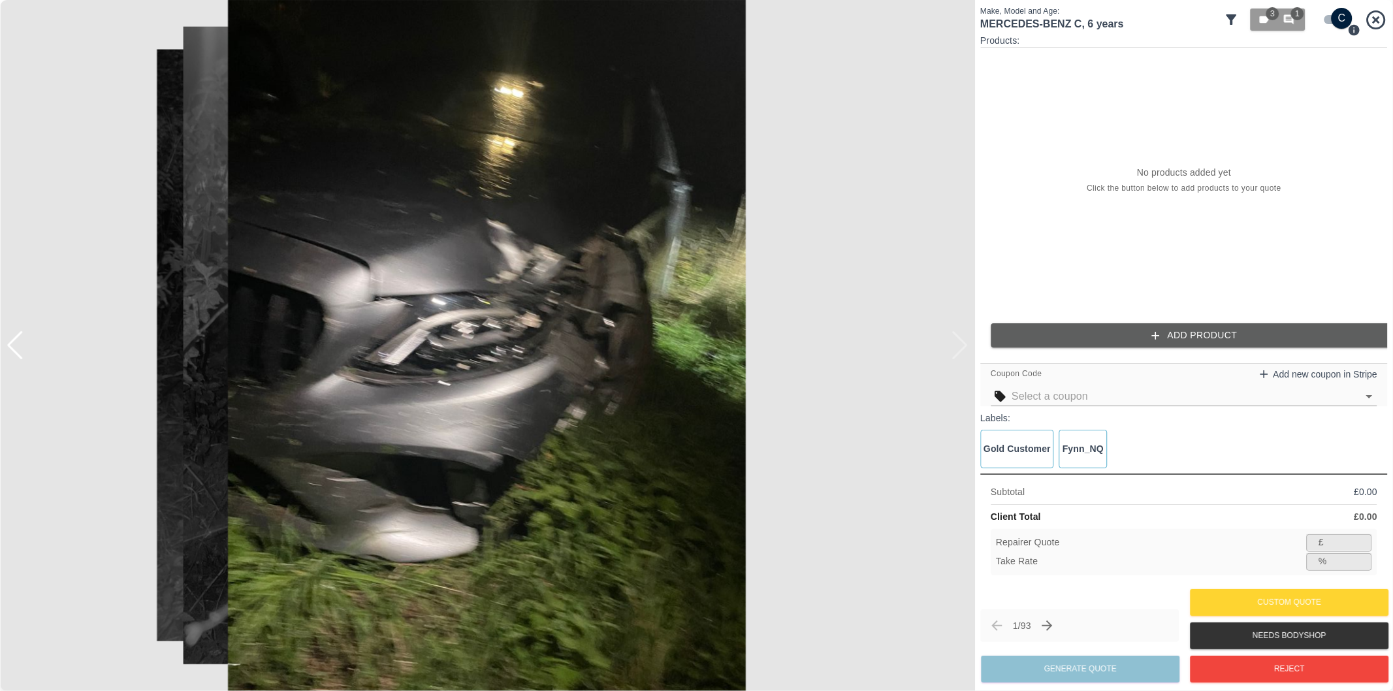
click at [961, 351] on div at bounding box center [487, 345] width 975 height 691
drag, startPoint x: 1228, startPoint y: 663, endPoint x: 1179, endPoint y: 610, distance: 72.1
click at [1229, 663] on button "Reject" at bounding box center [1289, 669] width 199 height 27
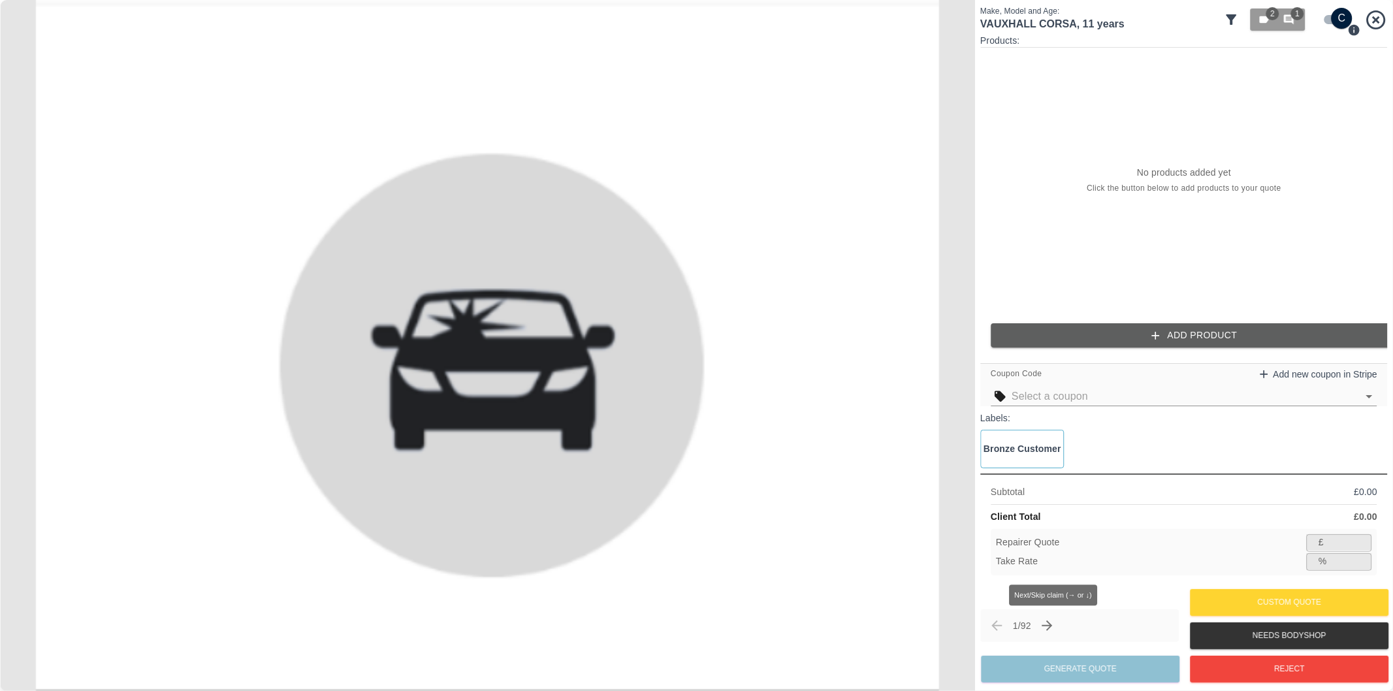
click at [1053, 626] on icon "Next claim" at bounding box center [1047, 625] width 10 height 10
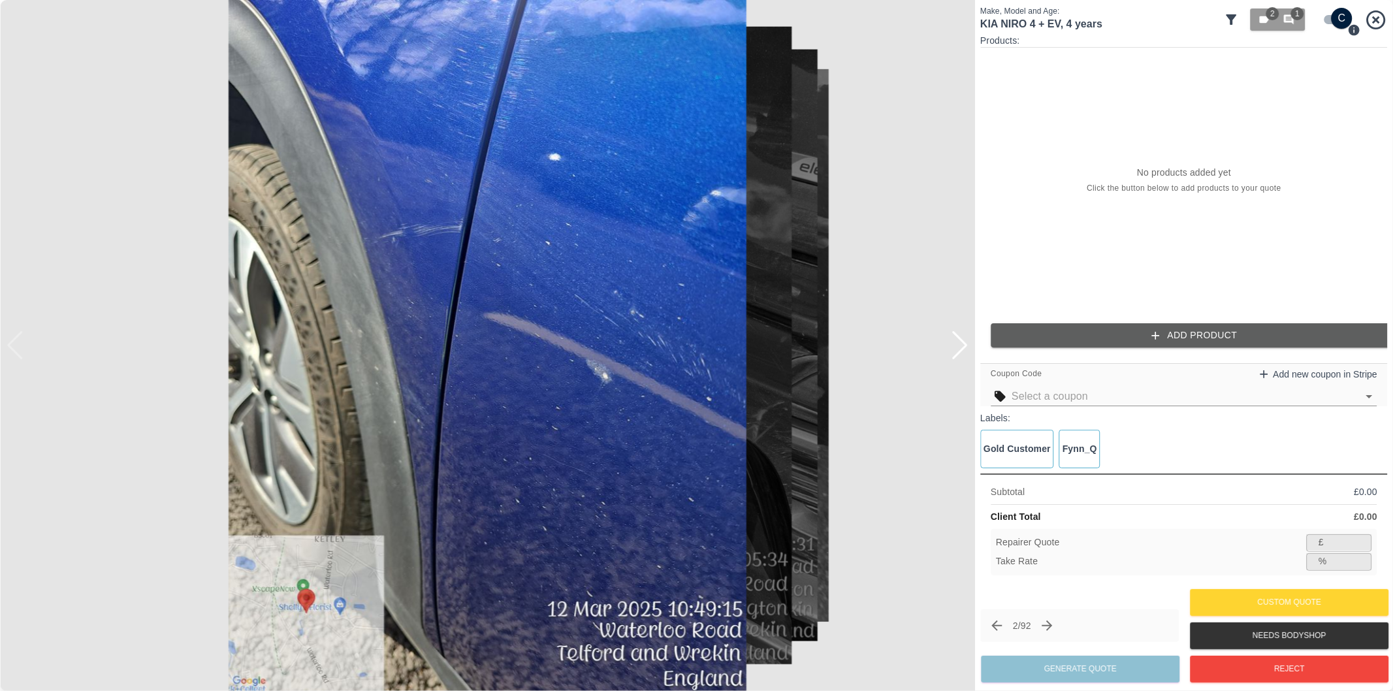
click at [959, 349] on div at bounding box center [960, 345] width 18 height 29
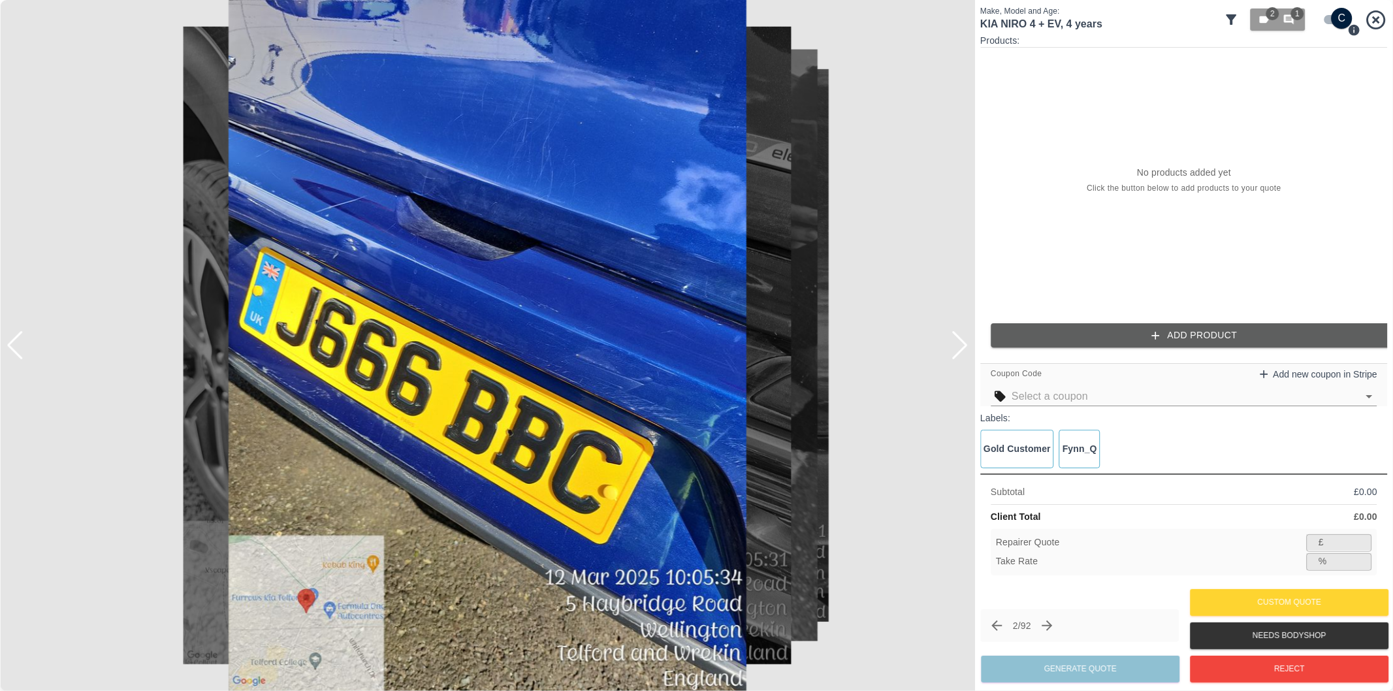
click at [959, 349] on div at bounding box center [960, 345] width 18 height 29
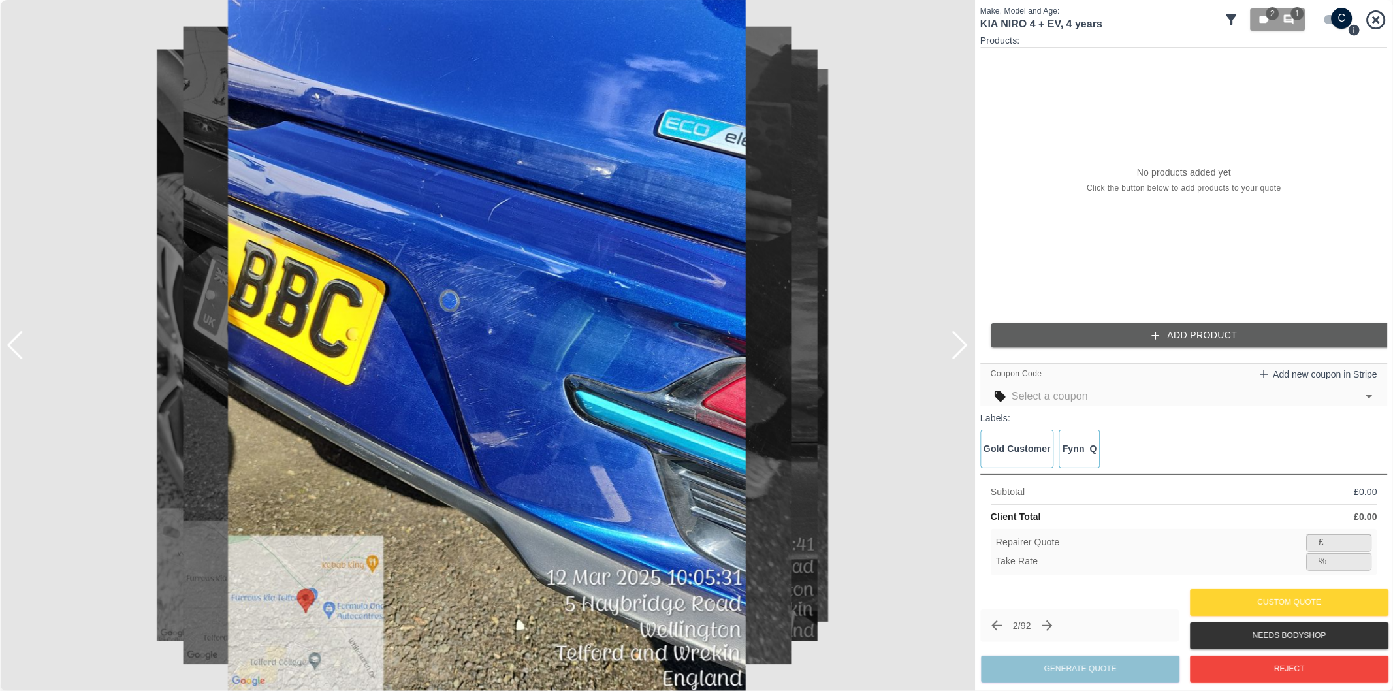
click at [959, 349] on div at bounding box center [960, 345] width 18 height 29
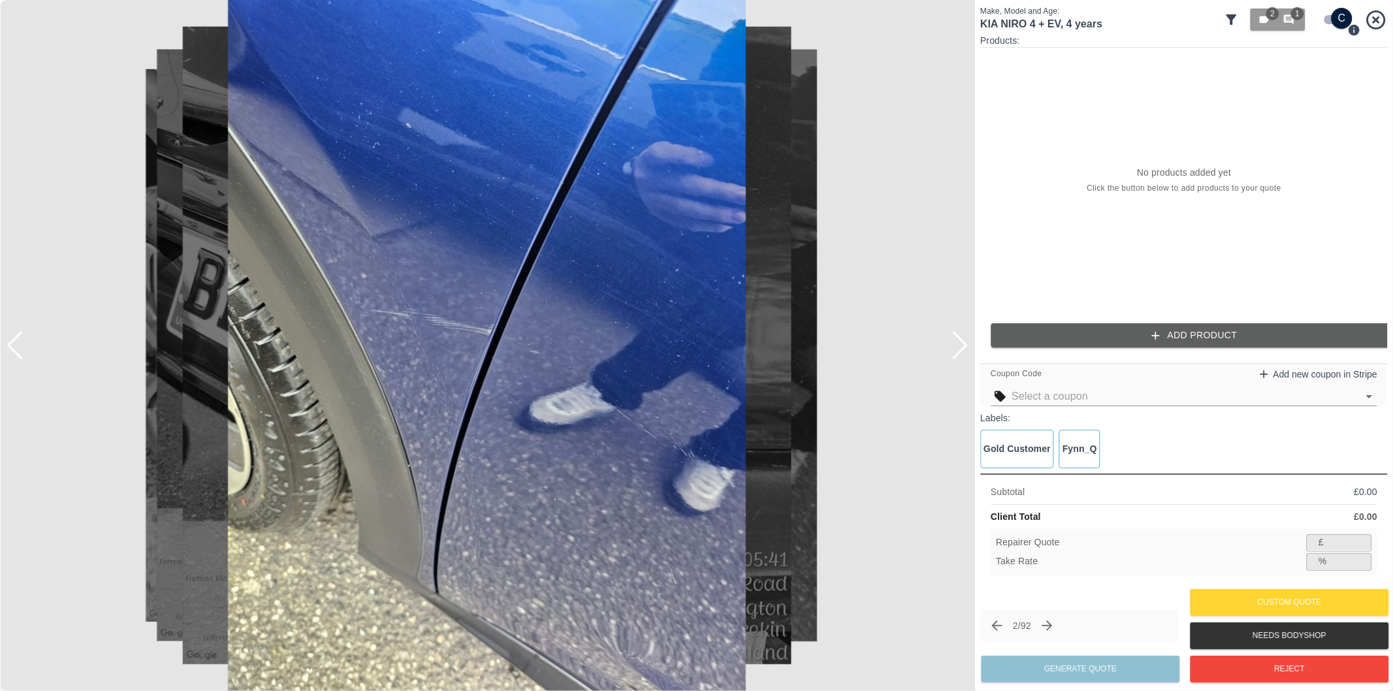
click at [959, 349] on div at bounding box center [960, 345] width 18 height 29
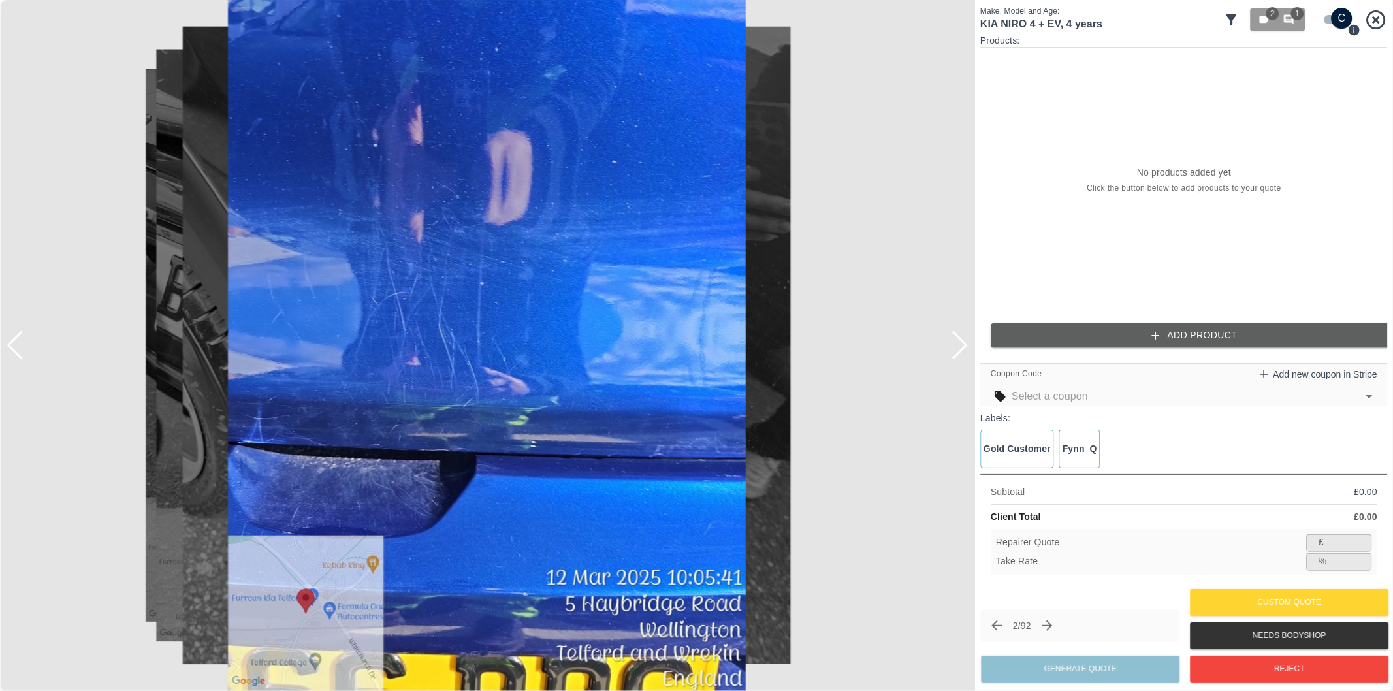
click at [959, 349] on div at bounding box center [960, 345] width 18 height 29
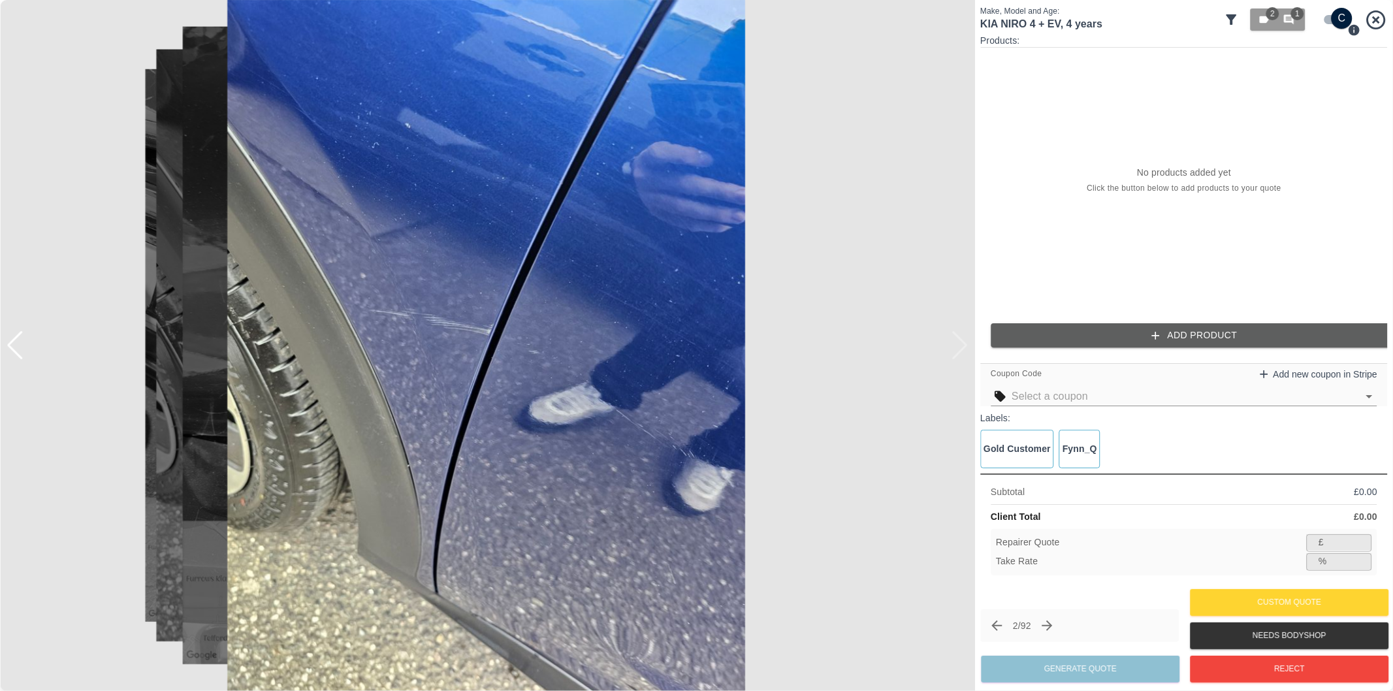
click at [959, 349] on div at bounding box center [487, 345] width 975 height 691
click at [17, 353] on div at bounding box center [16, 345] width 18 height 29
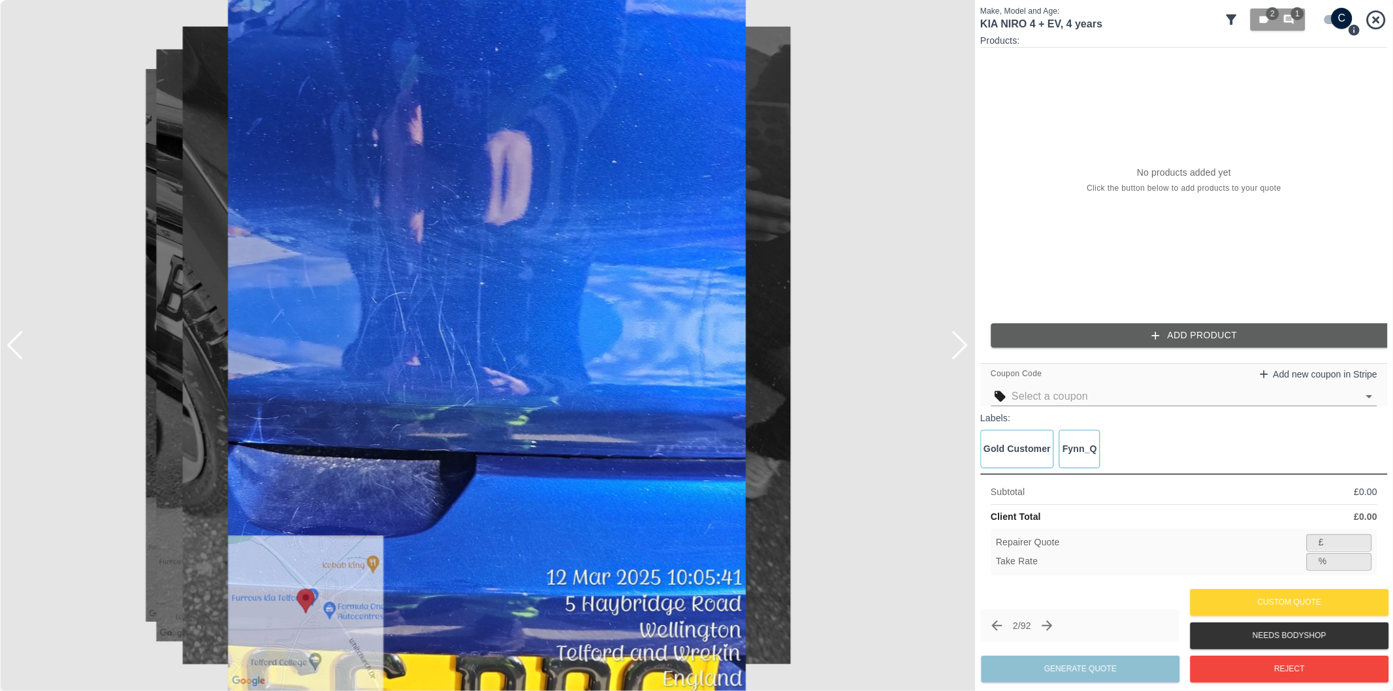
click at [17, 353] on div at bounding box center [16, 345] width 18 height 29
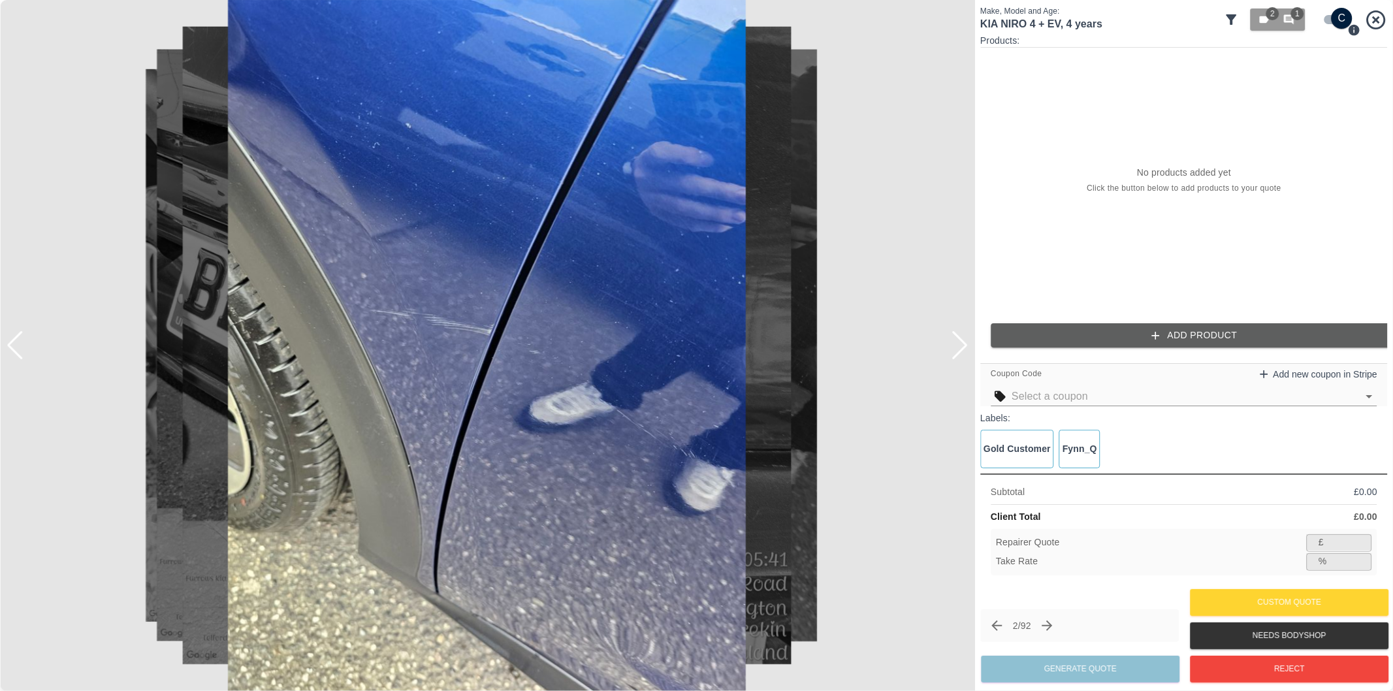
click at [17, 353] on div at bounding box center [16, 345] width 18 height 29
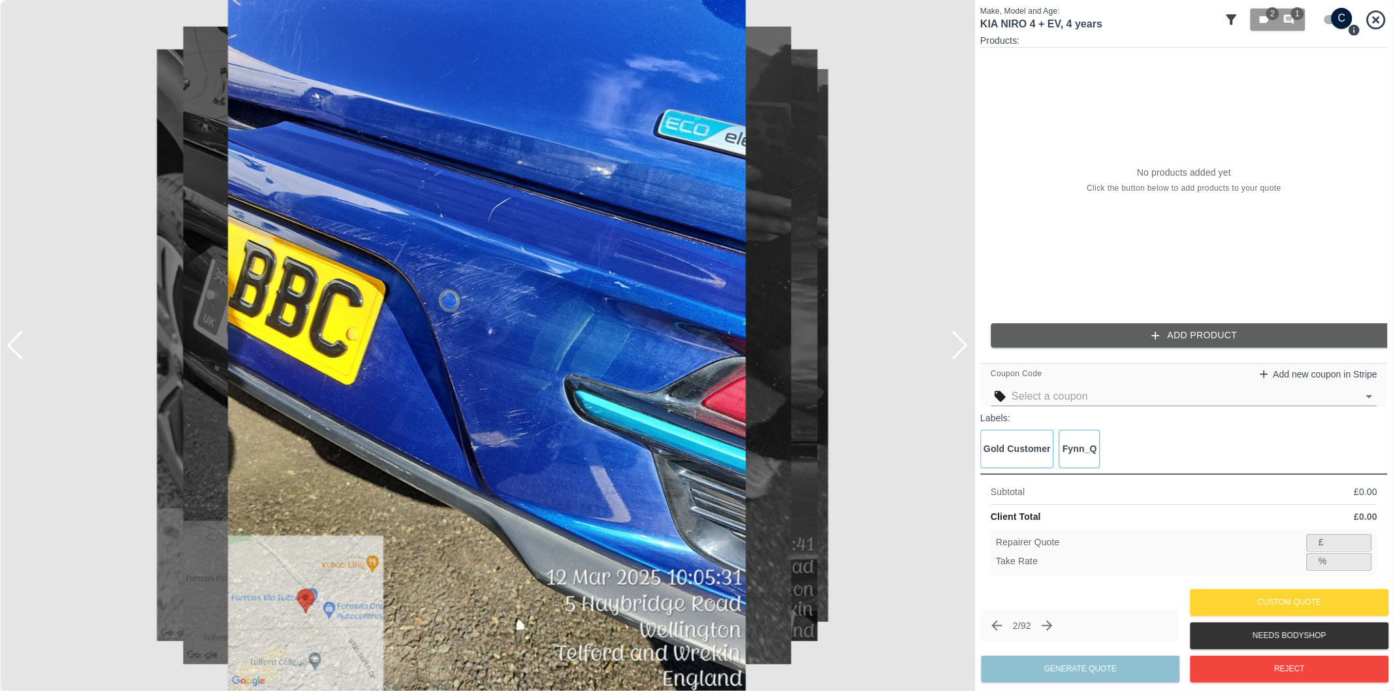
click at [17, 353] on div at bounding box center [16, 345] width 18 height 29
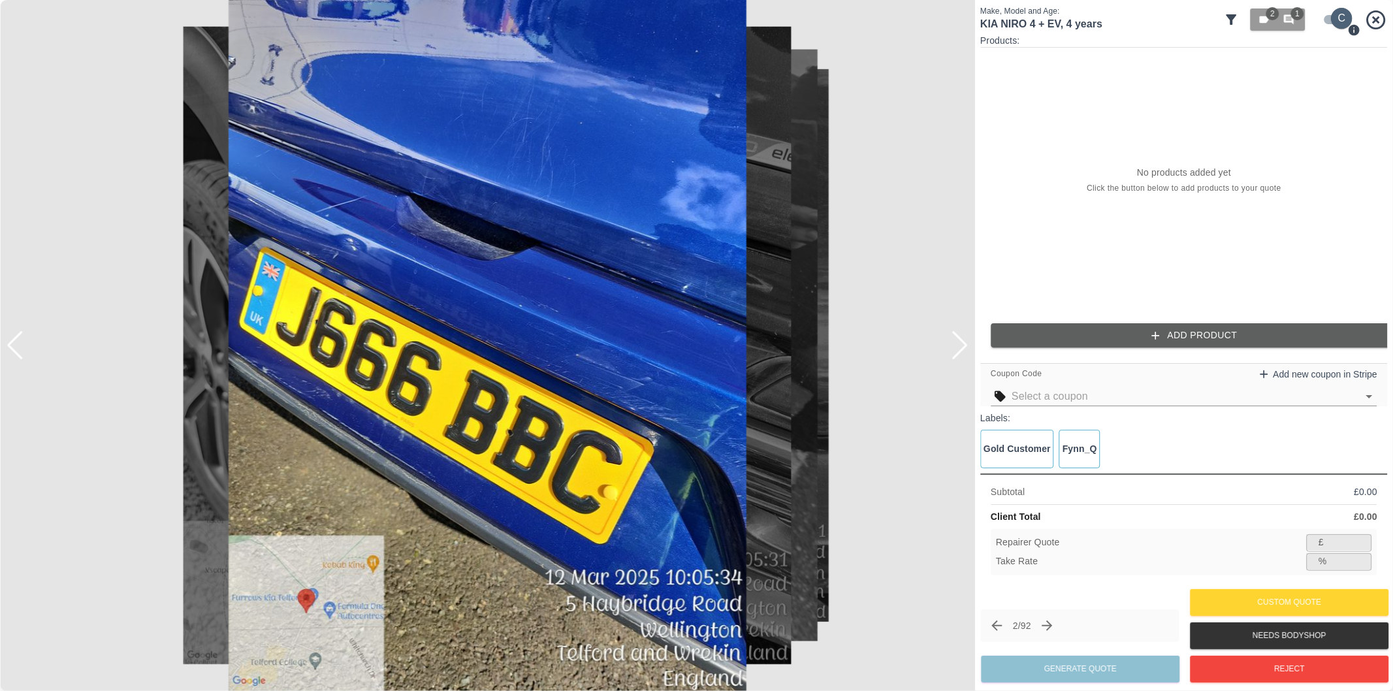
click at [1331, 22] on input "checkbox" at bounding box center [1342, 18] width 63 height 21
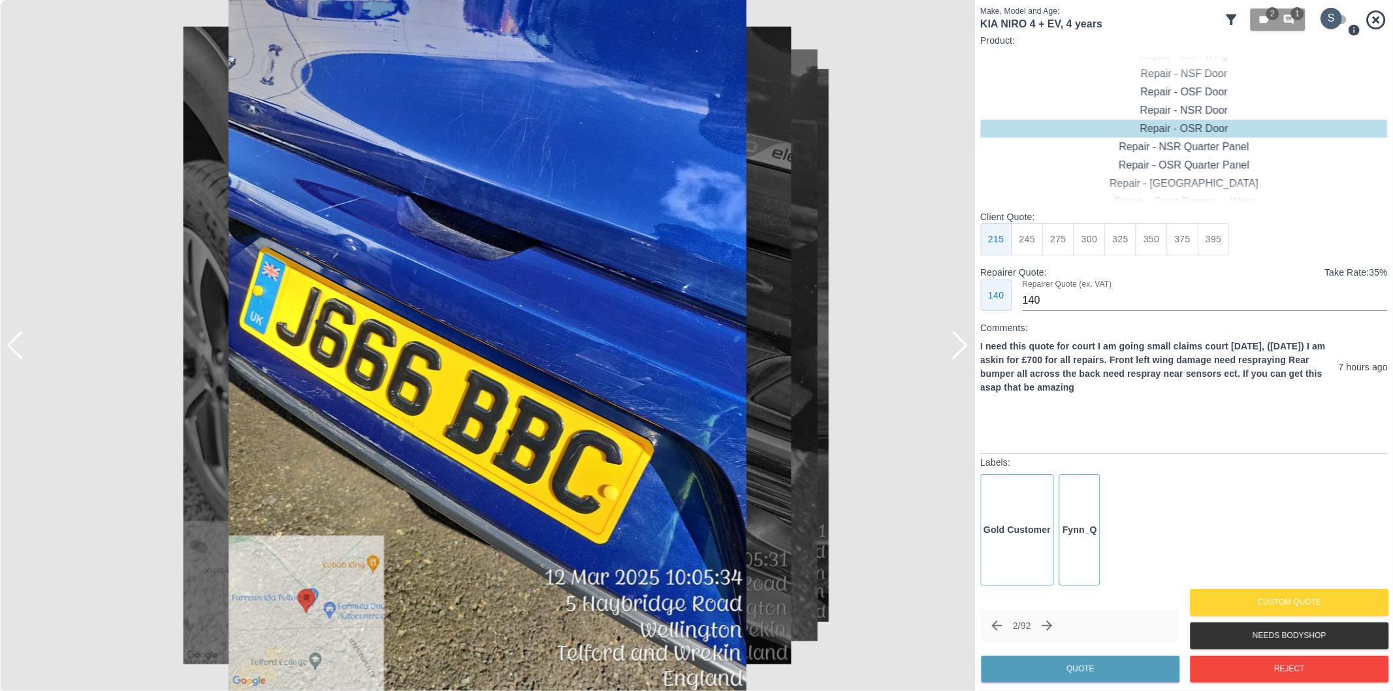
click at [1337, 17] on input "checkbox" at bounding box center [1331, 18] width 63 height 21
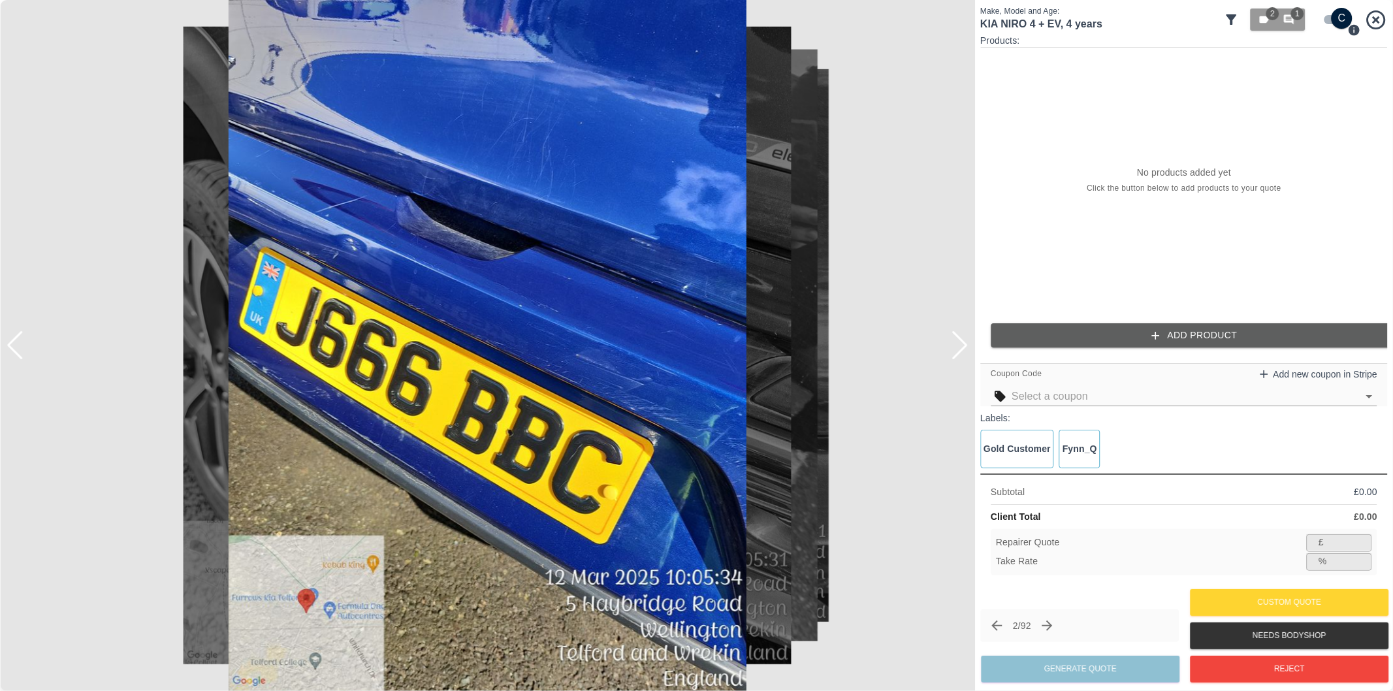
click at [1333, 15] on input "checkbox" at bounding box center [1342, 18] width 63 height 21
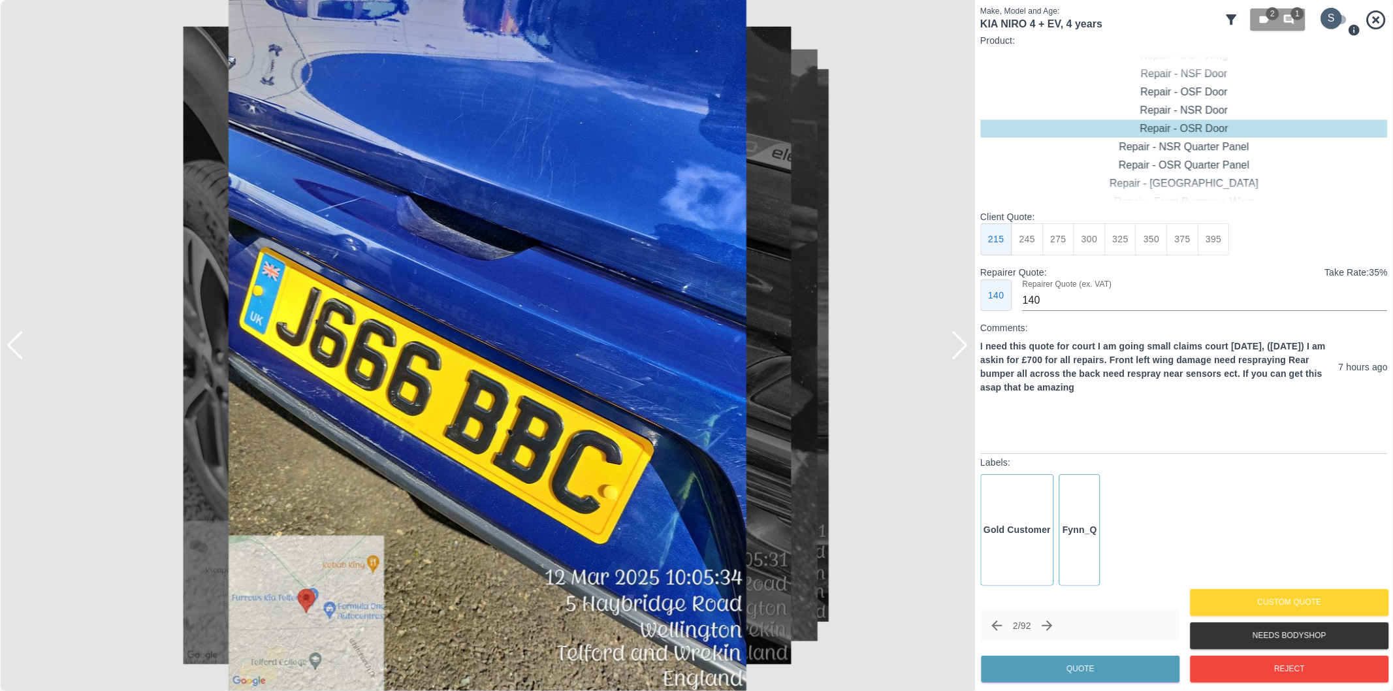
click at [1335, 15] on input "checkbox" at bounding box center [1331, 18] width 63 height 21
checkbox input "true"
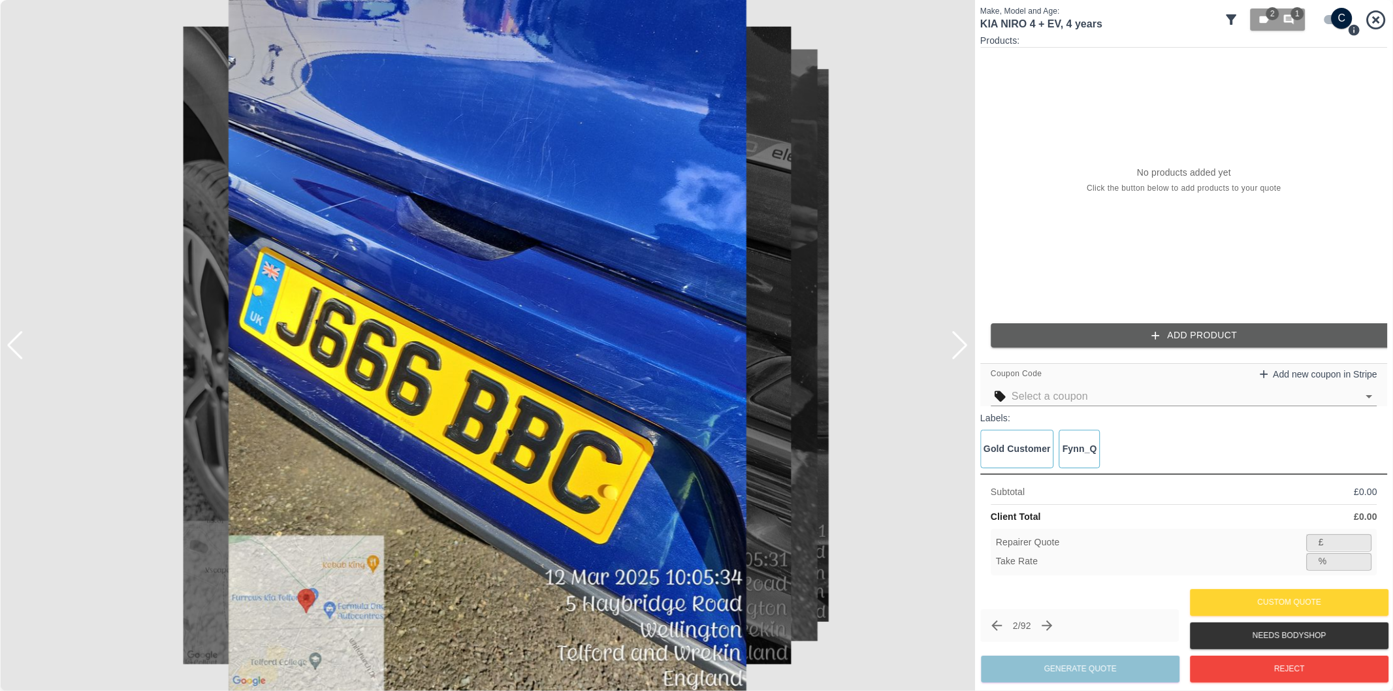
click at [1196, 330] on button "Add Product" at bounding box center [1194, 335] width 407 height 24
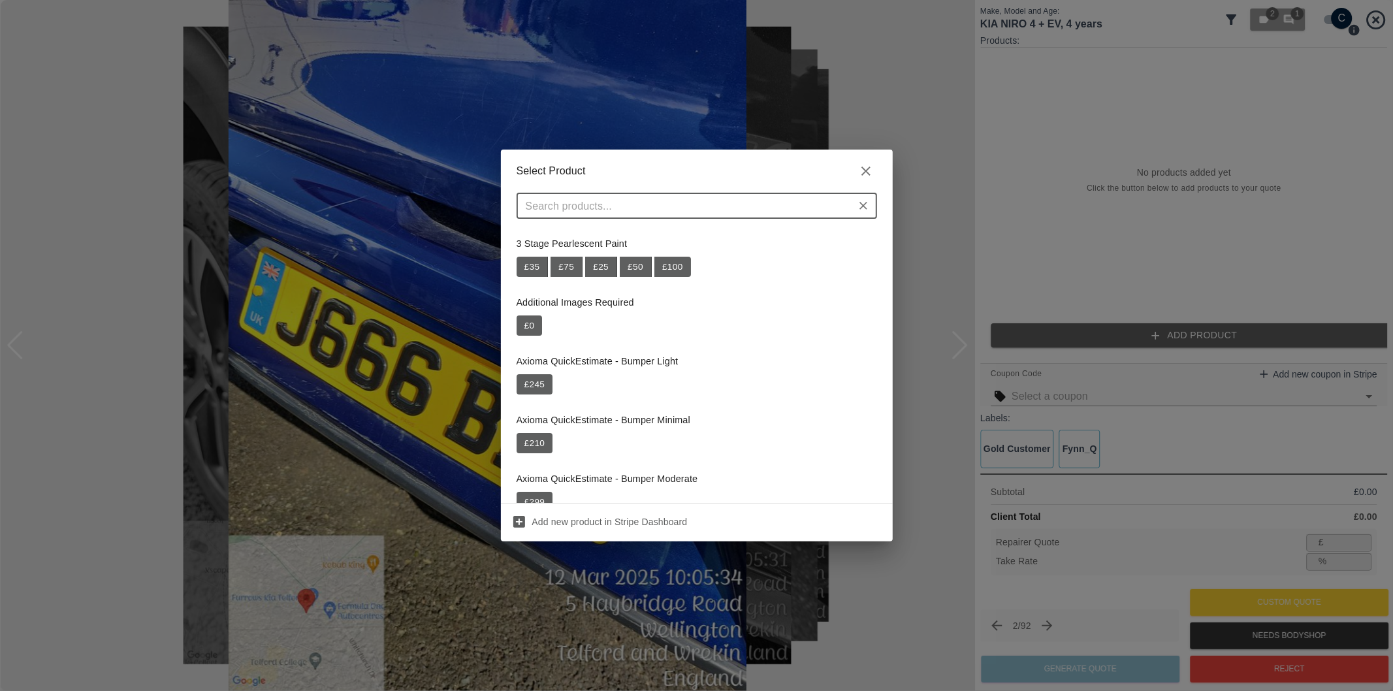
click at [771, 210] on input "text" at bounding box center [685, 206] width 331 height 18
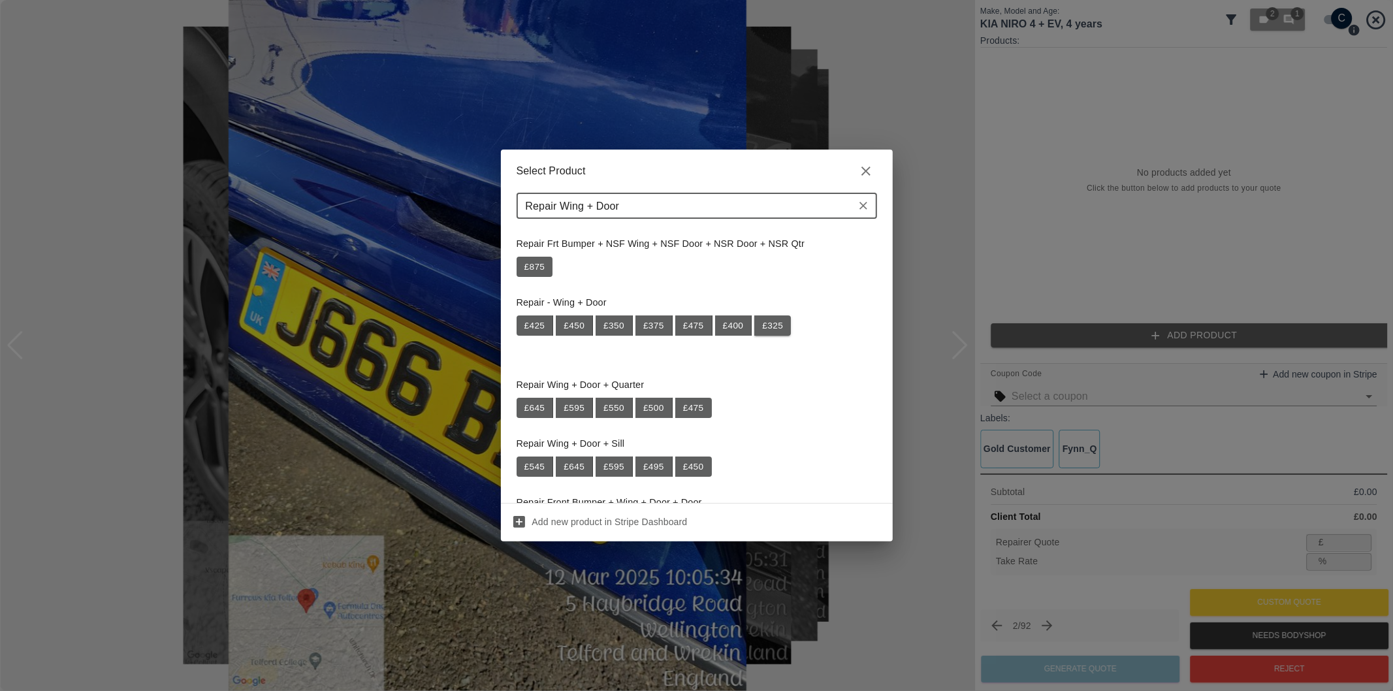
type input "Repair Wing + Door"
click at [778, 329] on button "£ 325" at bounding box center [772, 325] width 37 height 21
type input "211"
type input "35.1"
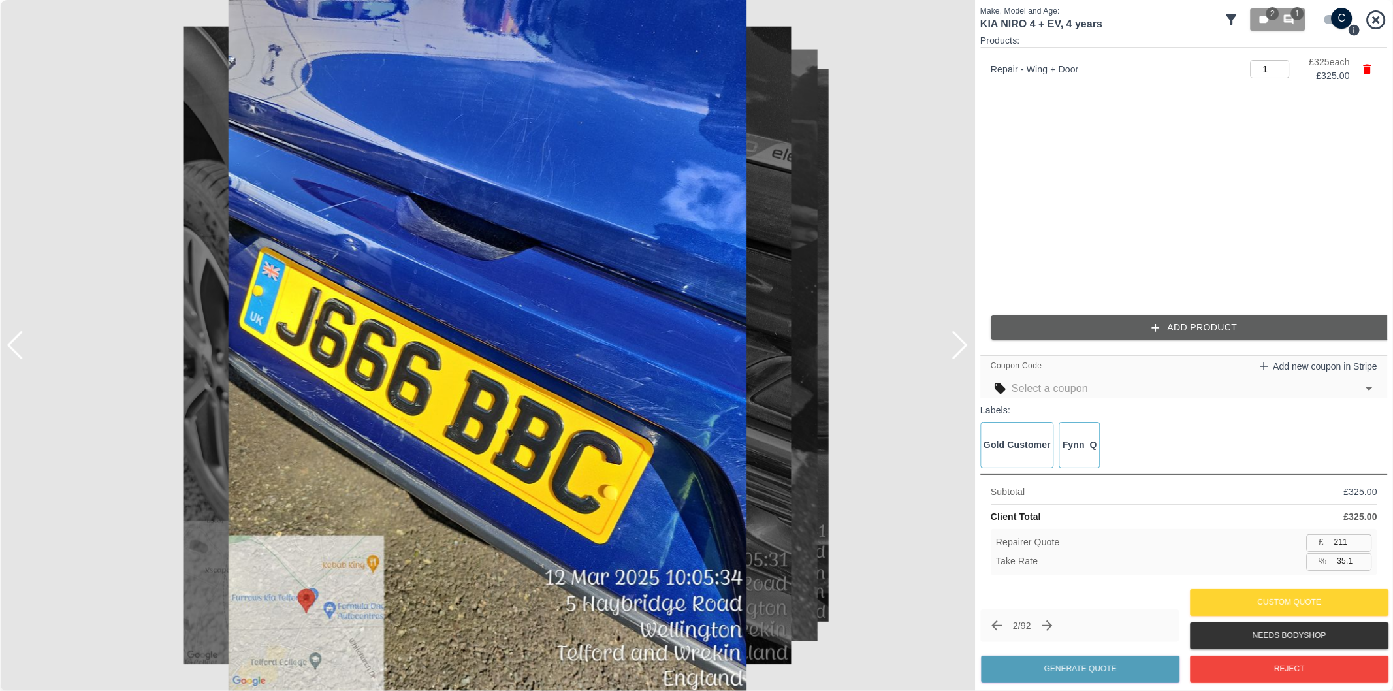
click at [1185, 332] on button "Add Product" at bounding box center [1194, 327] width 407 height 24
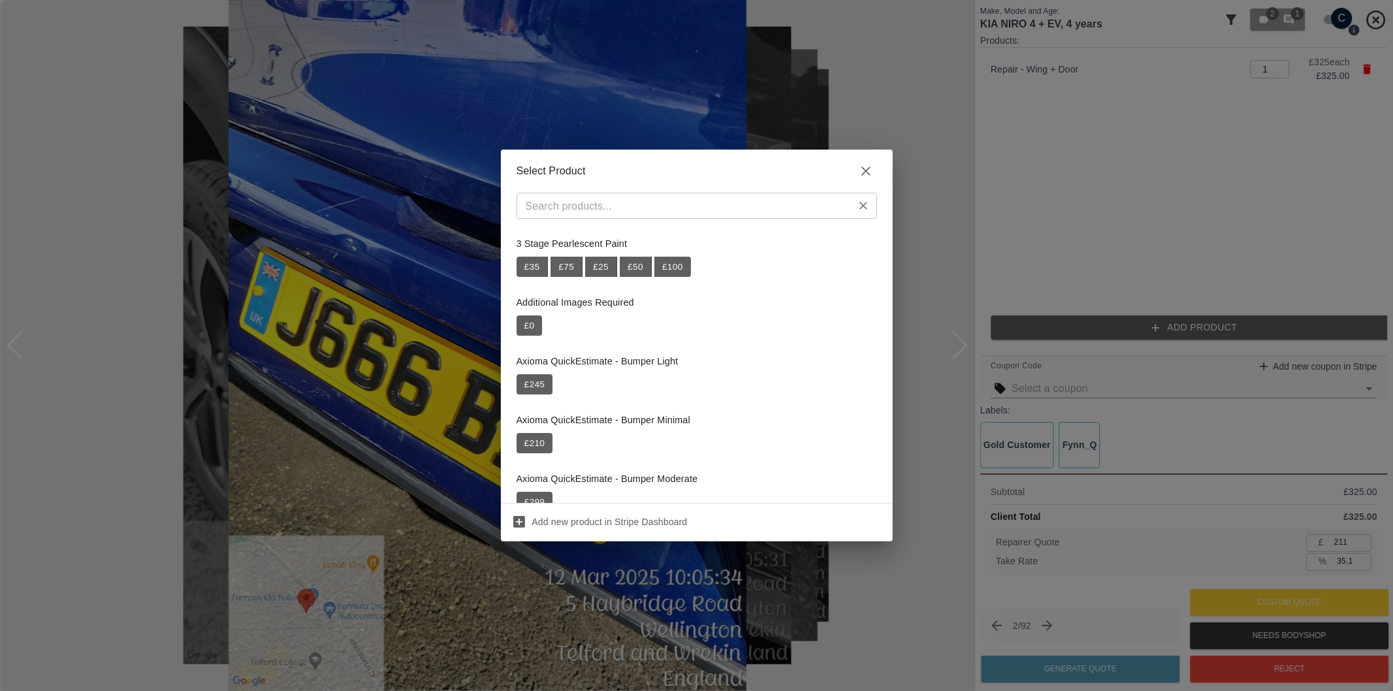
click at [654, 200] on input "text" at bounding box center [685, 206] width 331 height 18
paste input "Repair Rear Bumper + Tailgate"
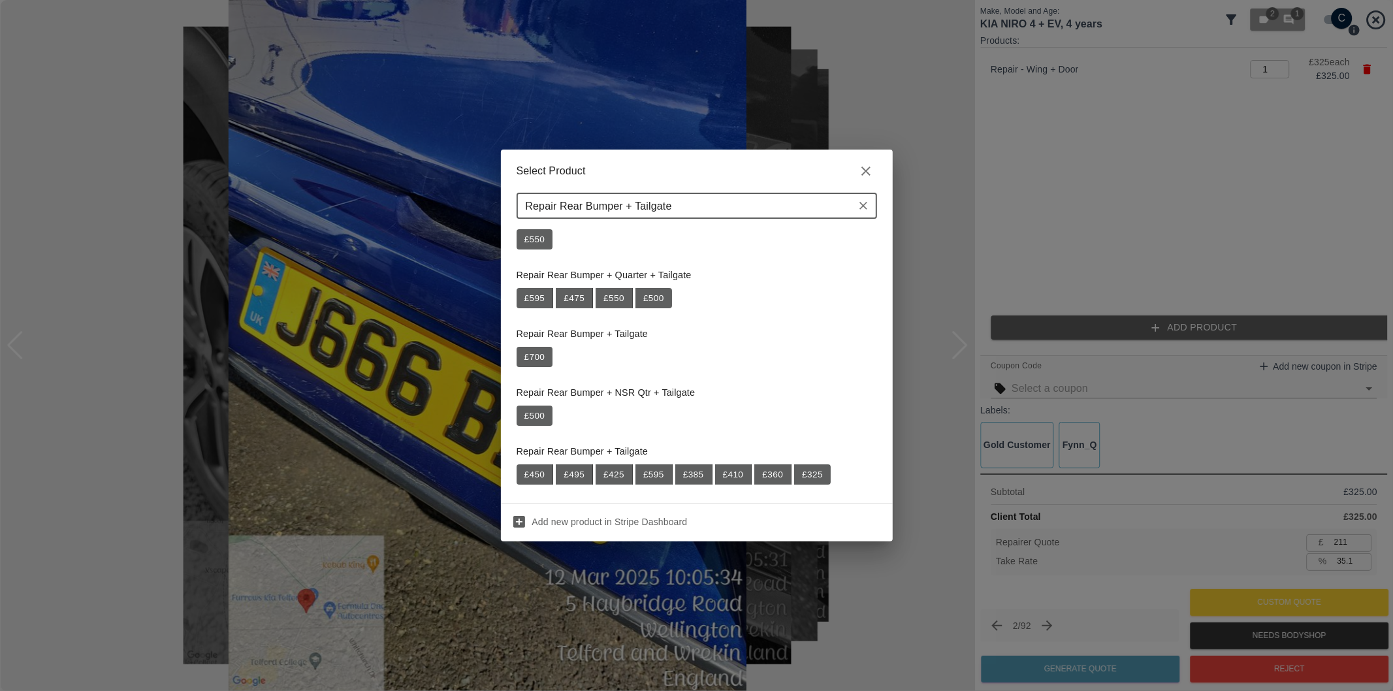
scroll to position [177, 0]
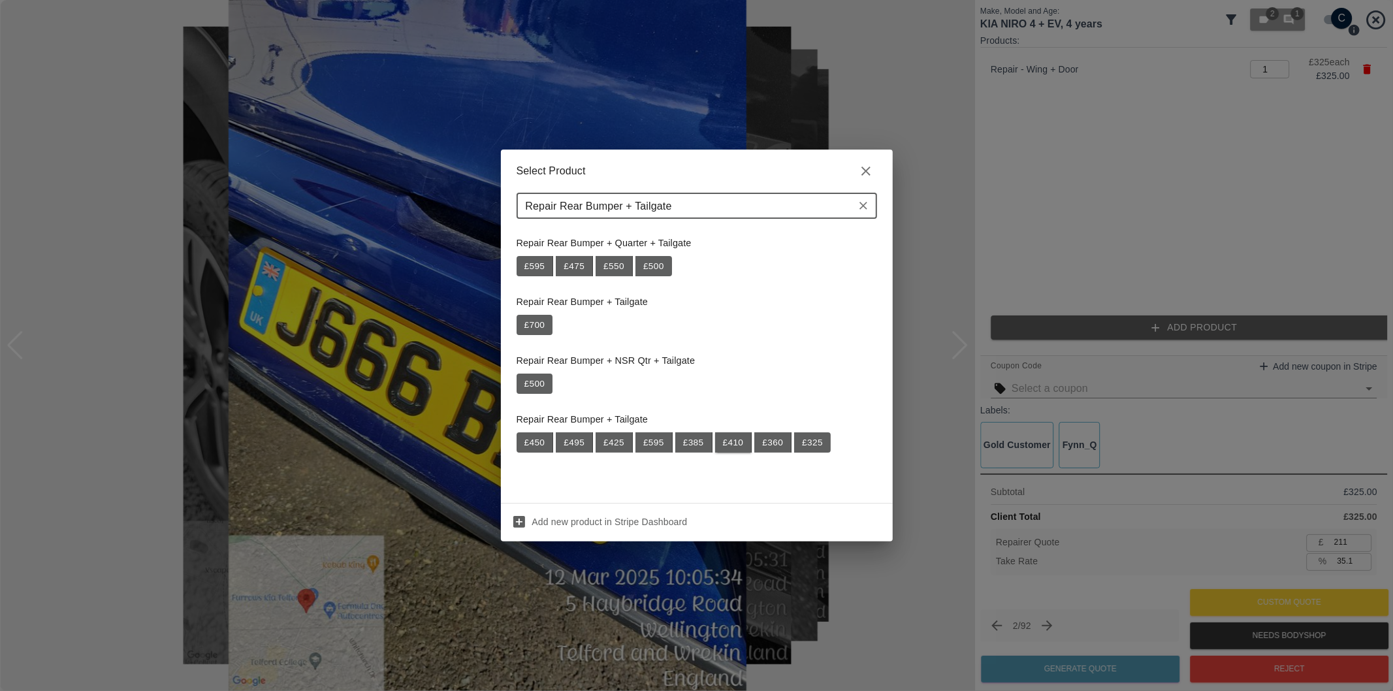
type input "Repair Rear Bumper + Tailgate"
click at [735, 447] on button "£ 410" at bounding box center [733, 442] width 37 height 21
type input "477"
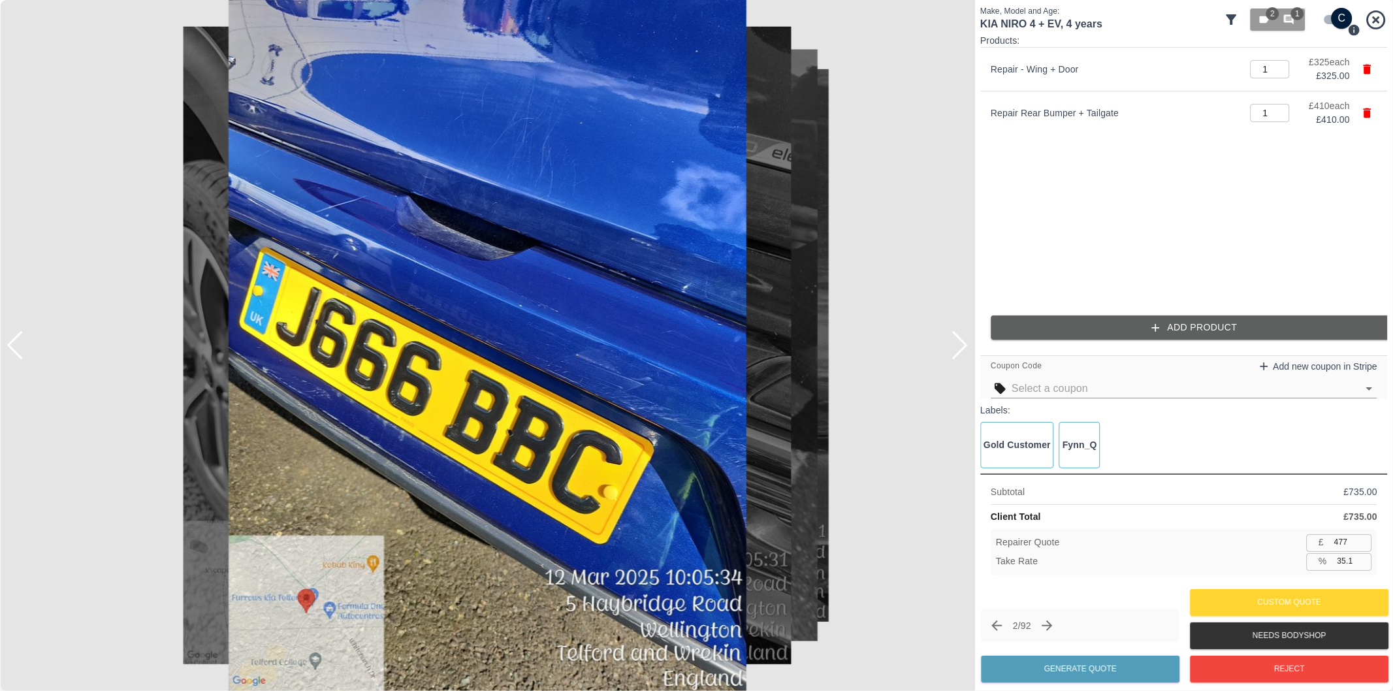
click at [1343, 563] on input "35.1" at bounding box center [1352, 561] width 40 height 16
type input "38.1"
type input "454"
type input "38.2"
click at [1115, 666] on button "Generate Quote" at bounding box center [1080, 669] width 199 height 27
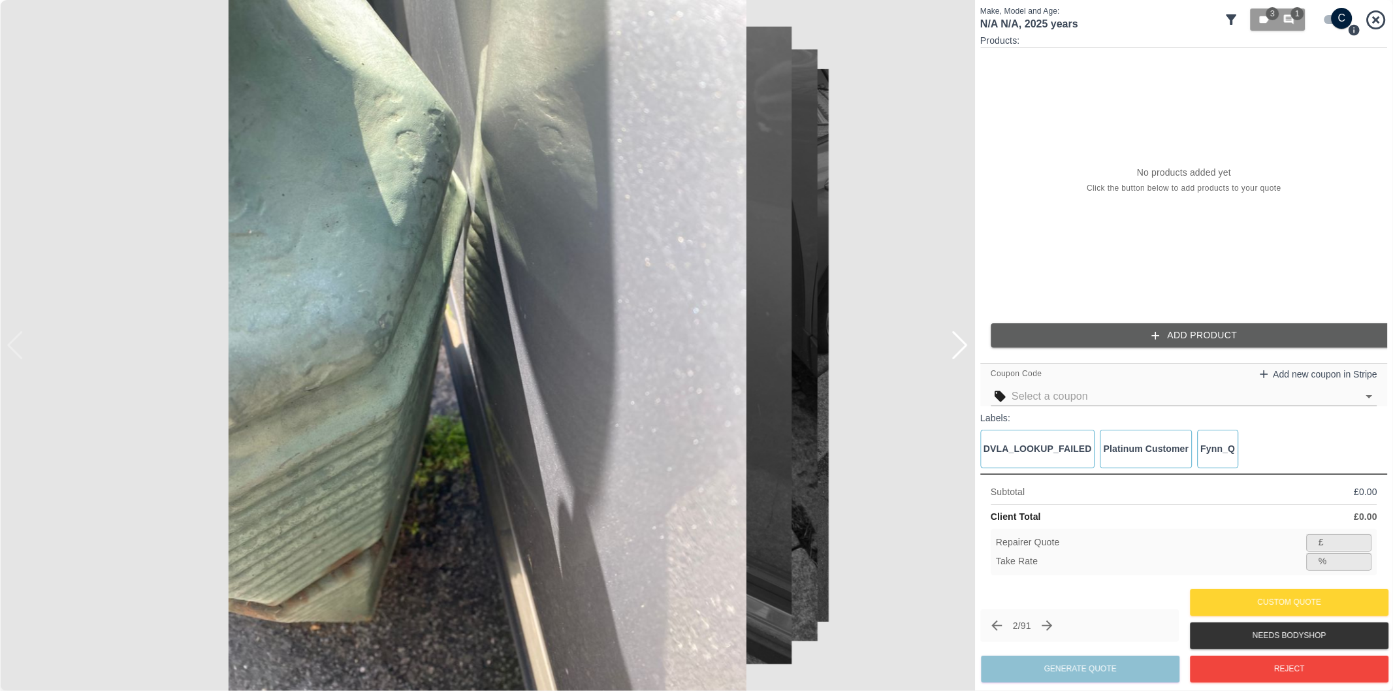
click at [1330, 16] on input "checkbox" at bounding box center [1342, 18] width 63 height 21
checkbox input "false"
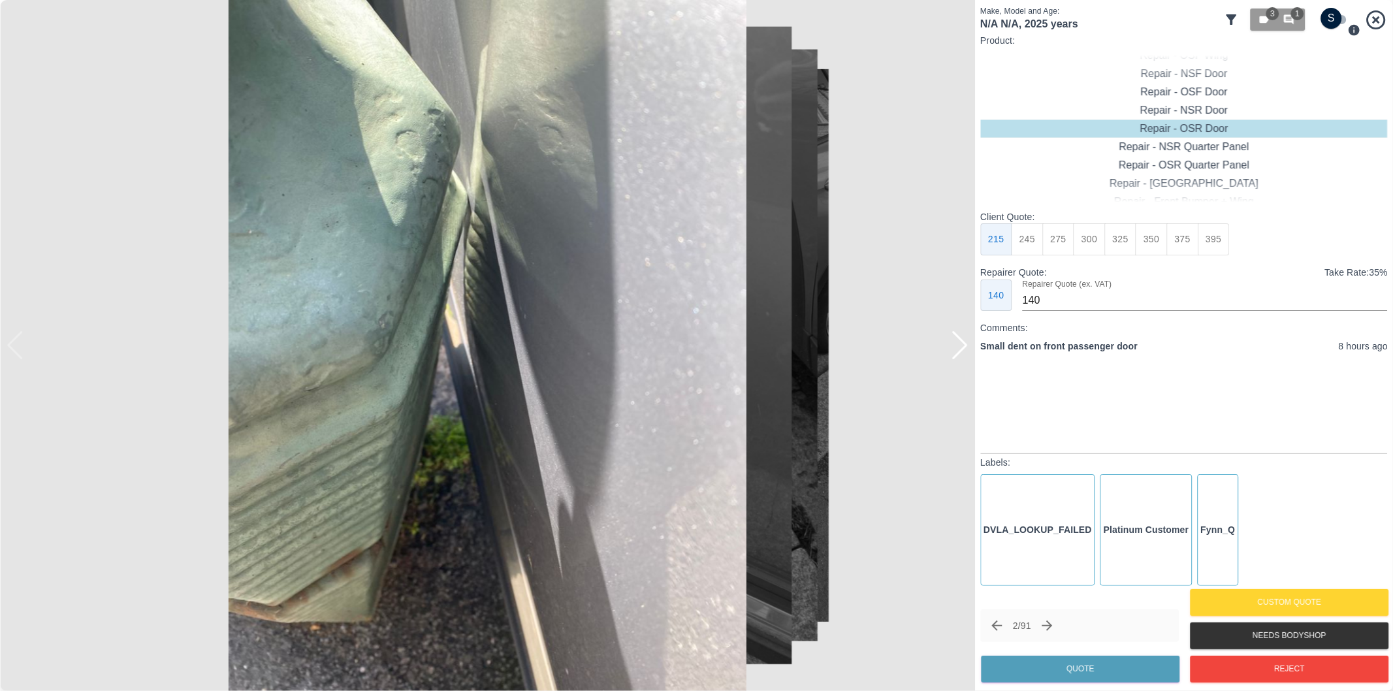
click at [957, 343] on div at bounding box center [960, 345] width 18 height 29
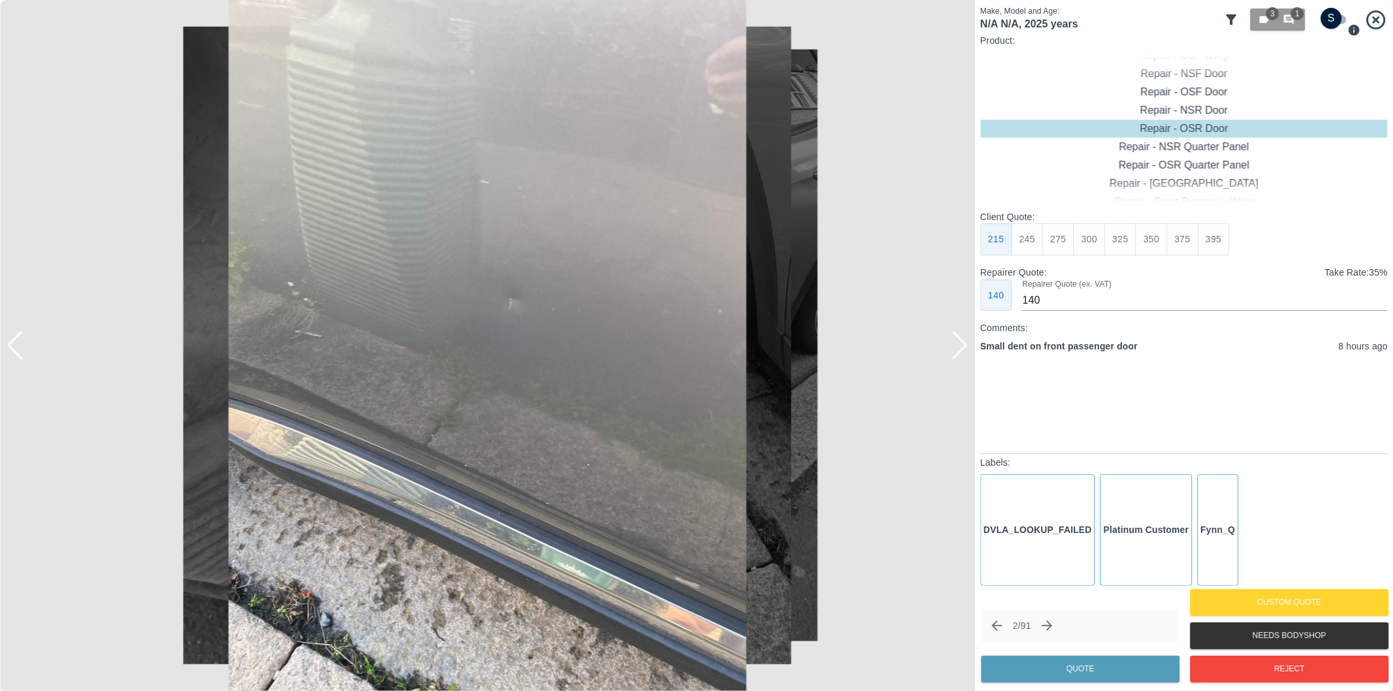
click at [957, 343] on div at bounding box center [960, 345] width 18 height 29
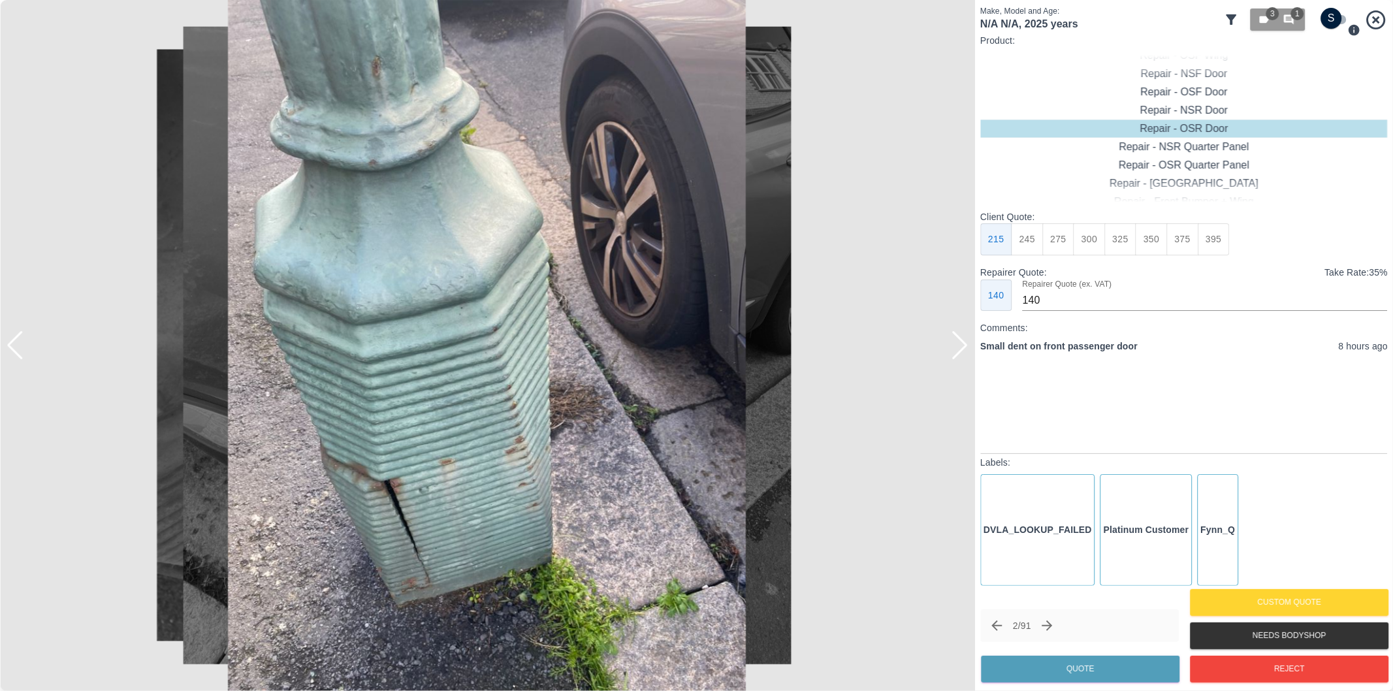
click at [957, 343] on div at bounding box center [960, 345] width 18 height 29
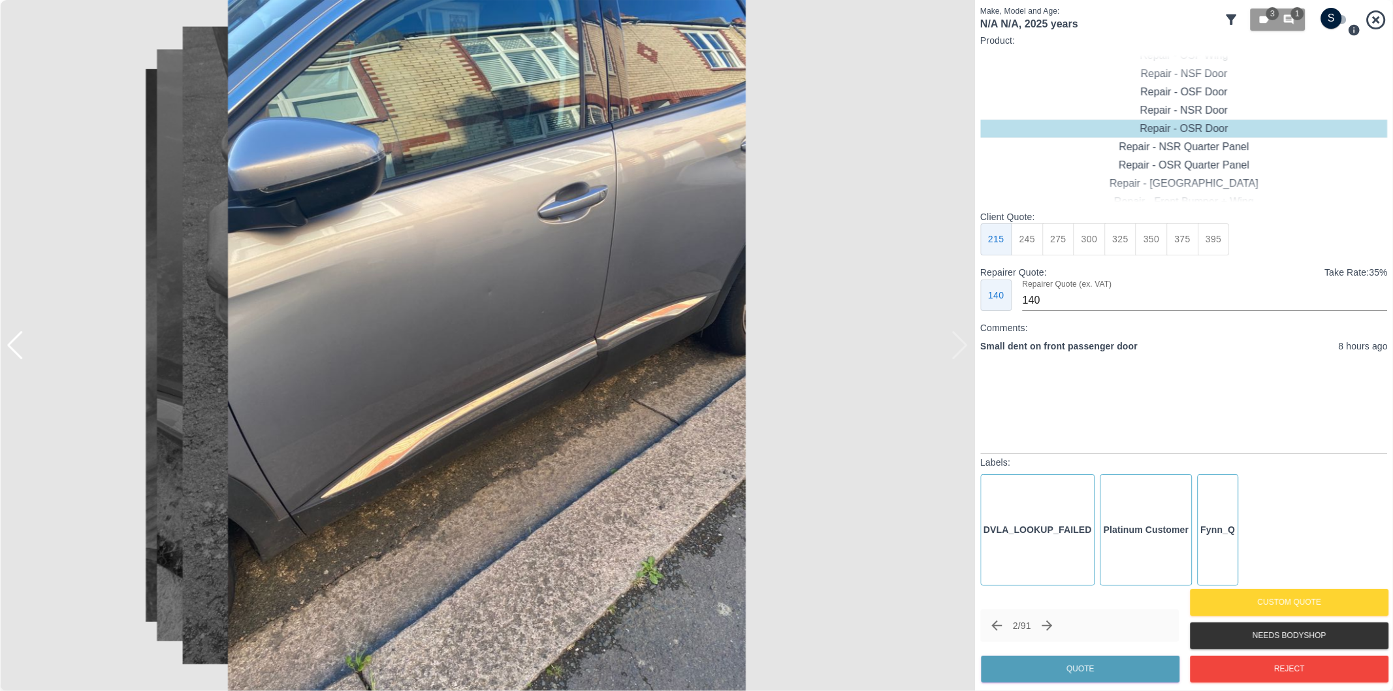
click at [957, 343] on div at bounding box center [487, 345] width 975 height 691
click at [1205, 76] on div "Repair - NSF Door" at bounding box center [1183, 74] width 407 height 18
click at [1024, 239] on button "245" at bounding box center [1028, 239] width 32 height 32
type input "160"
click at [1063, 663] on button "Quote" at bounding box center [1080, 669] width 199 height 27
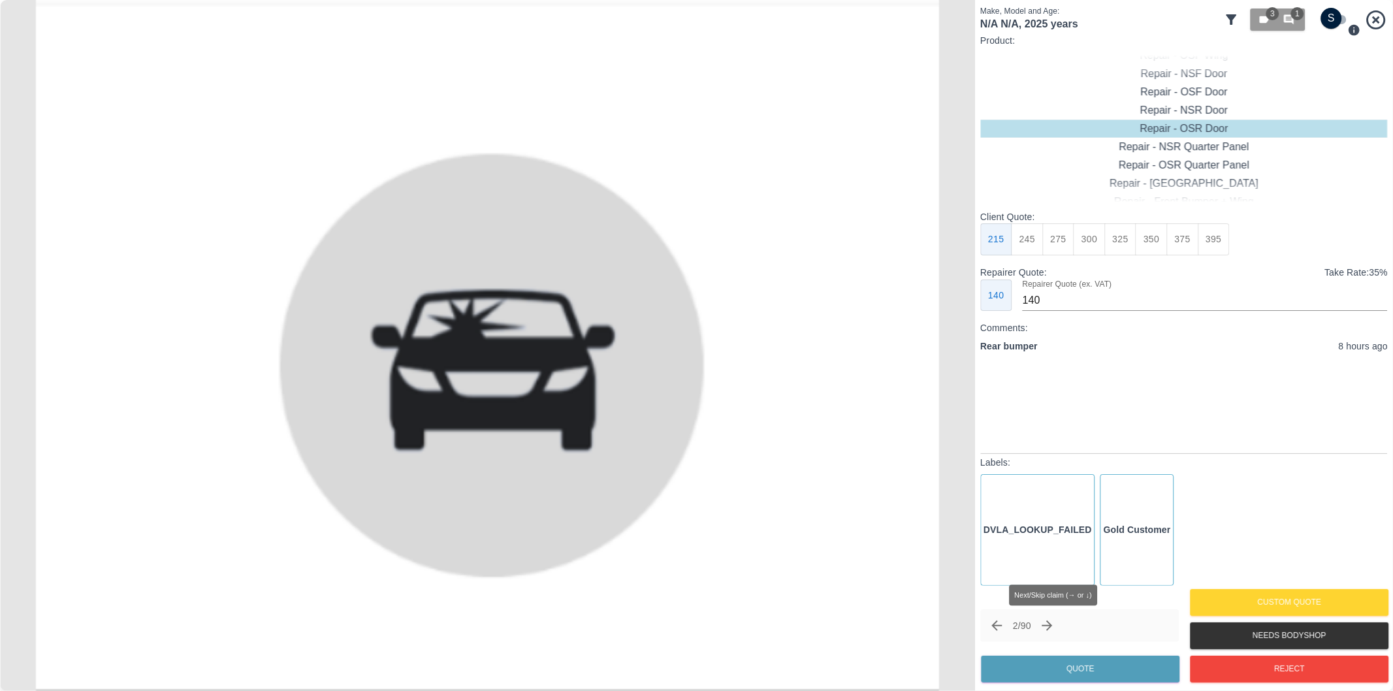
click at [1055, 626] on icon "Next claim" at bounding box center [1048, 626] width 16 height 16
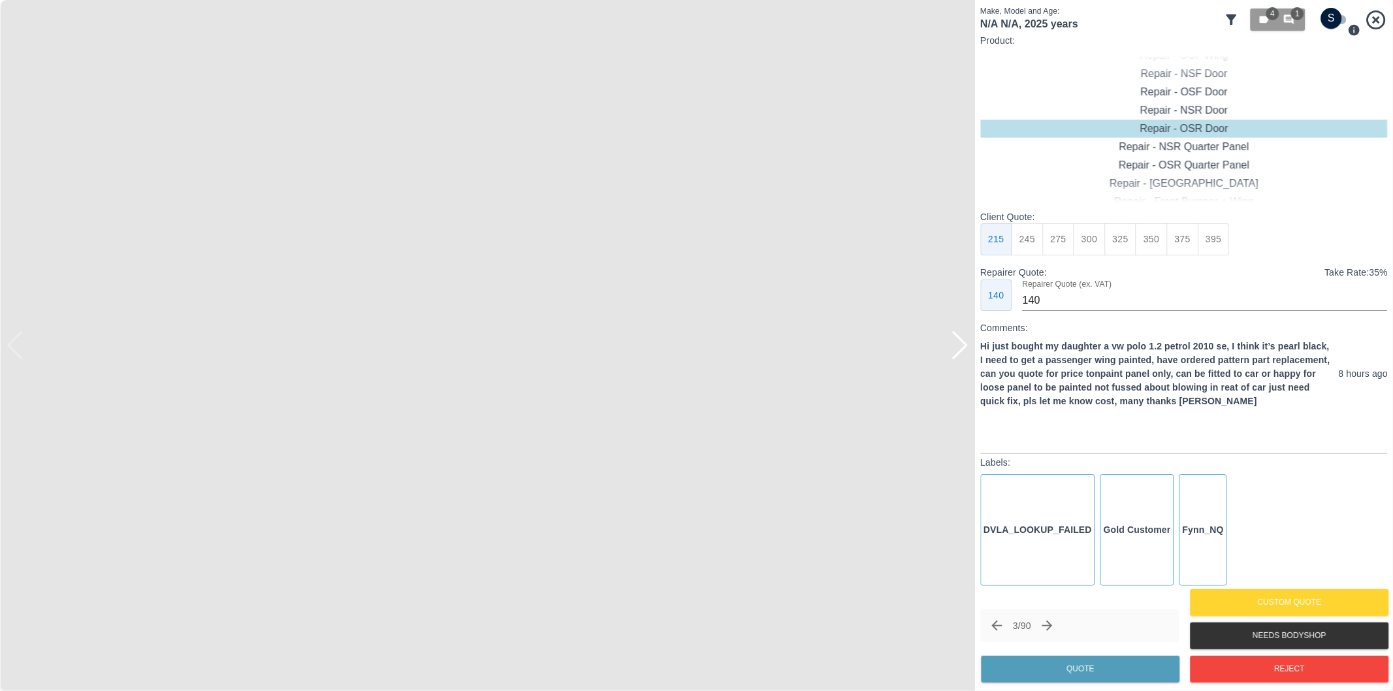
click at [961, 362] on img at bounding box center [487, 345] width 975 height 691
click at [960, 354] on div at bounding box center [960, 345] width 18 height 29
click at [960, 354] on img at bounding box center [487, 345] width 975 height 691
click at [1127, 242] on button "325" at bounding box center [1120, 239] width 32 height 32
click at [1149, 246] on button "350" at bounding box center [1152, 239] width 32 height 32
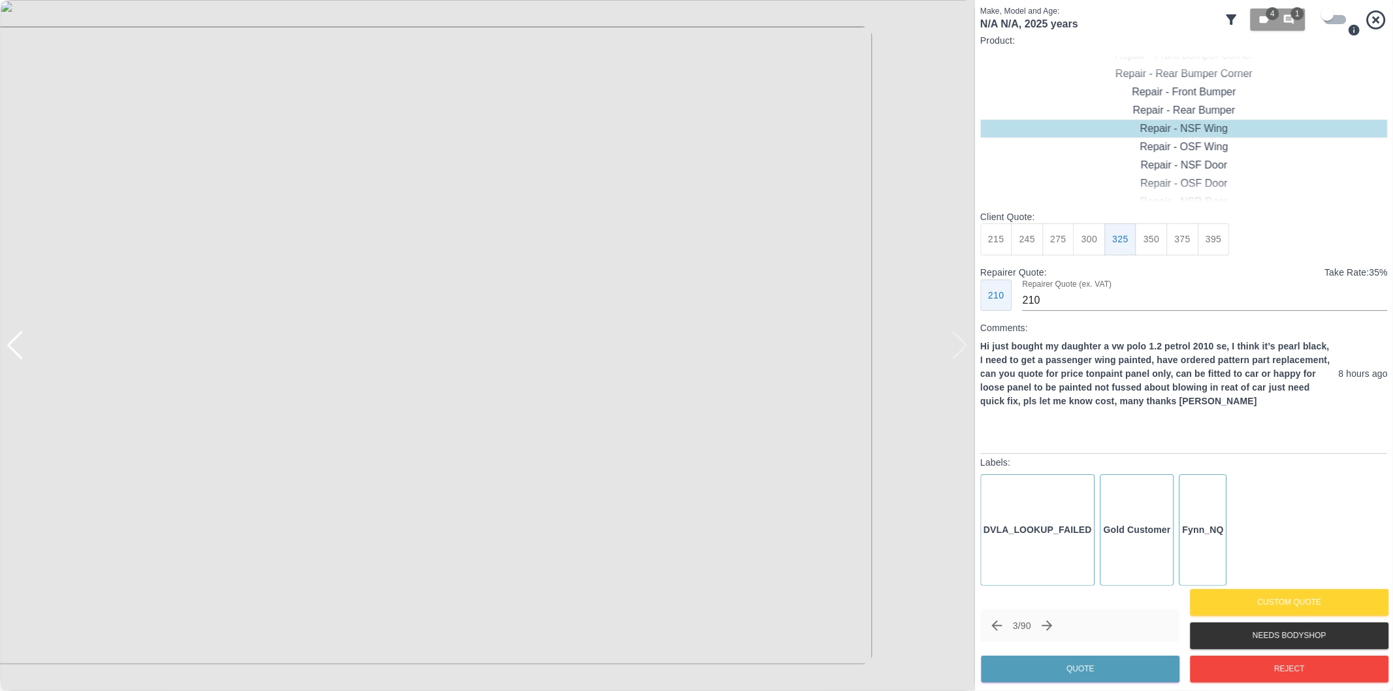
type input "230"
click at [1125, 670] on button "Quote" at bounding box center [1080, 669] width 199 height 27
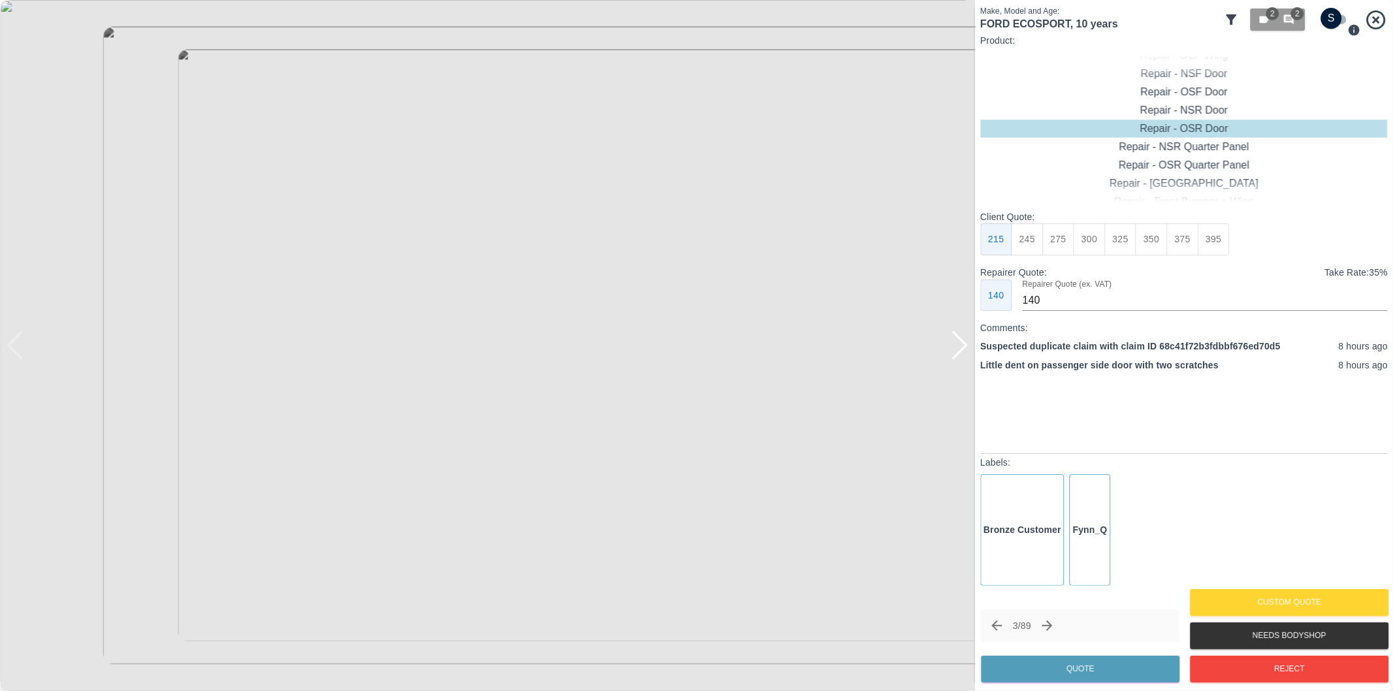
click at [963, 351] on div at bounding box center [960, 345] width 18 height 29
click at [963, 351] on div at bounding box center [487, 345] width 975 height 691
click at [1202, 79] on div "Repair - NSF Door" at bounding box center [1183, 74] width 407 height 18
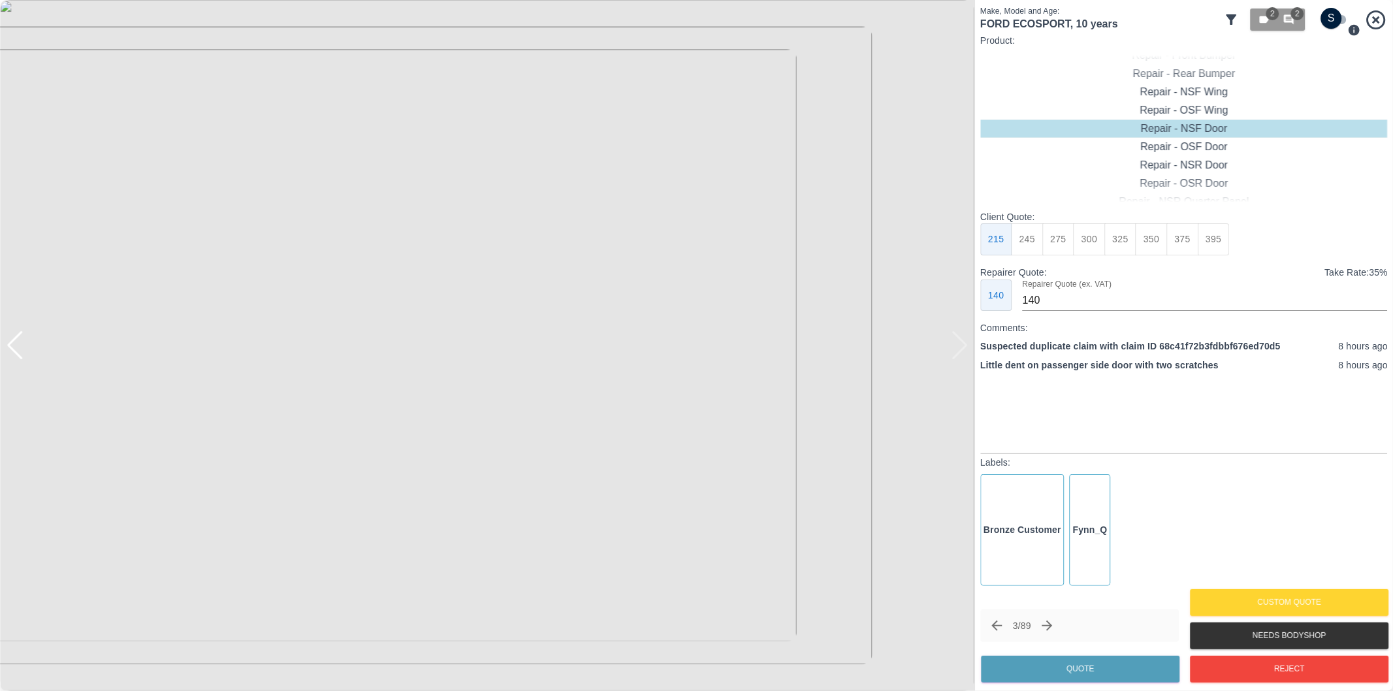
click at [1115, 238] on button "325" at bounding box center [1120, 239] width 32 height 32
type input "210"
click at [1100, 671] on button "Quote" at bounding box center [1080, 669] width 199 height 27
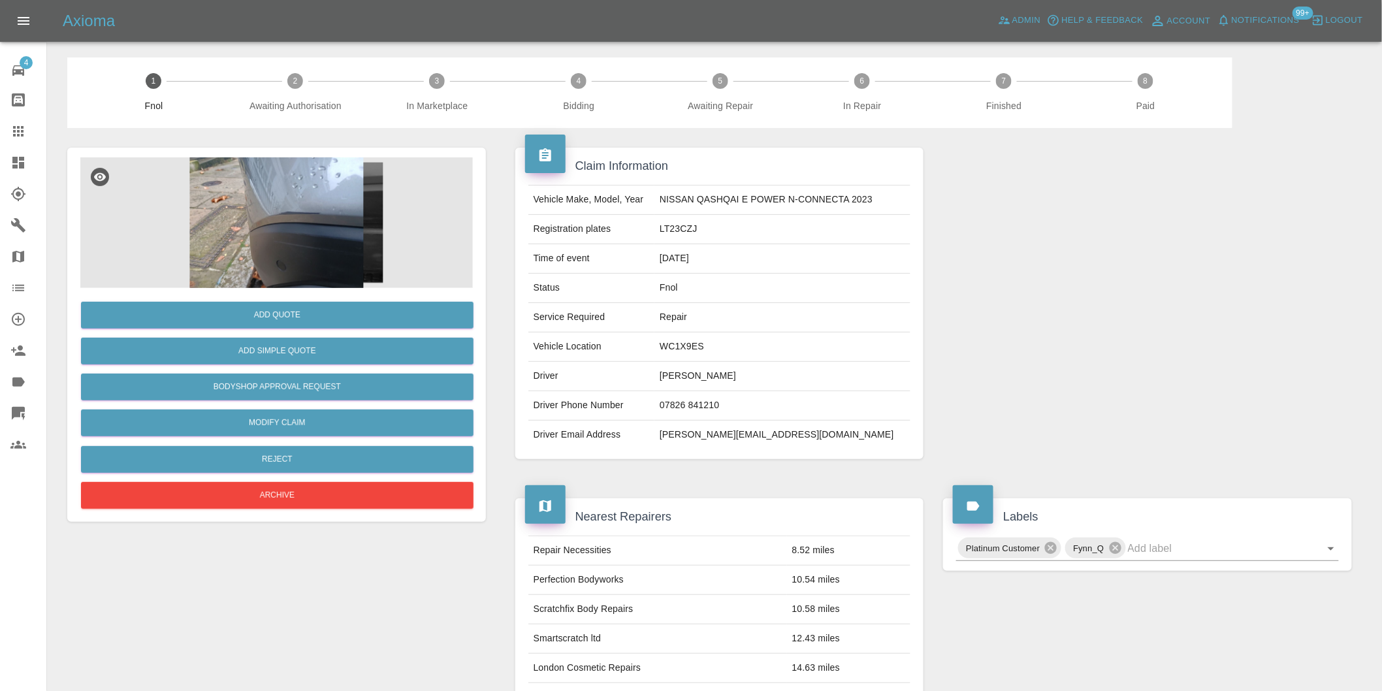
click at [289, 214] on img at bounding box center [276, 222] width 392 height 131
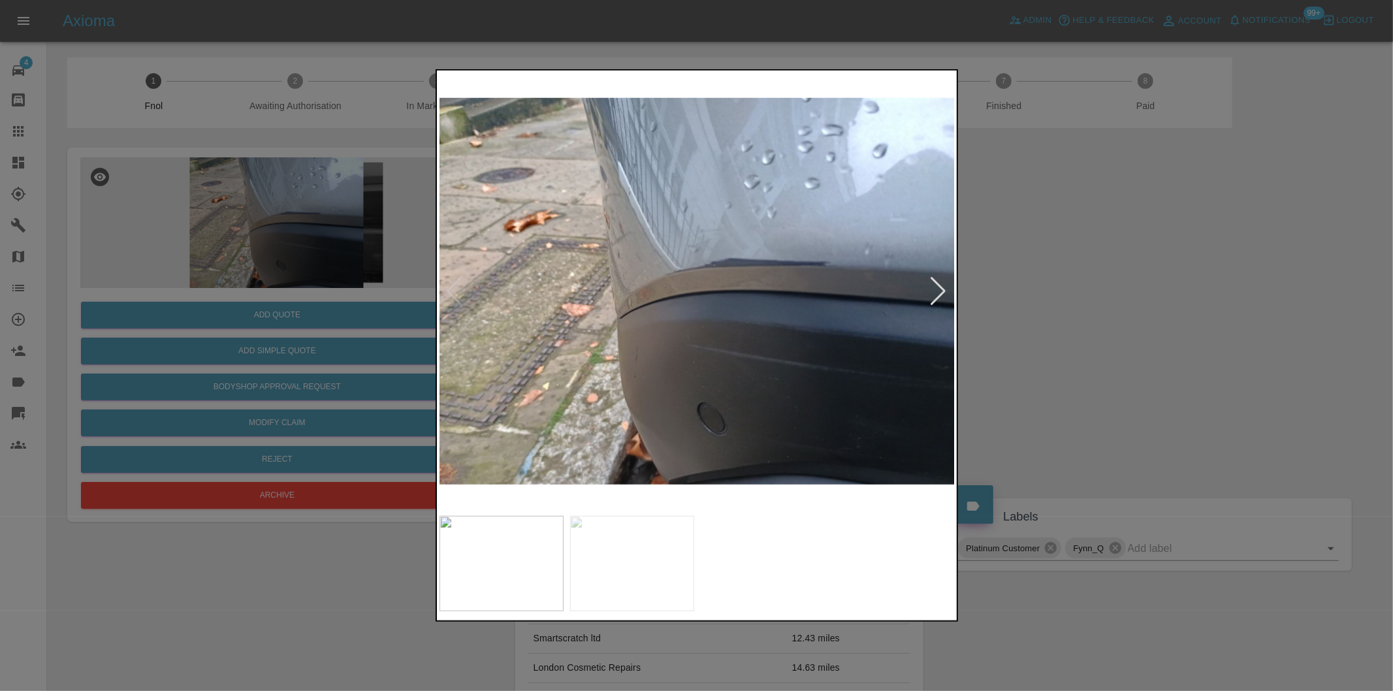
click at [936, 291] on div at bounding box center [939, 291] width 18 height 29
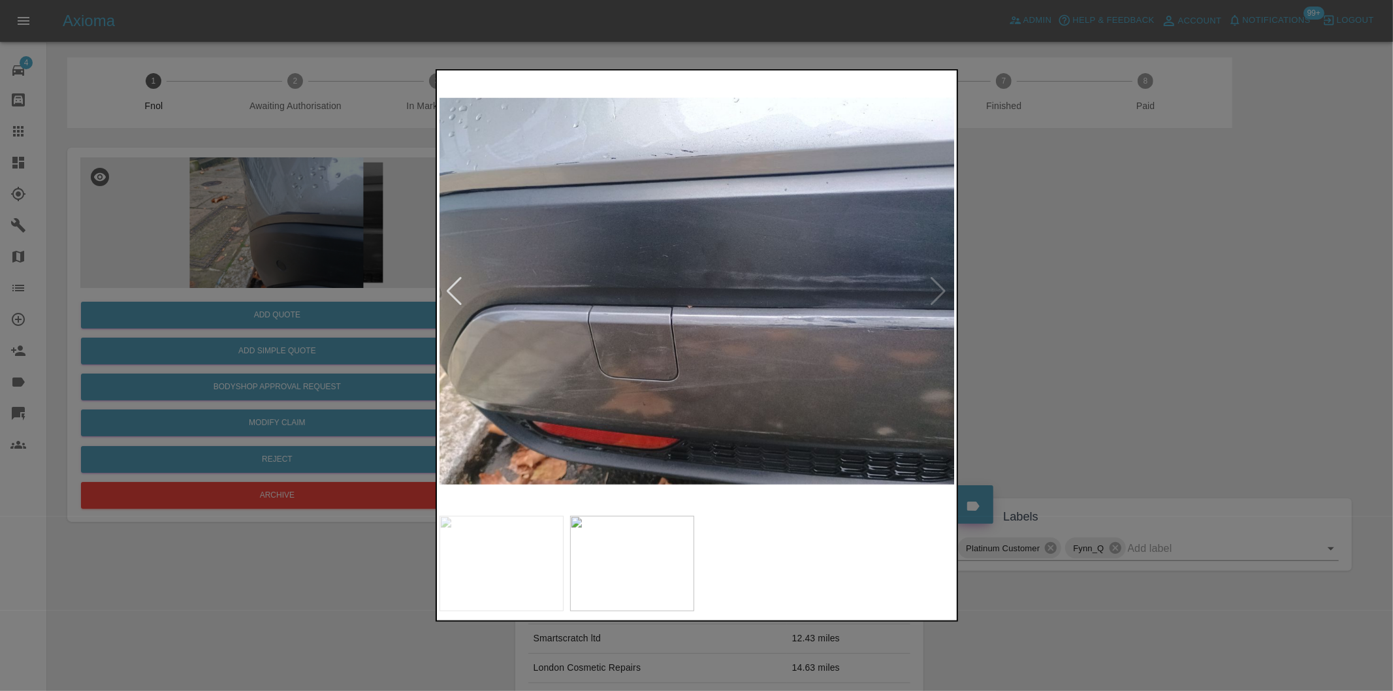
click at [936, 291] on img at bounding box center [697, 291] width 516 height 436
drag, startPoint x: 1141, startPoint y: 288, endPoint x: 537, endPoint y: 104, distance: 631.3
click at [1136, 285] on div at bounding box center [696, 345] width 1393 height 691
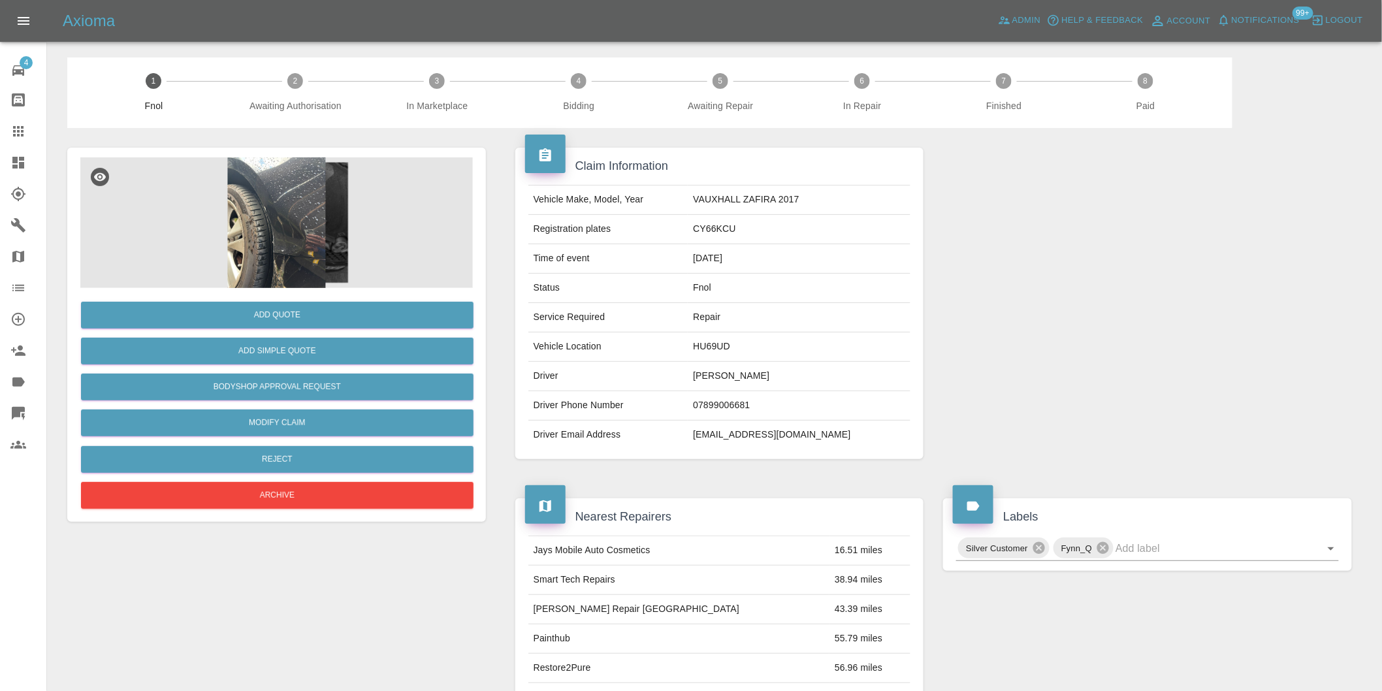
click at [264, 180] on img at bounding box center [276, 222] width 392 height 131
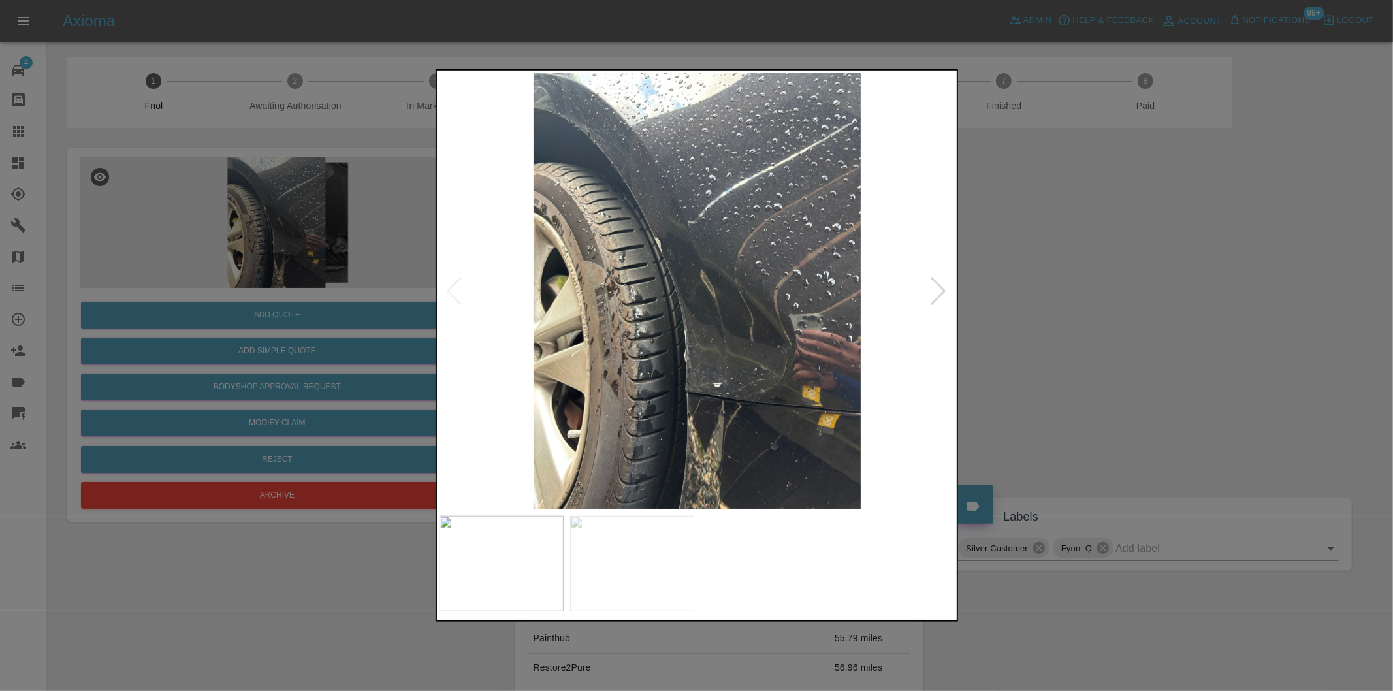
click at [936, 296] on div at bounding box center [939, 291] width 18 height 29
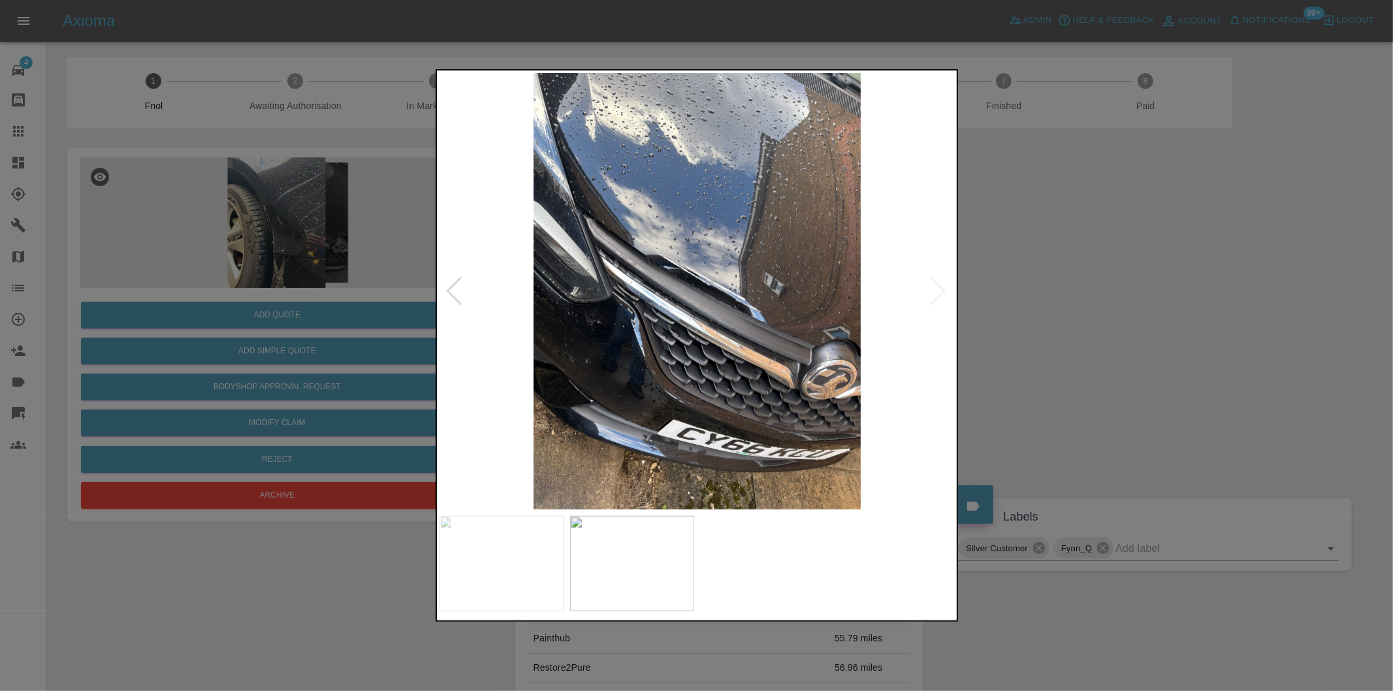
click at [936, 295] on img at bounding box center [697, 291] width 516 height 436
drag, startPoint x: 1050, startPoint y: 288, endPoint x: 1030, endPoint y: 278, distance: 22.5
click at [1048, 285] on div at bounding box center [696, 345] width 1393 height 691
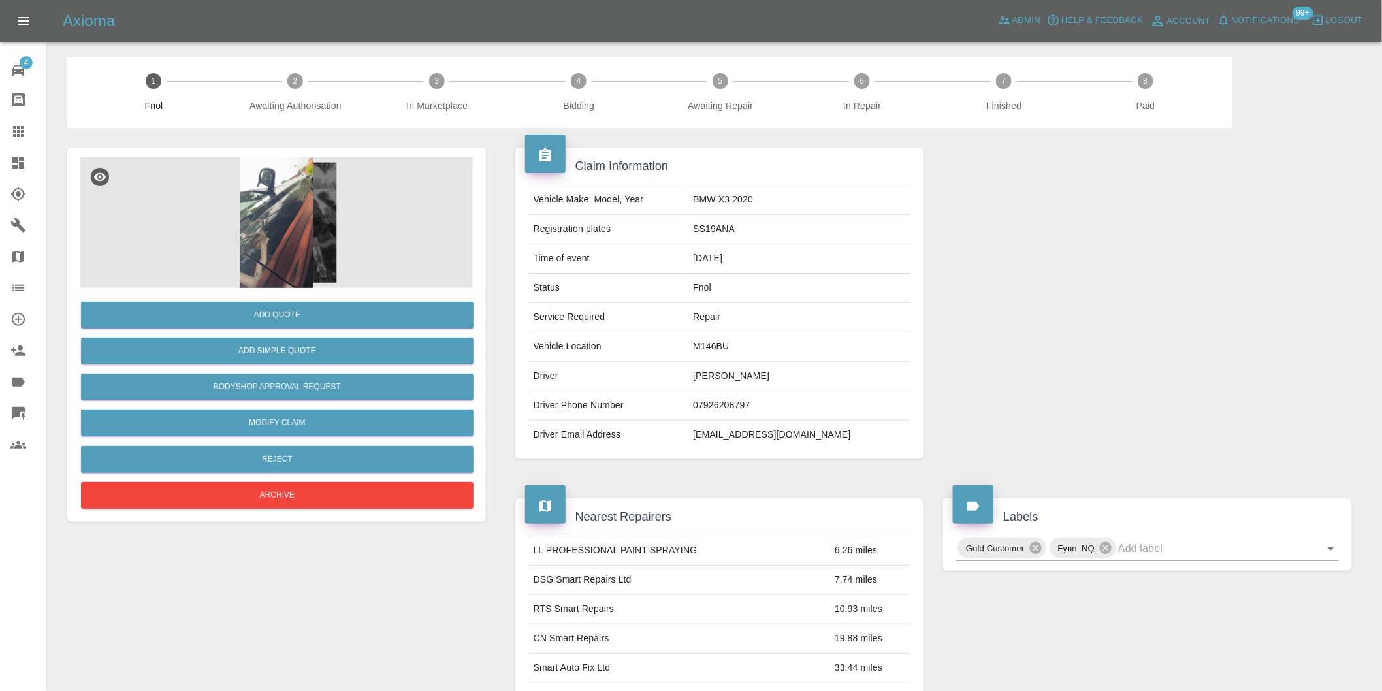
click at [293, 229] on img at bounding box center [276, 222] width 392 height 131
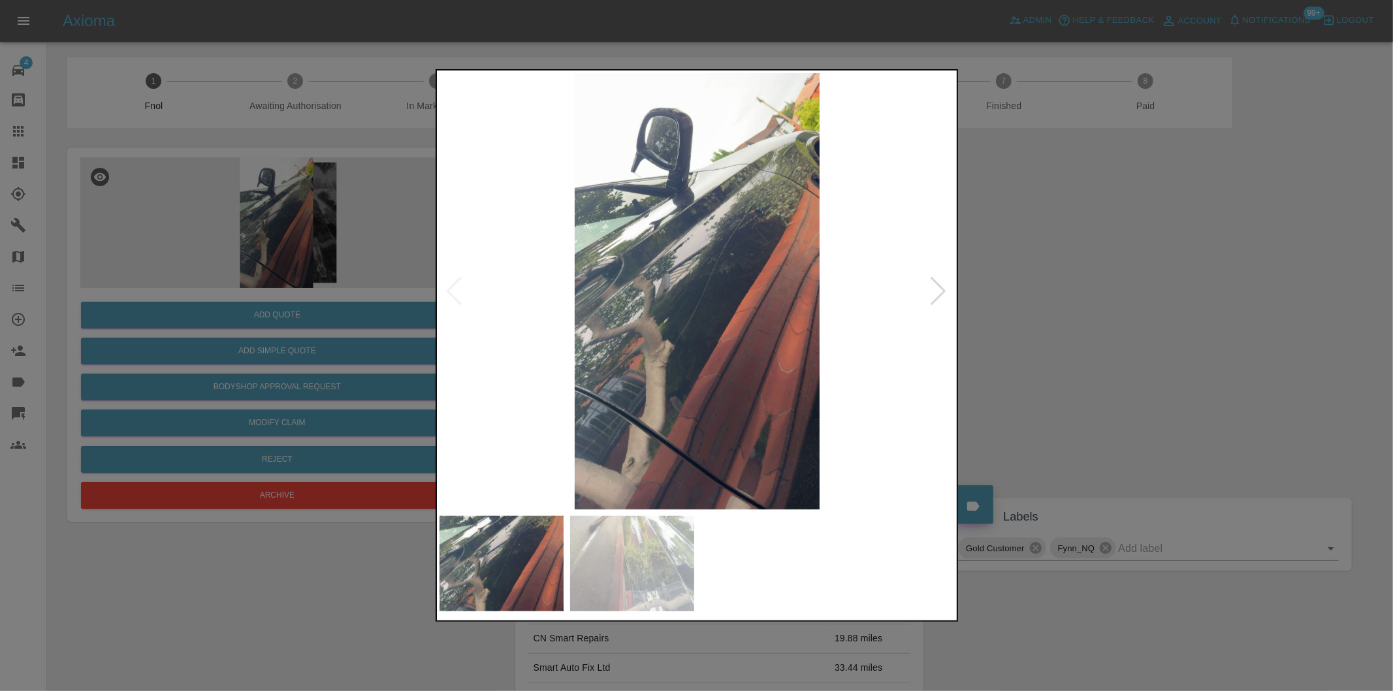
click at [936, 290] on div at bounding box center [939, 291] width 18 height 29
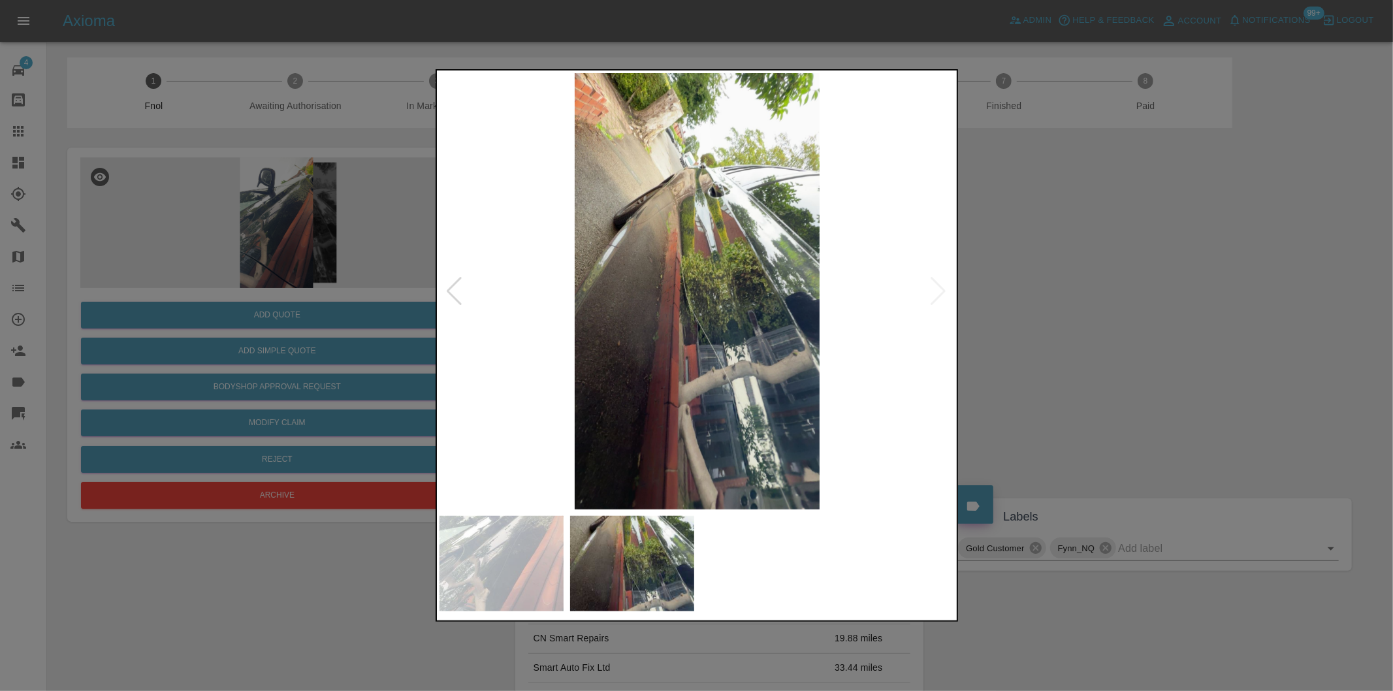
click at [936, 290] on img at bounding box center [697, 291] width 516 height 436
click at [935, 289] on img at bounding box center [697, 291] width 516 height 436
click at [1085, 315] on div at bounding box center [696, 345] width 1393 height 691
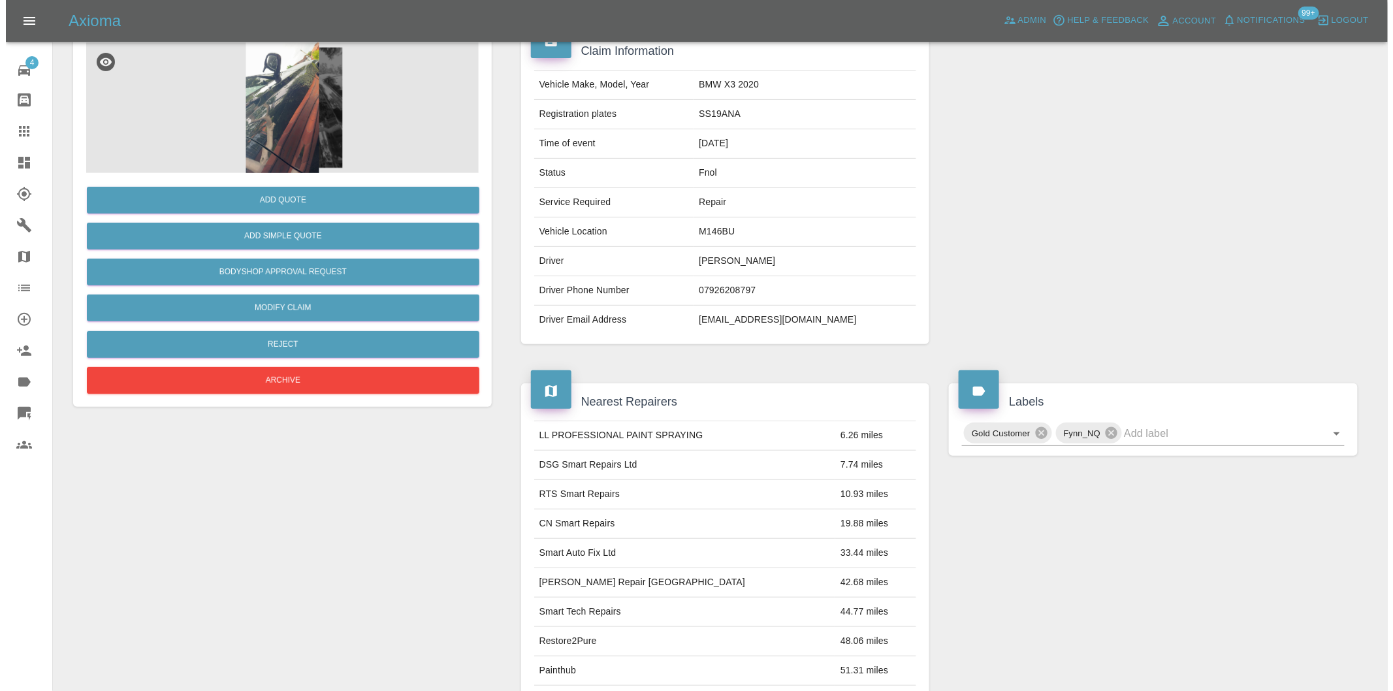
scroll to position [18, 0]
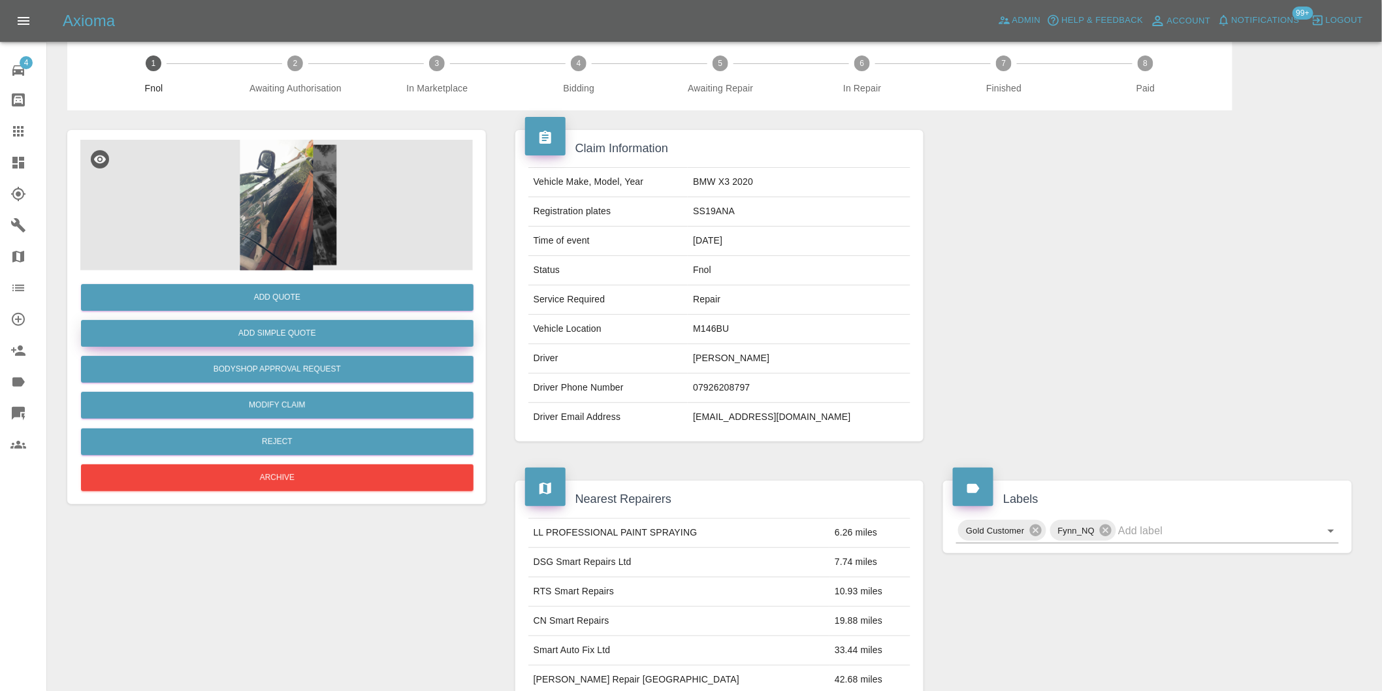
click at [301, 338] on button "Add Simple Quote" at bounding box center [277, 333] width 392 height 27
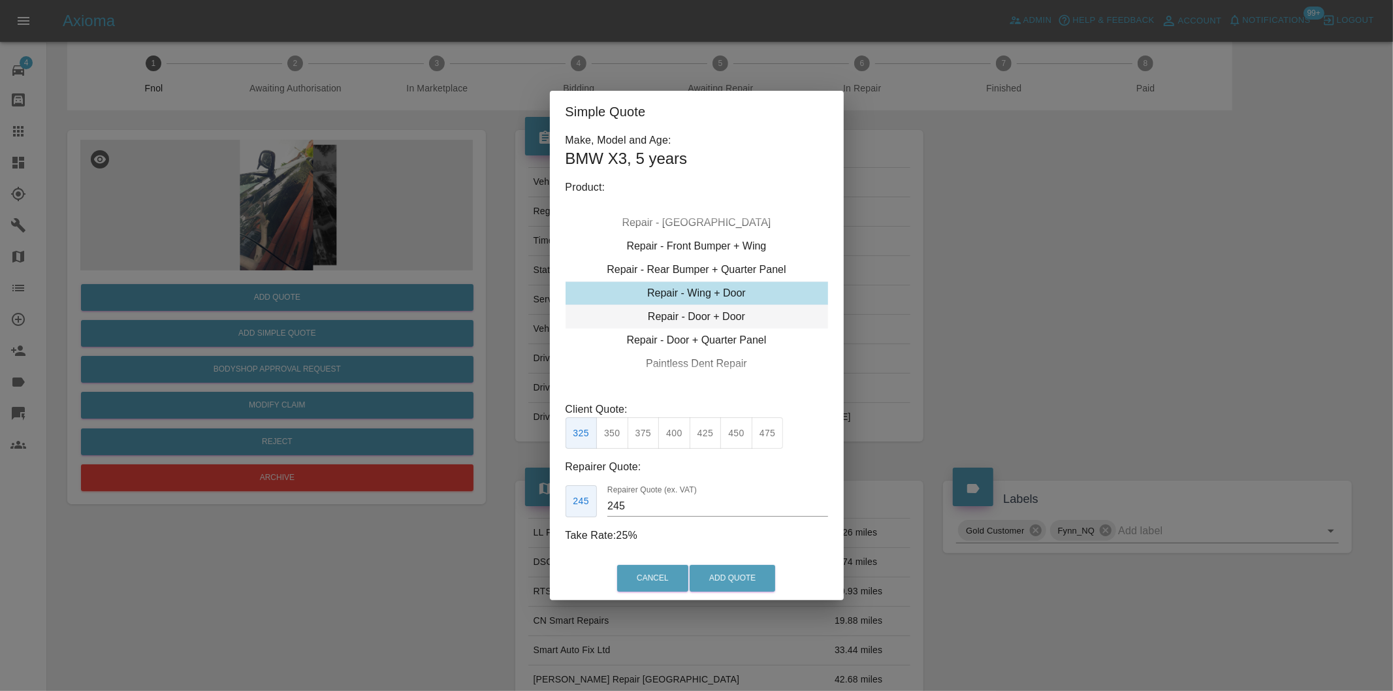
click at [745, 321] on div "Repair - Door + Door" at bounding box center [697, 317] width 263 height 24
click at [611, 432] on button "350" at bounding box center [612, 433] width 32 height 32
drag, startPoint x: 585, startPoint y: 433, endPoint x: 652, endPoint y: 479, distance: 81.2
click at [584, 433] on button "325" at bounding box center [582, 433] width 32 height 32
drag, startPoint x: 710, startPoint y: 576, endPoint x: 1043, endPoint y: 336, distance: 410.2
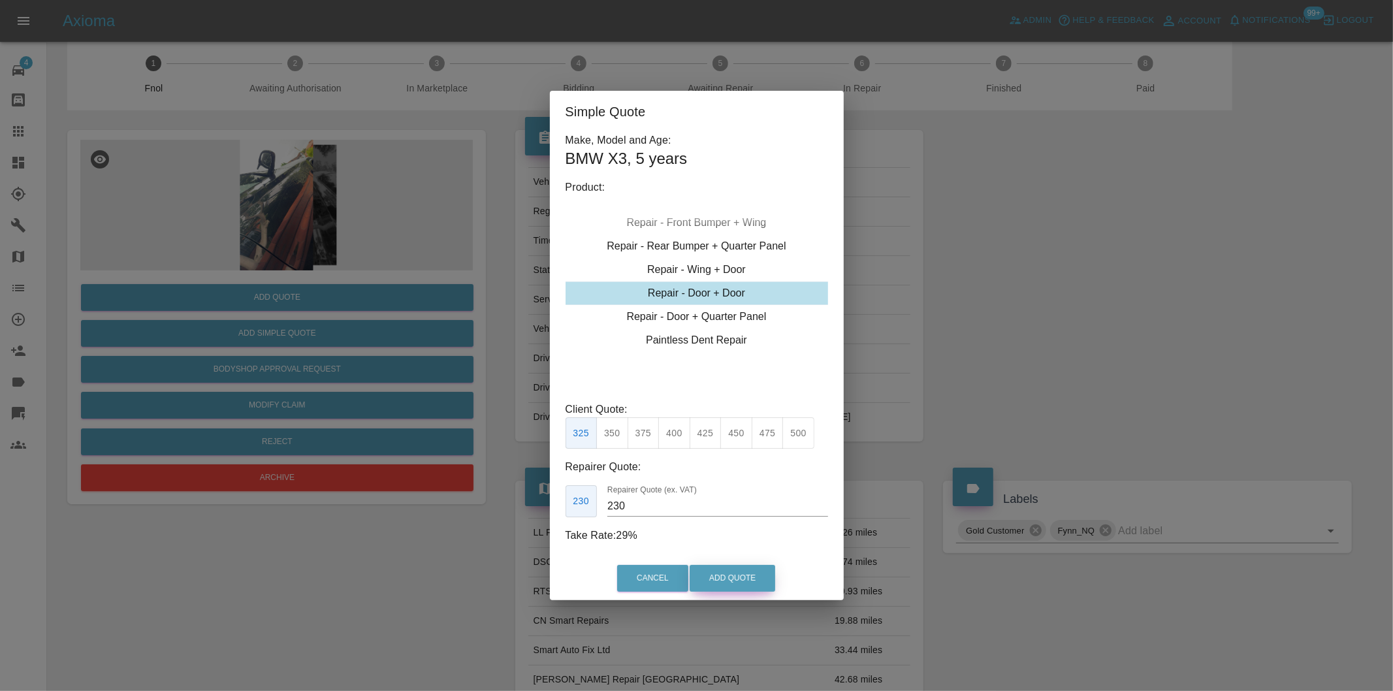
click at [1043, 336] on div "Simple Quote Make, Model and Age: BMW X3 , 5 years Product: Repair - Front Bump…" at bounding box center [696, 345] width 1393 height 691
click at [618, 438] on button "350" at bounding box center [612, 433] width 32 height 32
click at [577, 435] on button "325" at bounding box center [582, 433] width 32 height 32
click at [611, 436] on button "350" at bounding box center [612, 433] width 32 height 32
type input "245"
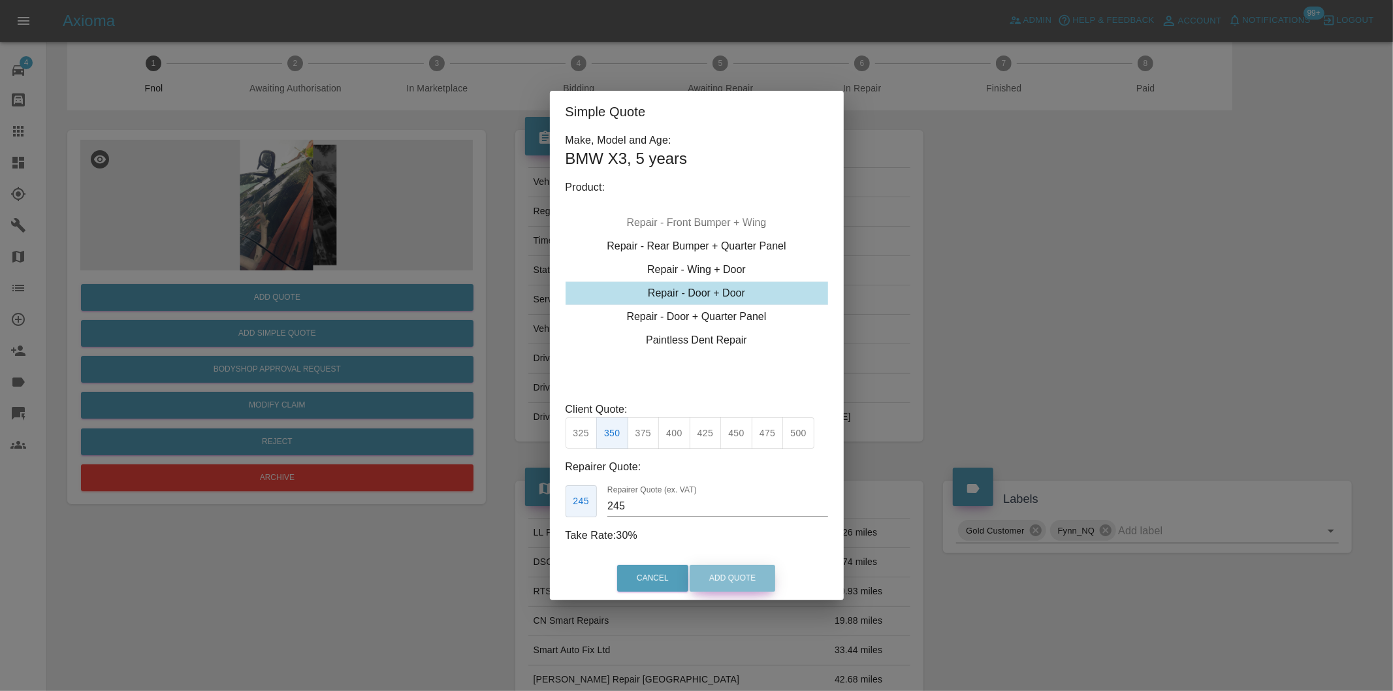
click at [744, 585] on button "Add Quote" at bounding box center [733, 578] width 86 height 27
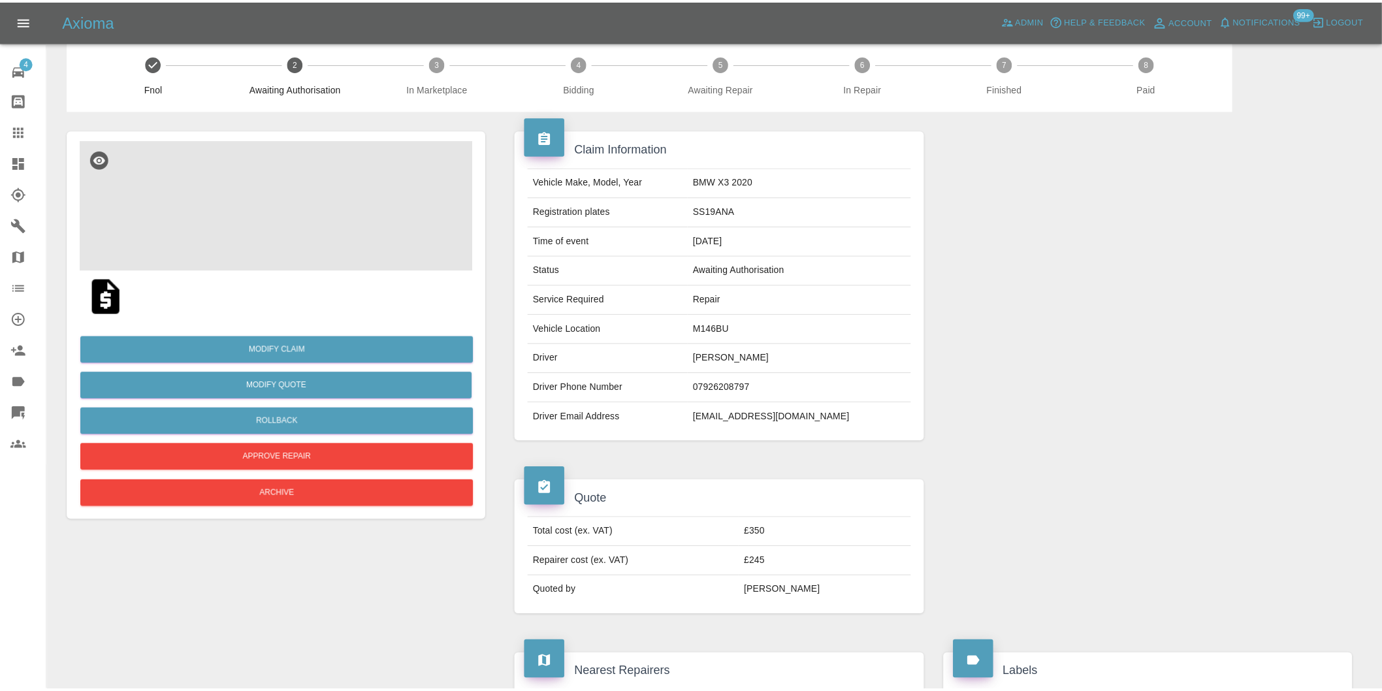
scroll to position [0, 0]
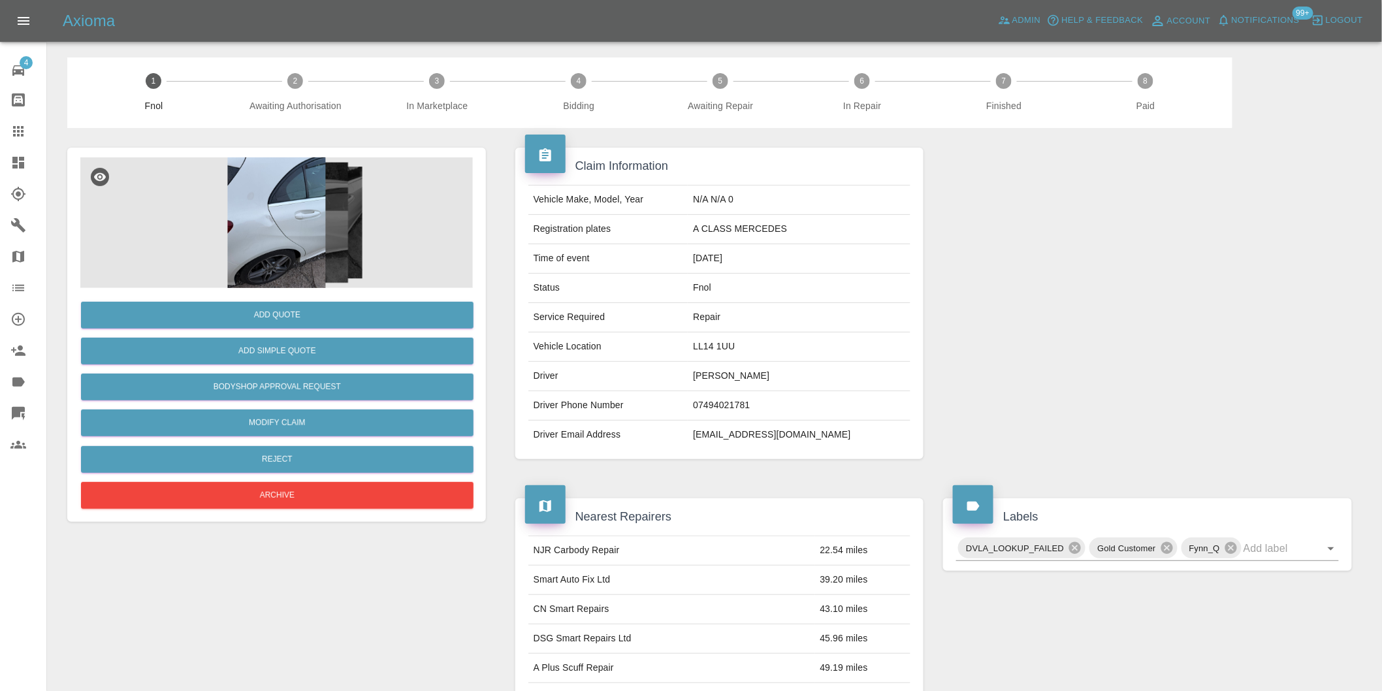
click at [298, 248] on img at bounding box center [276, 222] width 392 height 131
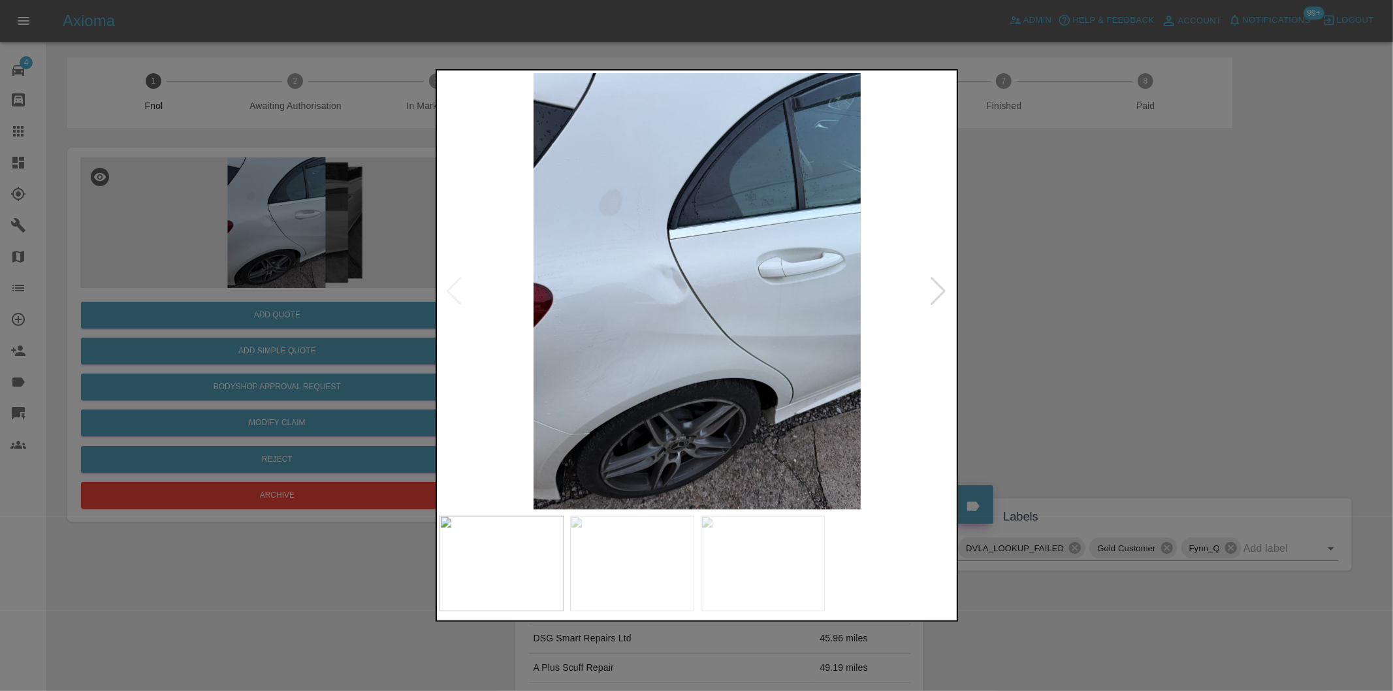
click at [942, 295] on div at bounding box center [939, 291] width 18 height 29
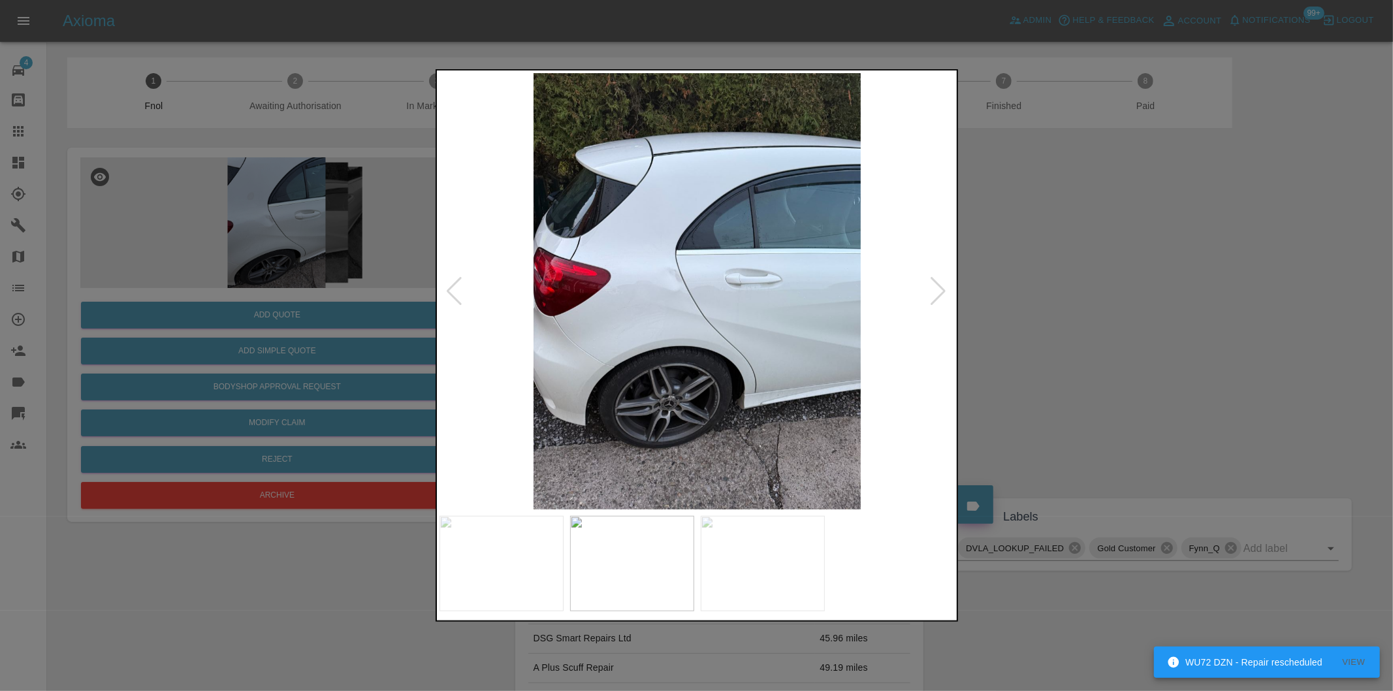
click at [942, 295] on div at bounding box center [939, 291] width 18 height 29
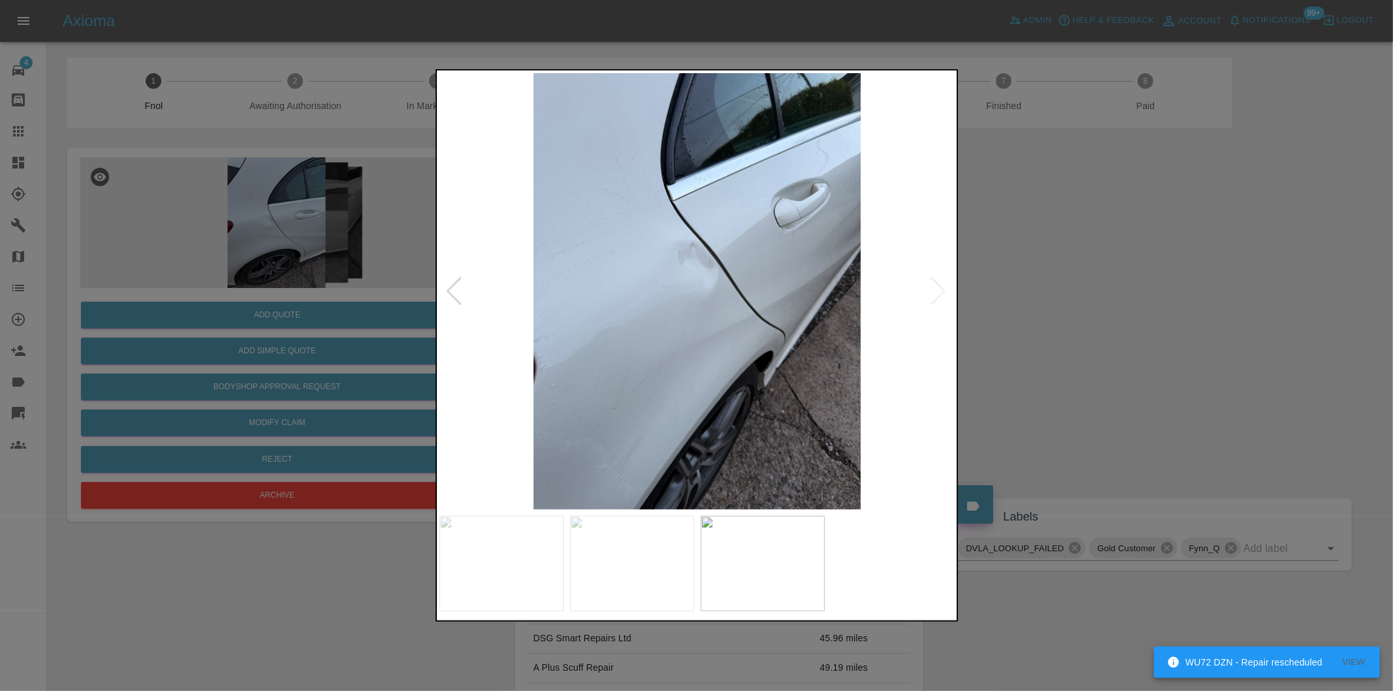
click at [940, 291] on img at bounding box center [697, 291] width 516 height 436
drag, startPoint x: 1039, startPoint y: 298, endPoint x: 618, endPoint y: 362, distance: 426.0
click at [1024, 298] on div at bounding box center [696, 345] width 1393 height 691
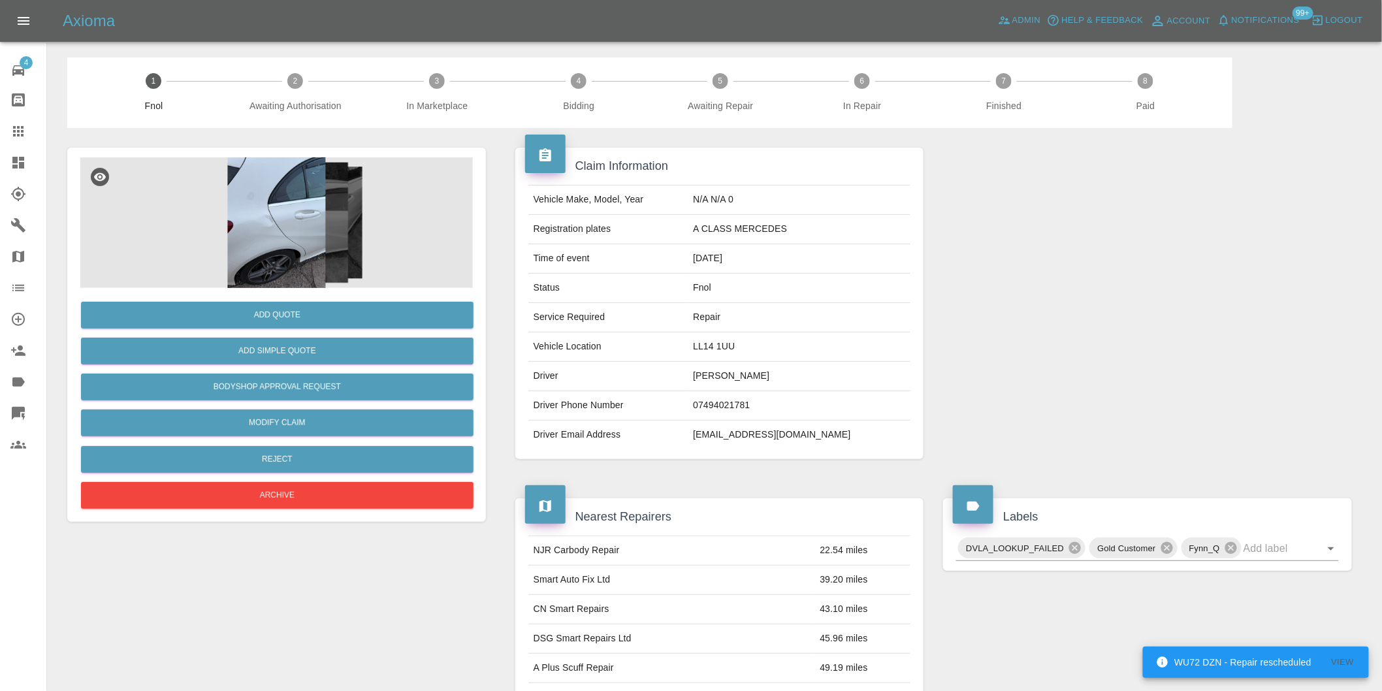
click at [270, 364] on div "Add Simple Quote" at bounding box center [276, 350] width 392 height 33
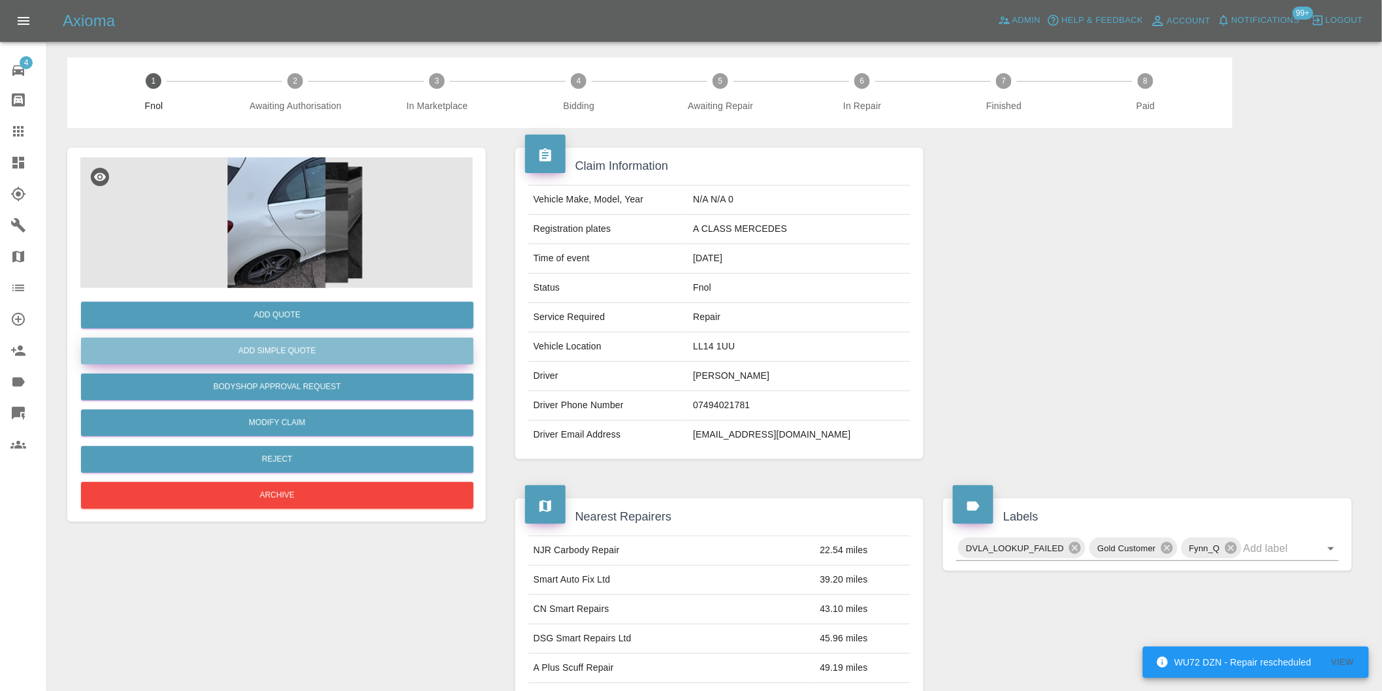
click at [284, 349] on button "Add Simple Quote" at bounding box center [277, 351] width 392 height 27
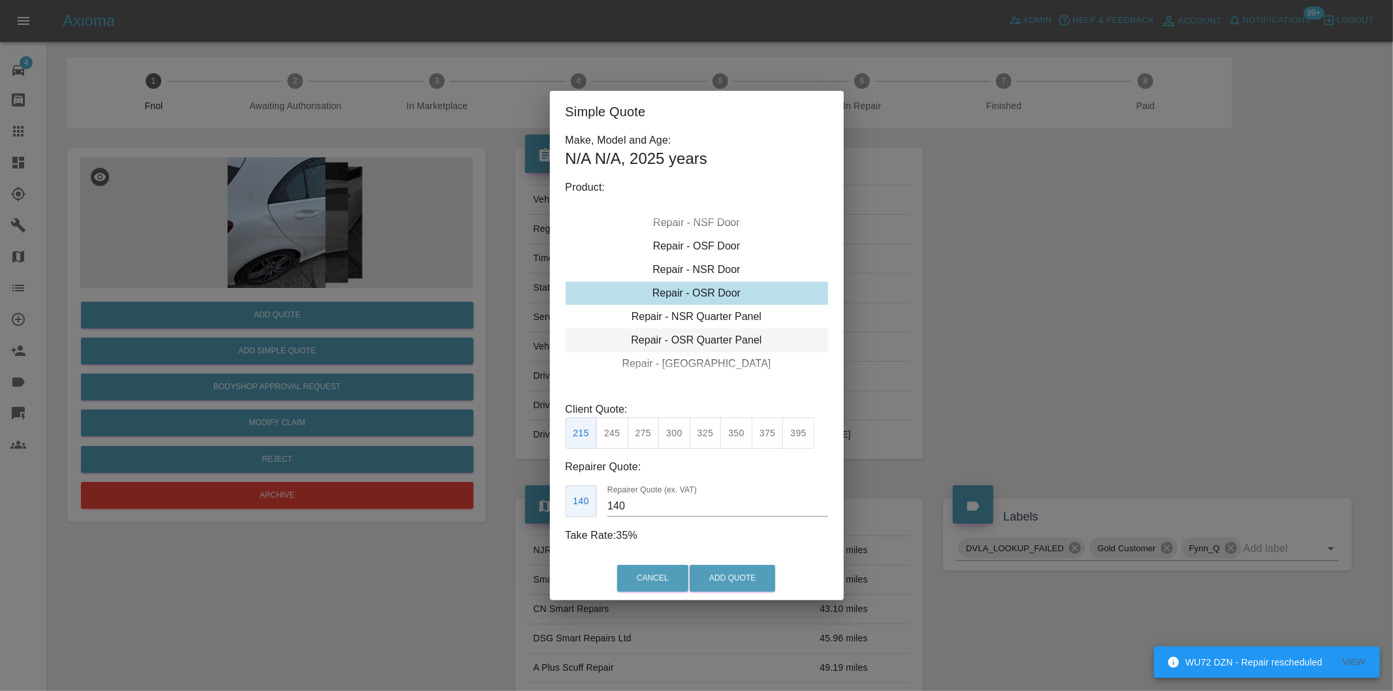
click at [737, 340] on div "Repair - OSR Quarter Panel" at bounding box center [697, 340] width 263 height 24
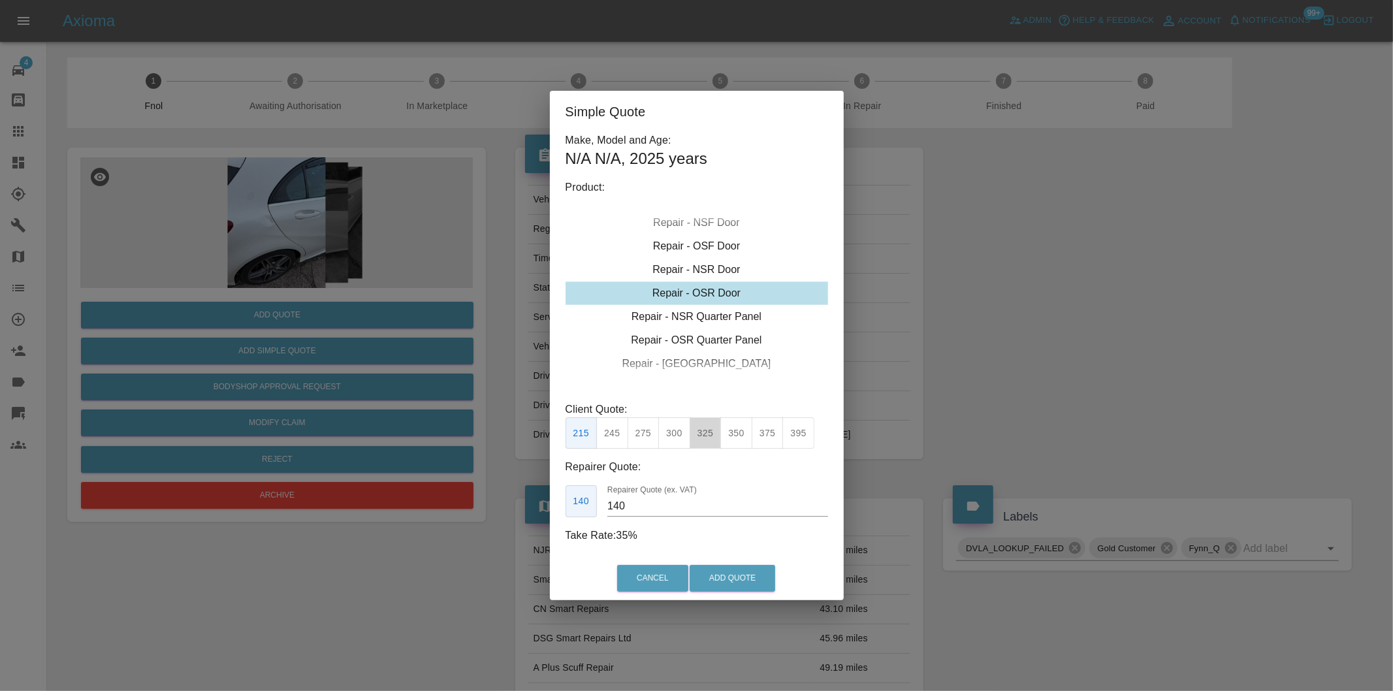
click at [702, 439] on button "325" at bounding box center [706, 433] width 32 height 32
type input "210"
click at [734, 573] on button "Add Quote" at bounding box center [733, 578] width 86 height 27
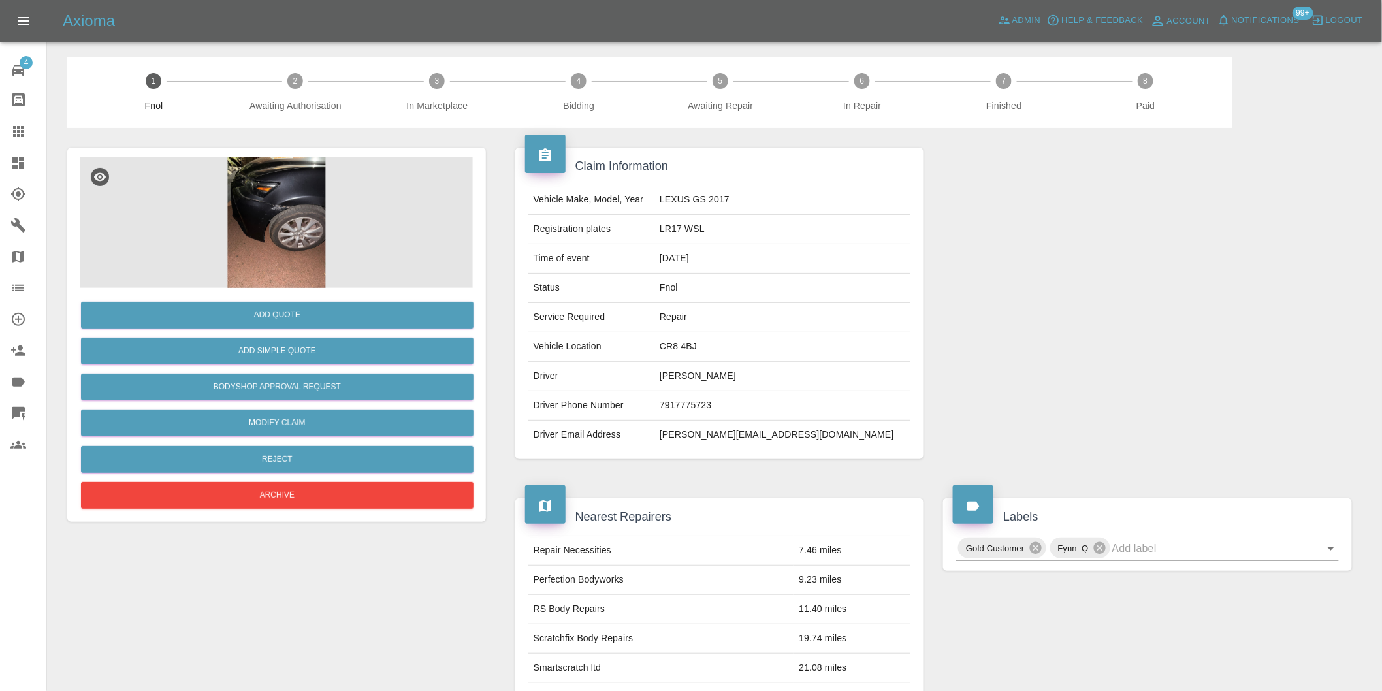
click at [257, 192] on img at bounding box center [276, 222] width 392 height 131
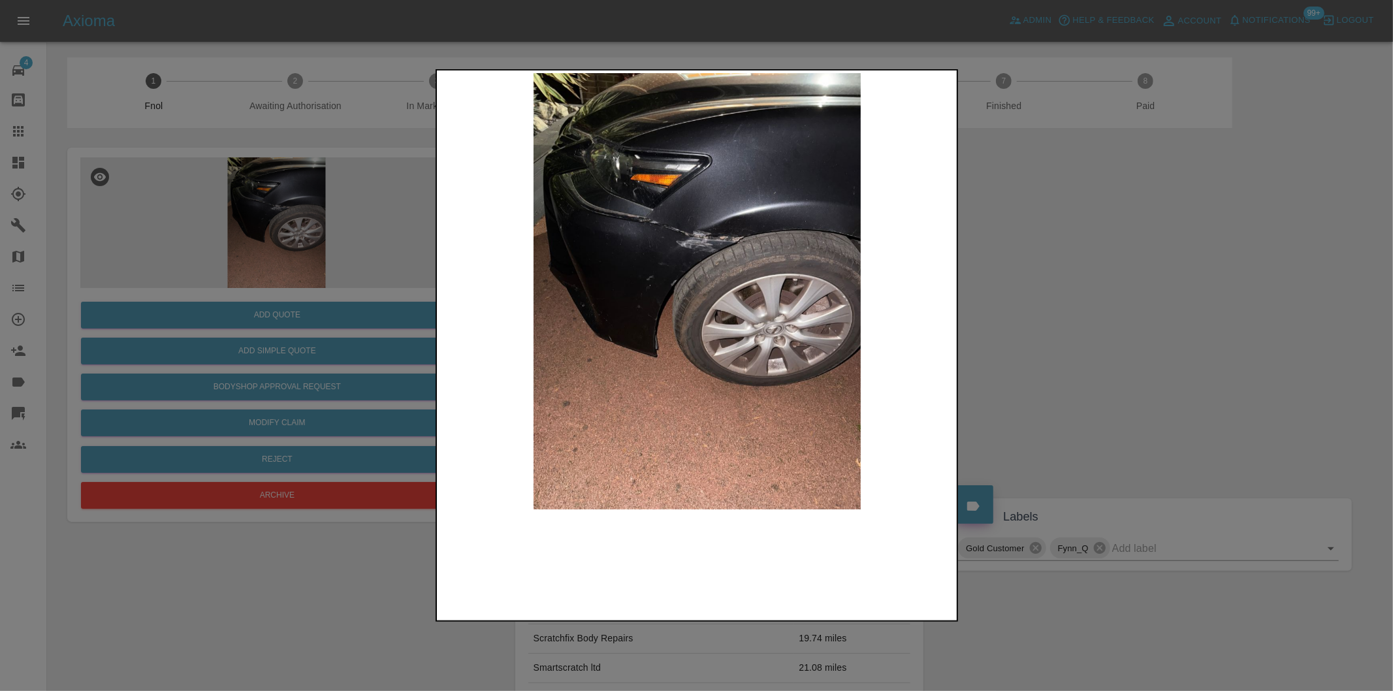
click at [703, 223] on img at bounding box center [697, 291] width 516 height 436
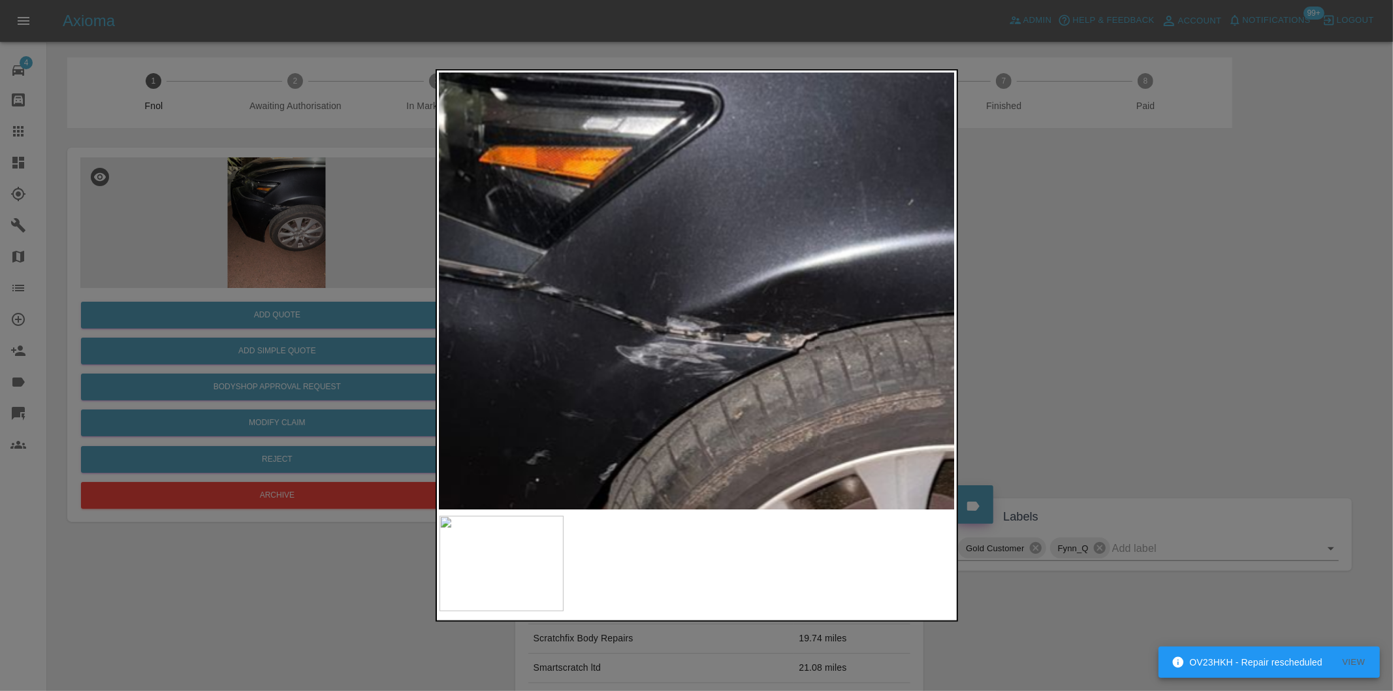
click at [705, 240] on img at bounding box center [678, 497] width 1548 height 1308
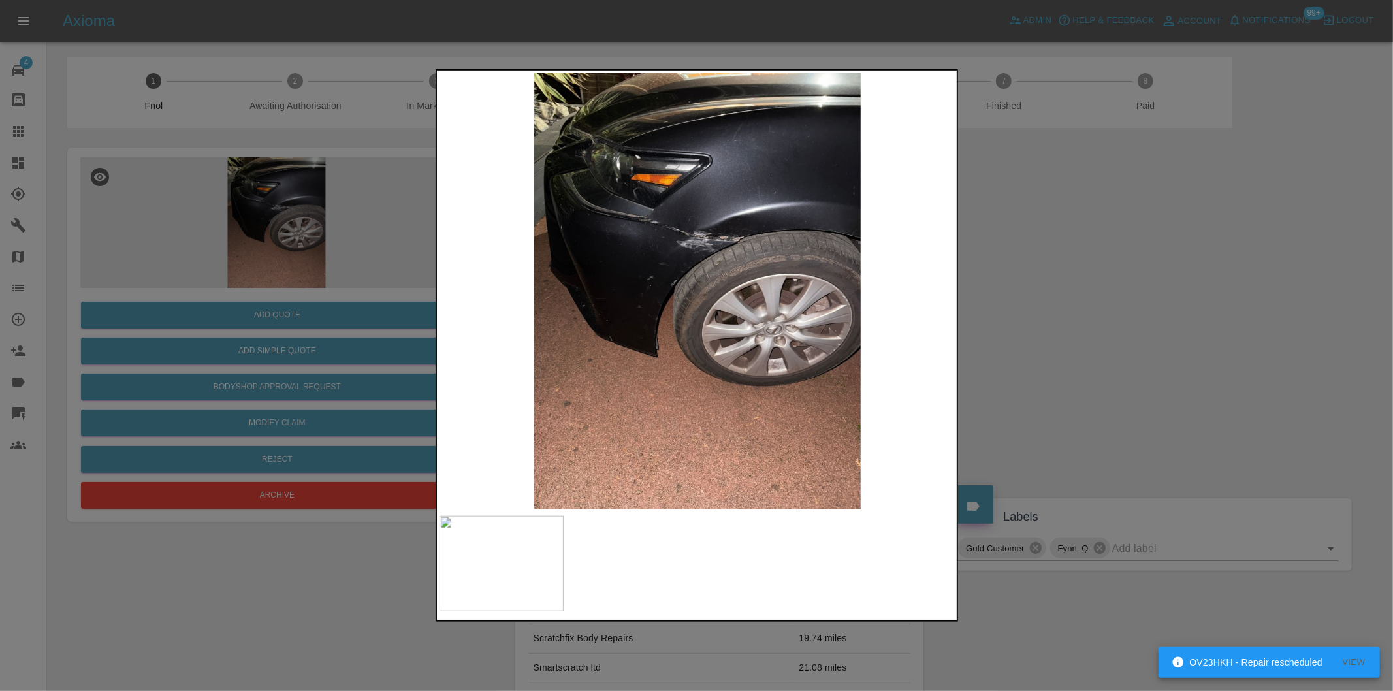
click at [1174, 317] on div at bounding box center [696, 345] width 1393 height 691
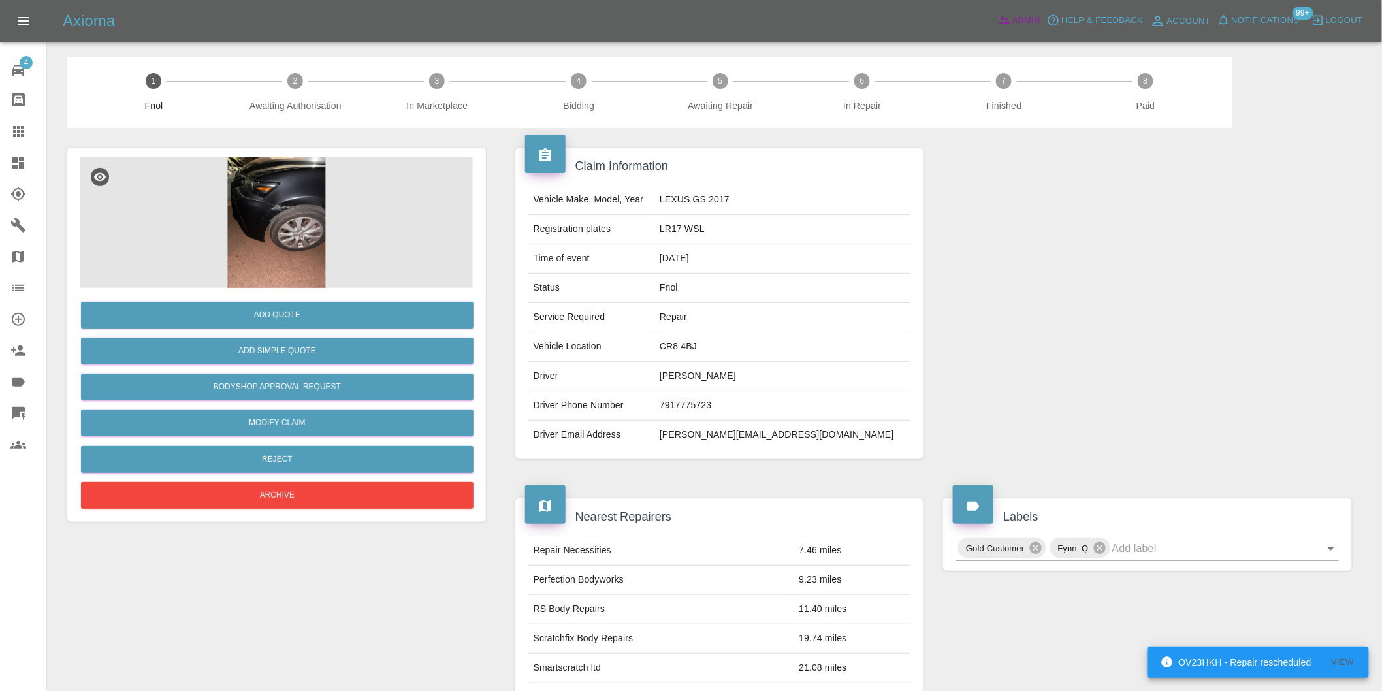
click at [1017, 21] on span "Admin" at bounding box center [1026, 20] width 29 height 15
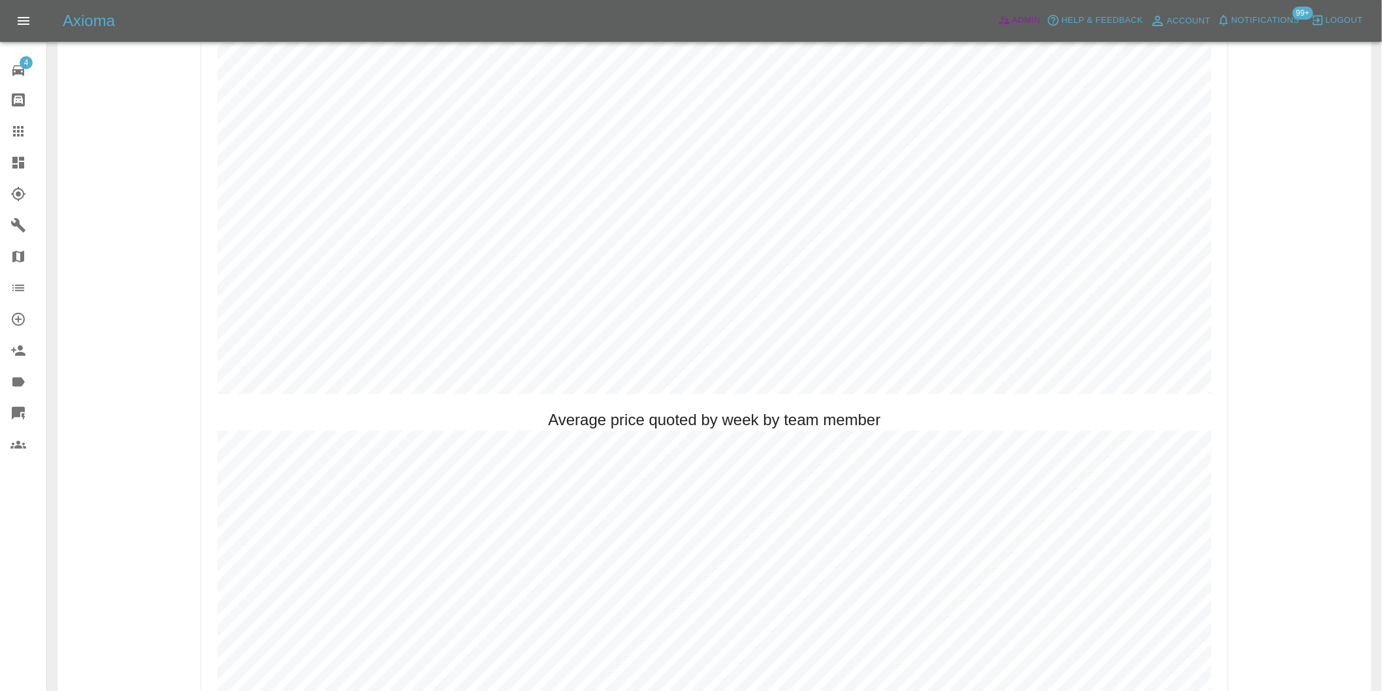
scroll to position [798, 0]
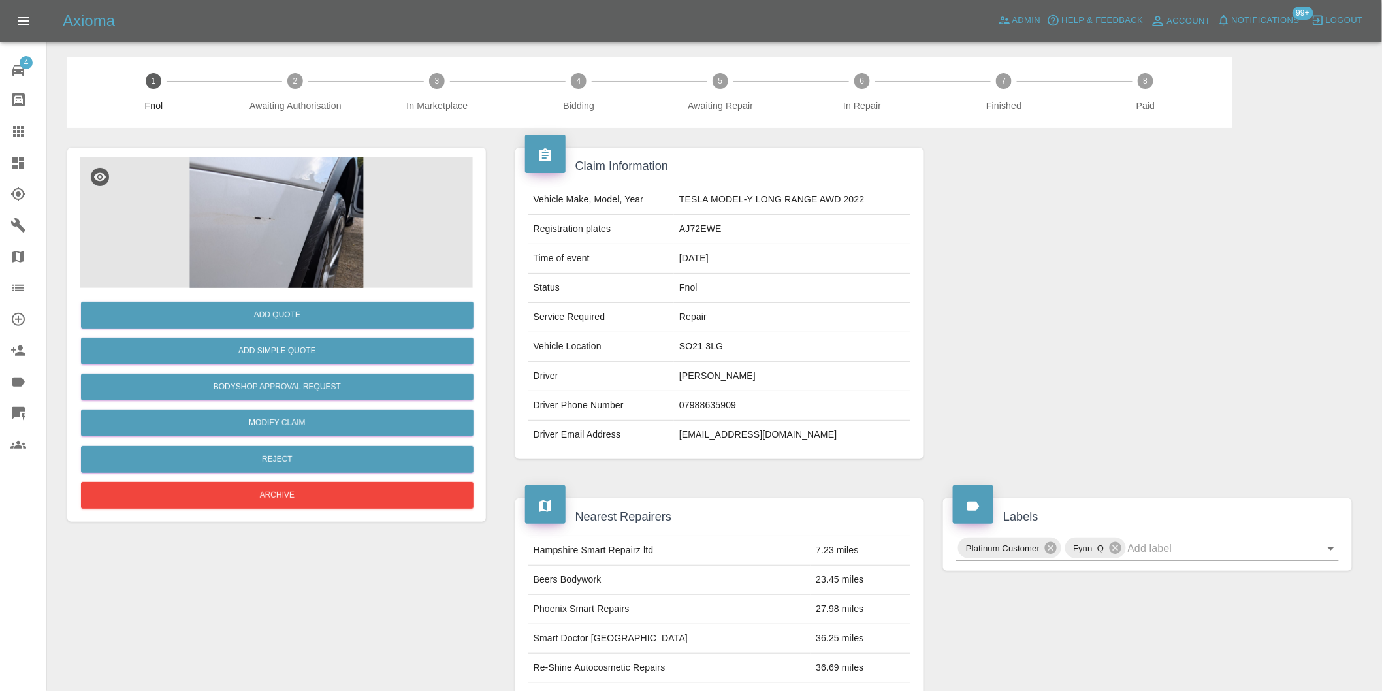
click at [288, 204] on img at bounding box center [276, 222] width 392 height 131
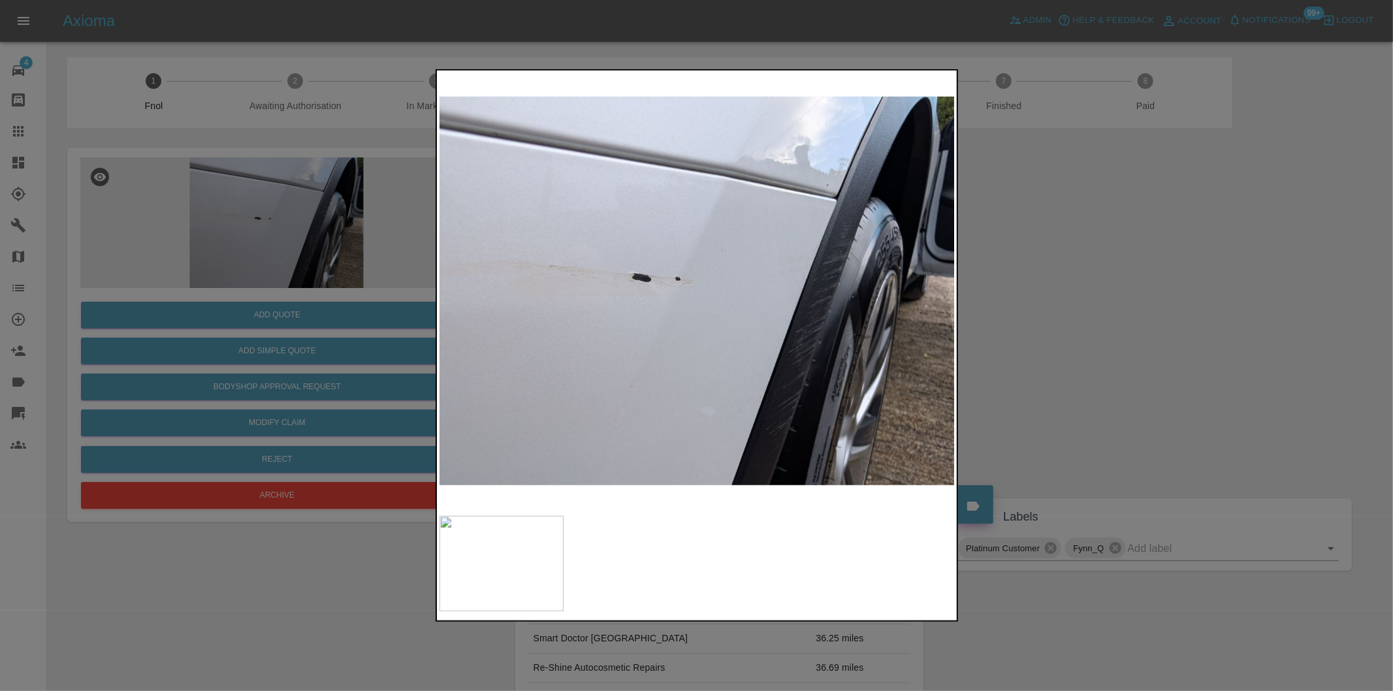
click at [1100, 315] on div at bounding box center [696, 345] width 1393 height 691
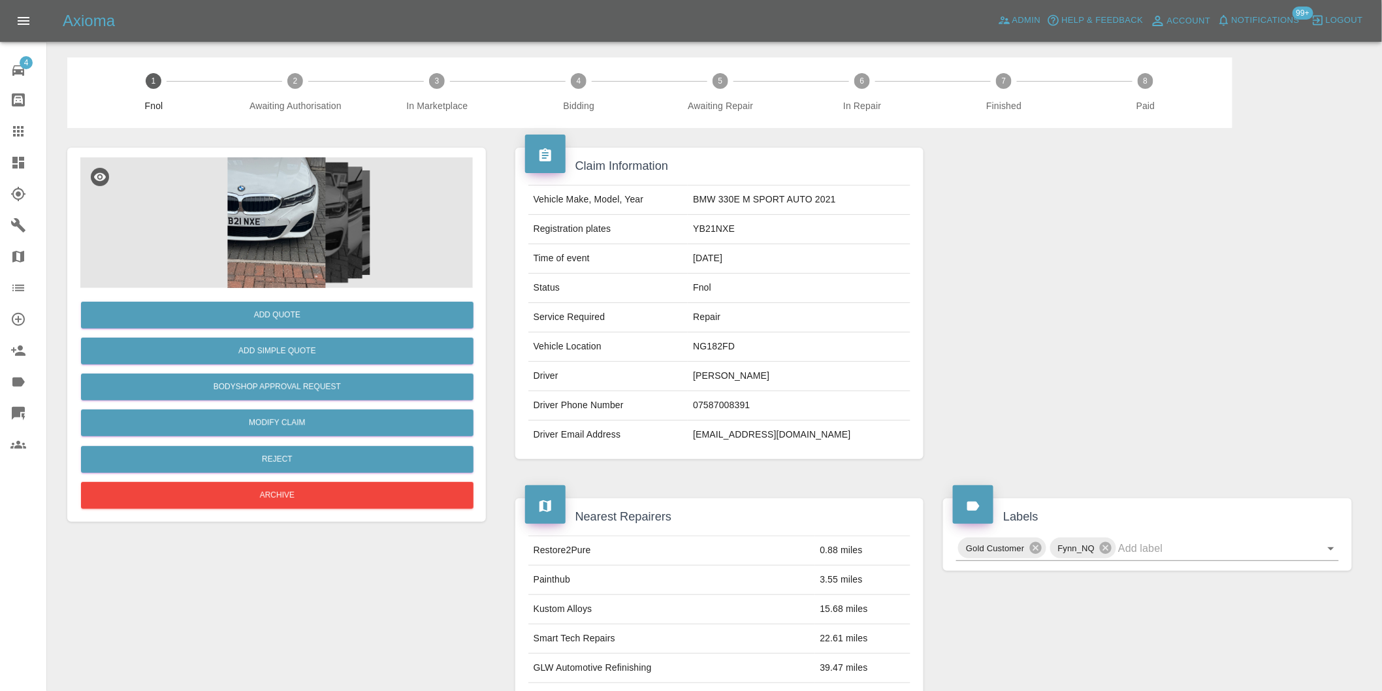
click at [304, 177] on img at bounding box center [276, 222] width 392 height 131
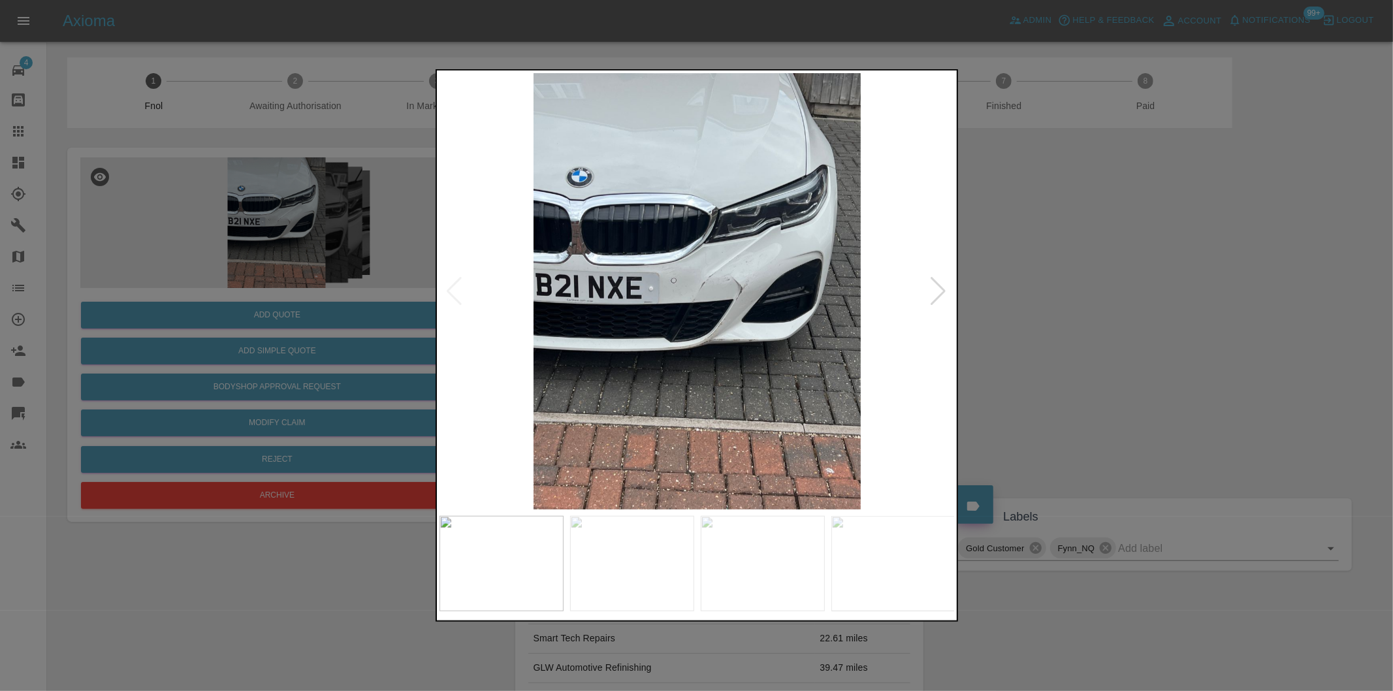
click at [932, 290] on div at bounding box center [939, 291] width 18 height 29
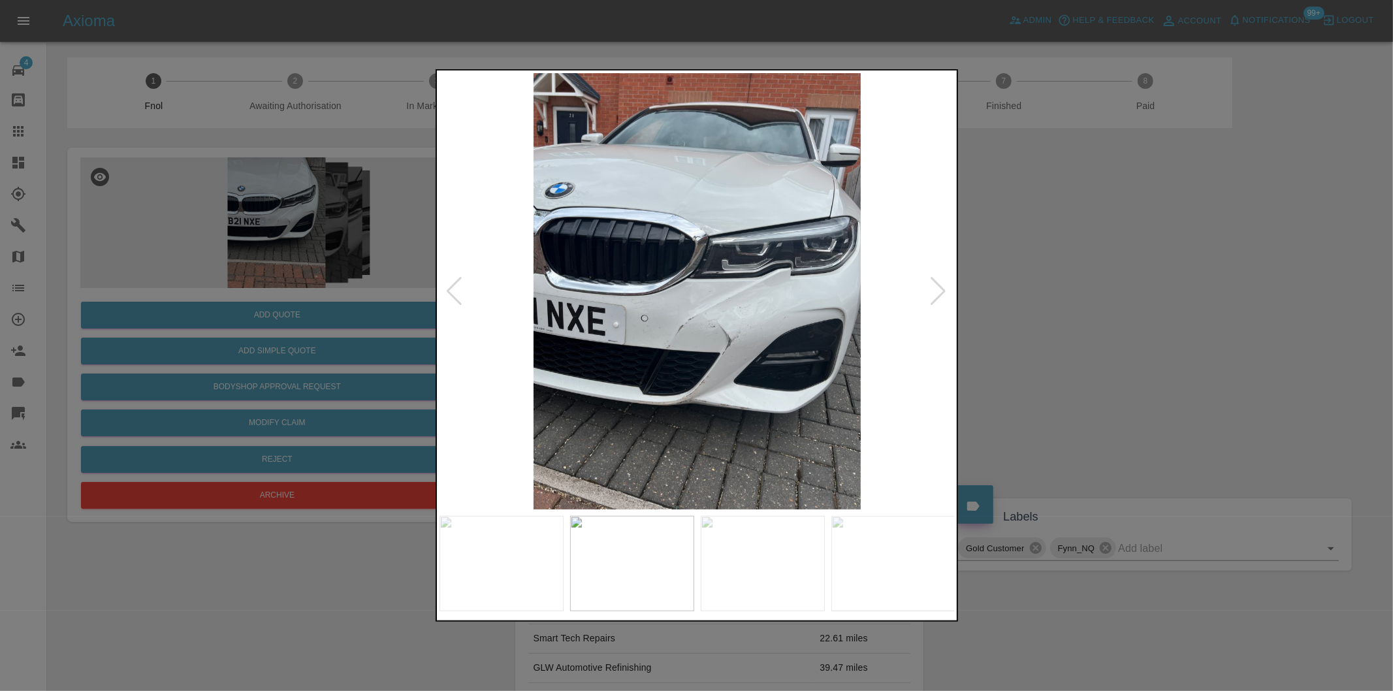
click at [934, 290] on div at bounding box center [939, 291] width 18 height 29
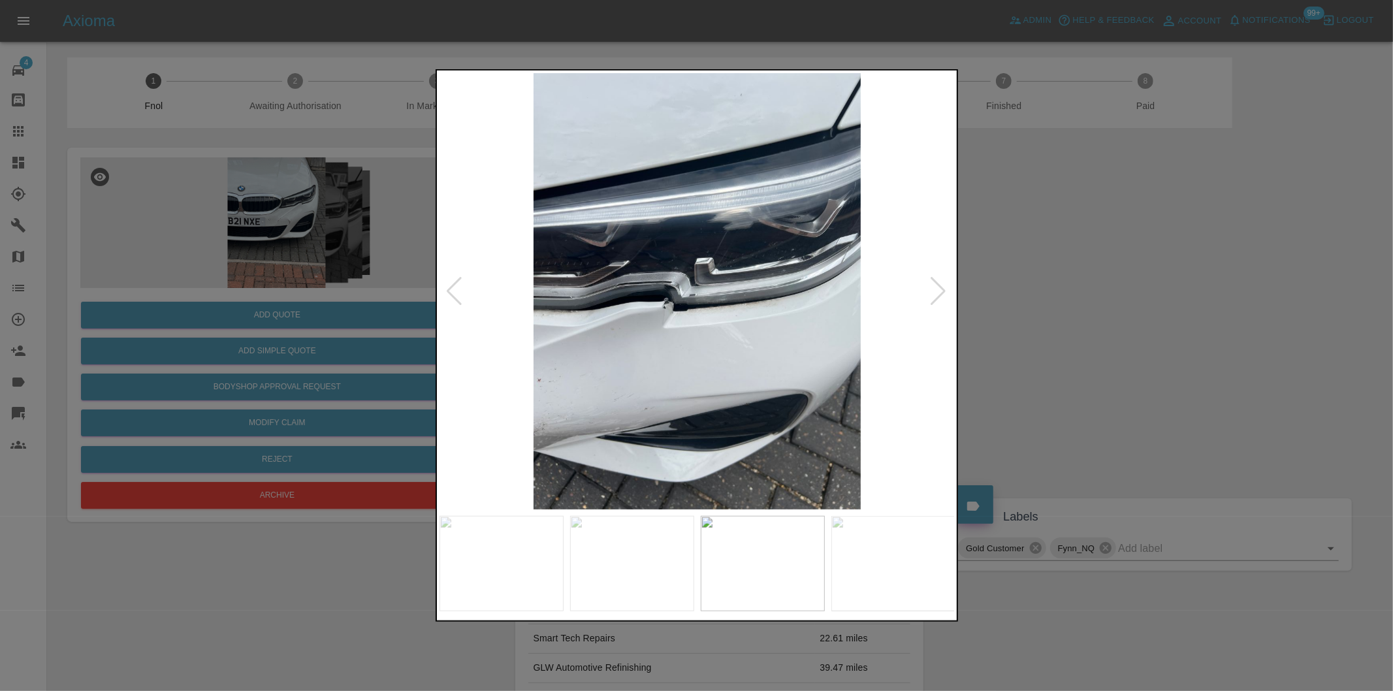
click at [934, 290] on div at bounding box center [939, 291] width 18 height 29
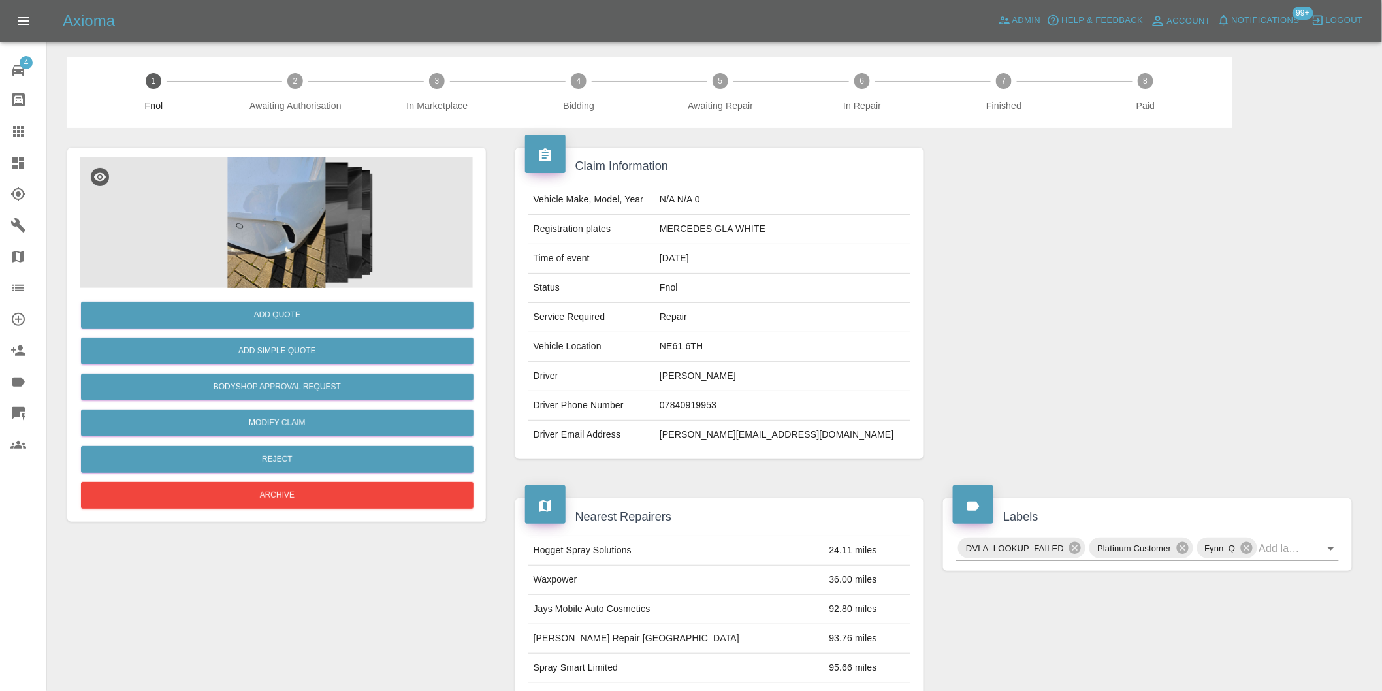
click at [342, 210] on img at bounding box center [276, 222] width 392 height 131
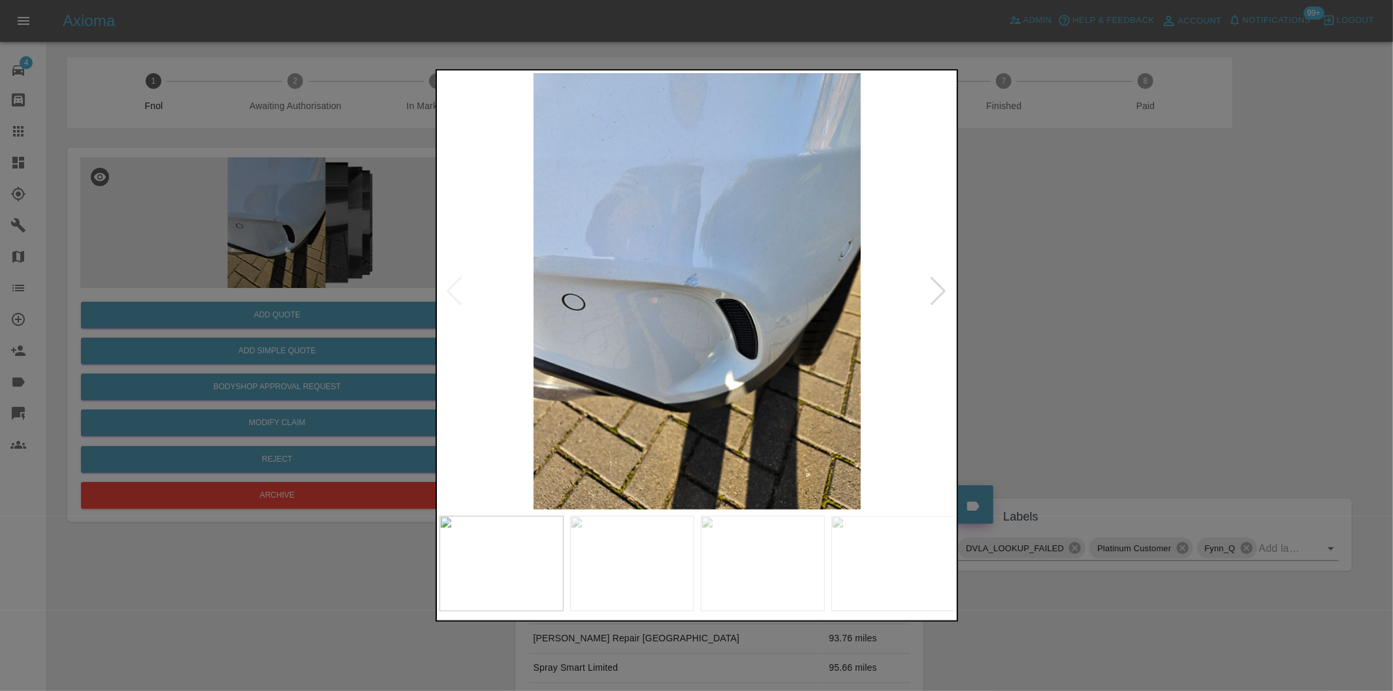
click at [939, 293] on div at bounding box center [939, 291] width 18 height 29
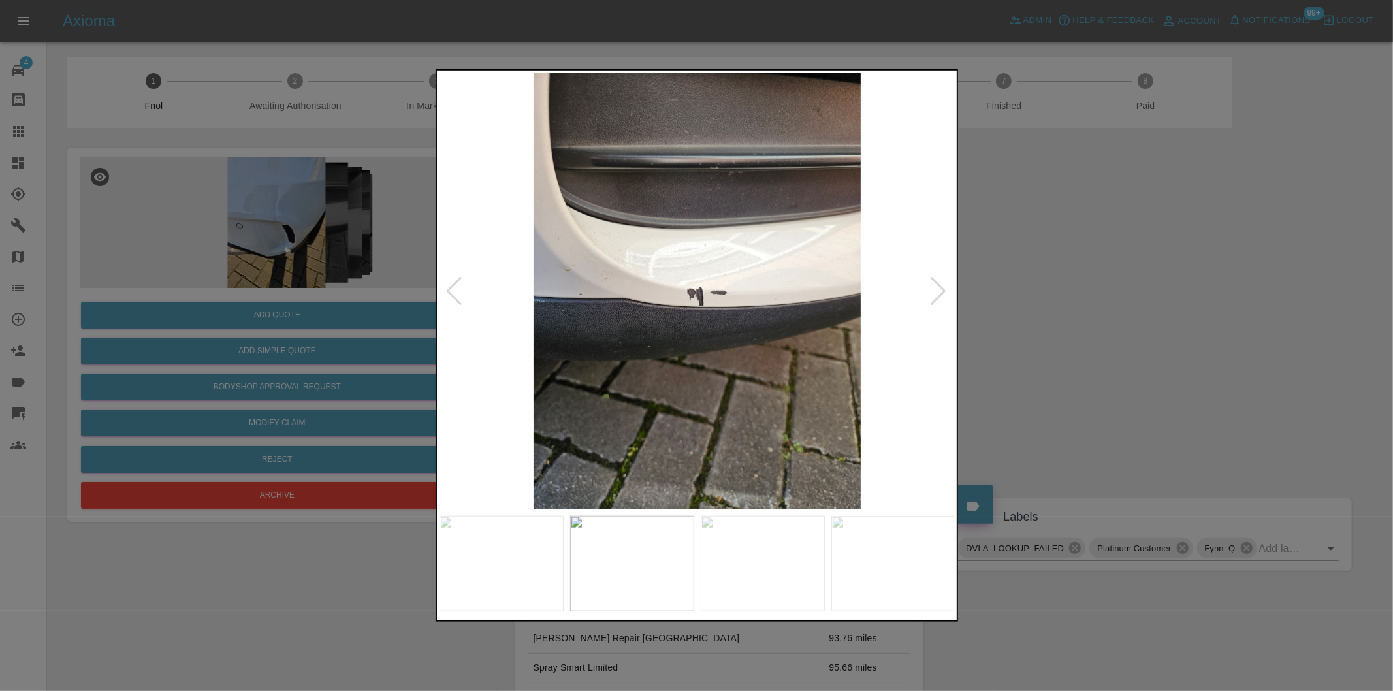
click at [939, 293] on div at bounding box center [939, 291] width 18 height 29
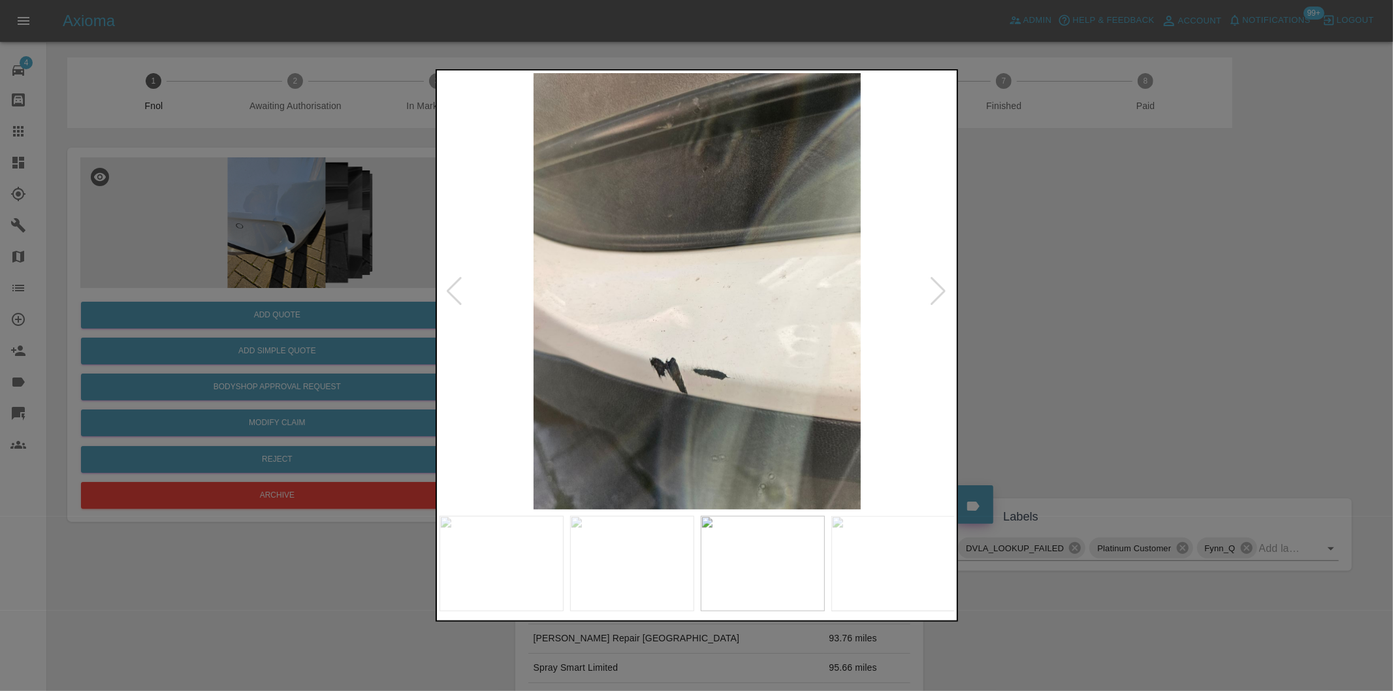
drag, startPoint x: 1030, startPoint y: 292, endPoint x: 946, endPoint y: 308, distance: 86.3
click at [1030, 293] on div at bounding box center [696, 345] width 1393 height 691
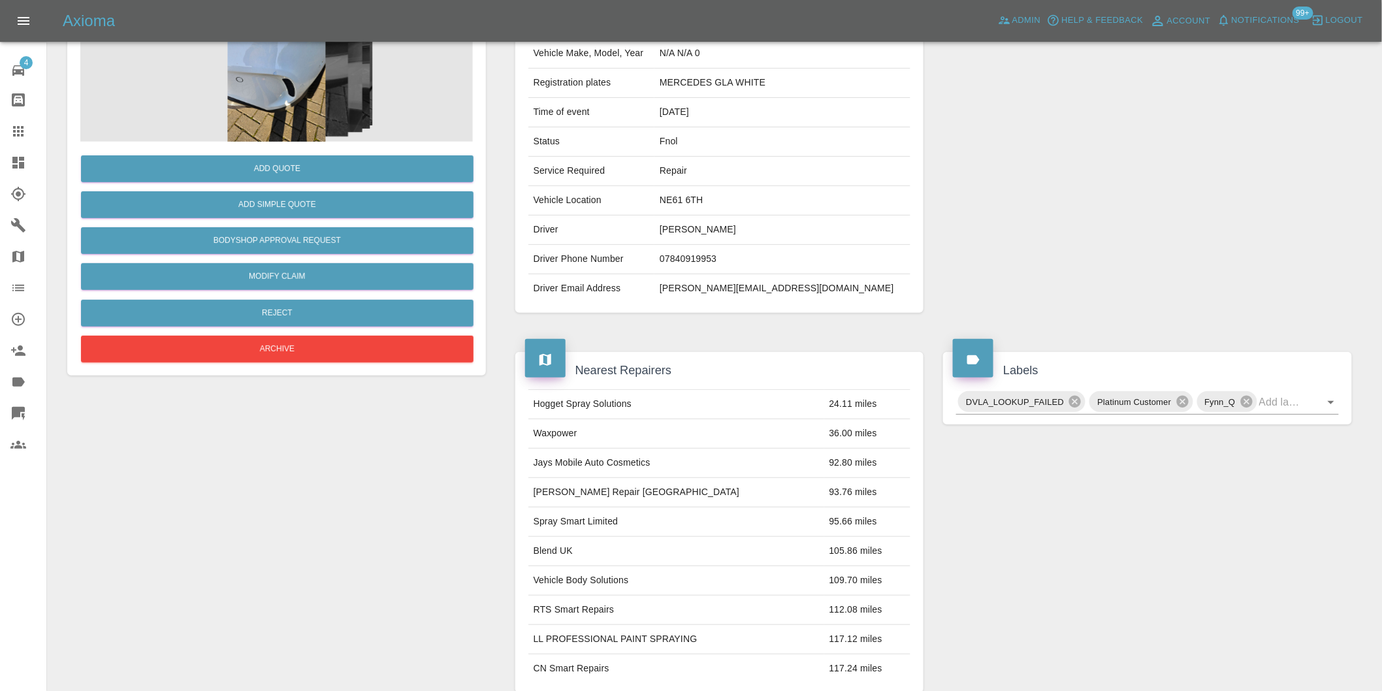
scroll to position [90, 0]
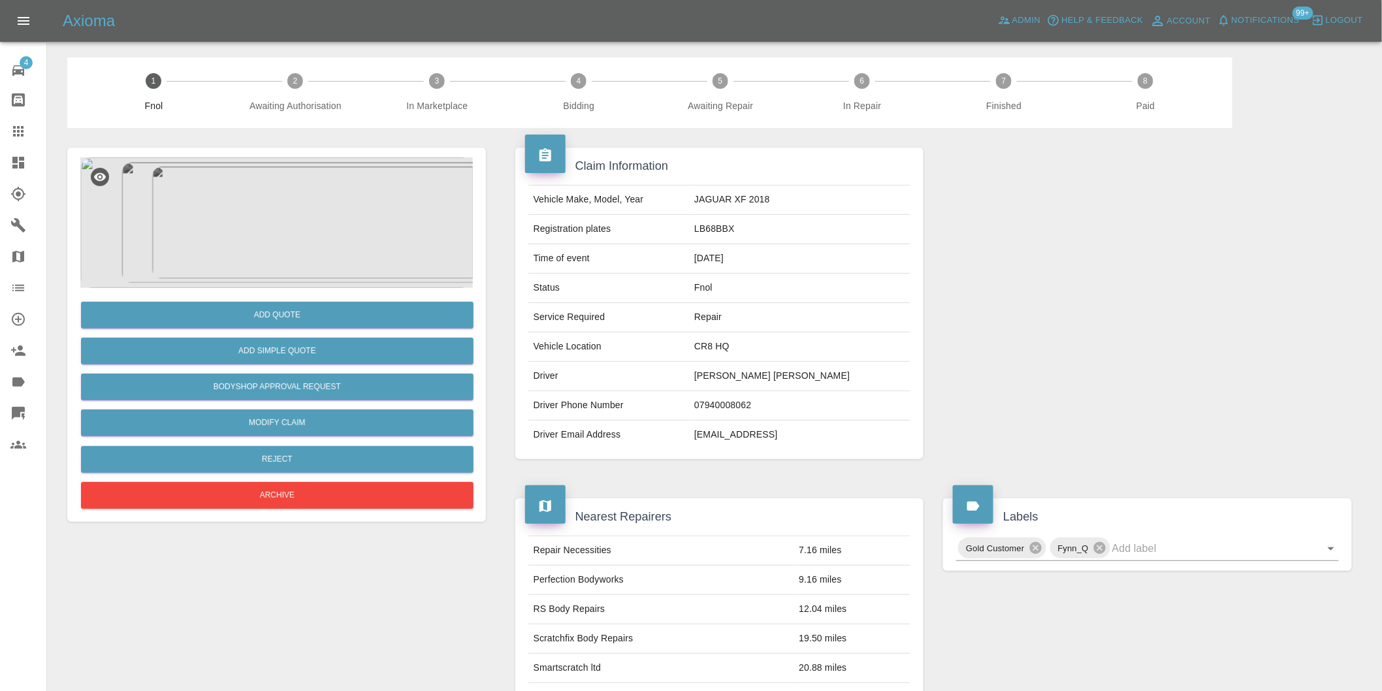
click at [304, 197] on img at bounding box center [276, 222] width 392 height 131
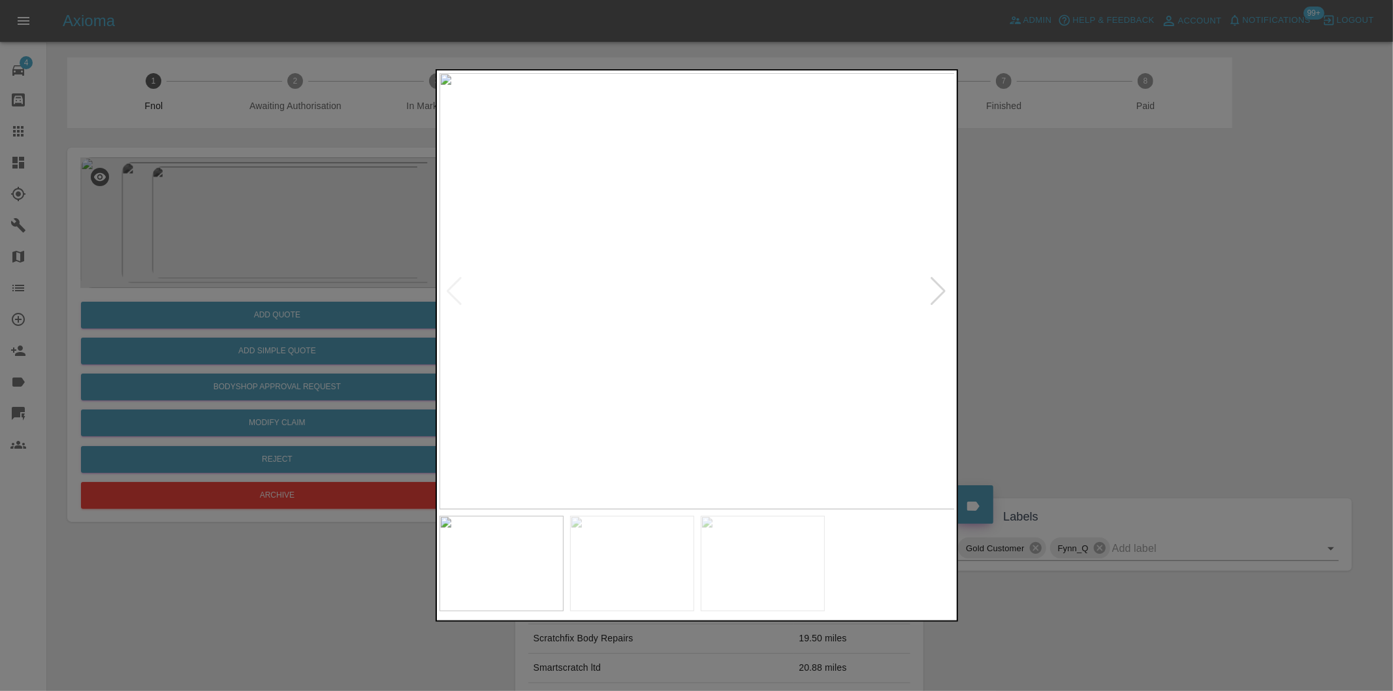
click at [937, 290] on div at bounding box center [939, 291] width 18 height 29
drag, startPoint x: 1059, startPoint y: 275, endPoint x: 951, endPoint y: 222, distance: 120.6
click at [1060, 275] on div at bounding box center [696, 345] width 1393 height 691
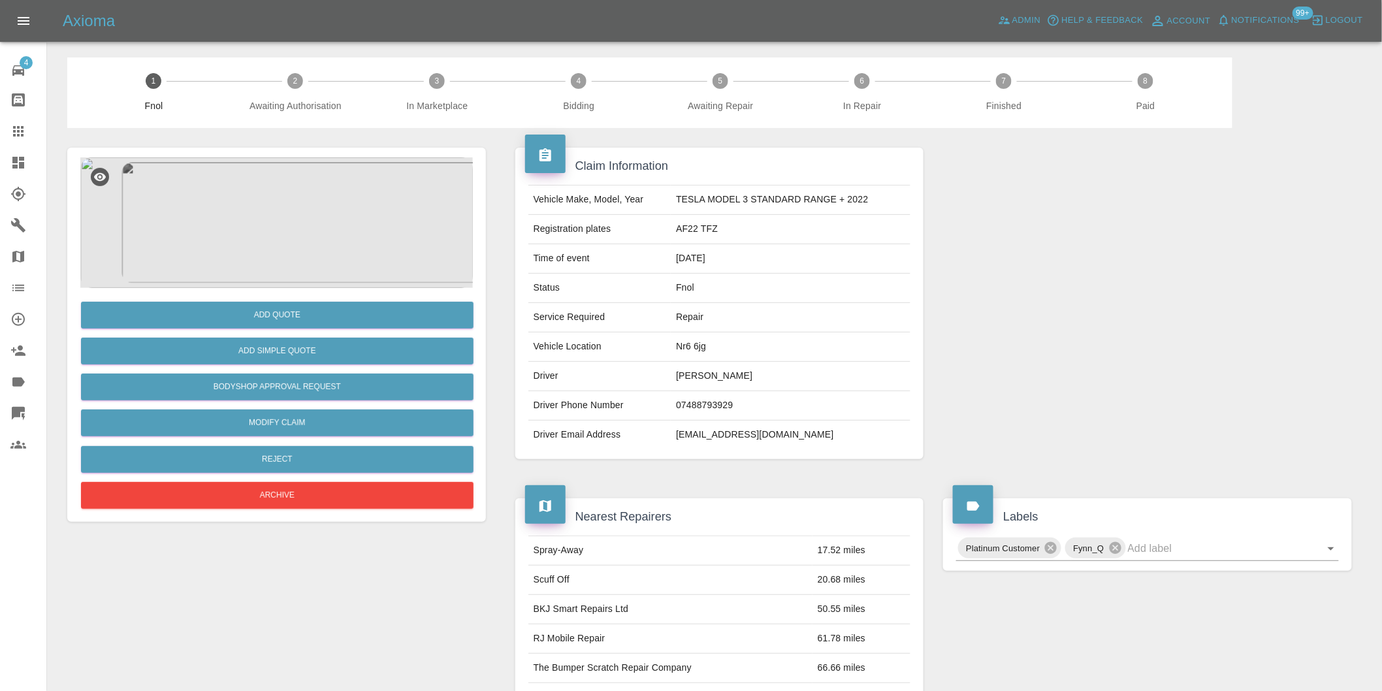
click at [325, 173] on img at bounding box center [276, 222] width 392 height 131
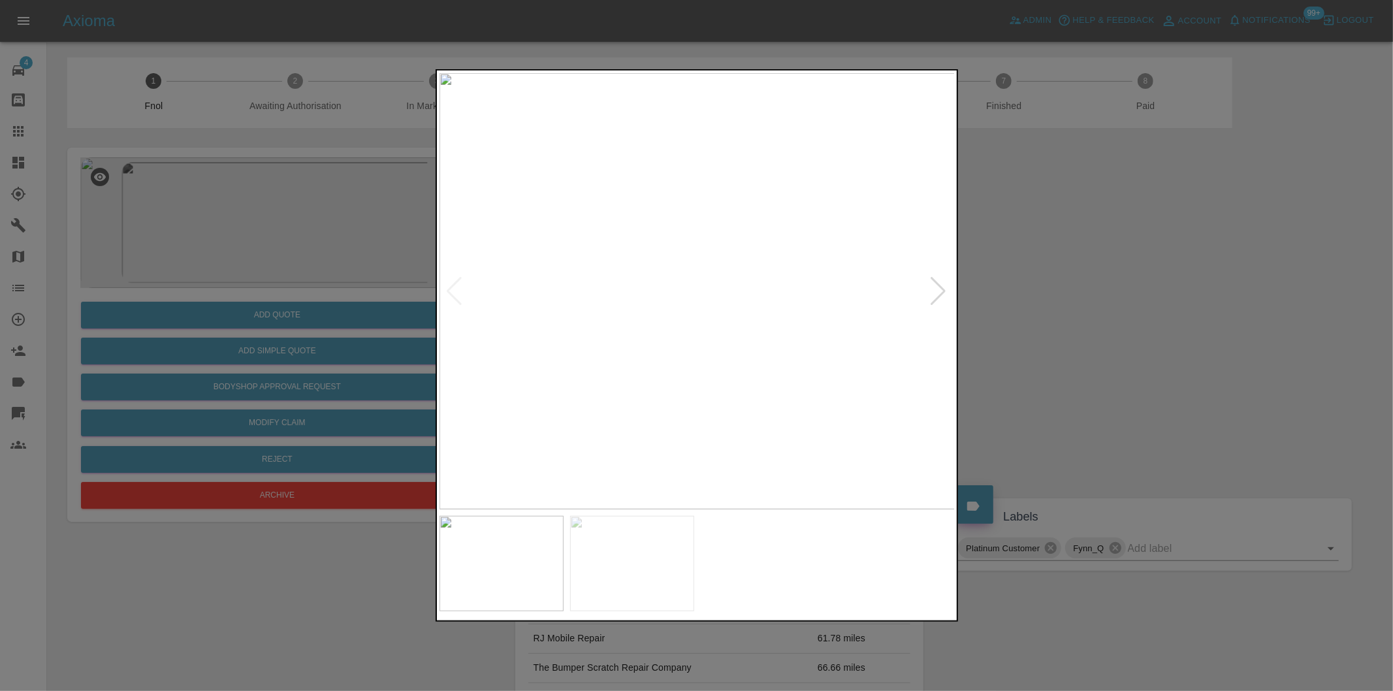
click at [934, 289] on div at bounding box center [939, 291] width 18 height 29
click at [938, 286] on img at bounding box center [697, 291] width 516 height 436
drag, startPoint x: 1077, startPoint y: 302, endPoint x: 648, endPoint y: 355, distance: 432.3
click at [1076, 302] on div at bounding box center [696, 345] width 1393 height 691
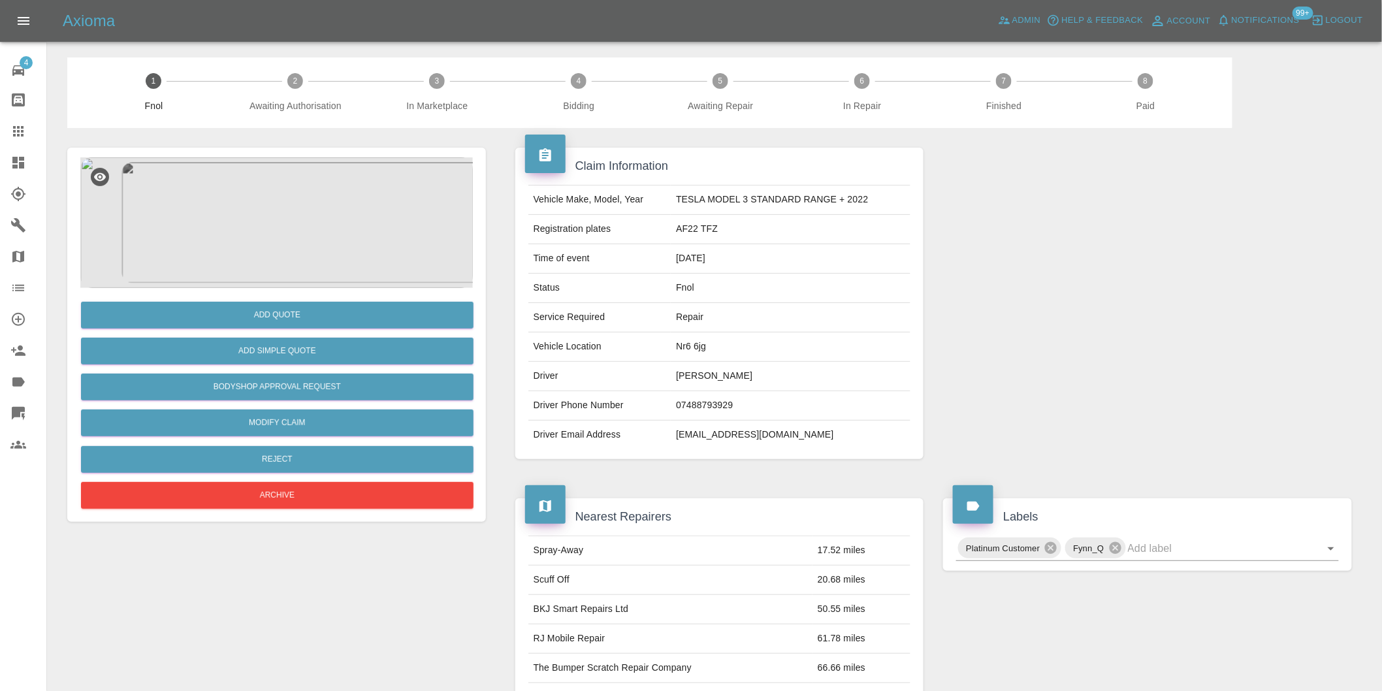
click at [294, 225] on img at bounding box center [276, 222] width 392 height 131
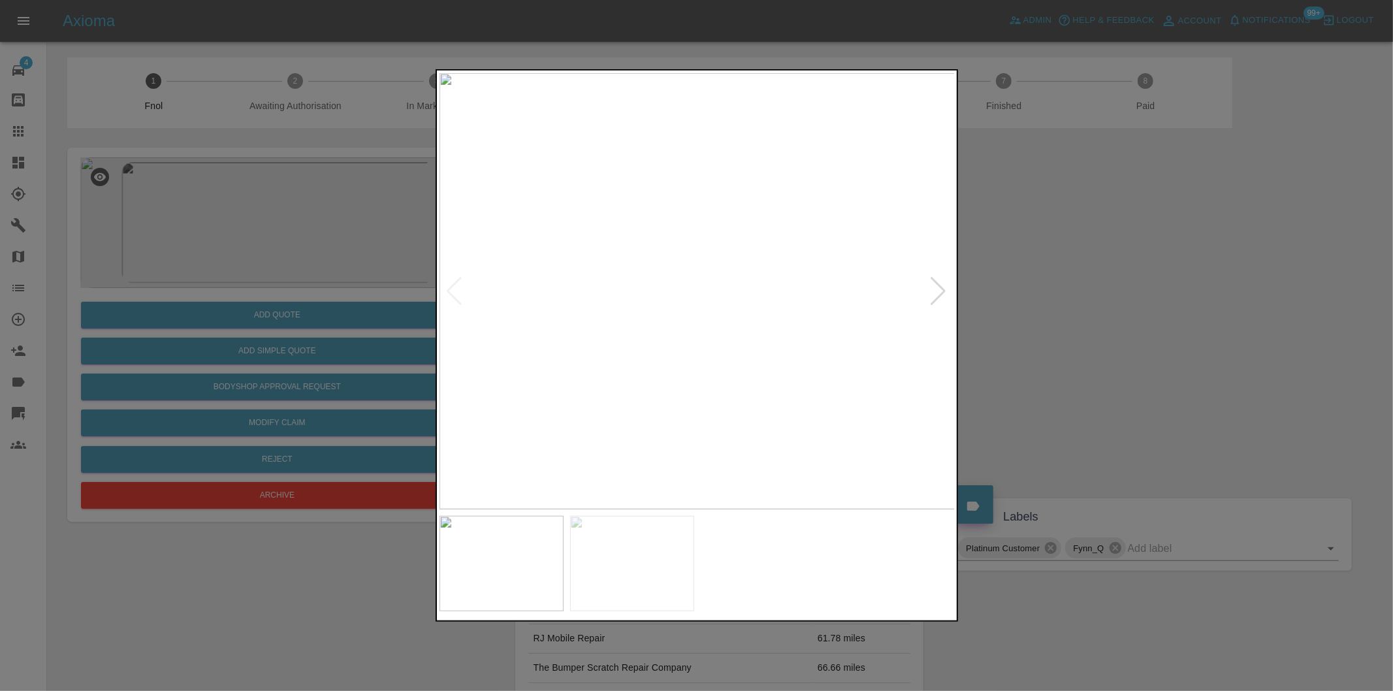
click at [935, 289] on div at bounding box center [939, 291] width 18 height 29
click at [935, 289] on img at bounding box center [697, 291] width 516 height 436
click at [440, 287] on img at bounding box center [697, 291] width 516 height 436
click at [449, 285] on div at bounding box center [455, 291] width 18 height 29
click at [1110, 337] on div at bounding box center [696, 345] width 1393 height 691
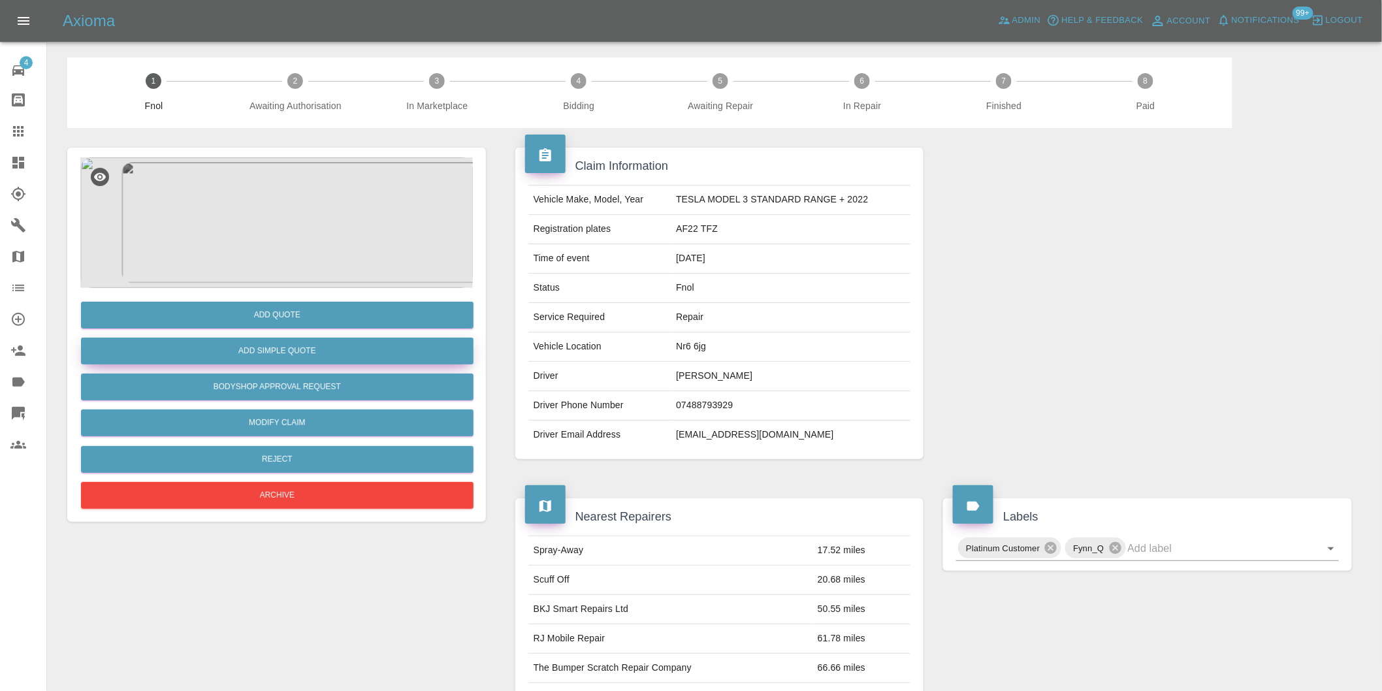
click at [340, 349] on button "Add Simple Quote" at bounding box center [277, 351] width 392 height 27
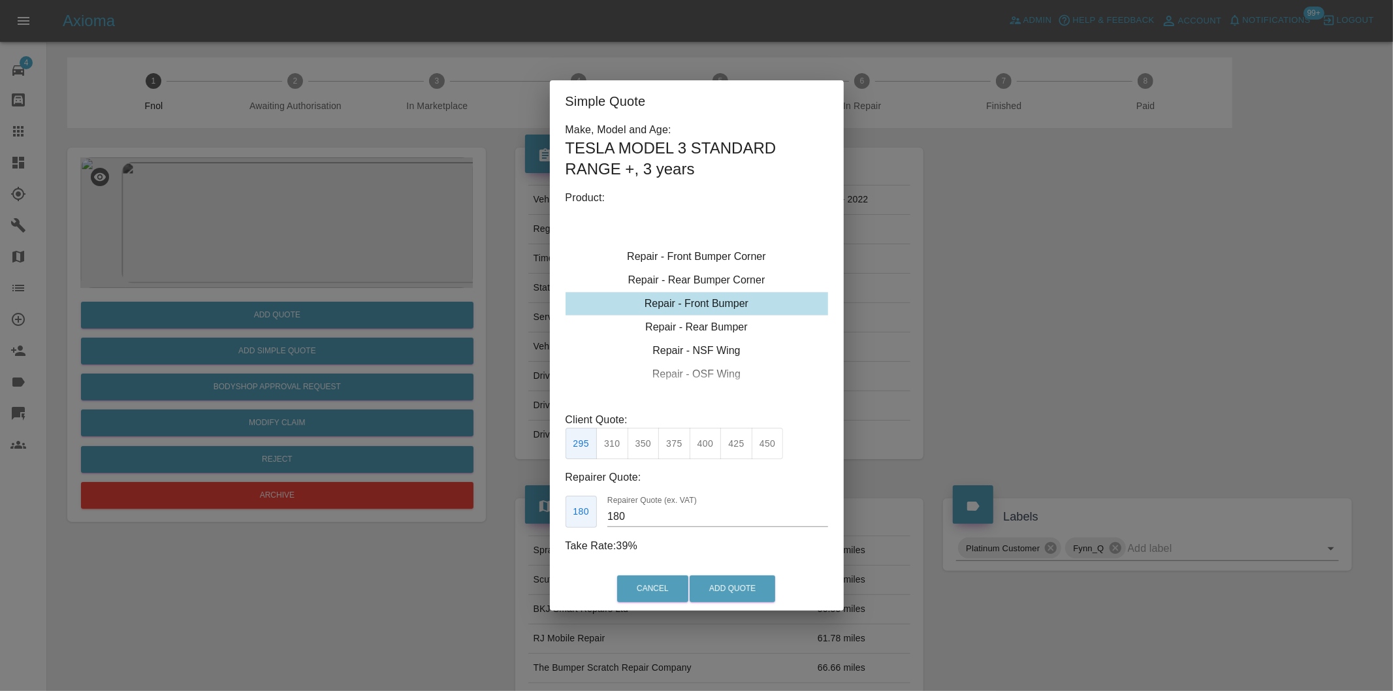
click at [650, 436] on button "350" at bounding box center [644, 444] width 32 height 32
type input "210"
click at [719, 586] on button "Add Quote" at bounding box center [733, 588] width 86 height 27
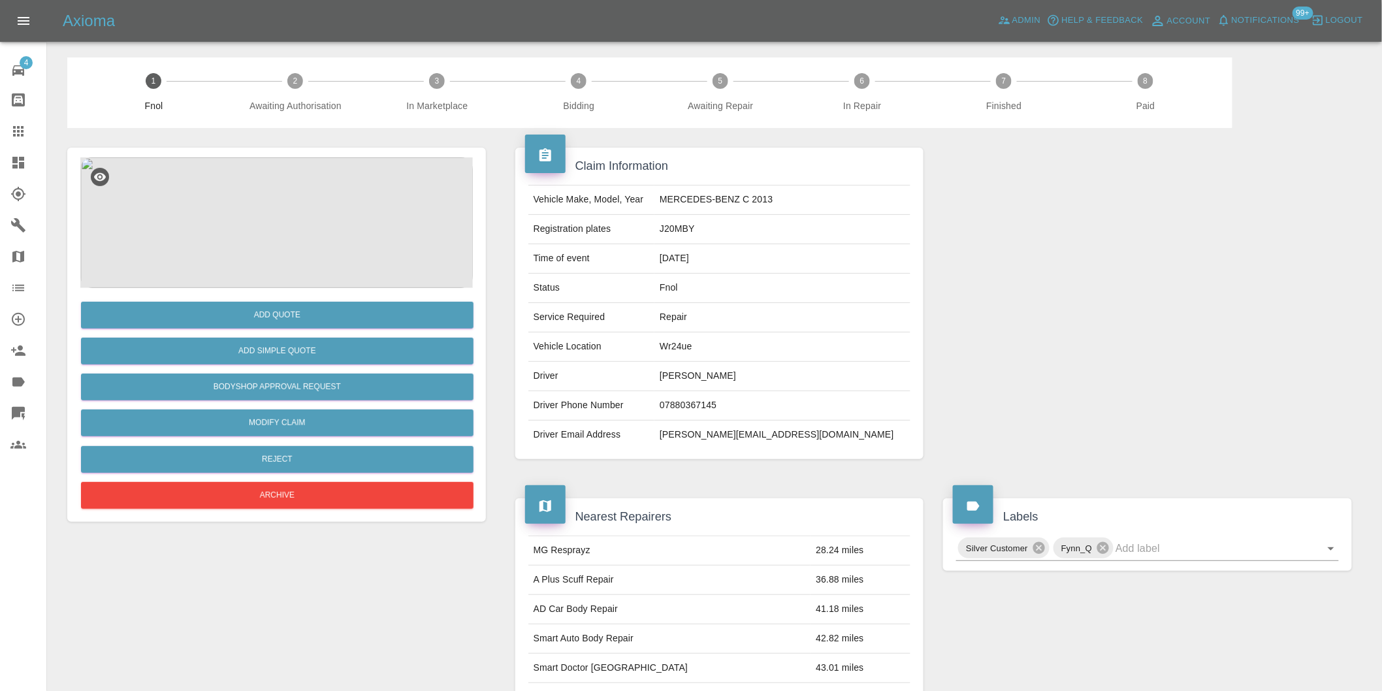
click at [296, 222] on img at bounding box center [276, 222] width 392 height 131
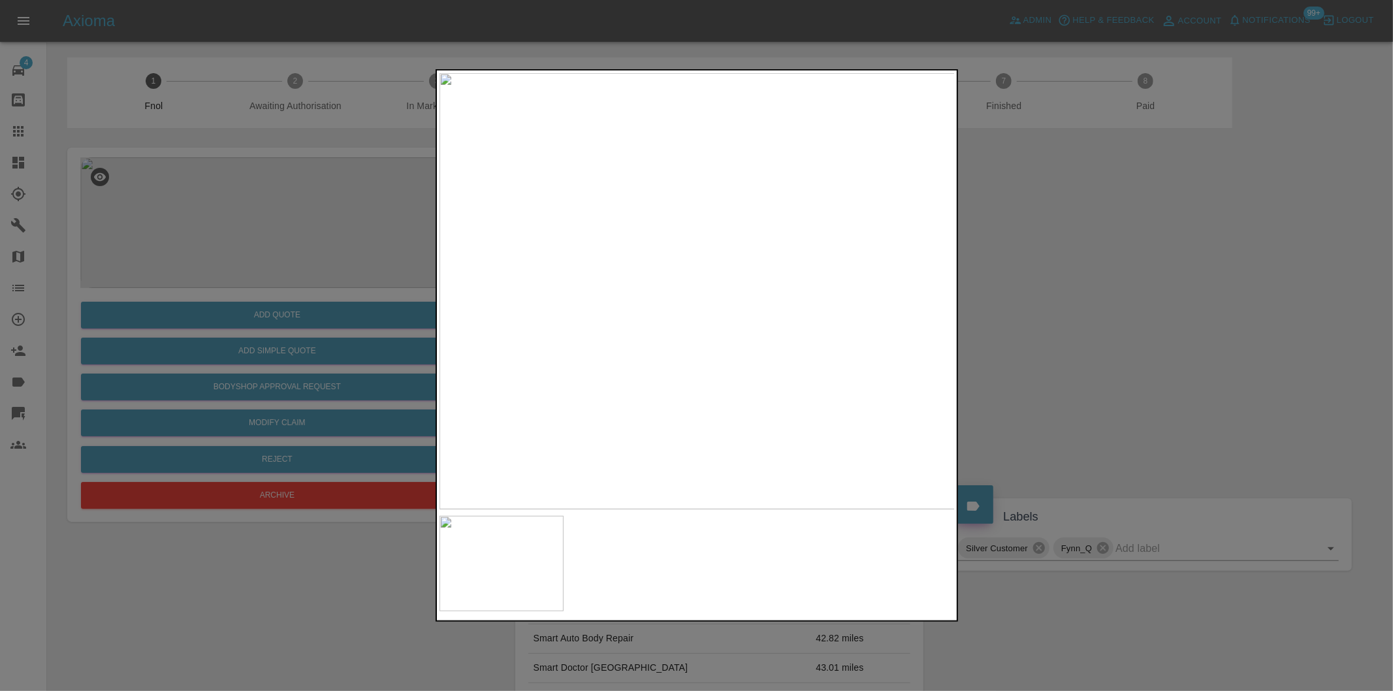
click at [1065, 330] on div at bounding box center [696, 345] width 1393 height 691
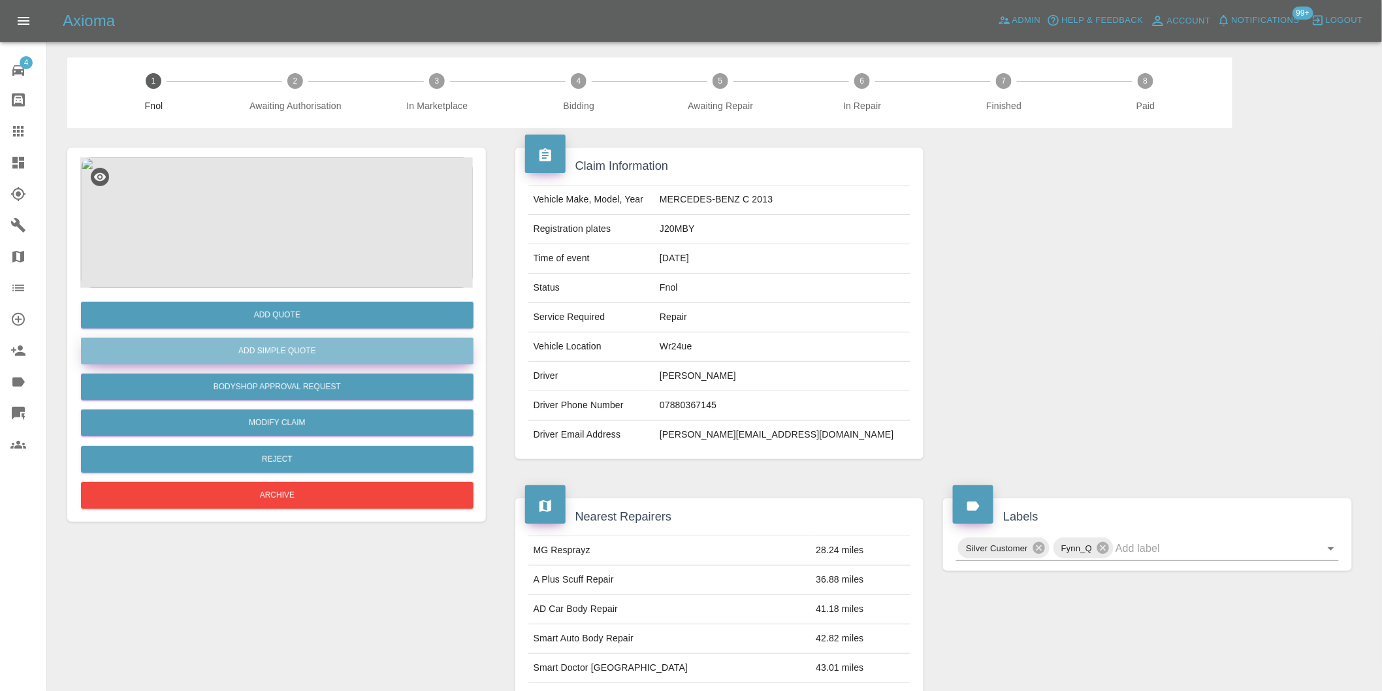
click at [277, 350] on button "Add Simple Quote" at bounding box center [277, 351] width 392 height 27
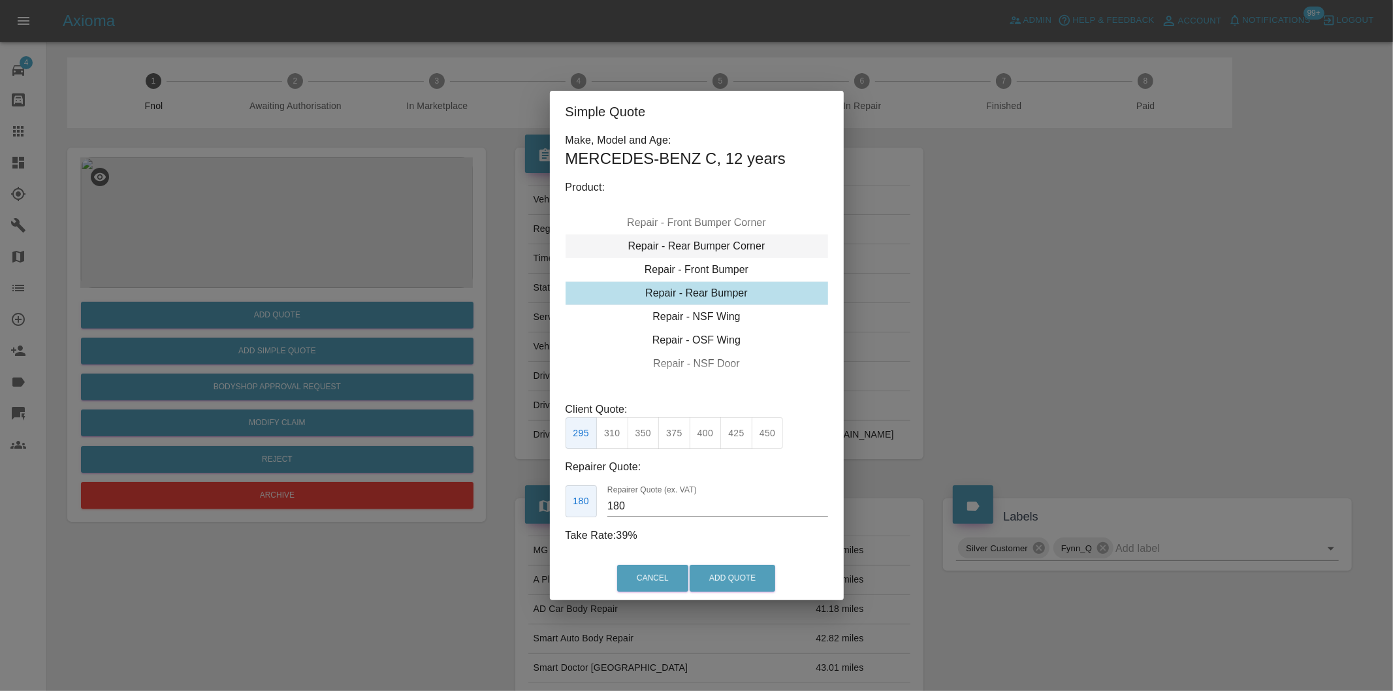
click at [725, 246] on div "Repair - Rear Bumper Corner" at bounding box center [697, 246] width 263 height 24
click at [719, 247] on div "Repair - Rear Bumper Corner" at bounding box center [697, 246] width 263 height 24
drag, startPoint x: 677, startPoint y: 438, endPoint x: 688, endPoint y: 448, distance: 15.3
click at [677, 438] on button "240" at bounding box center [674, 433] width 32 height 32
type input "150"
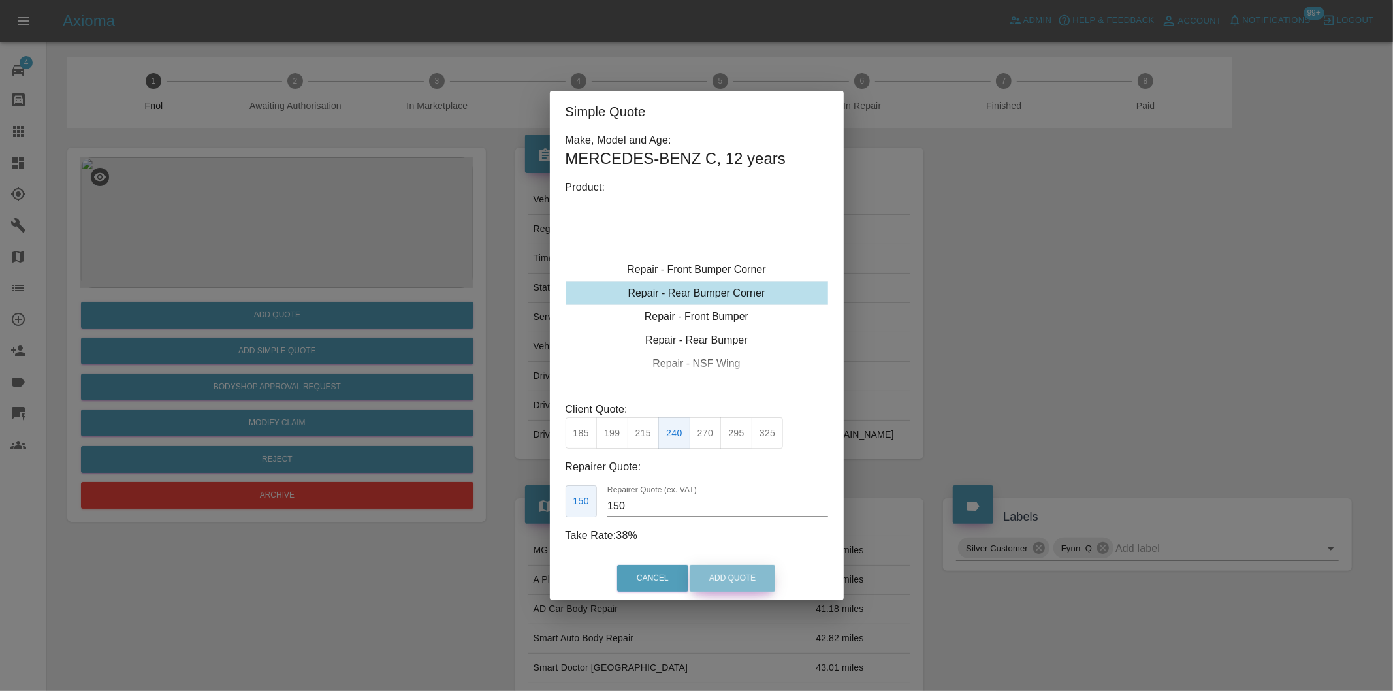
drag, startPoint x: 720, startPoint y: 592, endPoint x: 725, endPoint y: 584, distance: 9.1
click at [721, 592] on button "Add Quote" at bounding box center [733, 578] width 86 height 27
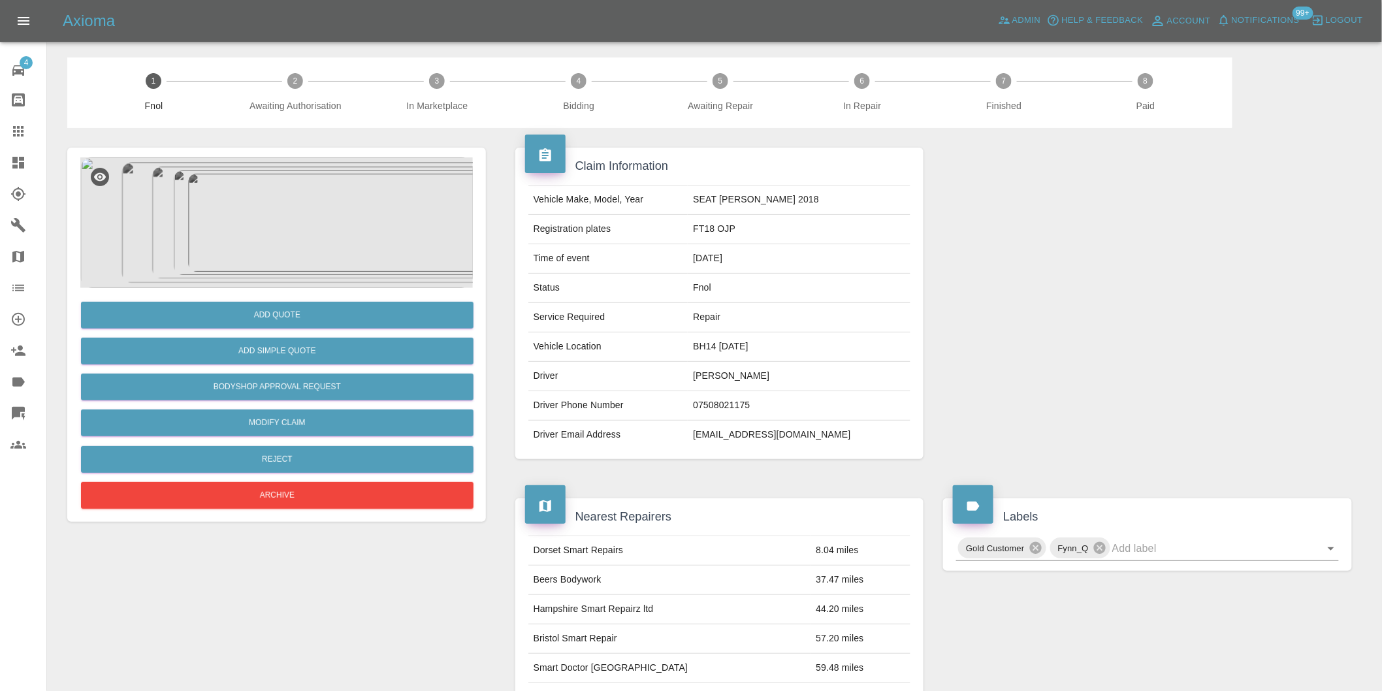
click at [259, 198] on img at bounding box center [276, 222] width 392 height 131
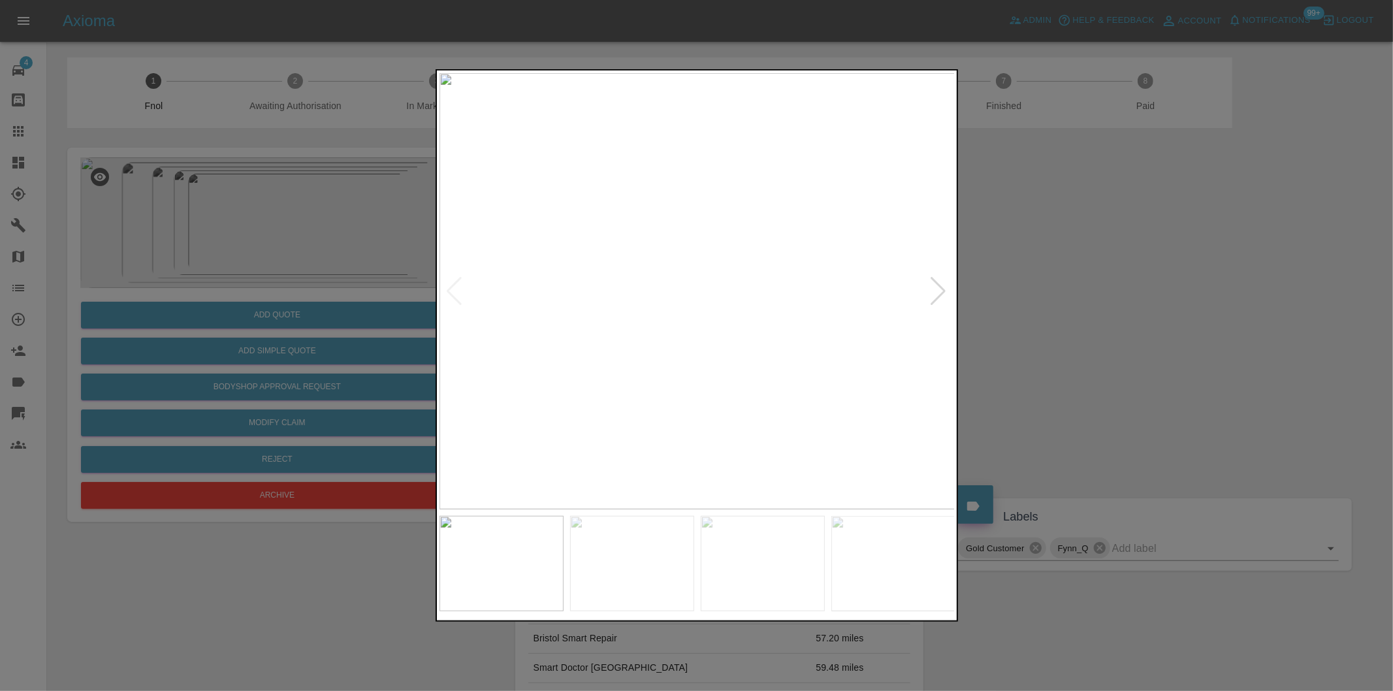
click at [937, 290] on div at bounding box center [939, 291] width 18 height 29
click at [1190, 285] on div at bounding box center [696, 345] width 1393 height 691
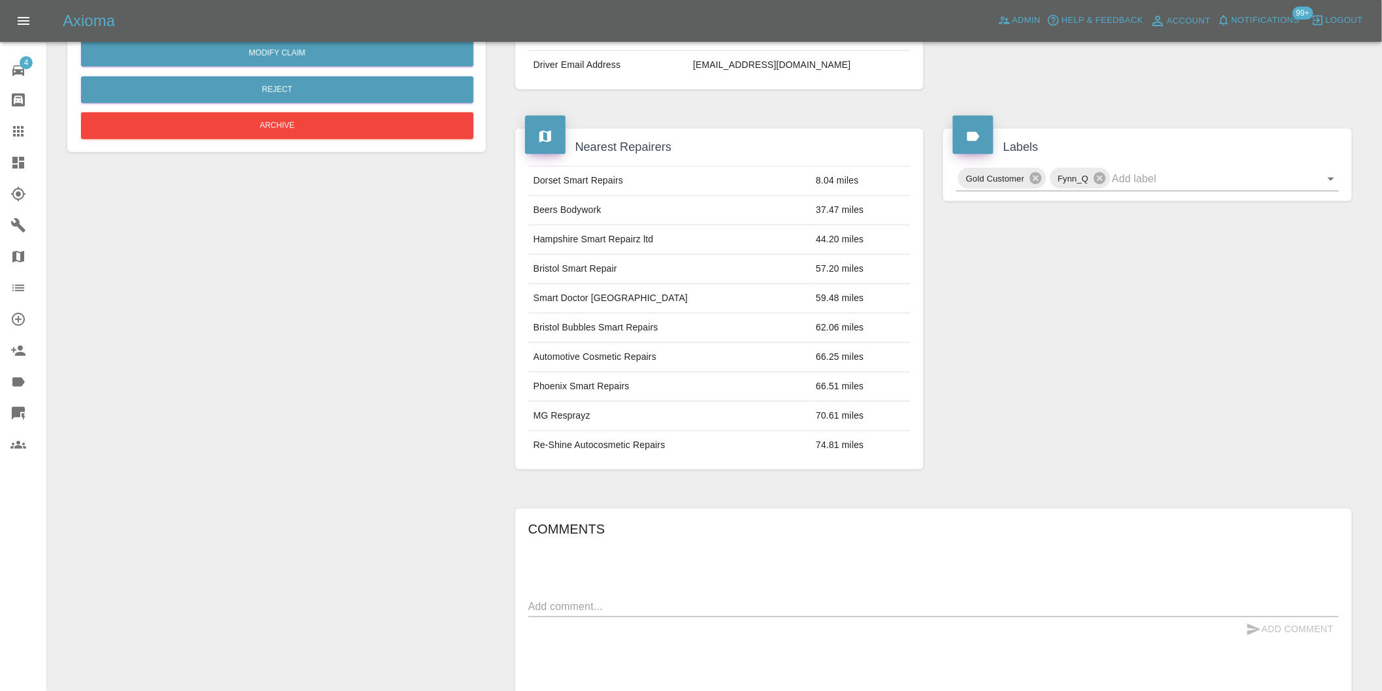
scroll to position [236, 0]
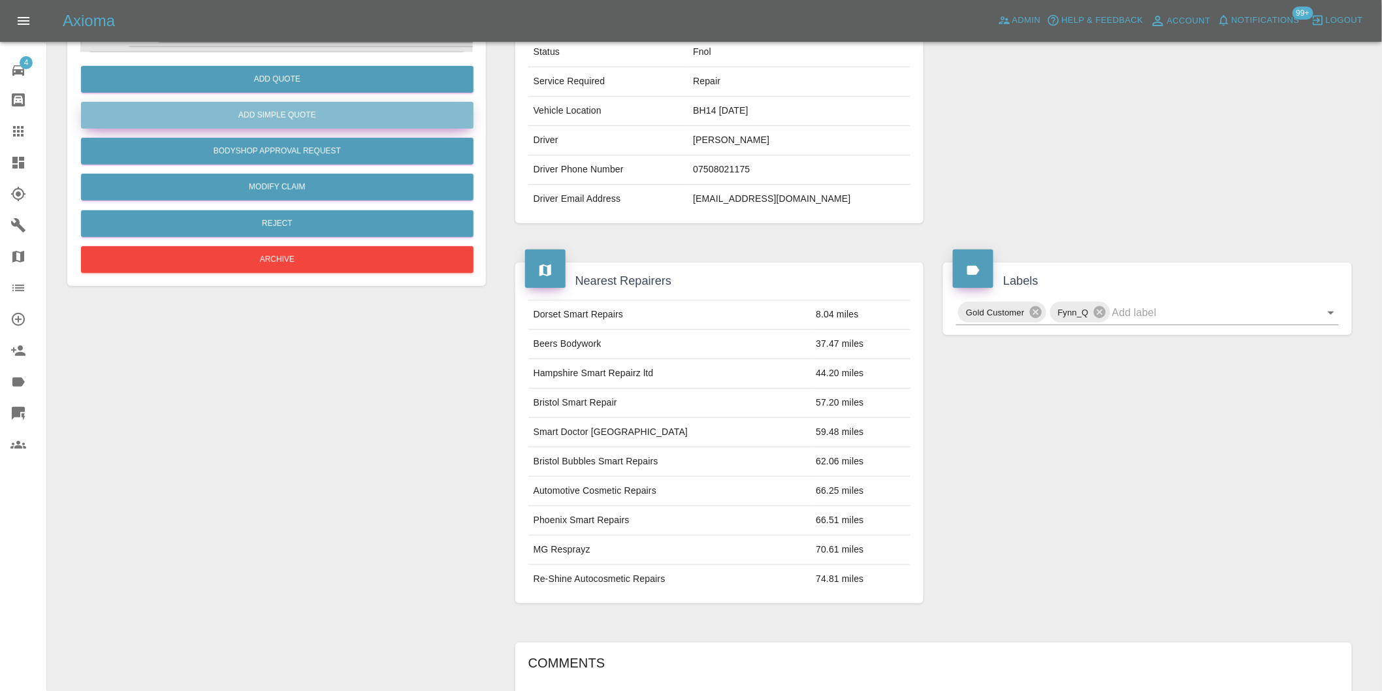
click at [289, 112] on button "Add Simple Quote" at bounding box center [277, 115] width 392 height 27
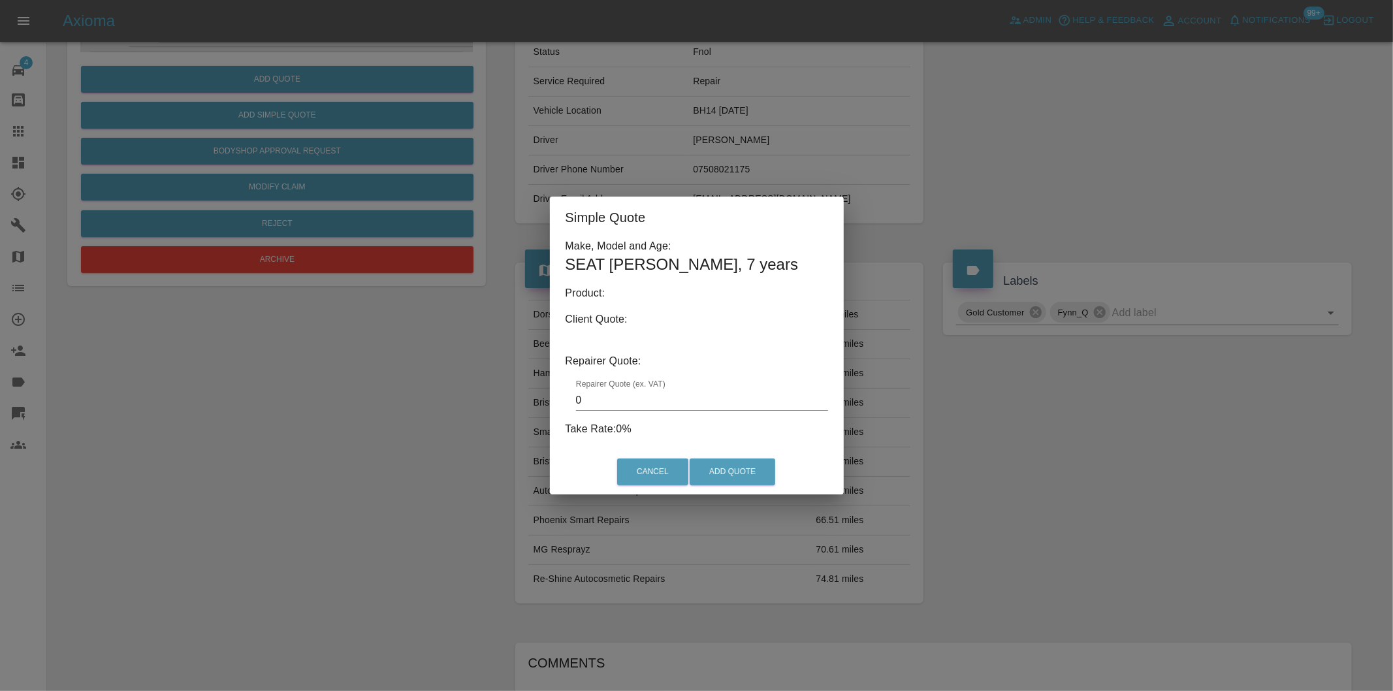
type input "140"
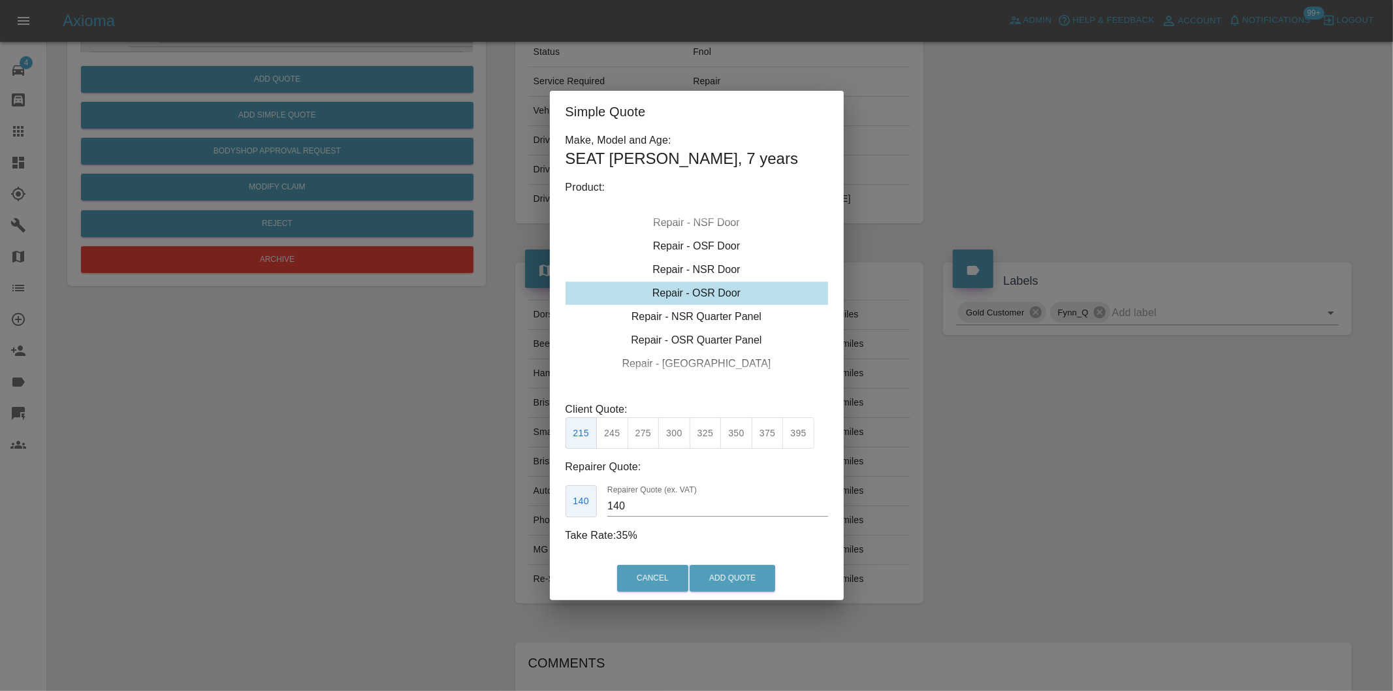
click at [955, 385] on div "Simple Quote Make, Model and Age: SEAT LEON , 7 years Product: Repair - Front B…" at bounding box center [696, 345] width 1393 height 691
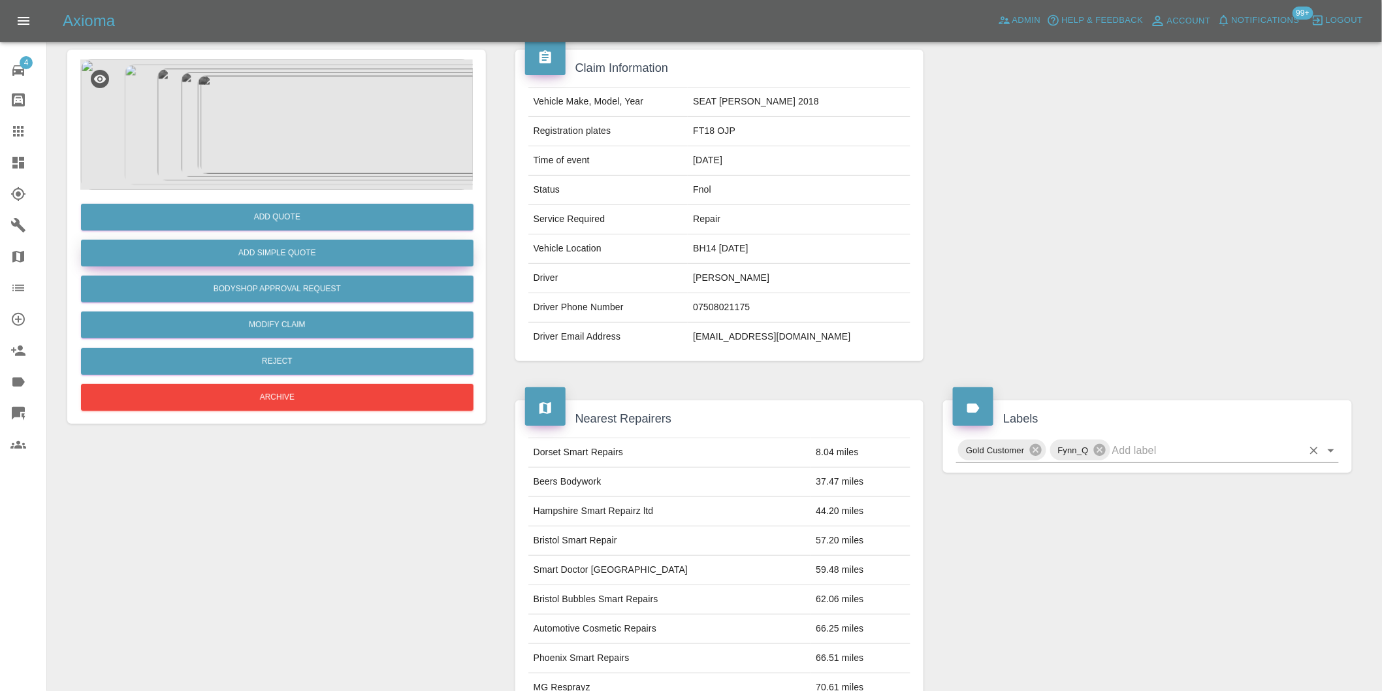
scroll to position [0, 0]
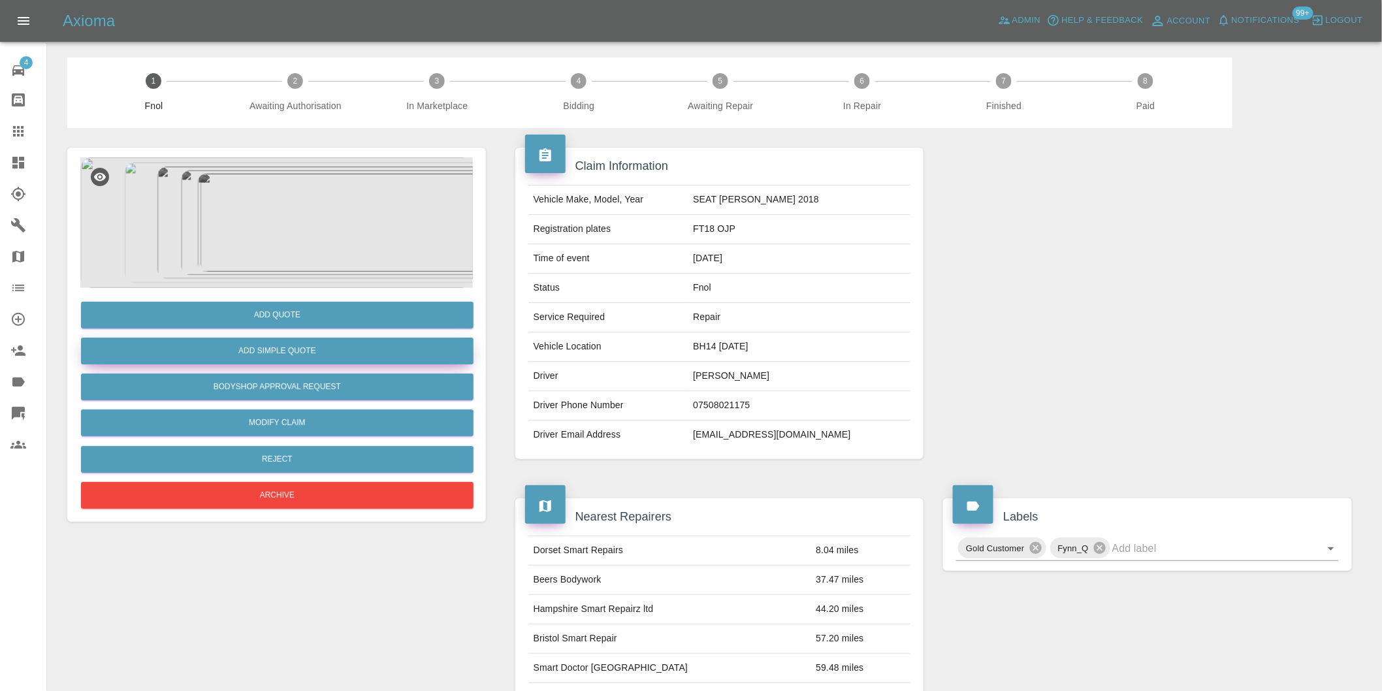
click at [304, 347] on button "Add Simple Quote" at bounding box center [277, 351] width 392 height 27
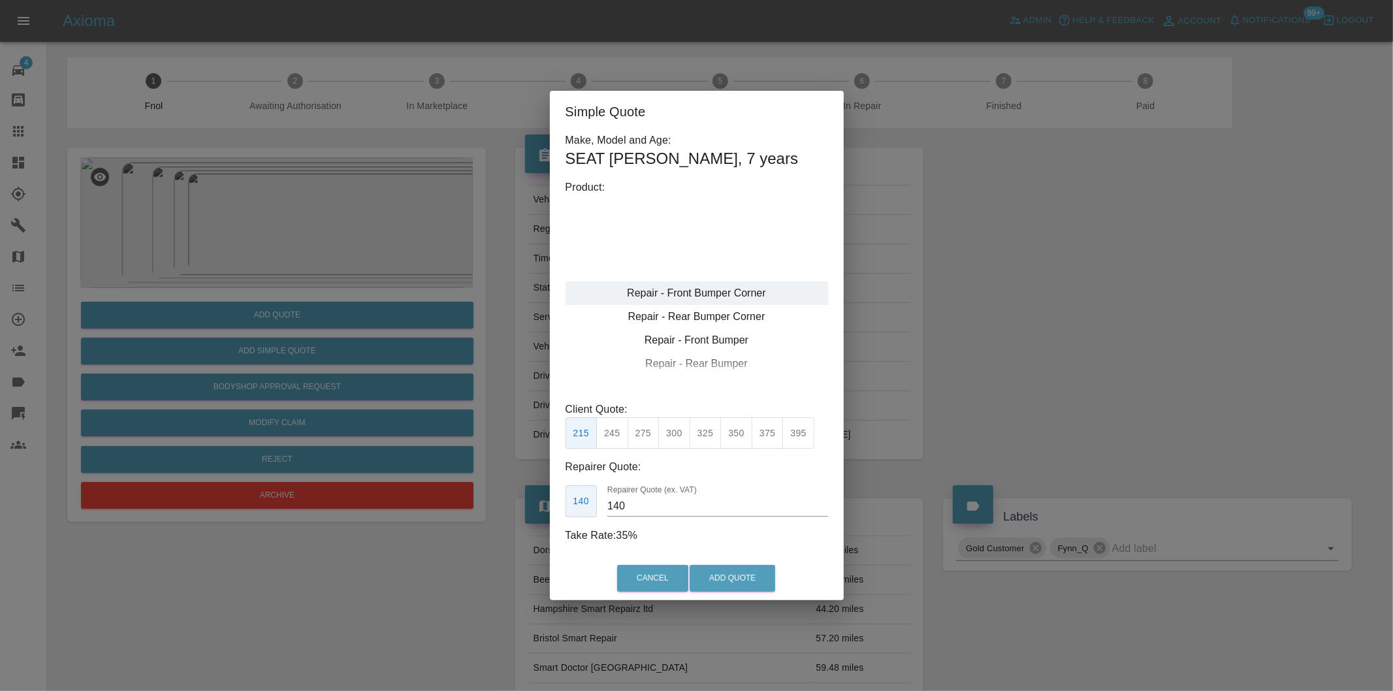
type input "120"
click at [729, 579] on button "Add Quote" at bounding box center [733, 578] width 86 height 27
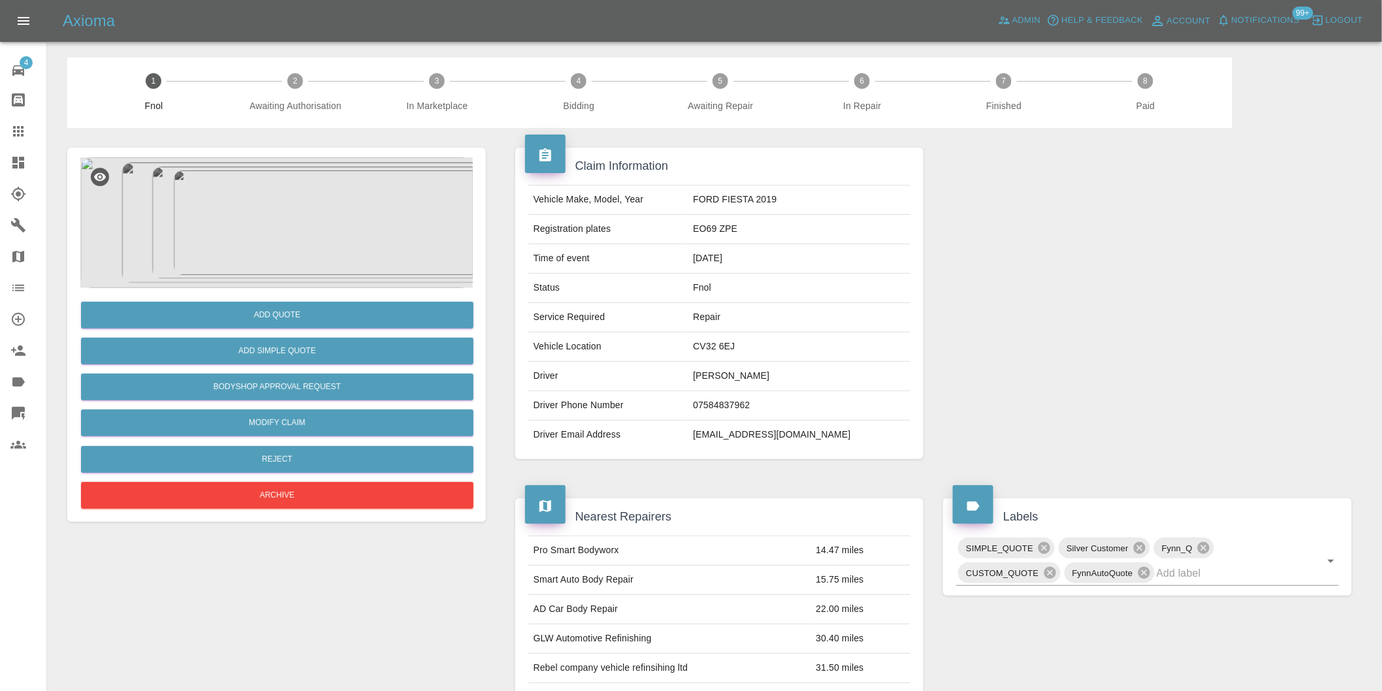
click at [266, 190] on img at bounding box center [276, 222] width 392 height 131
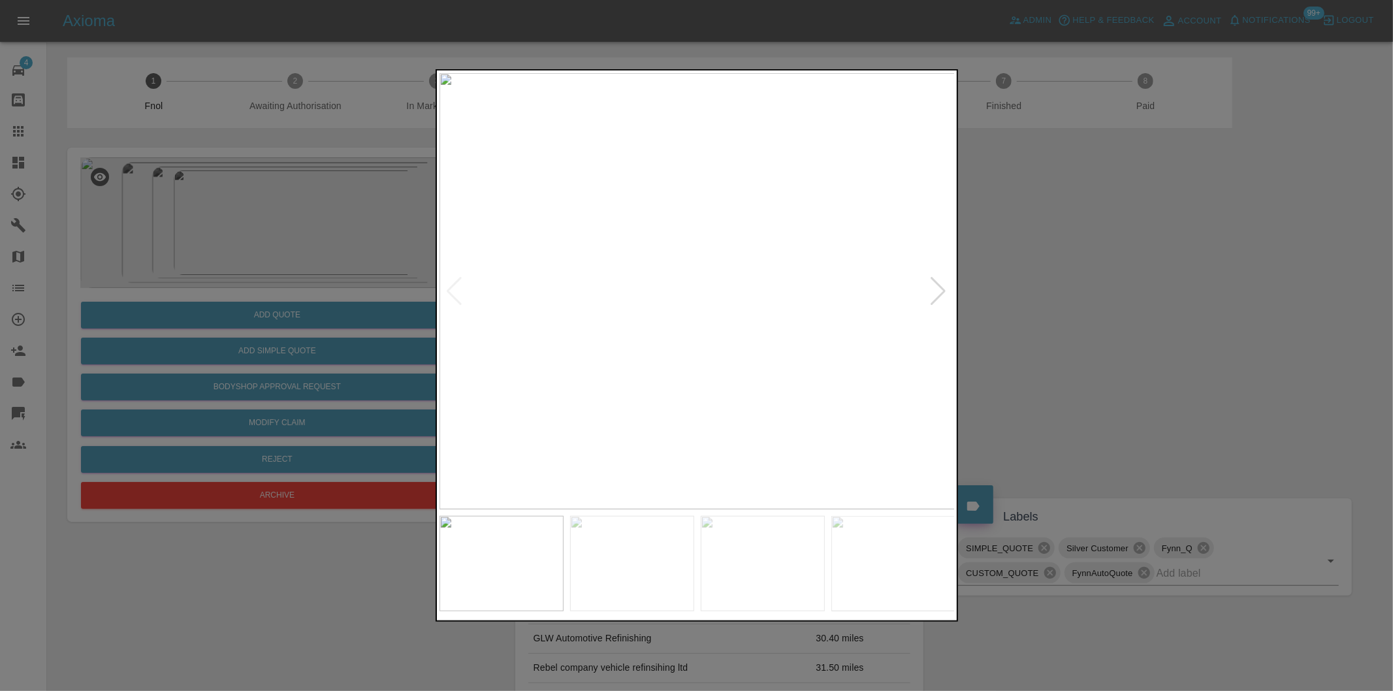
click at [944, 291] on div at bounding box center [939, 291] width 18 height 29
click at [943, 291] on div at bounding box center [939, 291] width 18 height 29
click at [943, 291] on img at bounding box center [697, 291] width 516 height 436
drag, startPoint x: 1162, startPoint y: 289, endPoint x: 938, endPoint y: 90, distance: 300.2
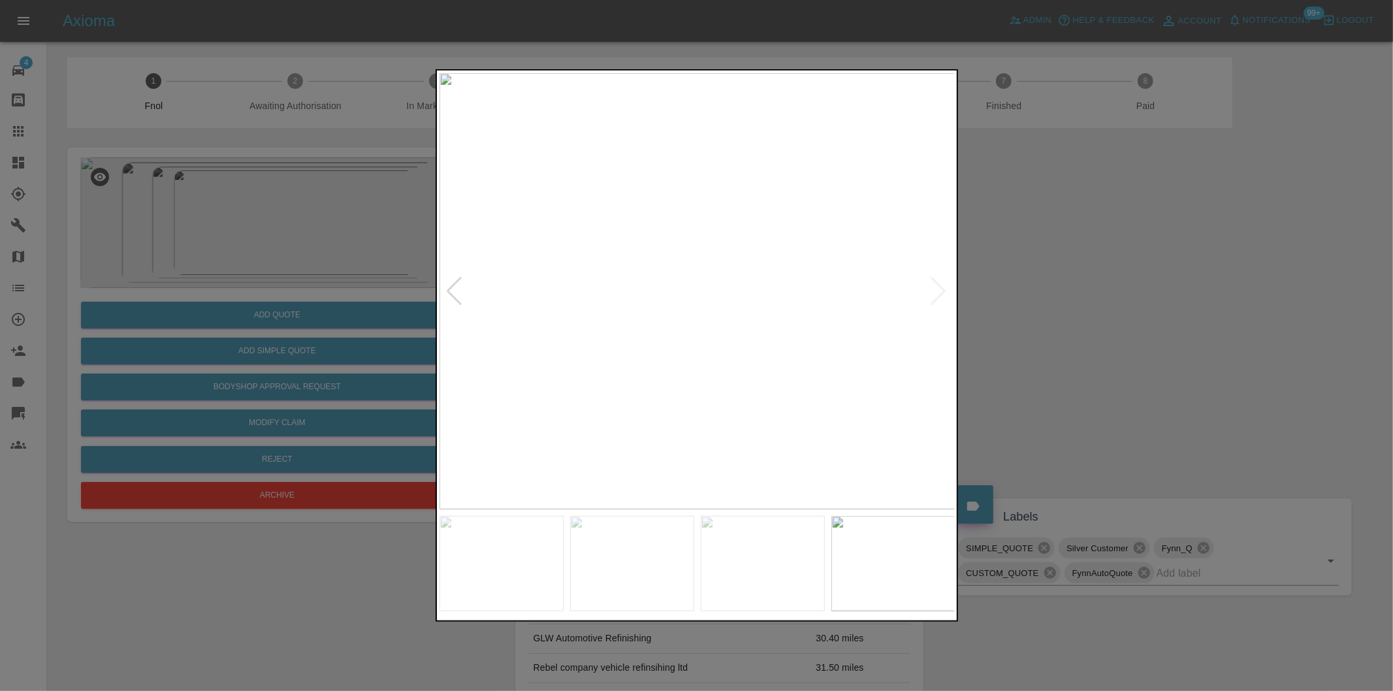
click at [1156, 278] on div at bounding box center [696, 345] width 1393 height 691
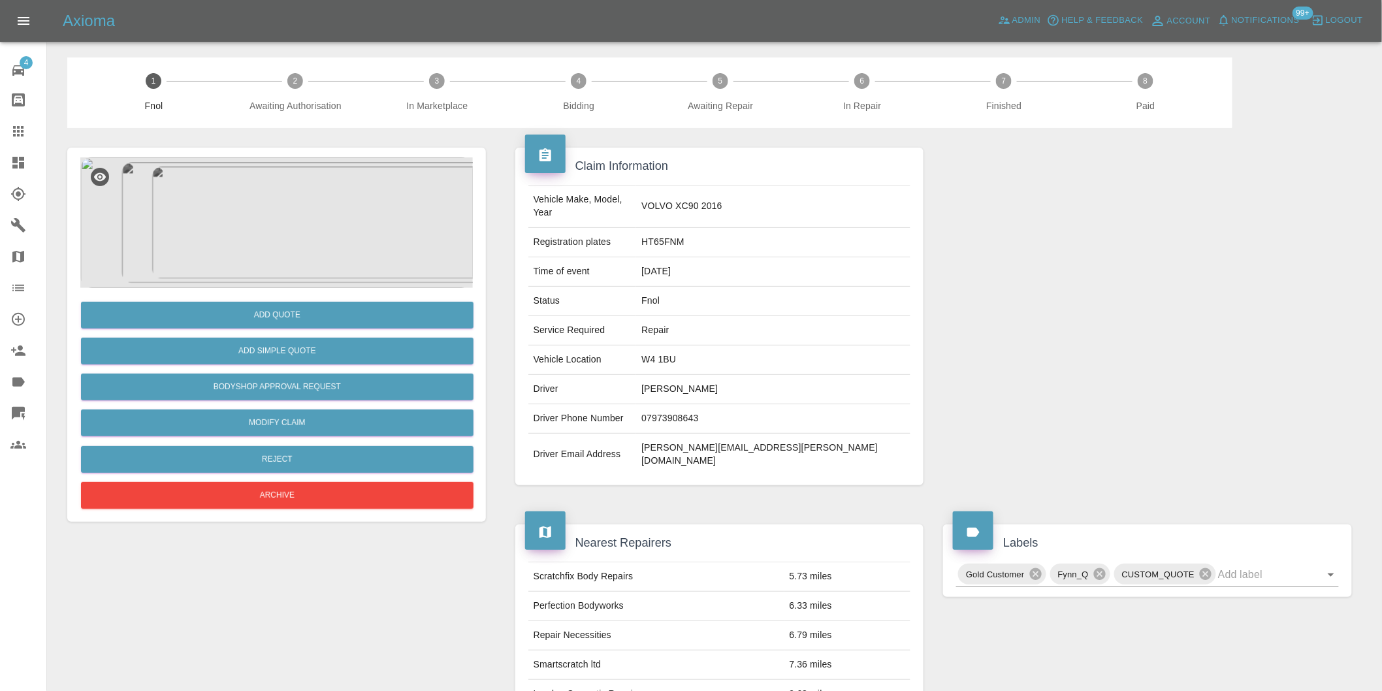
click at [253, 197] on img at bounding box center [276, 222] width 392 height 131
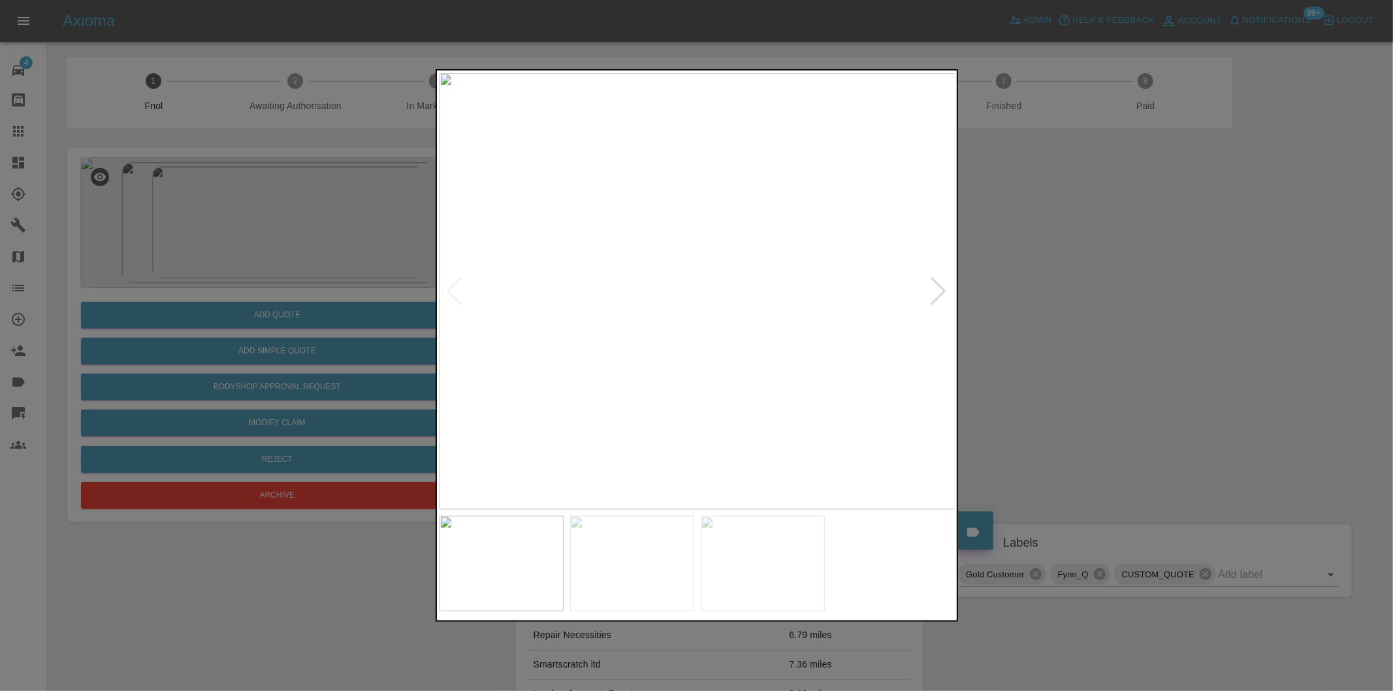
click at [935, 284] on div at bounding box center [939, 291] width 18 height 29
click at [936, 283] on img at bounding box center [697, 291] width 516 height 436
click at [1092, 283] on div at bounding box center [696, 345] width 1393 height 691
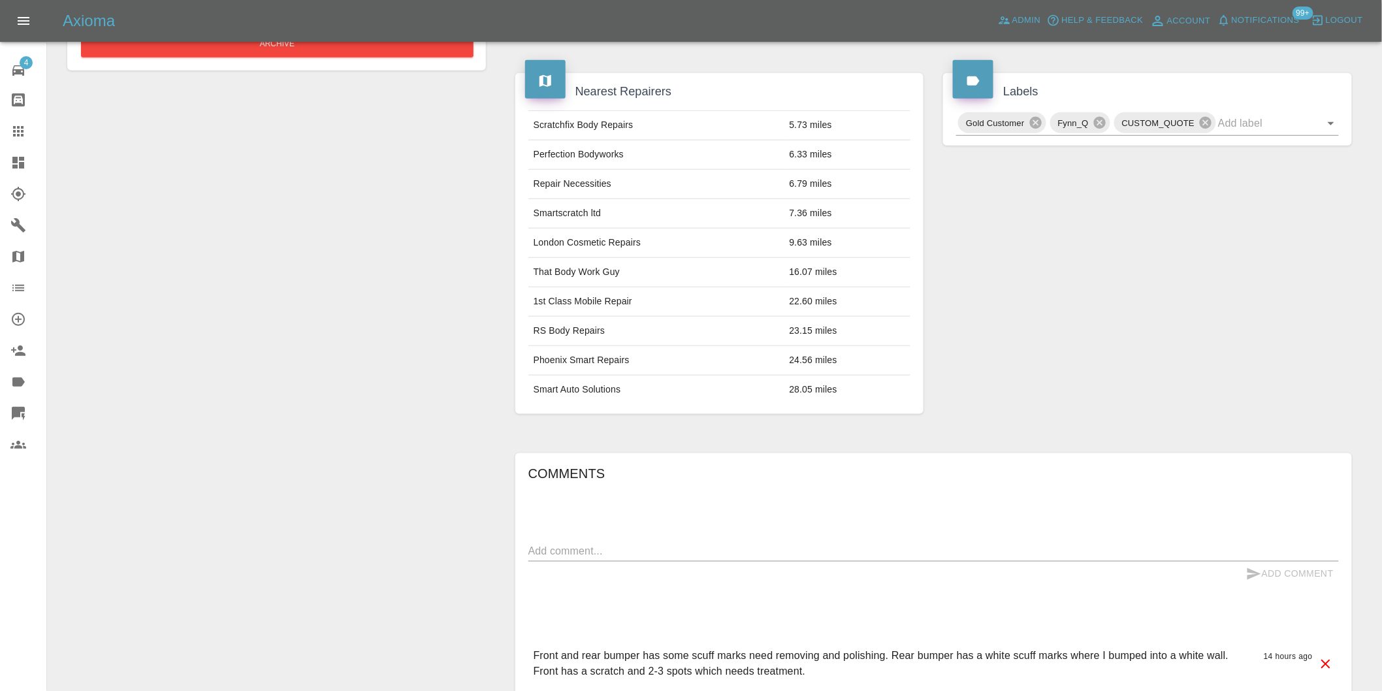
scroll to position [539, 0]
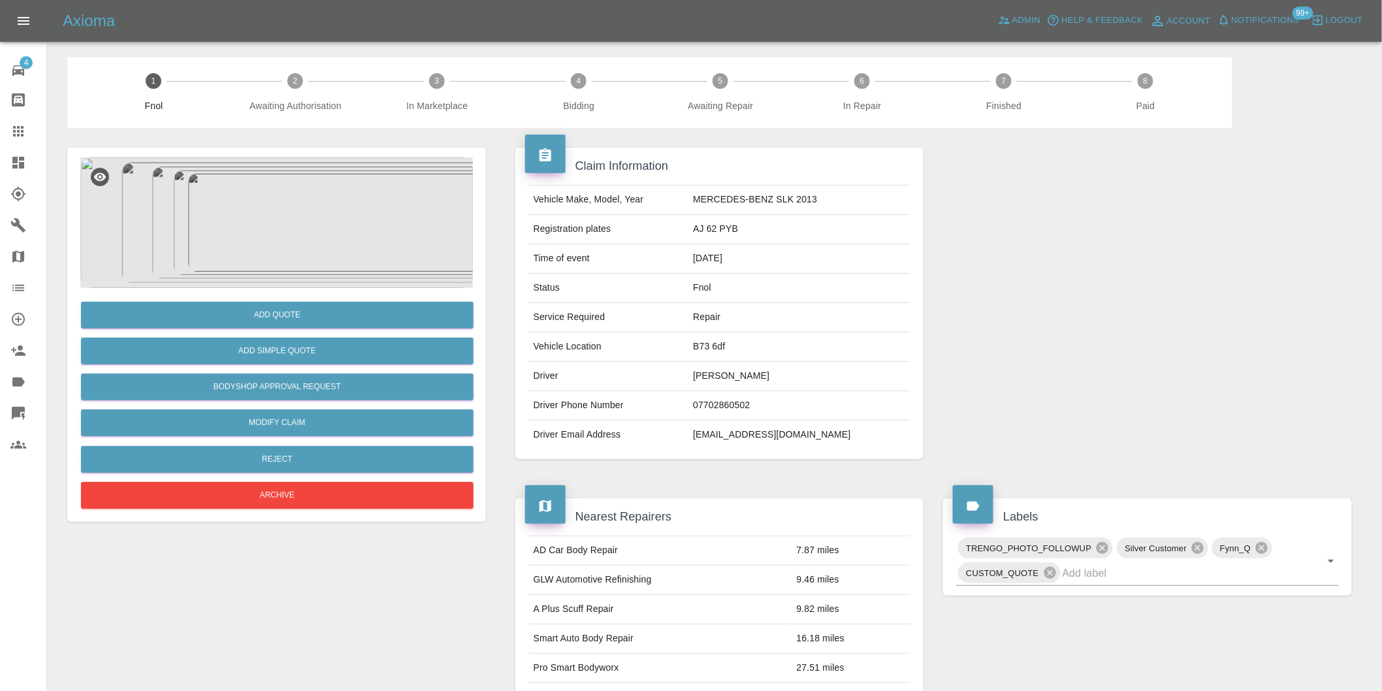
click at [225, 246] on img at bounding box center [276, 222] width 392 height 131
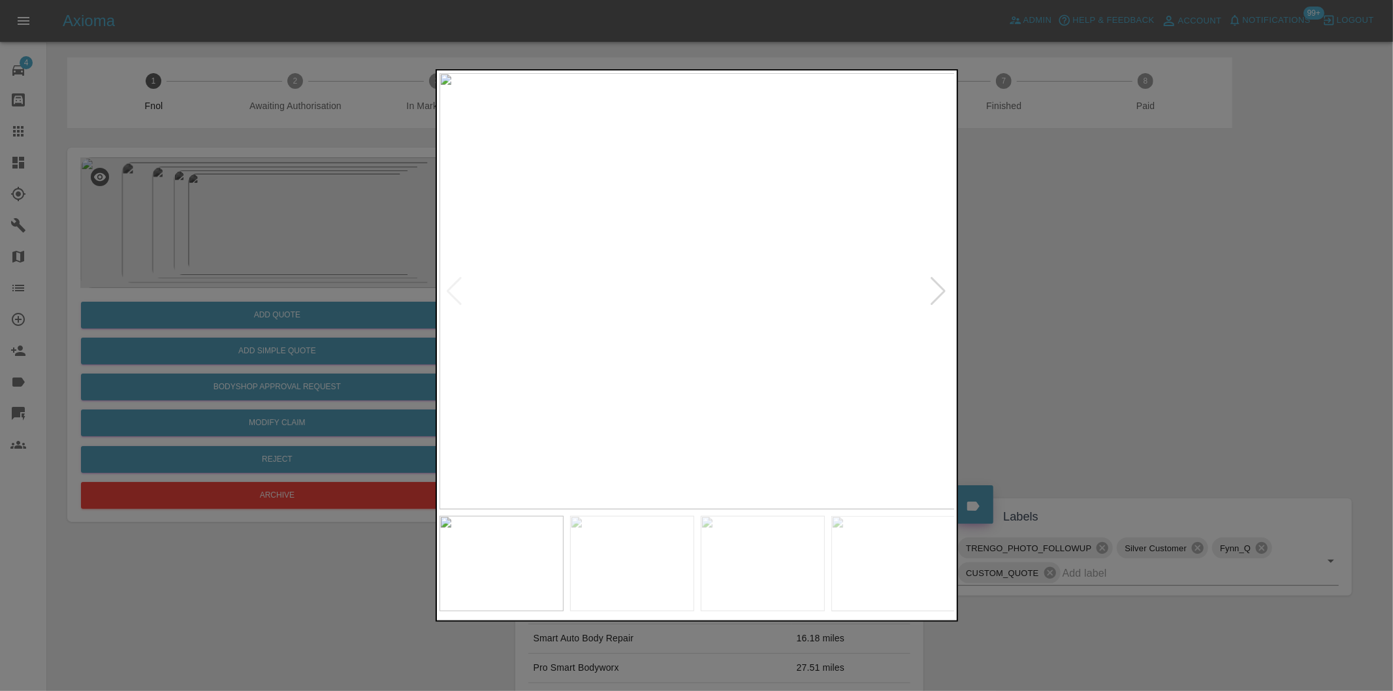
click at [932, 285] on div at bounding box center [939, 291] width 18 height 29
click at [1078, 306] on div at bounding box center [696, 345] width 1393 height 691
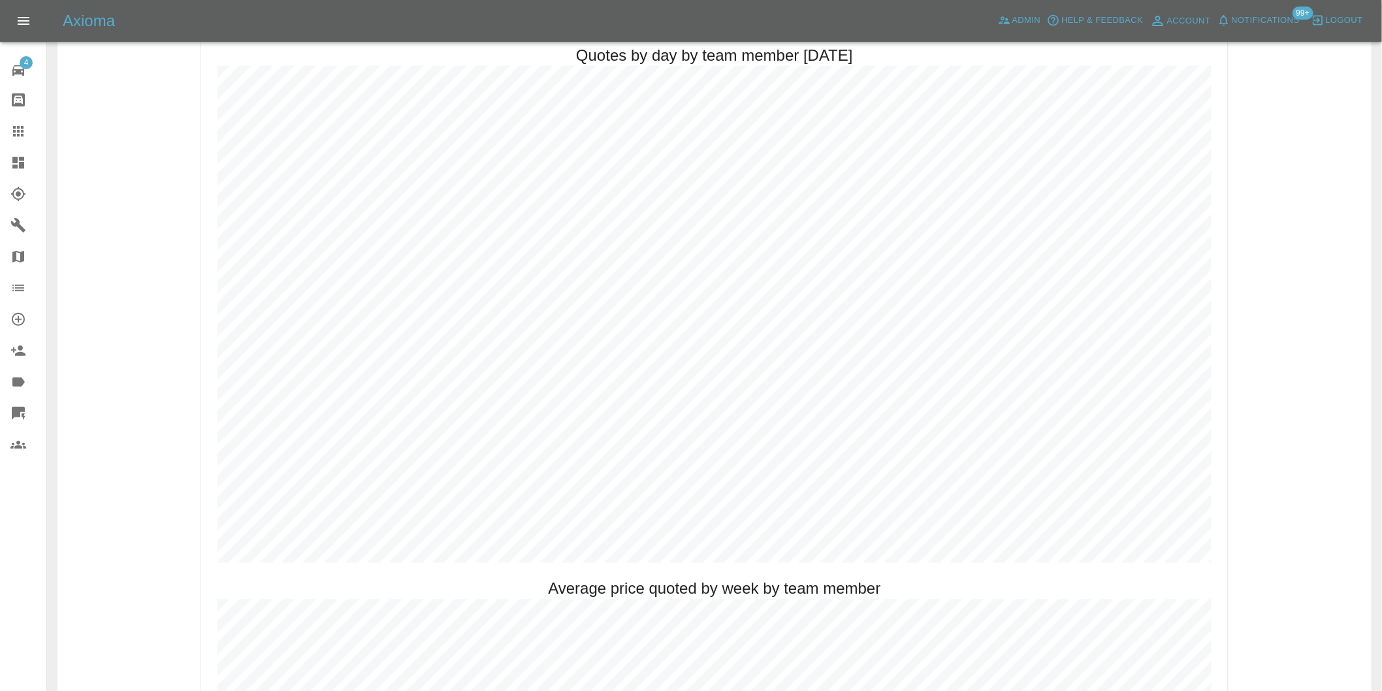
scroll to position [798, 0]
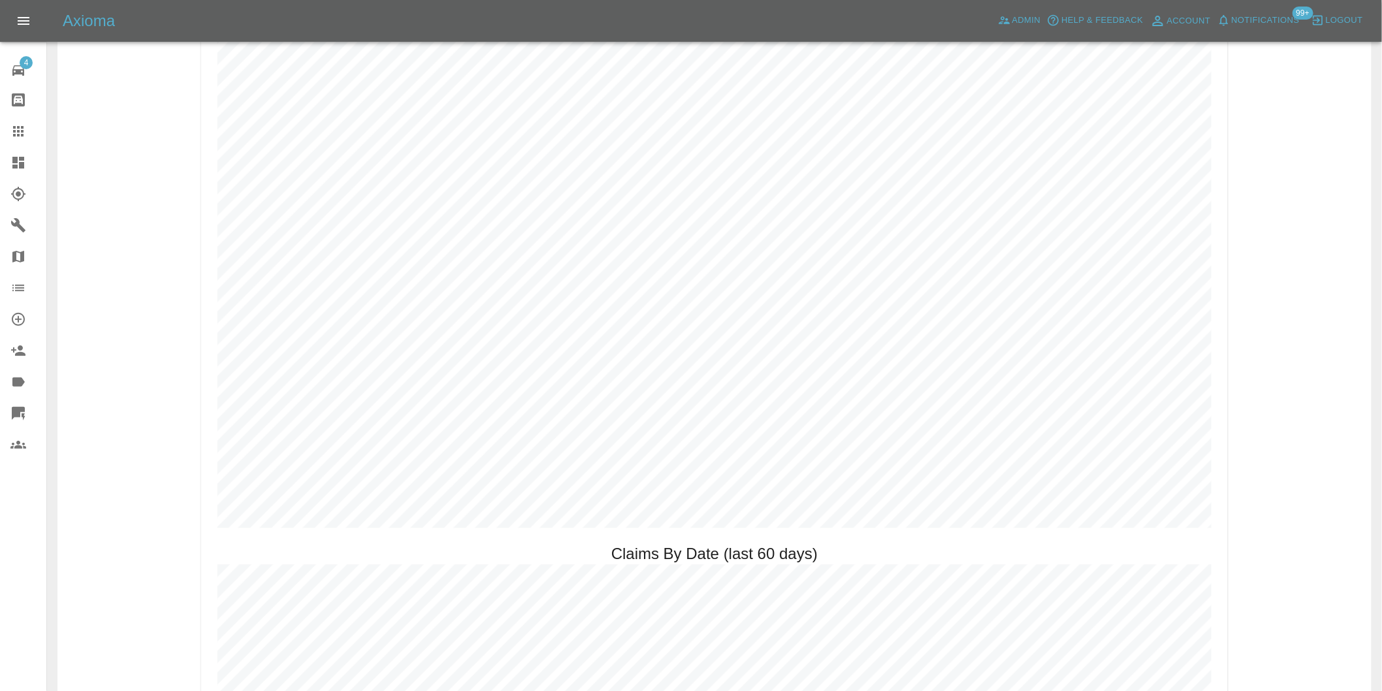
scroll to position [1197, 0]
